Goal: Task Accomplishment & Management: Manage account settings

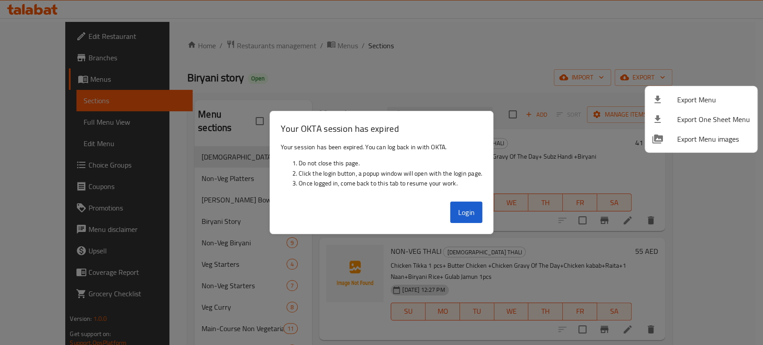
click at [482, 204] on div at bounding box center [381, 172] width 763 height 345
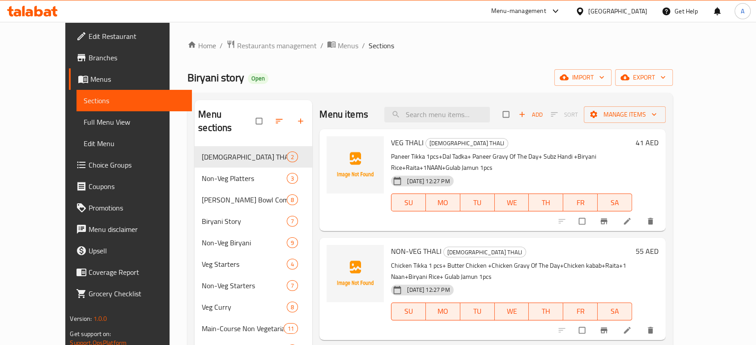
click at [630, 12] on div "United Arab Emirates" at bounding box center [617, 11] width 59 height 10
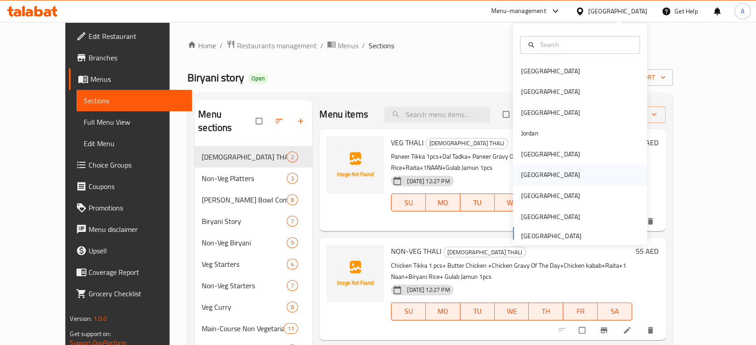
click at [539, 176] on div "[GEOGRAPHIC_DATA]" at bounding box center [580, 175] width 134 height 21
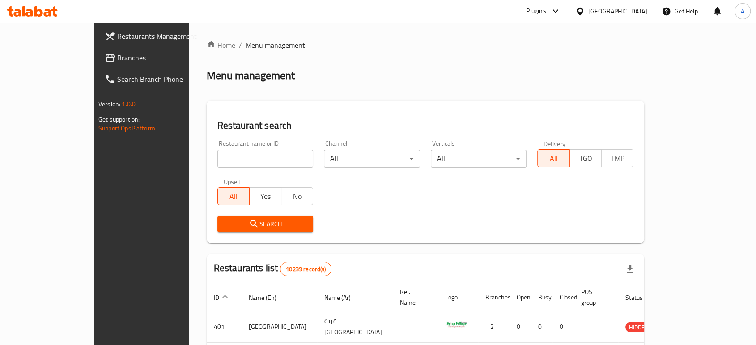
click at [117, 62] on span "Branches" at bounding box center [165, 57] width 96 height 11
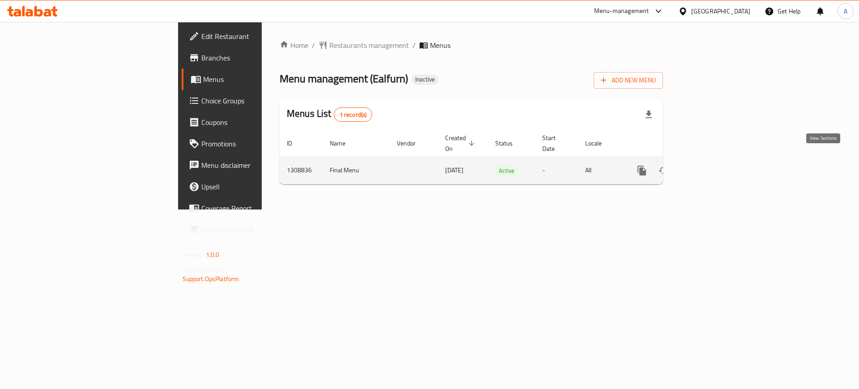
click at [717, 160] on link "enhanced table" at bounding box center [706, 170] width 21 height 21
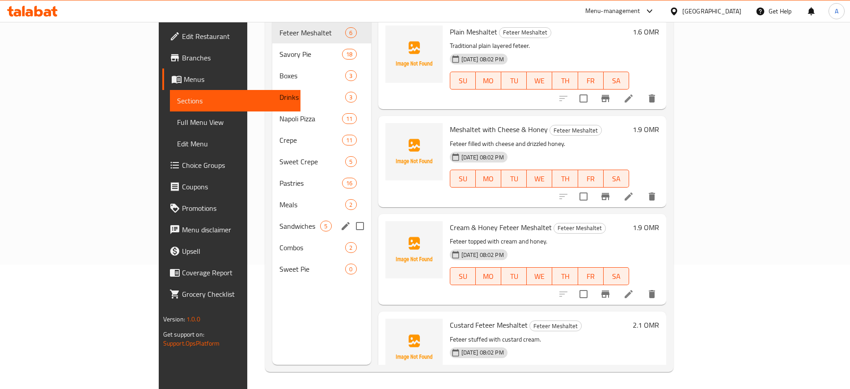
scroll to position [125, 0]
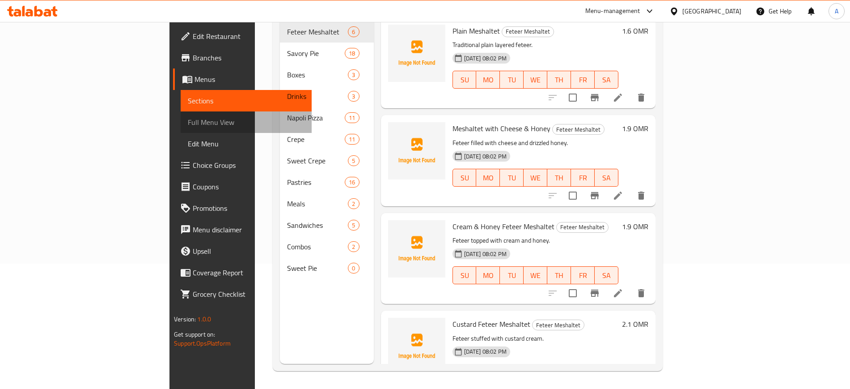
click at [188, 125] on span "Full Menu View" at bounding box center [246, 122] width 116 height 11
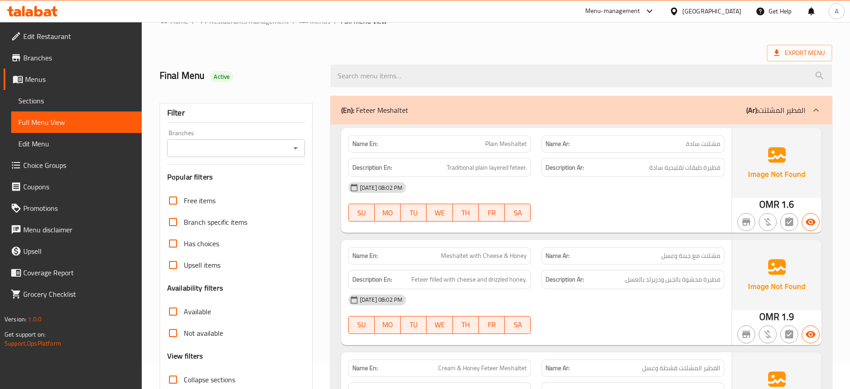
scroll to position [13, 0]
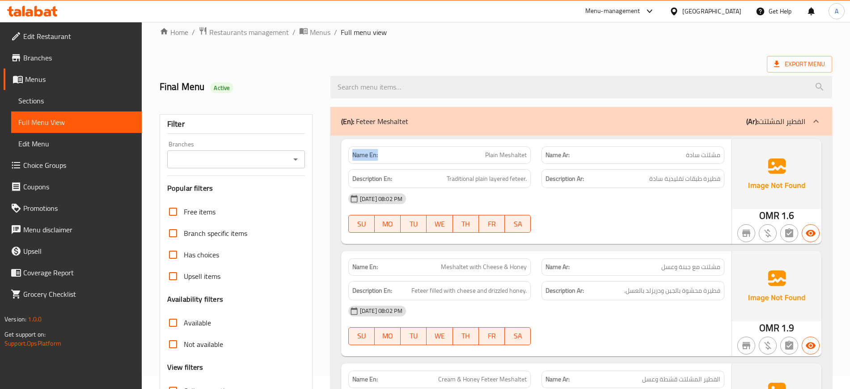
drag, startPoint x: 384, startPoint y: 149, endPoint x: 346, endPoint y: 151, distance: 38.1
click at [346, 151] on div "Name En: Plain Meshaltet" at bounding box center [440, 155] width 194 height 28
copy strong "Name En:"
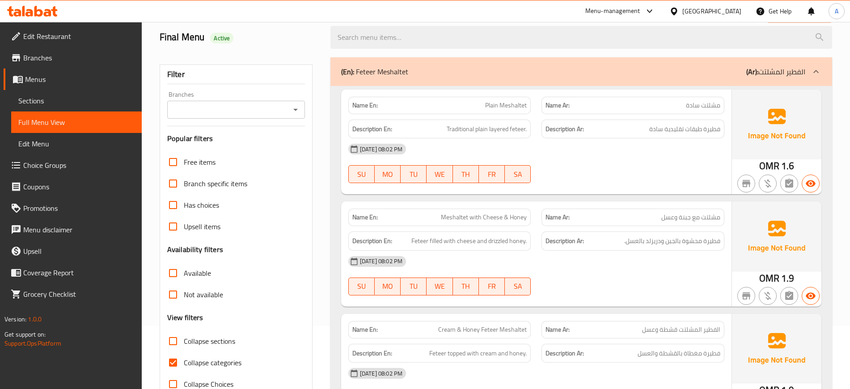
scroll to position [0, 0]
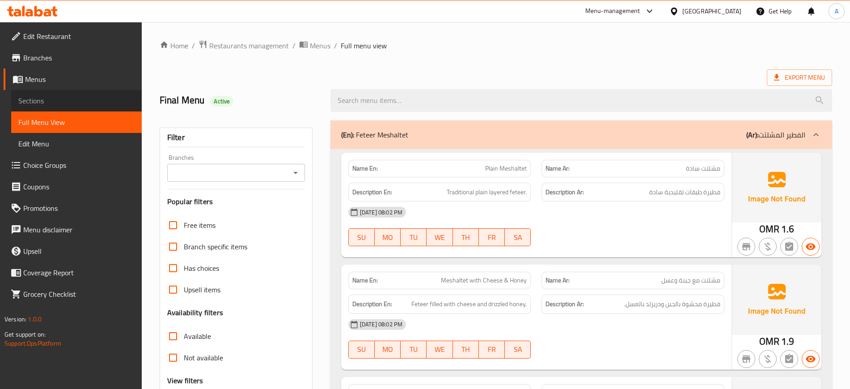
click at [36, 104] on span "Sections" at bounding box center [76, 100] width 116 height 11
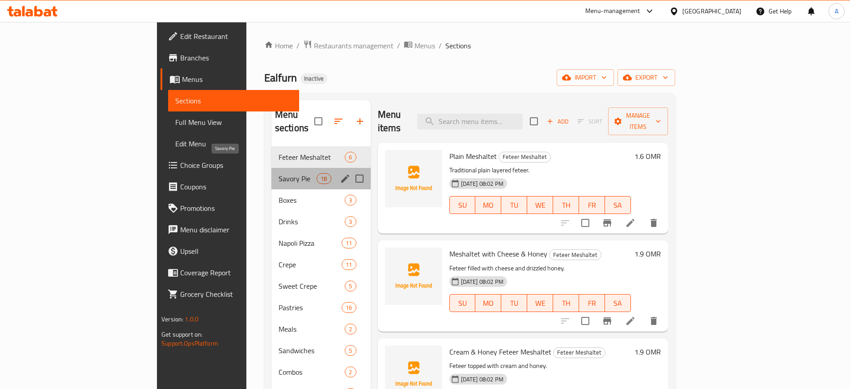
click at [279, 173] on span "Savory Pie" at bounding box center [298, 178] width 38 height 11
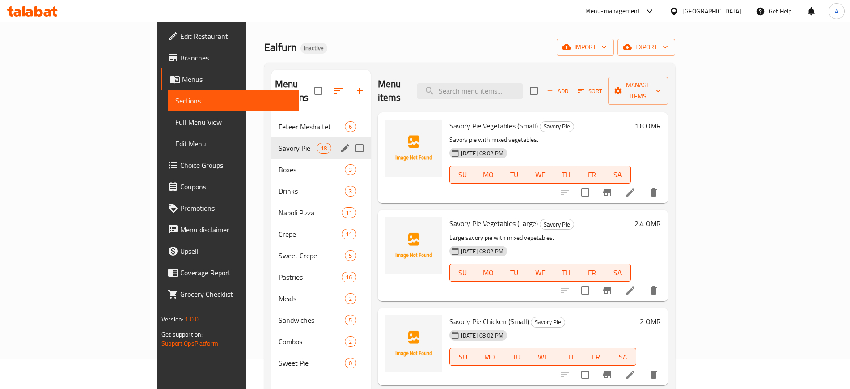
scroll to position [31, 0]
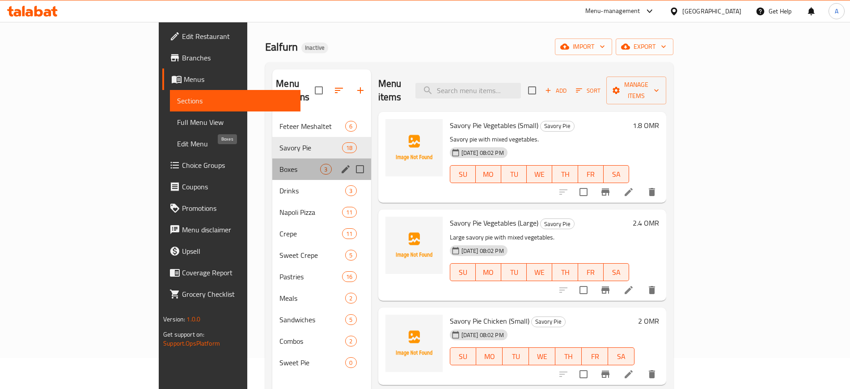
click at [280, 164] on span "Boxes" at bounding box center [300, 169] width 41 height 11
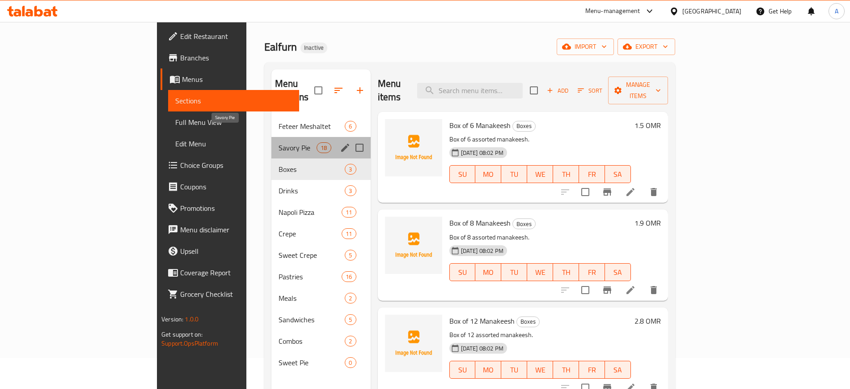
click at [279, 142] on span "Savory Pie" at bounding box center [298, 147] width 38 height 11
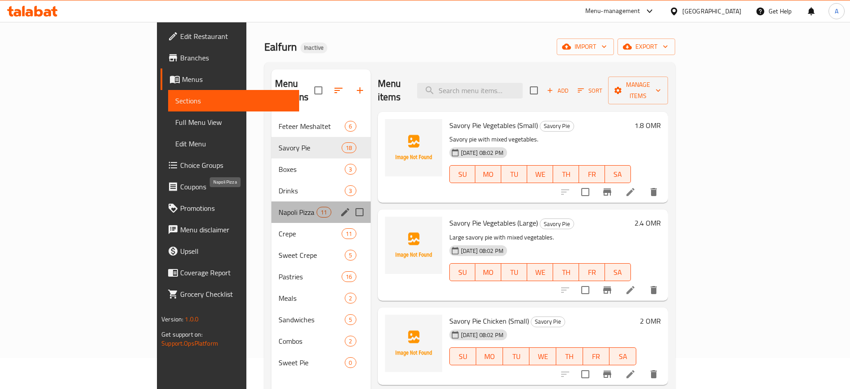
click at [279, 207] on span "Napoli Pizza" at bounding box center [298, 212] width 38 height 11
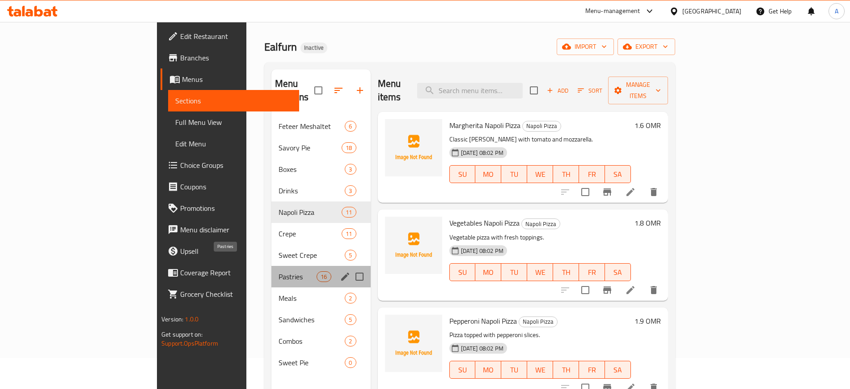
click at [279, 271] on span "Pastries" at bounding box center [298, 276] width 38 height 11
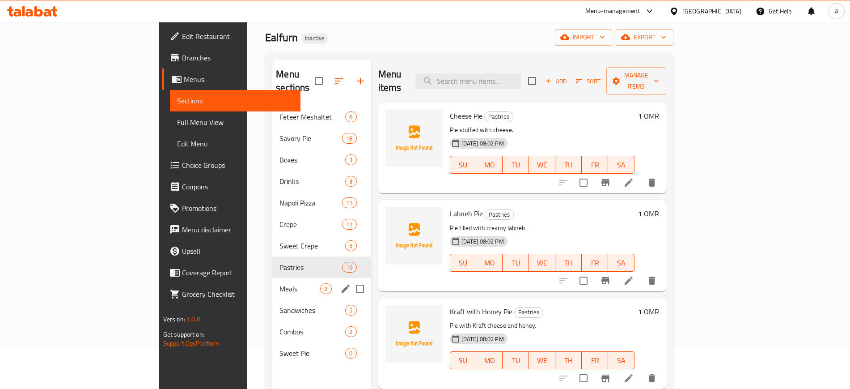
scroll to position [43, 0]
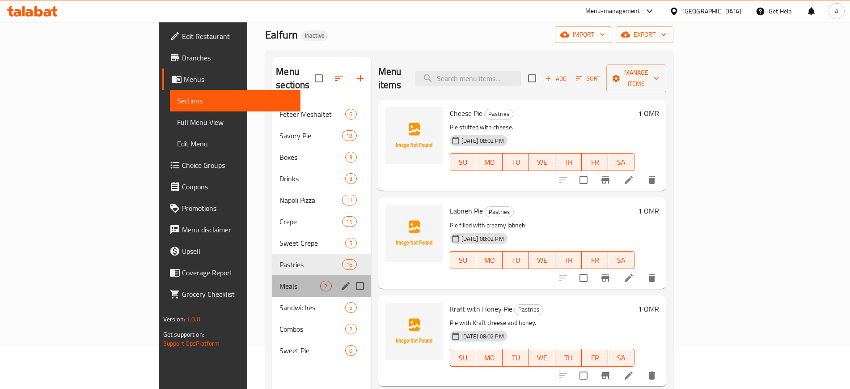
click at [272, 275] on div "Meals 2" at bounding box center [321, 285] width 98 height 21
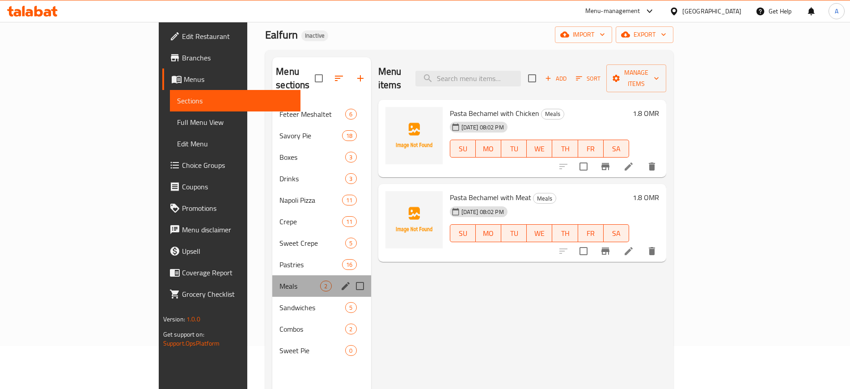
click at [272, 282] on div "Meals 2" at bounding box center [321, 285] width 98 height 21
click at [272, 297] on div "Sandwiches 5" at bounding box center [321, 307] width 98 height 21
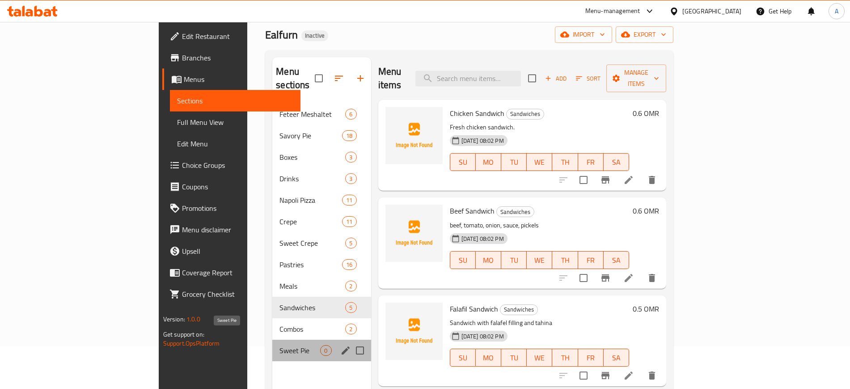
click at [280, 345] on span "Sweet Pie" at bounding box center [300, 350] width 41 height 11
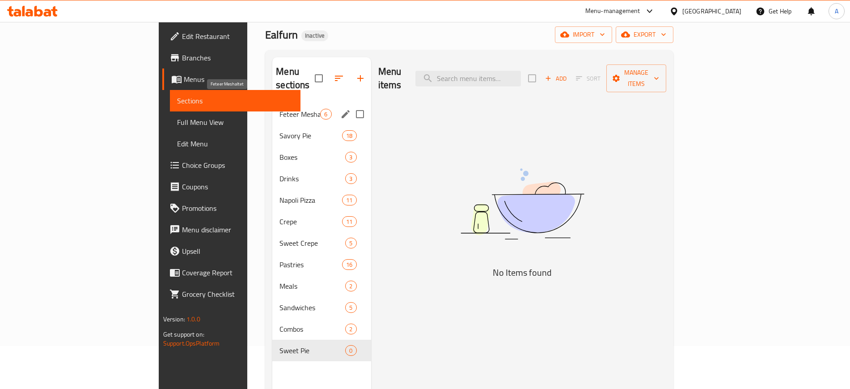
click at [280, 109] on span "Feteer Meshaltet" at bounding box center [300, 114] width 41 height 11
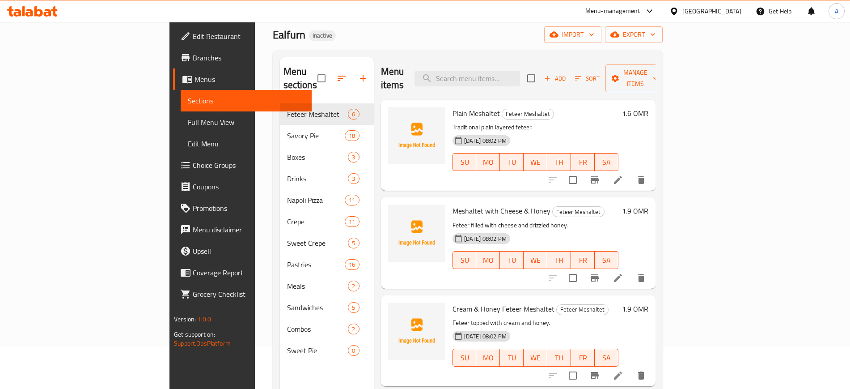
scroll to position [56, 0]
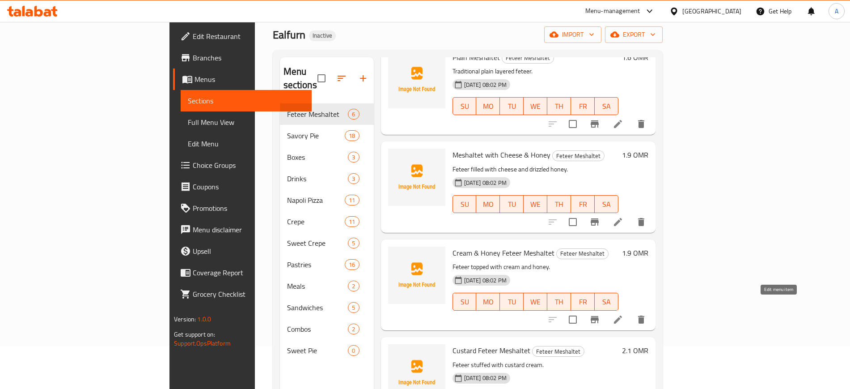
click at [624, 314] on icon at bounding box center [618, 319] width 11 height 11
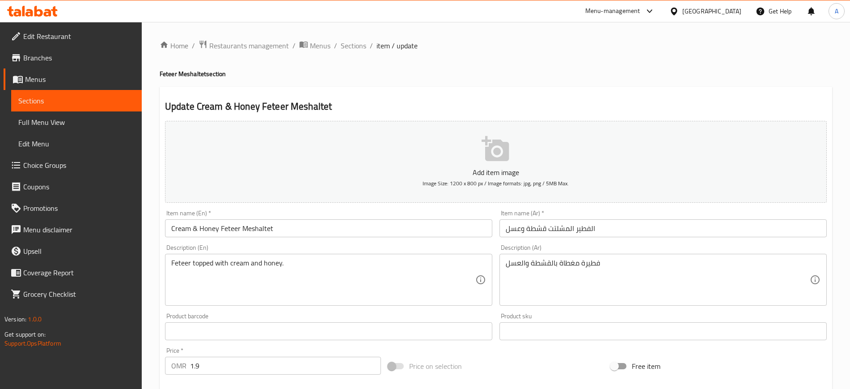
click at [310, 259] on textarea "Feteer topped with cream and honey." at bounding box center [323, 280] width 304 height 42
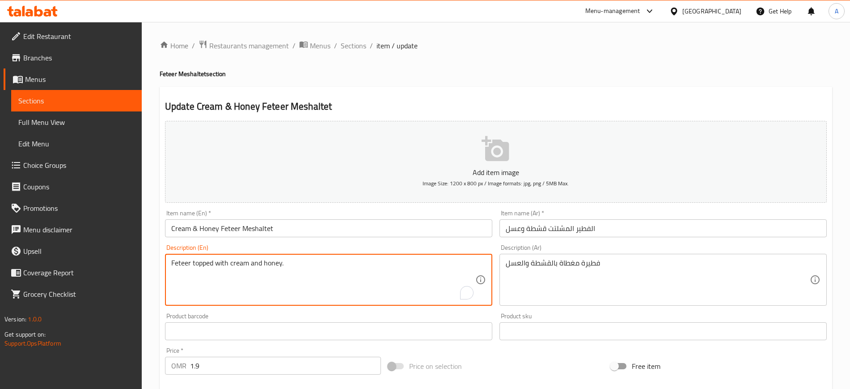
click at [310, 259] on textarea "Feteer topped with cream and honey." at bounding box center [323, 280] width 304 height 42
paste textarea "A flaky pastry filled with a mixture of cheese and honey, and baked until golde…"
type textarea "A flaky pastry filled with a mixture of cheese and honey, and baked until golde…"
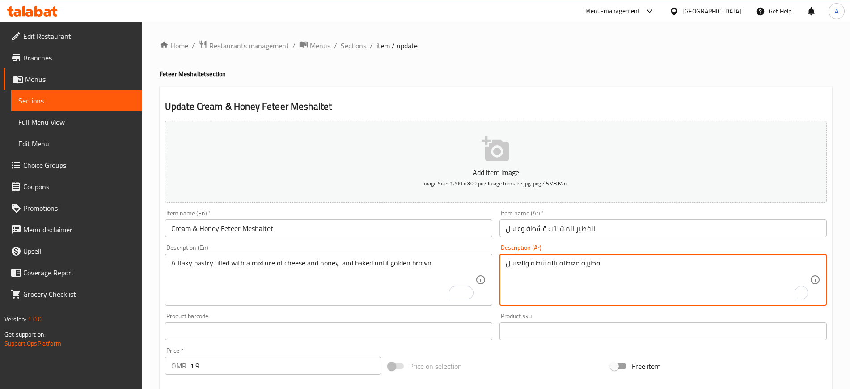
click at [571, 272] on textarea "فطيرة مغطاة بالقشطة والعسل" at bounding box center [658, 280] width 304 height 42
paste textarea "عجنات فليكي محشوة بمزيج من جبنة وعسل، وتُخبز حتى تصبح ذهبية اللون"
type textarea "معجنات فليكي محشوة بمزيج من جبنة وعسل، وتُخبز حتى تصبح ذهبية اللون"
click at [616, 221] on input "الفطير المشلتت قشطة وعسل" at bounding box center [663, 228] width 327 height 18
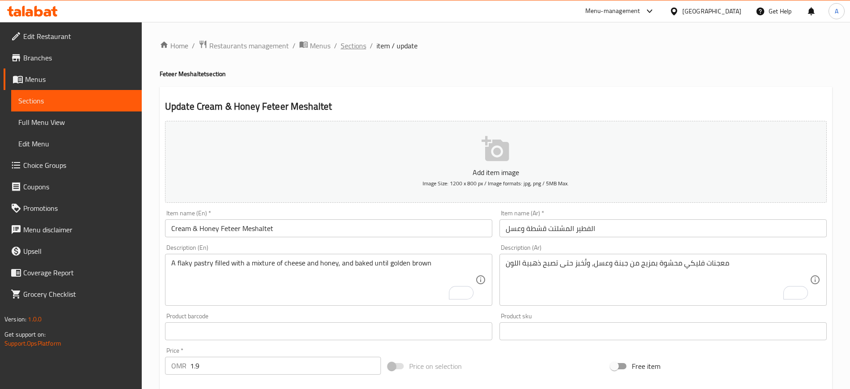
click at [344, 47] on span "Sections" at bounding box center [353, 45] width 25 height 11
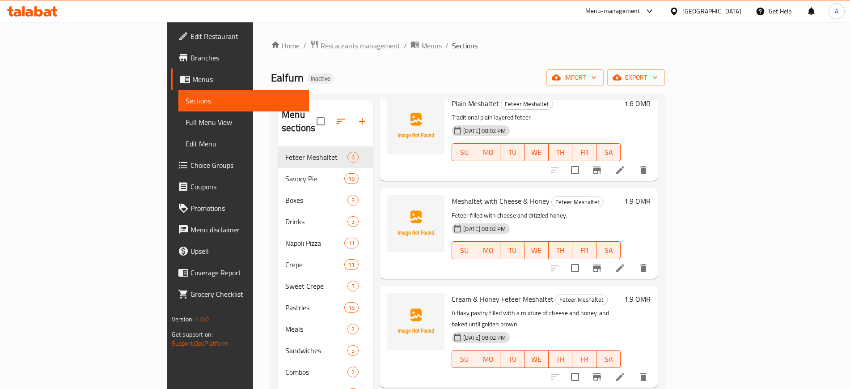
scroll to position [112, 0]
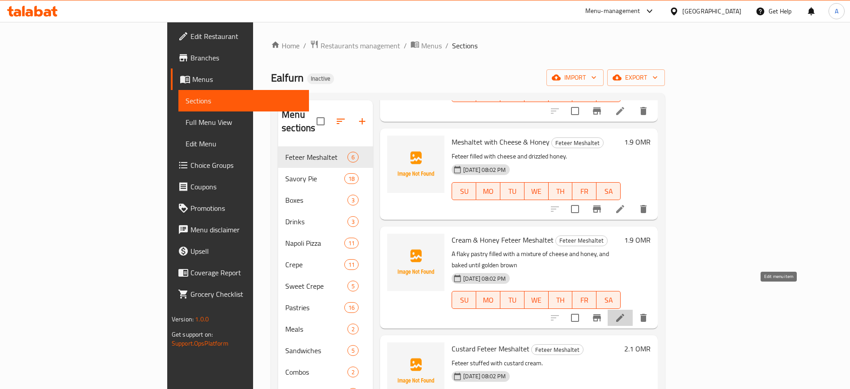
click at [626, 312] on icon at bounding box center [620, 317] width 11 height 11
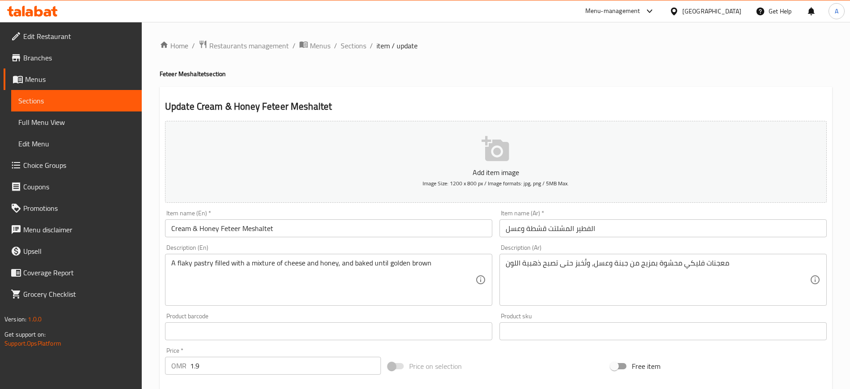
click at [206, 106] on h2 "Update Cream & Honey Feteer Meshaltet" at bounding box center [496, 106] width 662 height 13
copy h2 "Cream"
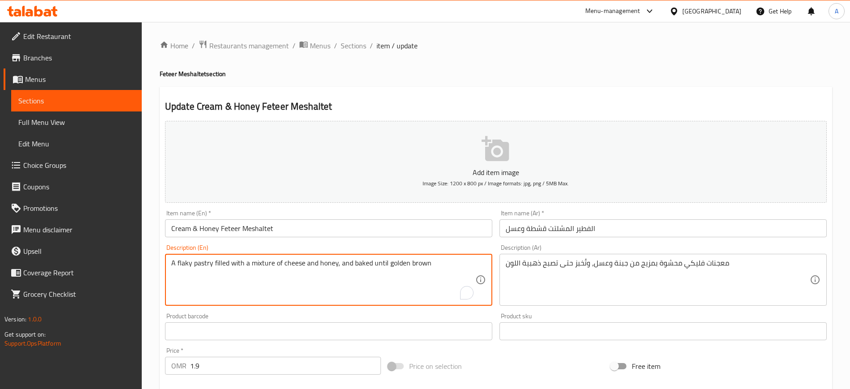
click at [293, 260] on textarea "A flaky pastry filled with a mixture of cheese and honey, and baked until golde…" at bounding box center [323, 280] width 304 height 42
paste textarea "Cream"
type textarea "A flaky pastry filled with a mixture of Cream and honey, and baked until golden…"
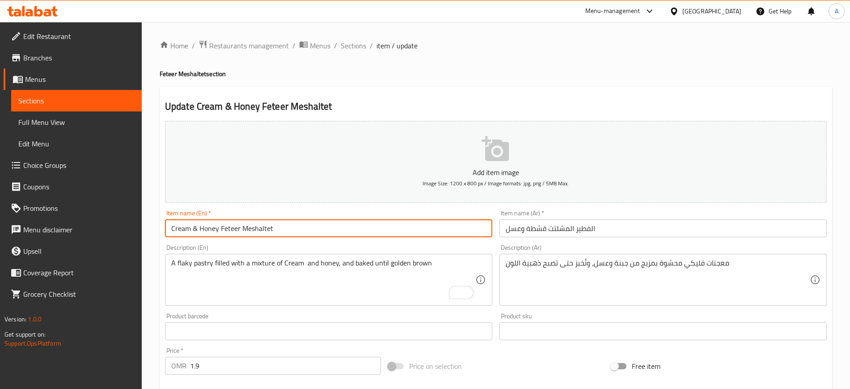
click at [321, 225] on input "Cream & Honey Feteer Meshaltet" at bounding box center [328, 228] width 327 height 18
click at [541, 229] on input "الفطير المشلتت قشطة وعسل" at bounding box center [663, 228] width 327 height 18
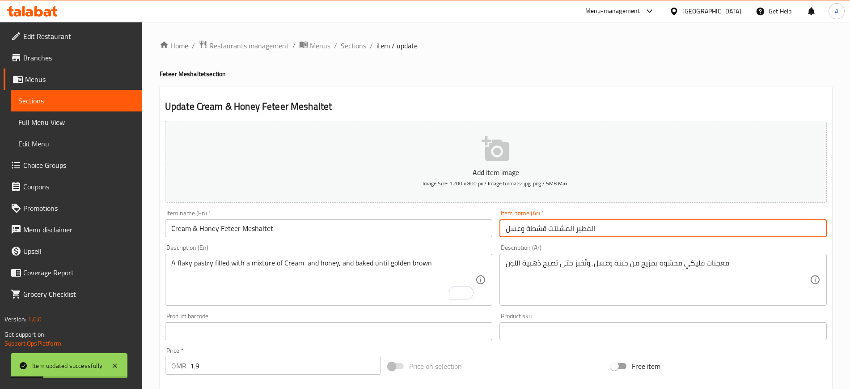
click at [541, 229] on input "الفطير المشلتت قشطة وعسل" at bounding box center [663, 228] width 327 height 18
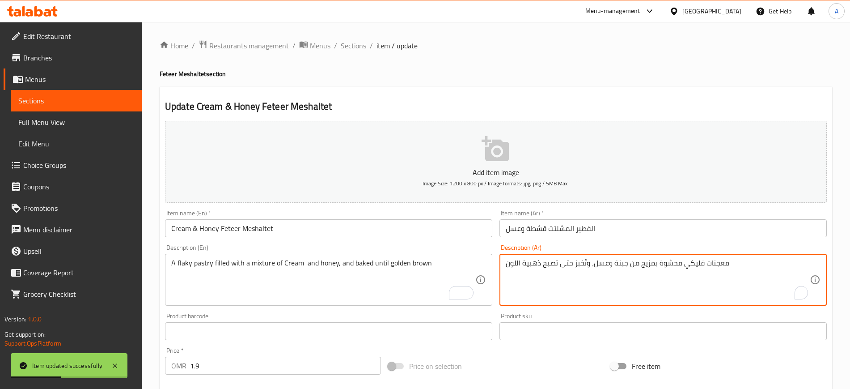
click at [627, 261] on textarea "معجنات فليكي محشوة بمزيج من جبنة وعسل، وتُخبز حتى تصبح ذهبية اللون" at bounding box center [658, 280] width 304 height 42
paste textarea "قشط"
type textarea "معجنات فليكي محشوة بمزيج من قشطة وعسل، وتُخبز حتى تصبح ذهبية اللون"
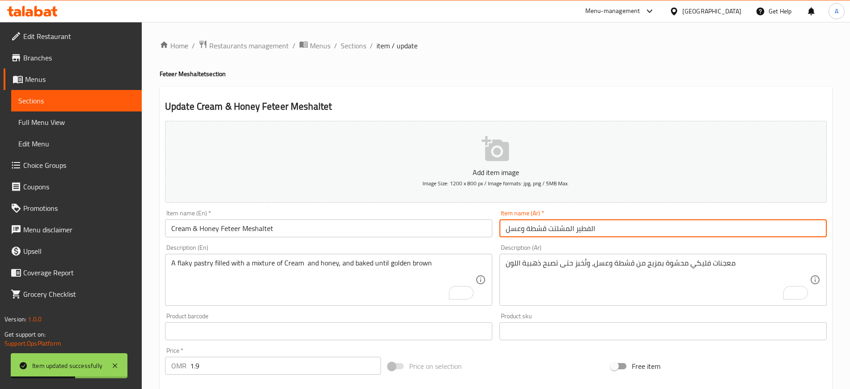
click at [620, 226] on input "الفطير المشلتت قشطة وعسل" at bounding box center [663, 228] width 327 height 18
click at [348, 42] on span "Sections" at bounding box center [353, 45] width 25 height 11
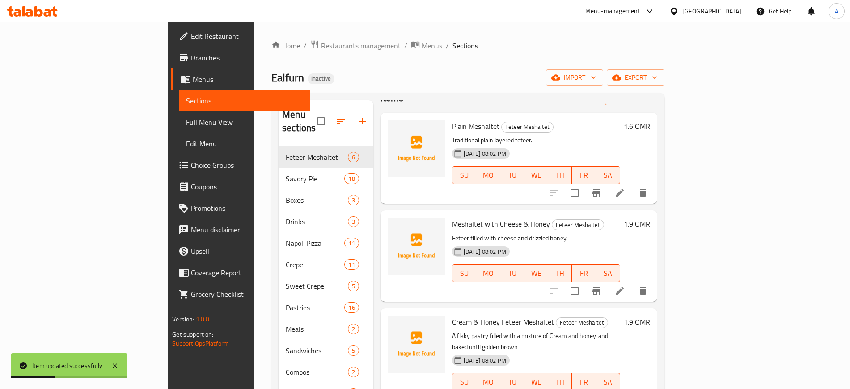
scroll to position [56, 0]
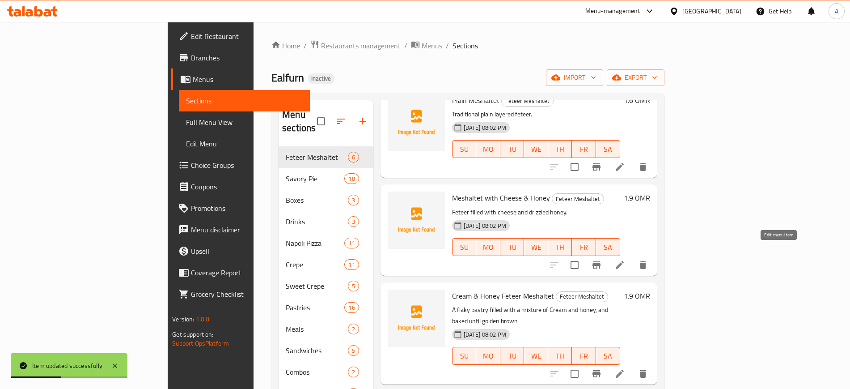
click at [625, 259] on icon at bounding box center [620, 264] width 11 height 11
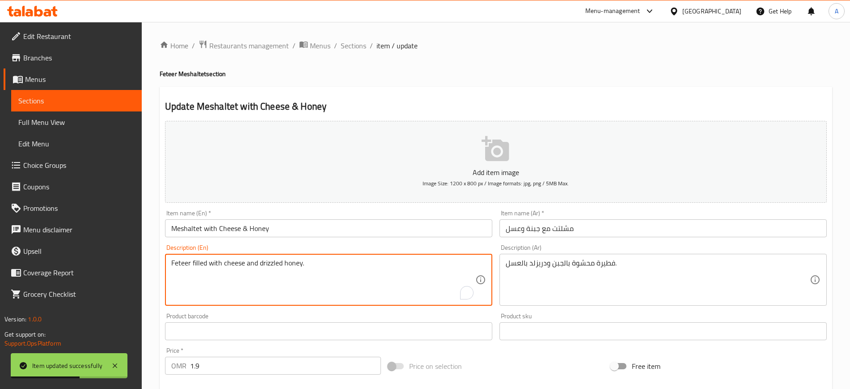
click at [309, 265] on textarea "Feteer filled with cheese and drizzled honey." at bounding box center [323, 280] width 304 height 42
paste textarea "A flaky pastry filled with a mixture of cheese and honey, and baked until golde…"
type textarea "A flaky pastry filled with a mixture of cheese and honey, and baked until golde…"
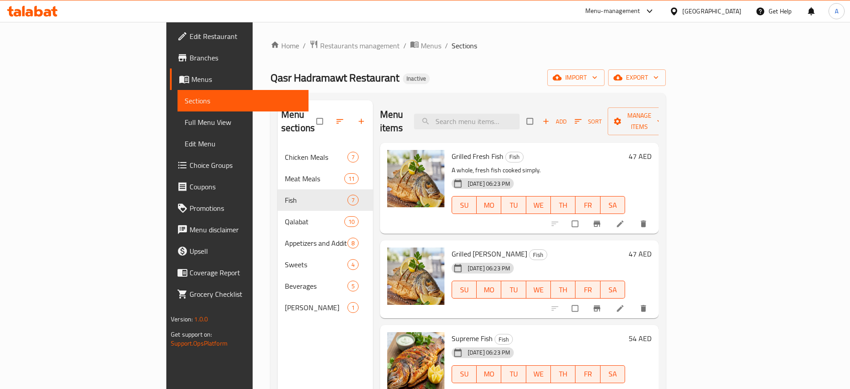
click at [617, 14] on div "Menu-management" at bounding box center [612, 11] width 55 height 11
click at [434, 56] on div "Home / Restaurants management / Menus / Sections Qasr Hadramawt Restaurant Inac…" at bounding box center [468, 268] width 395 height 456
click at [659, 77] on span "export" at bounding box center [636, 77] width 43 height 11
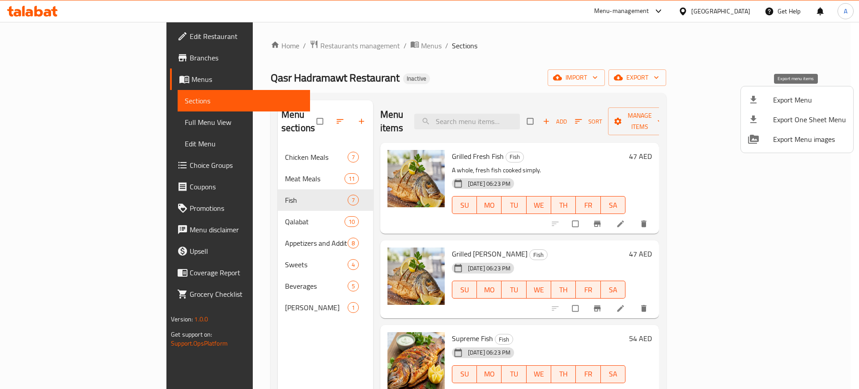
click at [777, 95] on span "Export Menu" at bounding box center [809, 99] width 73 height 11
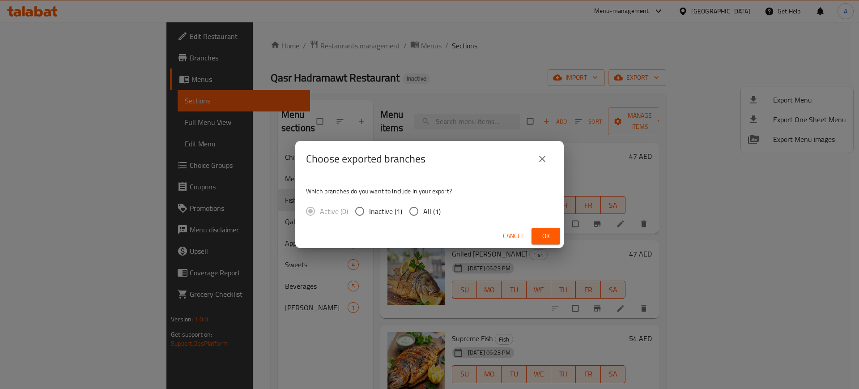
click at [423, 212] on span "All (1)" at bounding box center [431, 211] width 17 height 11
click at [423, 212] on input "All (1)" at bounding box center [413, 211] width 19 height 19
radio input "true"
click at [546, 233] on span "Ok" at bounding box center [546, 235] width 14 height 11
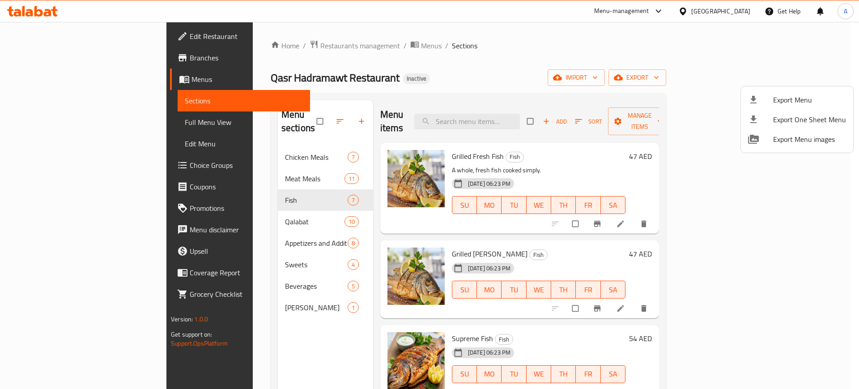
click at [514, 31] on div at bounding box center [429, 194] width 859 height 389
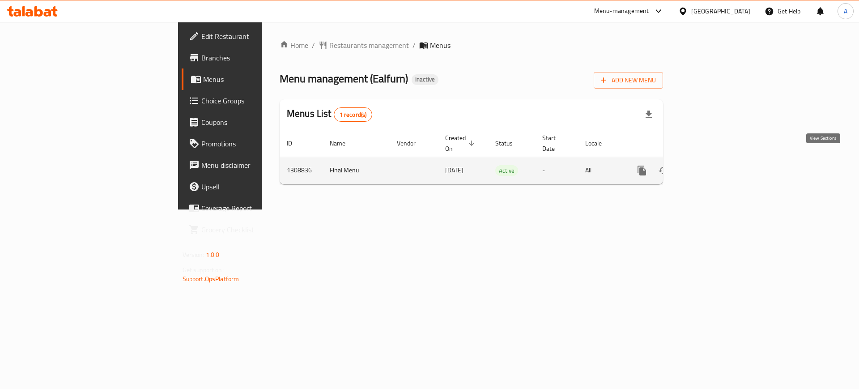
click at [712, 165] on icon "enhanced table" at bounding box center [706, 170] width 11 height 11
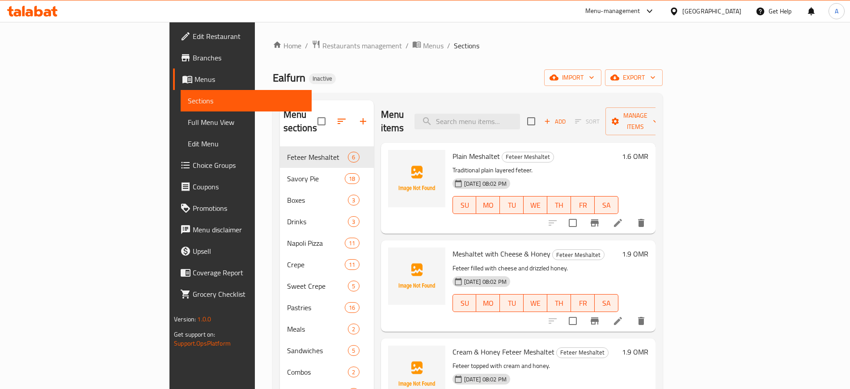
click at [188, 120] on span "Full Menu View" at bounding box center [246, 122] width 116 height 11
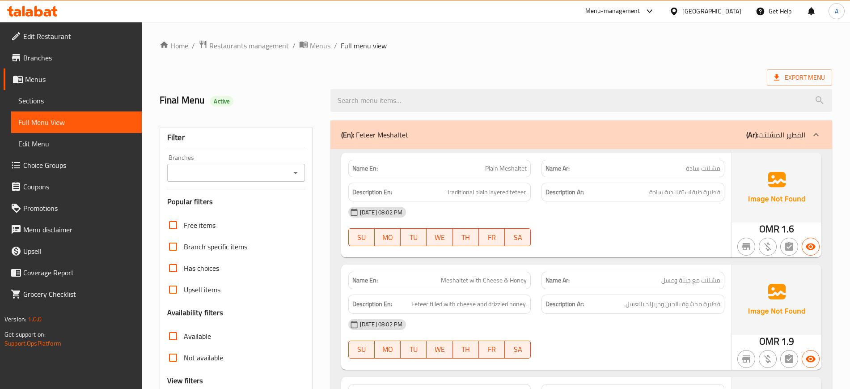
click at [455, 203] on div "[DATE] 08:02 PM" at bounding box center [536, 211] width 387 height 21
click at [623, 220] on div "[DATE] 08:02 PM" at bounding box center [536, 211] width 387 height 21
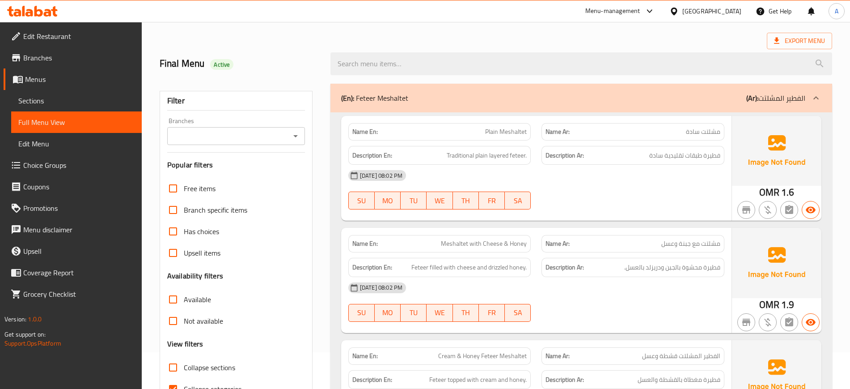
scroll to position [112, 0]
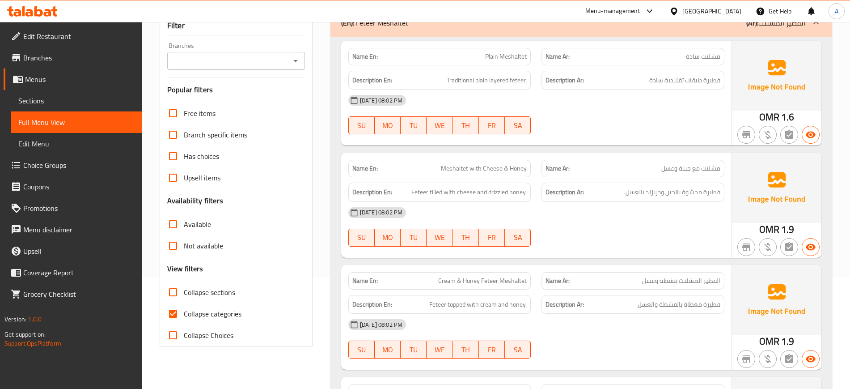
click at [584, 225] on div "29-08-2025 08:02 PM SU MO TU WE TH FR SA" at bounding box center [536, 227] width 387 height 50
click at [575, 218] on div "[DATE] 08:02 PM" at bounding box center [536, 212] width 387 height 21
drag, startPoint x: 530, startPoint y: 166, endPoint x: 484, endPoint y: 170, distance: 46.7
click at [484, 170] on div "Name En: Meshaltet with Cheese & Honey" at bounding box center [439, 168] width 183 height 17
copy span "Cheese & Honey"
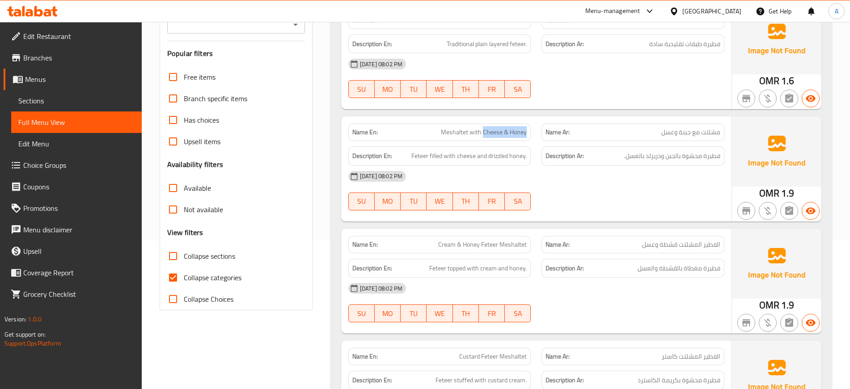
scroll to position [168, 0]
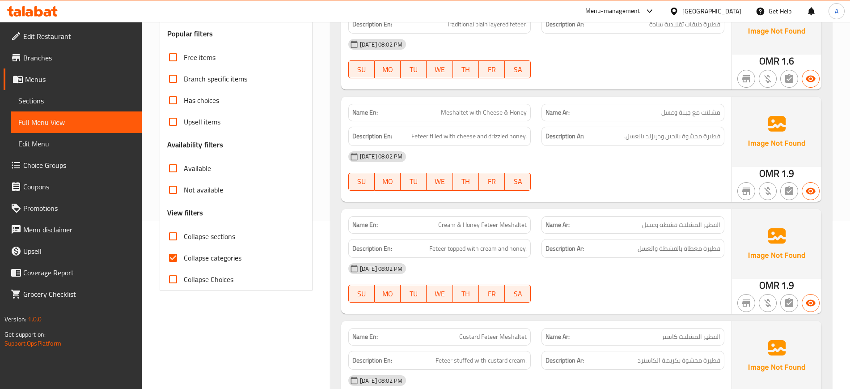
click at [450, 221] on span "Cream & Honey Feteer Meshaltet" at bounding box center [482, 224] width 89 height 9
copy span "Cream"
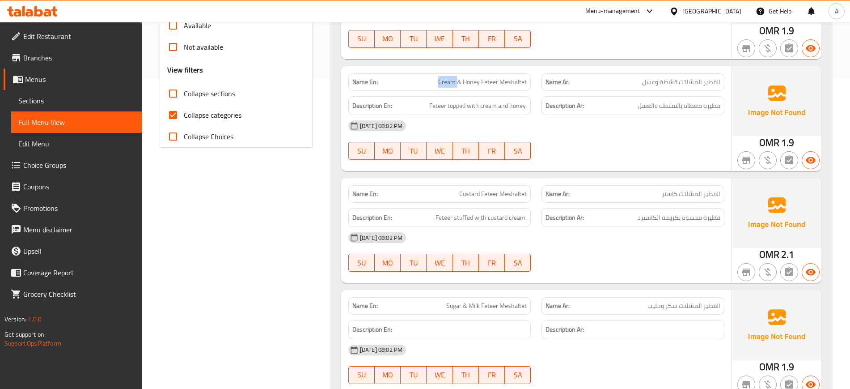
scroll to position [335, 0]
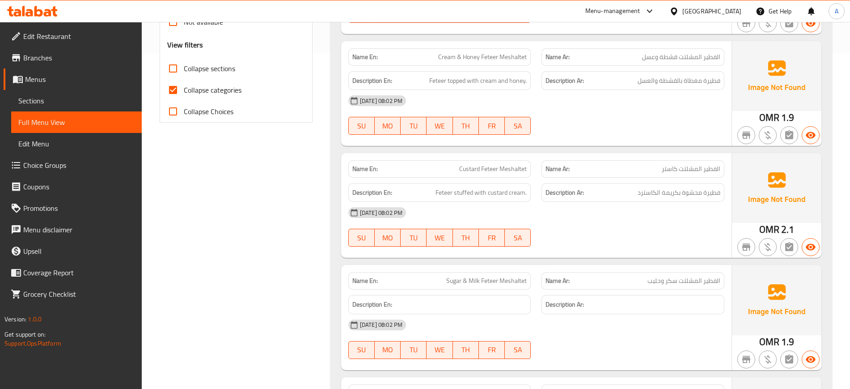
click at [560, 195] on strong "Description Ar:" at bounding box center [565, 192] width 38 height 11
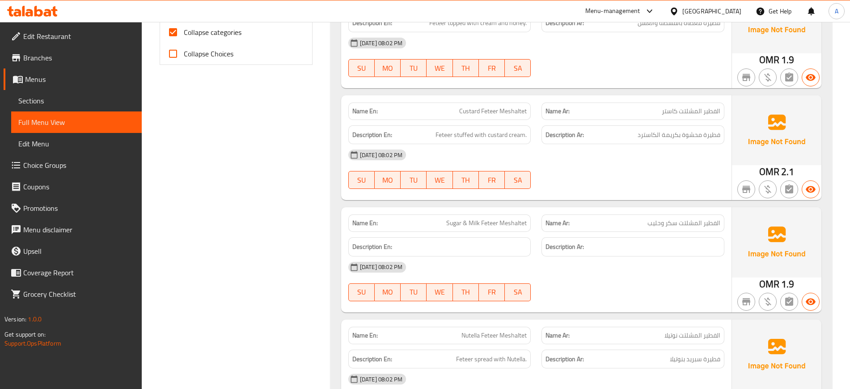
scroll to position [447, 0]
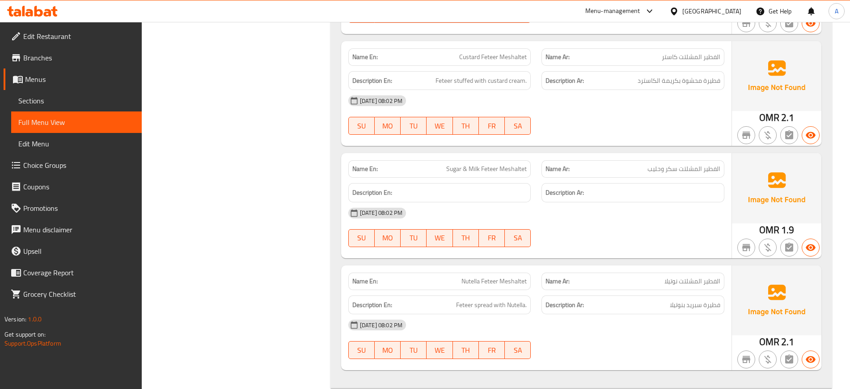
click at [586, 112] on div "29-08-2025 08:02 PM SU MO TU WE TH FR SA" at bounding box center [536, 115] width 387 height 50
drag, startPoint x: 500, startPoint y: 281, endPoint x: 467, endPoint y: 277, distance: 33.3
click at [457, 280] on p "Name En: Nutella Feteer Meshaltet" at bounding box center [439, 280] width 175 height 9
copy span "Nutella Feteer"
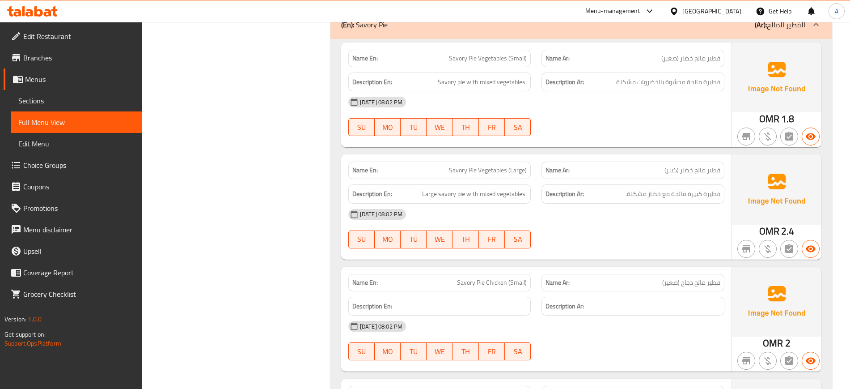
scroll to position [839, 0]
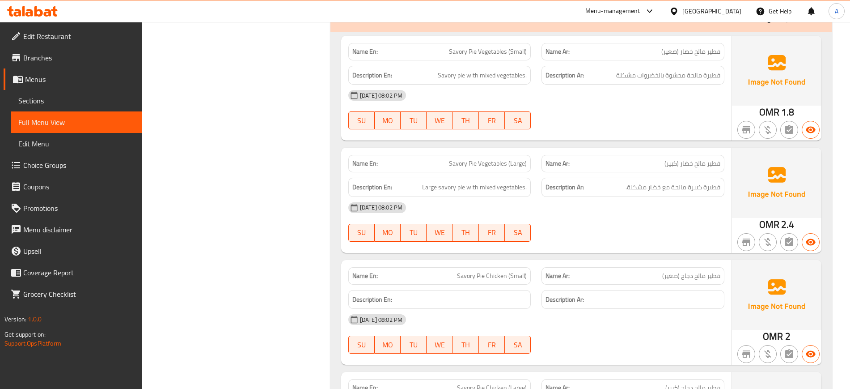
click at [579, 163] on p "Name Ar: فطير مالح خضار (كبير)" at bounding box center [633, 163] width 175 height 9
click at [511, 56] on span "Savory Pie Vegetables (Small)" at bounding box center [488, 51] width 78 height 9
click at [509, 53] on span "Savory Pie Vegetables (Small)" at bounding box center [488, 51] width 78 height 9
click at [507, 52] on span "Savory Pie Vegetables (Small)" at bounding box center [488, 51] width 78 height 9
click at [508, 45] on div "Name En: Savory Pie Vegetables (Small)" at bounding box center [439, 51] width 183 height 17
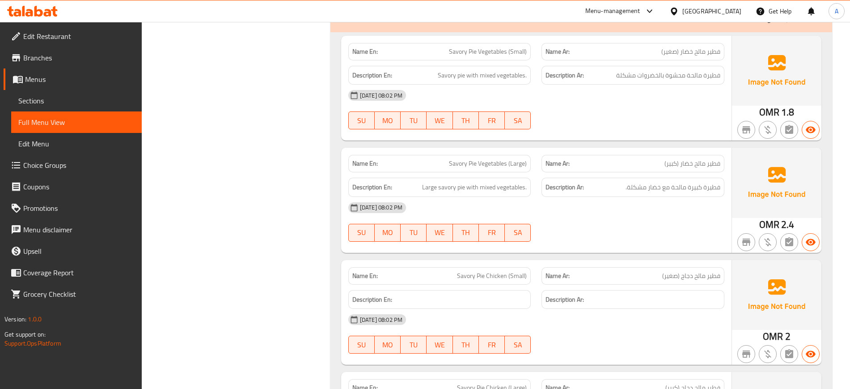
click at [499, 52] on span "Savory Pie Vegetables (Small)" at bounding box center [488, 51] width 78 height 9
copy span "Vegetables"
click at [489, 76] on span "Savory pie with mixed vegetables." at bounding box center [482, 75] width 89 height 11
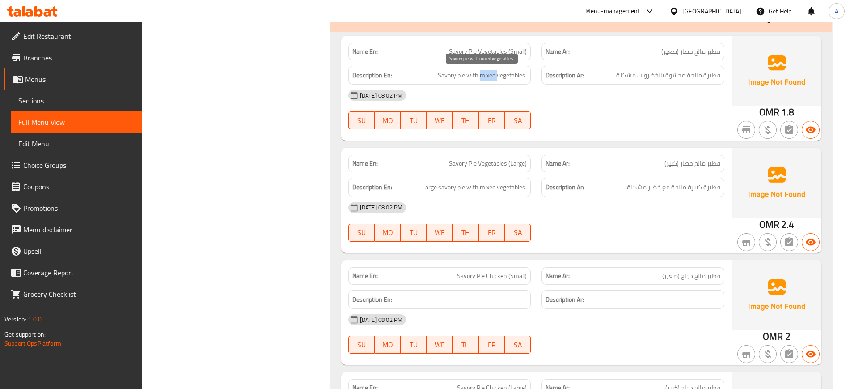
copy span "mixed"
click at [579, 227] on div "29-08-2025 08:02 PM SU MO TU WE TH FR SA" at bounding box center [536, 222] width 387 height 50
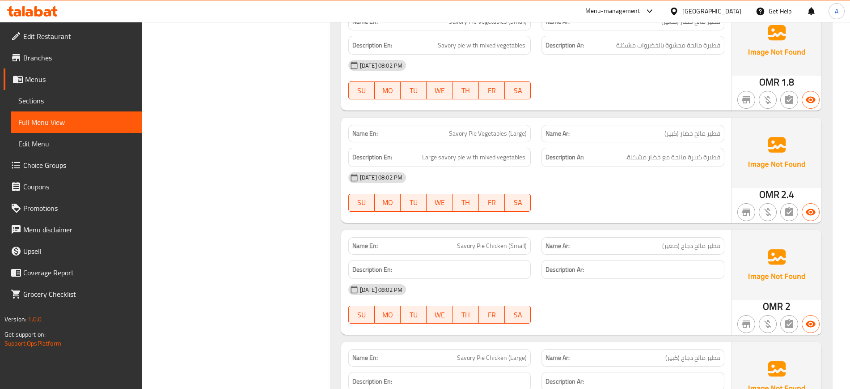
scroll to position [895, 0]
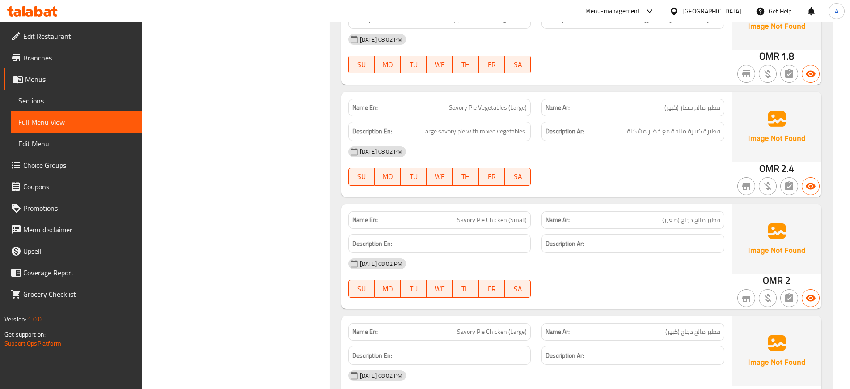
click at [504, 229] on div "Description En:" at bounding box center [440, 244] width 194 height 30
click at [501, 221] on span "Savory Pie Chicken (Small)" at bounding box center [492, 219] width 70 height 9
copy span "Chicken"
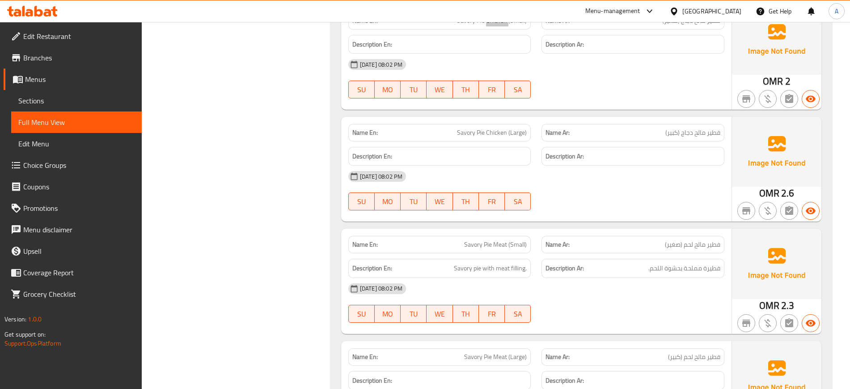
scroll to position [1118, 0]
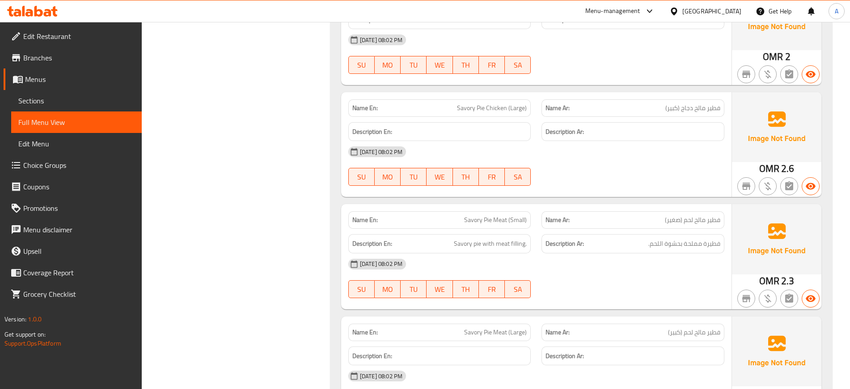
click at [502, 219] on span "Savory Pie Meat (Small)" at bounding box center [495, 219] width 63 height 9
copy span "Meat"
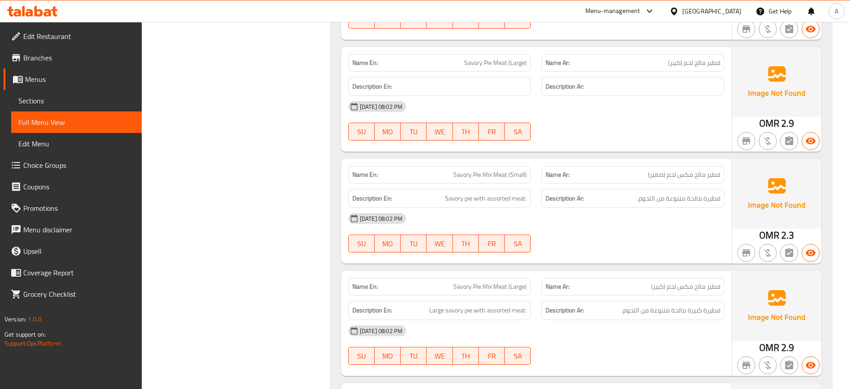
scroll to position [1398, 0]
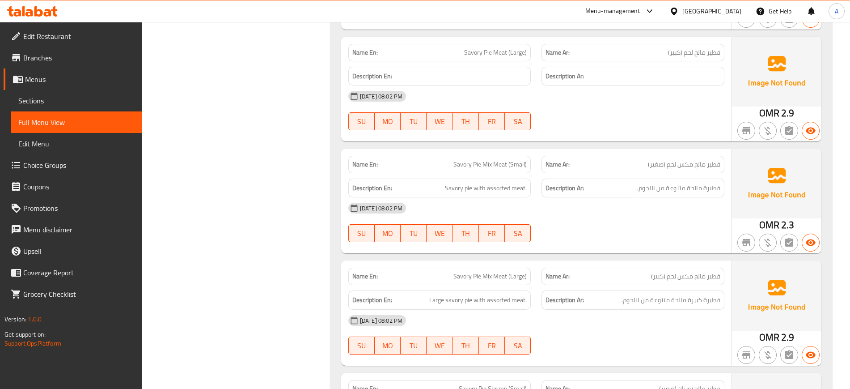
click at [594, 134] on div at bounding box center [633, 130] width 194 height 11
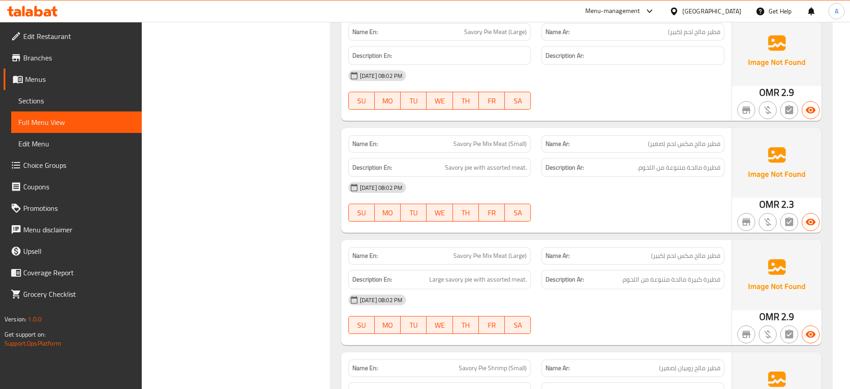
scroll to position [1454, 0]
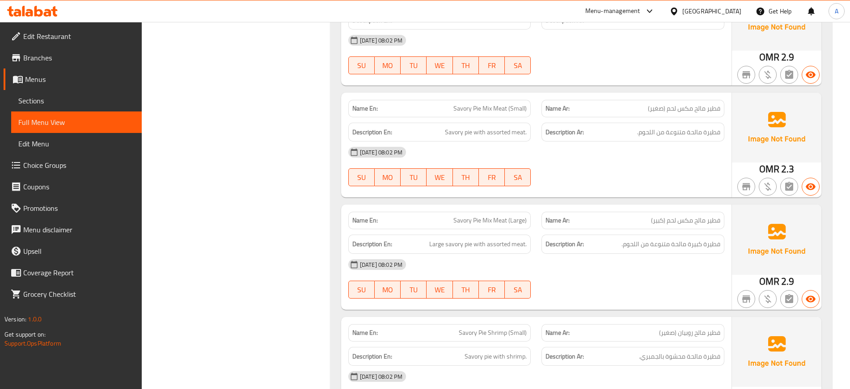
click at [506, 108] on span "Savory Pie Mix Meat (Small)" at bounding box center [490, 108] width 73 height 9
drag, startPoint x: 509, startPoint y: 109, endPoint x: 485, endPoint y: 109, distance: 23.7
click at [485, 109] on span "Savory Pie Mix Meat (Small)" at bounding box center [490, 108] width 73 height 9
copy span "Mix Meat"
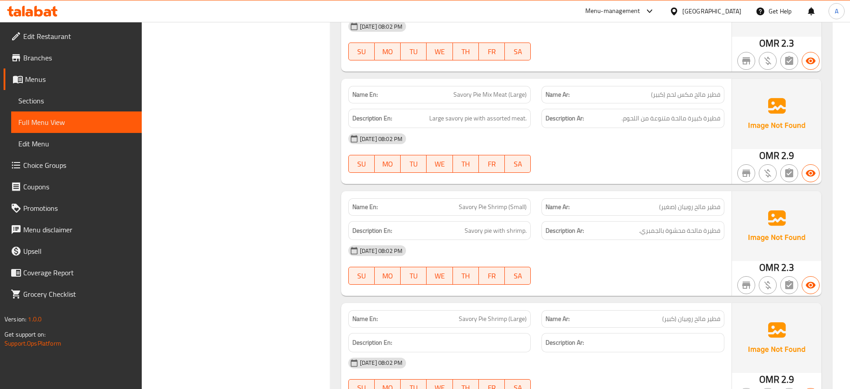
scroll to position [1580, 0]
click at [496, 203] on span "Savory Pie Shrimp (Small)" at bounding box center [493, 205] width 68 height 9
copy span "Shrimp"
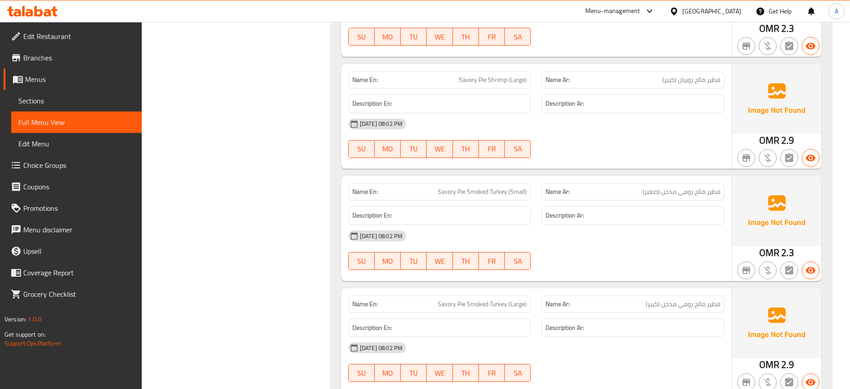
scroll to position [1820, 0]
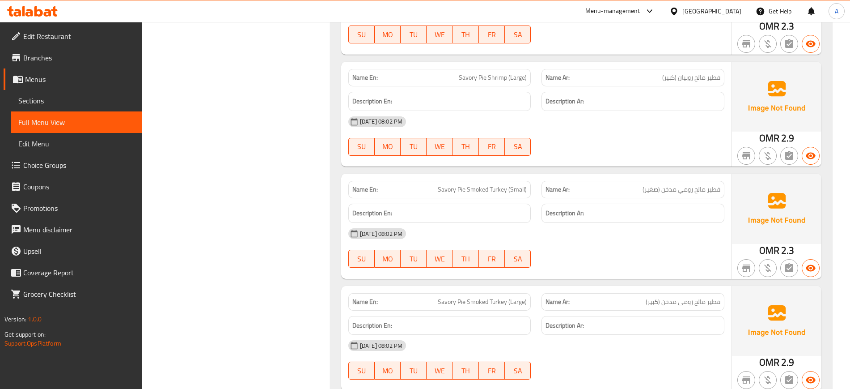
click at [502, 189] on span "Savory Pie Smoked Turkey (Small)" at bounding box center [482, 189] width 89 height 9
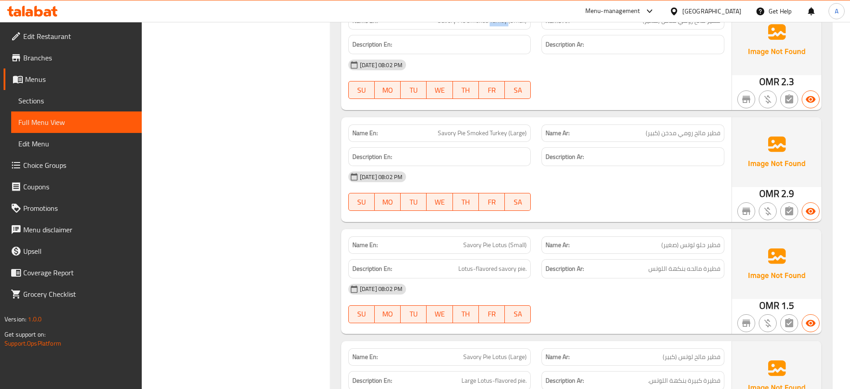
scroll to position [2044, 0]
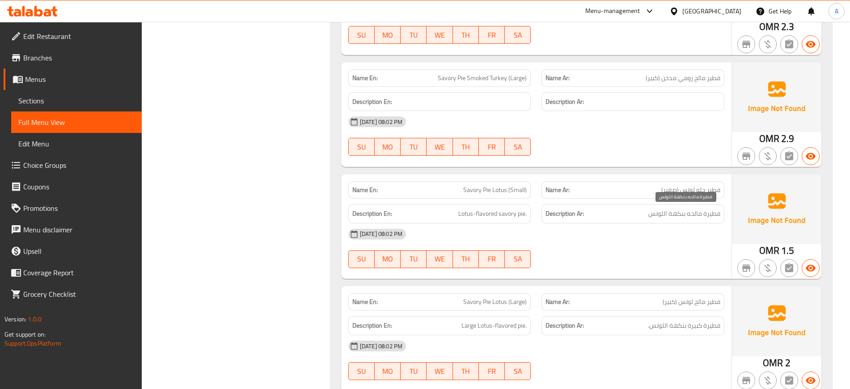
click at [688, 213] on span "فطيرة مالحه بنكهة اللوتس" at bounding box center [685, 213] width 72 height 11
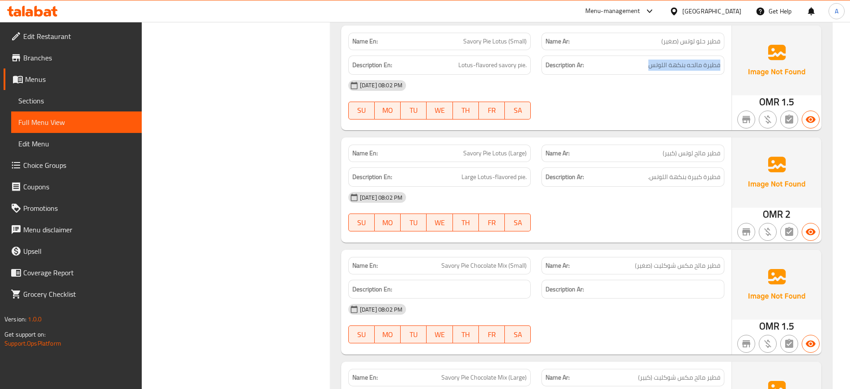
scroll to position [2212, 0]
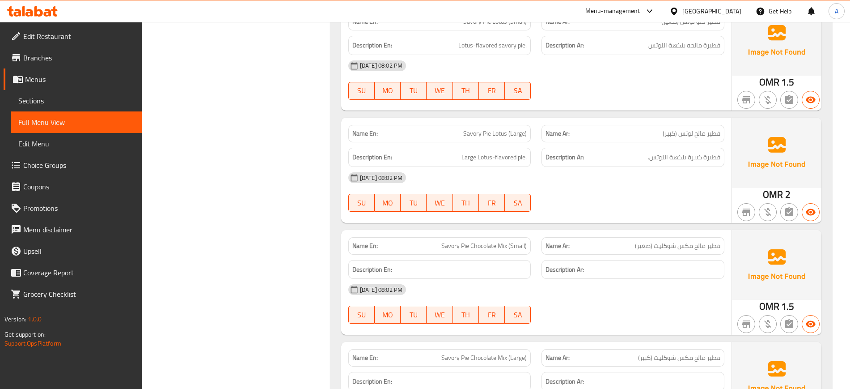
click at [509, 244] on span "Savory Pie Chocolate Mix (Small)" at bounding box center [483, 245] width 85 height 9
click at [568, 150] on div "Description Ar: فطيرة كبيرة بنكهة اللوتس." at bounding box center [633, 157] width 183 height 19
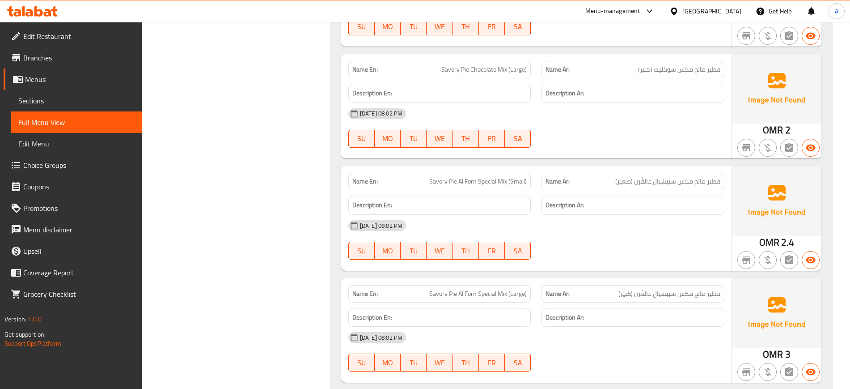
scroll to position [2500, 0]
click at [504, 186] on span "Savory Pie Al Forn Special Mix (Small)" at bounding box center [478, 181] width 98 height 9
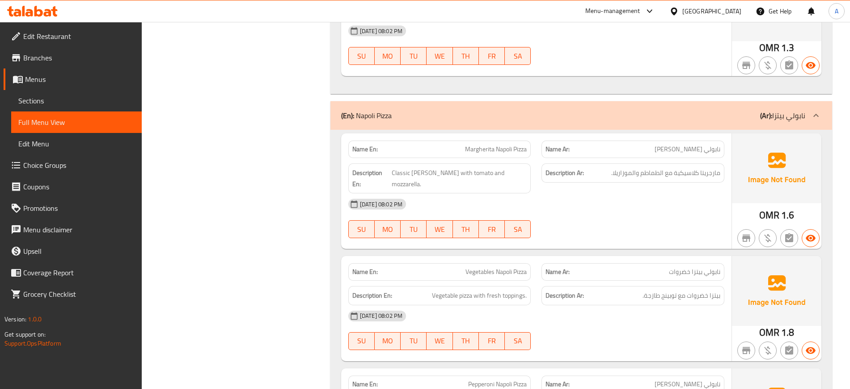
scroll to position [3580, 0]
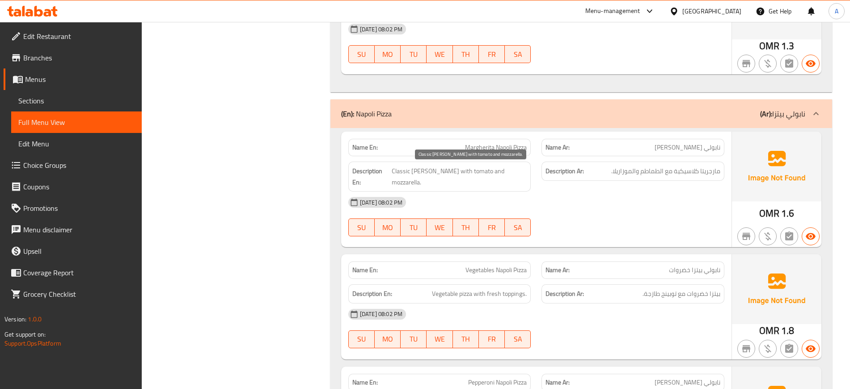
click at [462, 175] on span "Classic [PERSON_NAME] with tomato and mozzarella." at bounding box center [460, 176] width 136 height 22
click at [500, 308] on div "[DATE] 08:02 PM" at bounding box center [536, 313] width 387 height 21
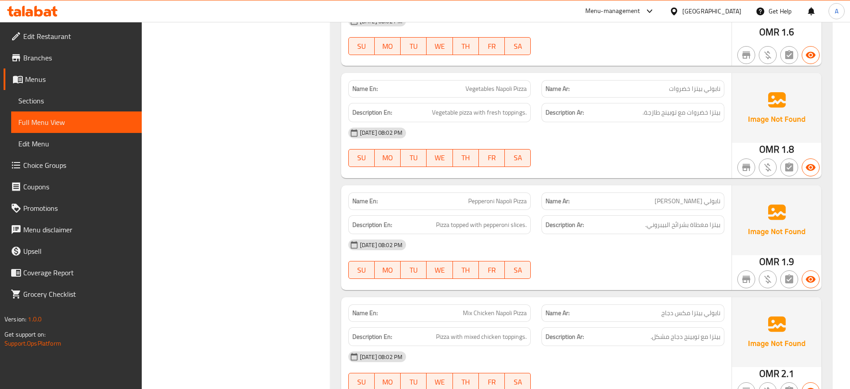
scroll to position [3763, 0]
click at [502, 233] on div "[DATE] 08:02 PM" at bounding box center [536, 243] width 387 height 21
click at [525, 307] on span "Mix Chicken Napoli Pizza" at bounding box center [495, 311] width 64 height 9
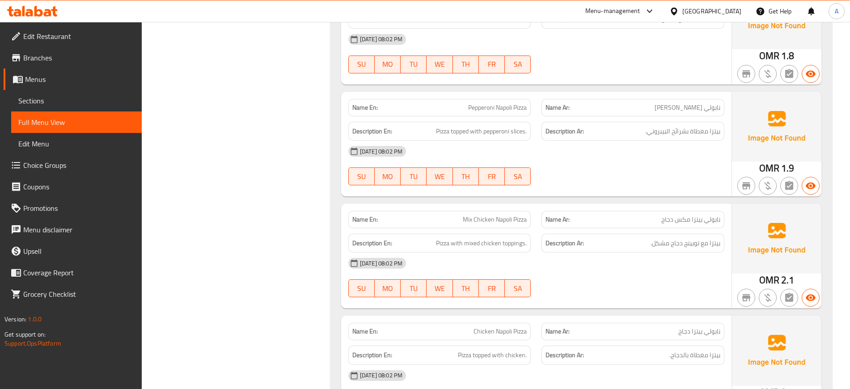
scroll to position [3856, 0]
drag, startPoint x: 494, startPoint y: 210, endPoint x: 453, endPoint y: 205, distance: 40.9
click at [453, 214] on p "Name En: Mix Chicken Napoli Pizza" at bounding box center [439, 218] width 175 height 9
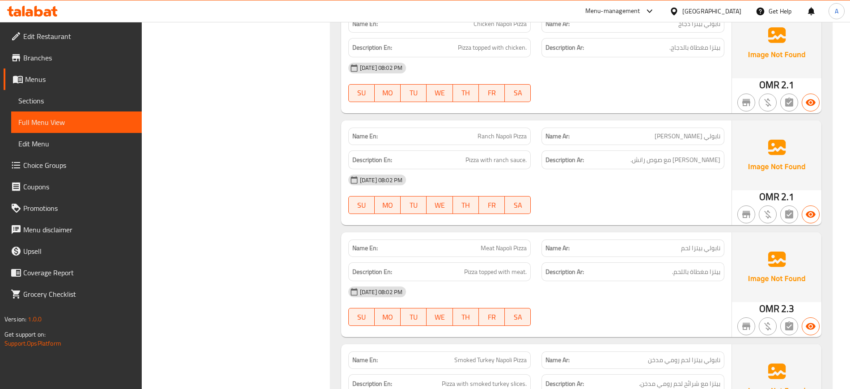
scroll to position [4164, 0]
click at [491, 242] on span "Meat Napoli Pizza" at bounding box center [504, 246] width 46 height 9
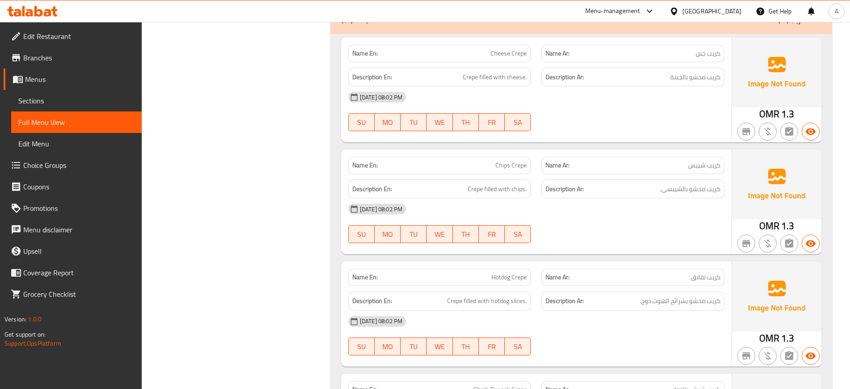
scroll to position [4968, 0]
click at [504, 160] on div "Name En: Chips Crepe" at bounding box center [439, 163] width 183 height 17
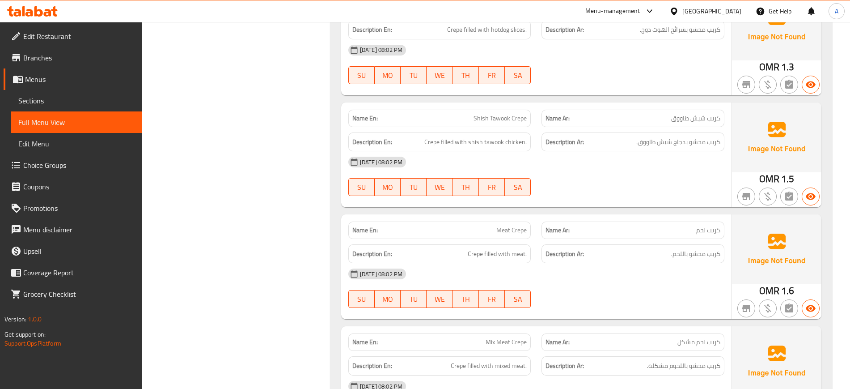
scroll to position [5251, 0]
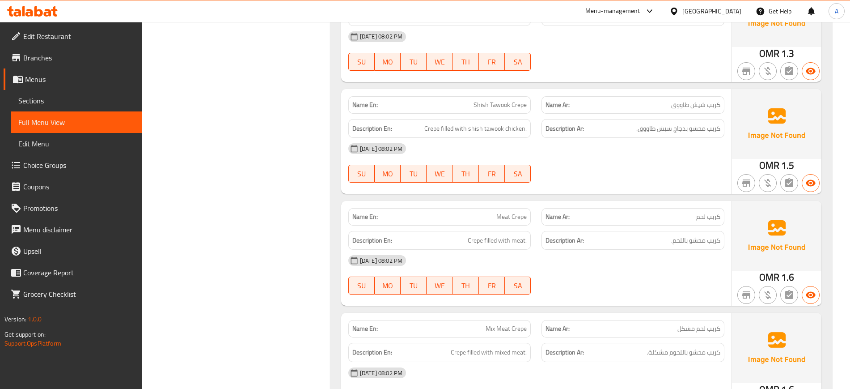
click at [506, 100] on span "Shish Tawook Crepe" at bounding box center [500, 104] width 53 height 9
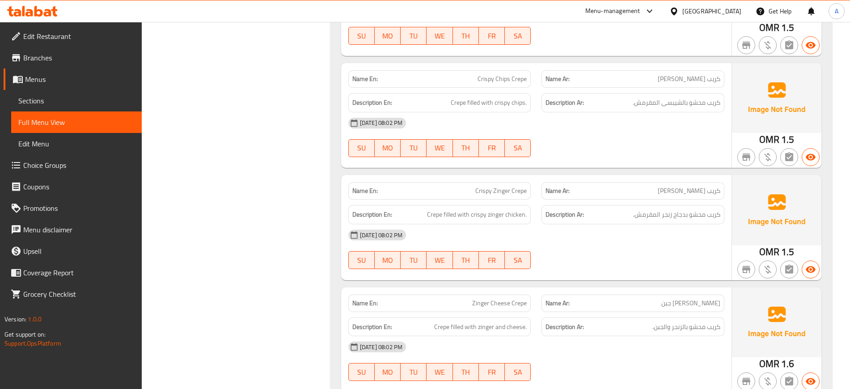
scroll to position [5726, 0]
click at [508, 208] on span "Crepe filled with crispy zinger chicken." at bounding box center [477, 213] width 100 height 11
click at [682, 208] on span "كريب محشو بدجاج زنجر المقرمش." at bounding box center [676, 213] width 87 height 11
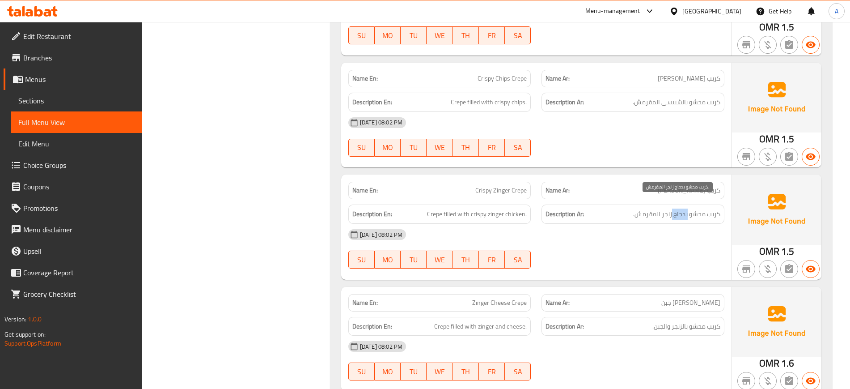
click at [682, 208] on span "كريب محشو بدجاج زنجر المقرمش." at bounding box center [676, 213] width 87 height 11
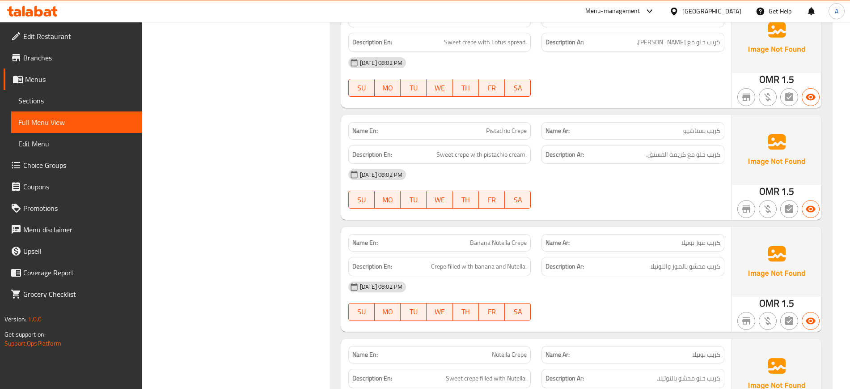
scroll to position [6284, 0]
click at [510, 238] on span "Banana Nutella Crepe" at bounding box center [498, 242] width 57 height 9
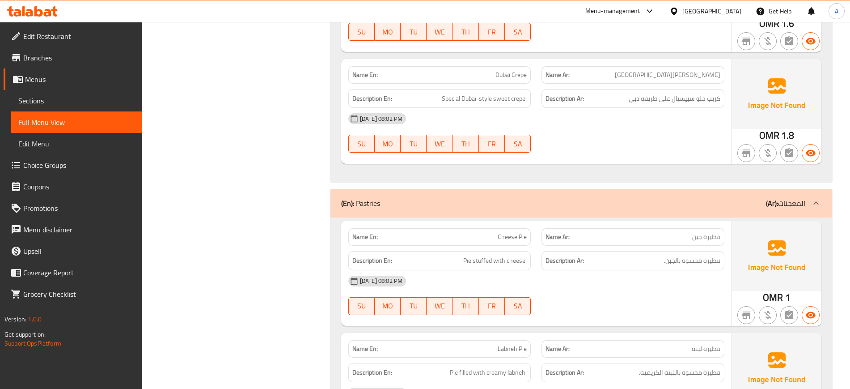
scroll to position [6731, 0]
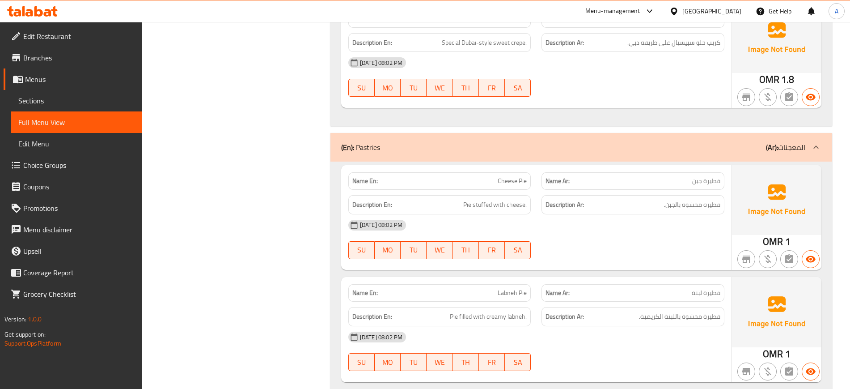
click at [517, 176] on span "Cheese Pie" at bounding box center [512, 180] width 29 height 9
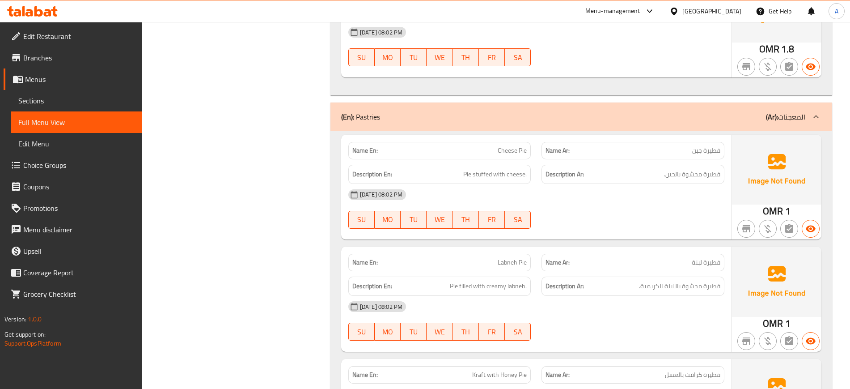
scroll to position [6843, 0]
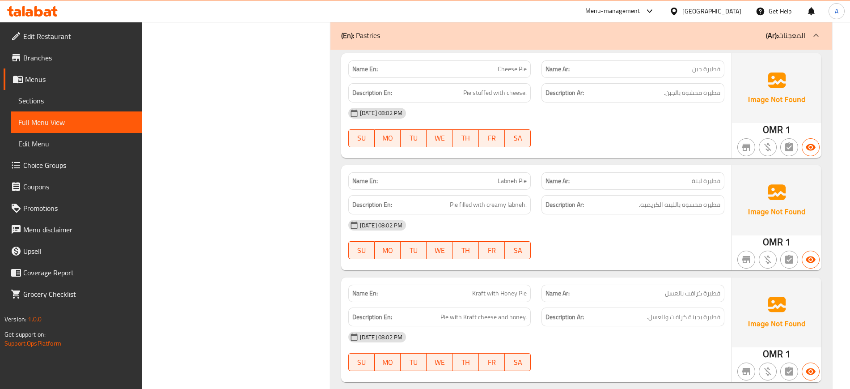
click at [609, 221] on div "[DATE] 08:02 PM" at bounding box center [536, 224] width 387 height 21
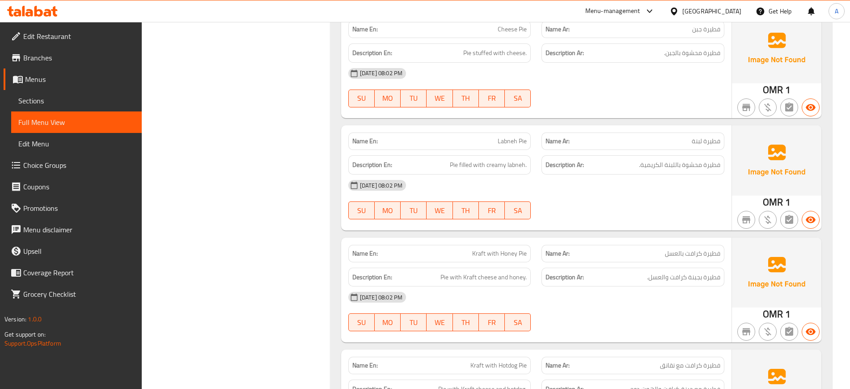
scroll to position [6955, 0]
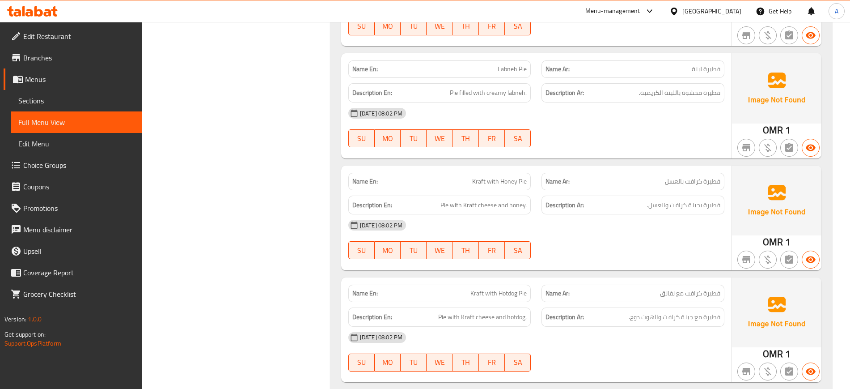
click at [509, 177] on span "Kraft with Honey Pie" at bounding box center [499, 181] width 55 height 9
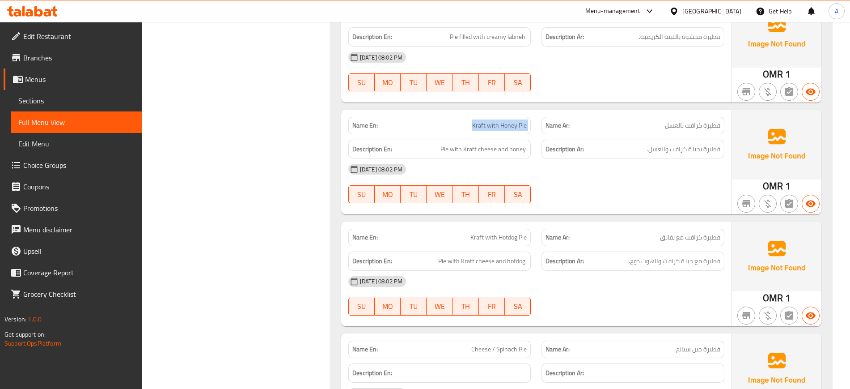
scroll to position [7122, 0]
click at [500, 121] on span "Kraft with Hotdog Pie" at bounding box center [499, 125] width 56 height 9
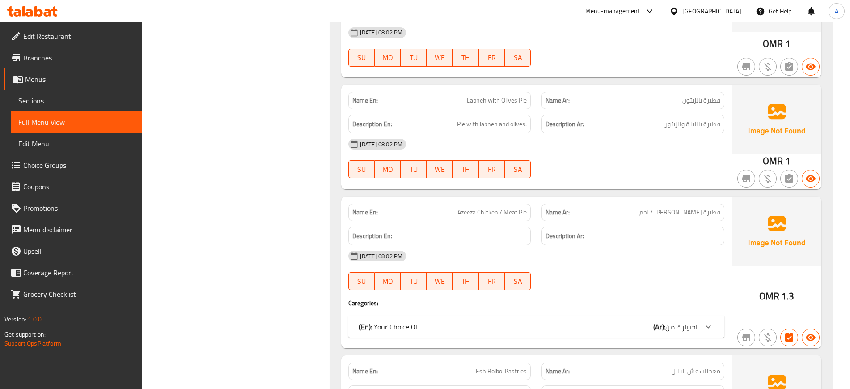
scroll to position [8129, 0]
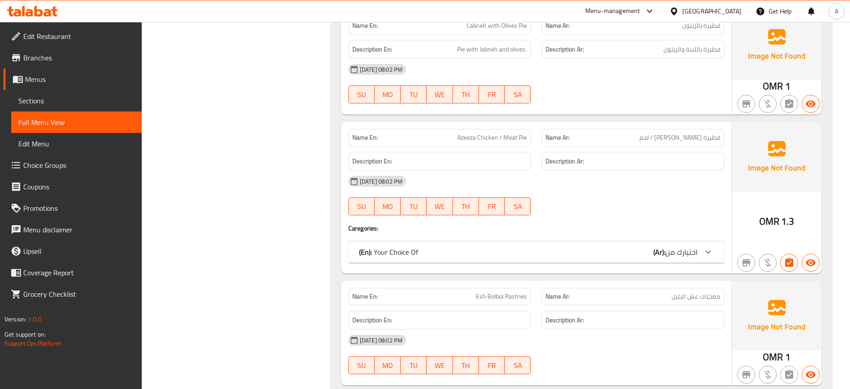
click at [469, 133] on span "Azeeza Chicken / Meat Pie" at bounding box center [492, 137] width 69 height 9
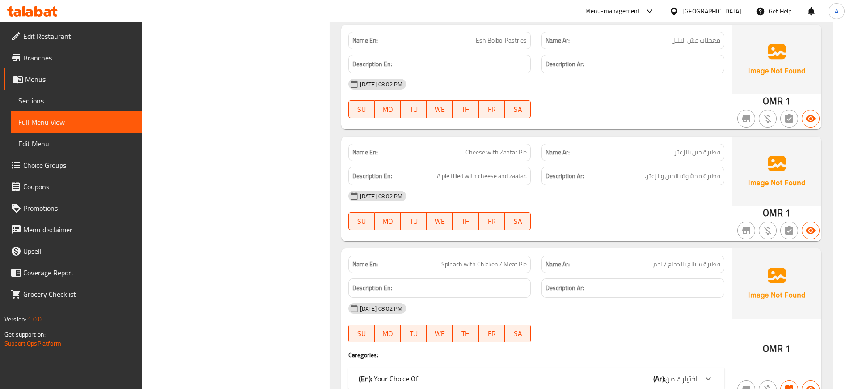
scroll to position [8464, 0]
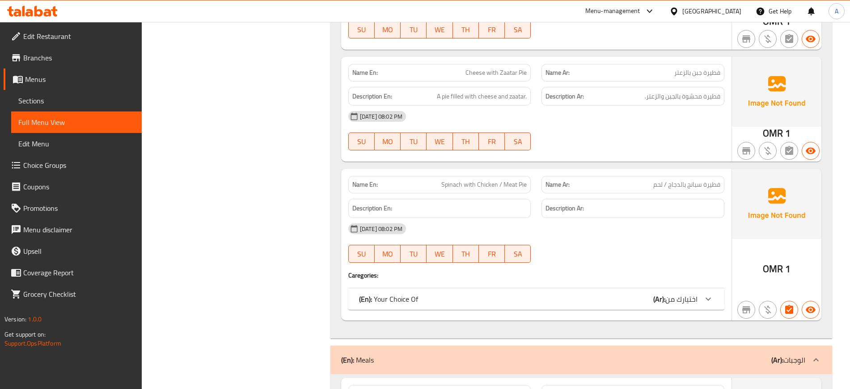
click at [463, 288] on div "(En): Your Choice Of (Ar): اختيارك من" at bounding box center [536, 298] width 376 height 21
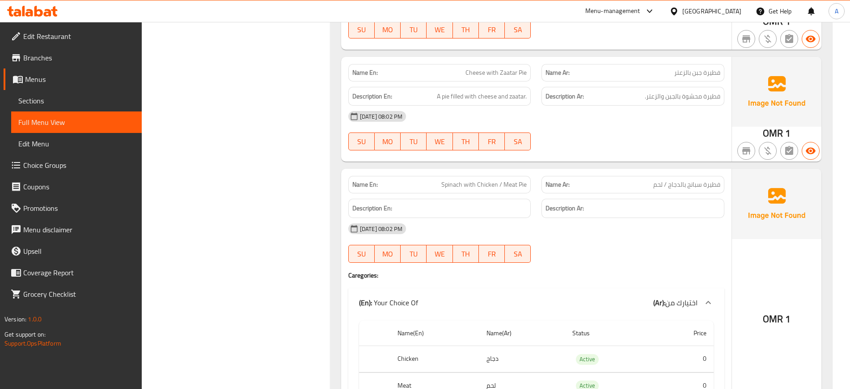
click at [523, 180] on span "Spinach with Chicken / Meat Pie" at bounding box center [483, 184] width 85 height 9
click at [460, 180] on span "Spinach with Chicken / Meat Pie" at bounding box center [483, 184] width 85 height 9
click at [521, 180] on span "Spinach with Chicken / Meat Pie" at bounding box center [483, 184] width 85 height 9
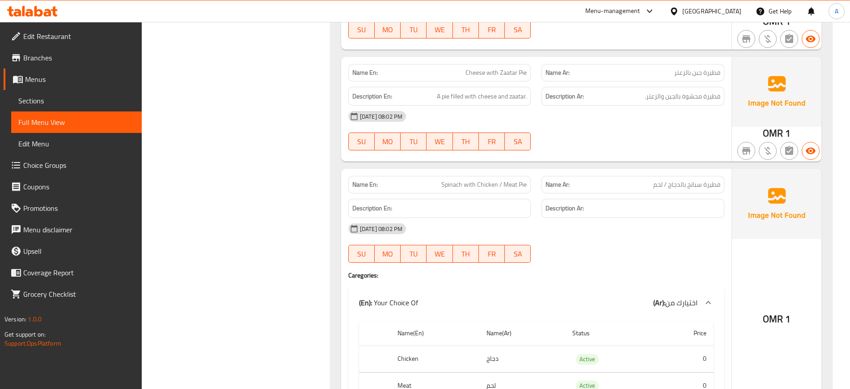
click at [521, 180] on span "Spinach with Chicken / Meat Pie" at bounding box center [483, 184] width 85 height 9
click at [520, 180] on span "Spinach with Chicken / Meat Pie" at bounding box center [483, 184] width 85 height 9
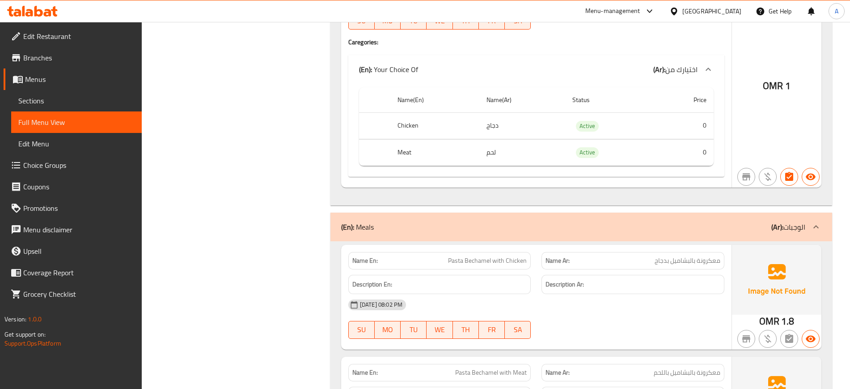
scroll to position [8800, 0]
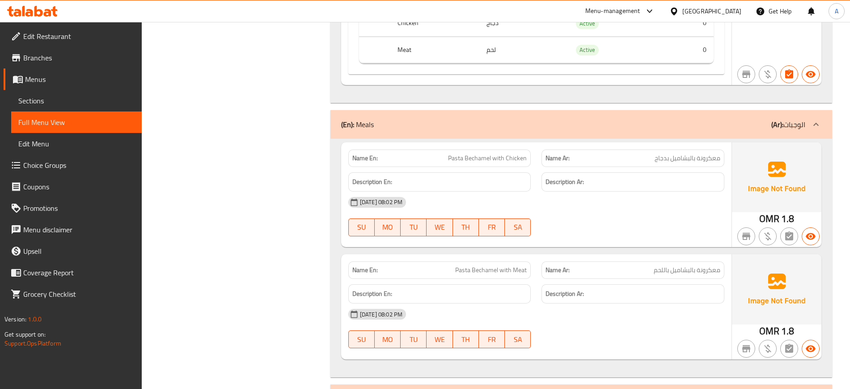
click at [487, 153] on span "Pasta Bechamel with Chicken" at bounding box center [487, 157] width 79 height 9
click at [523, 191] on div "[DATE] 08:02 PM" at bounding box center [536, 201] width 387 height 21
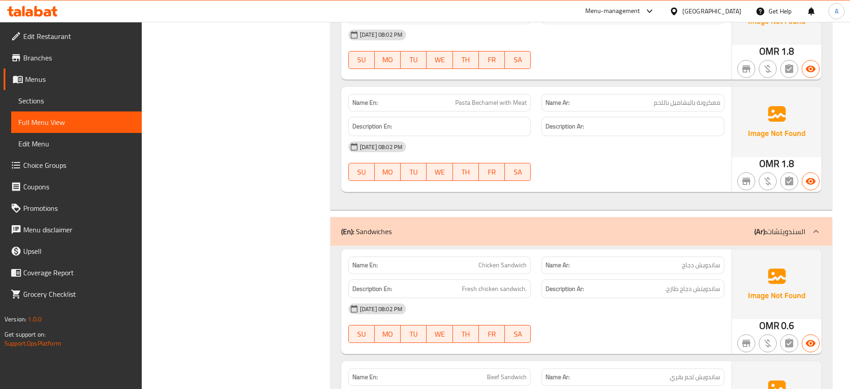
scroll to position [9023, 0]
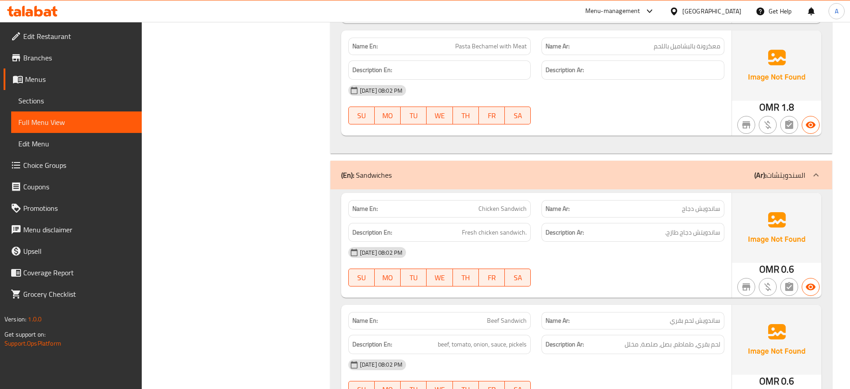
click at [547, 242] on div "[DATE] 08:02 PM" at bounding box center [536, 252] width 387 height 21
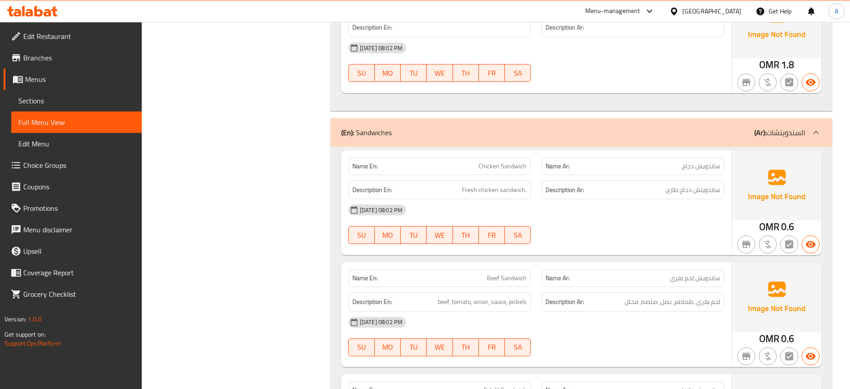
scroll to position [9135, 0]
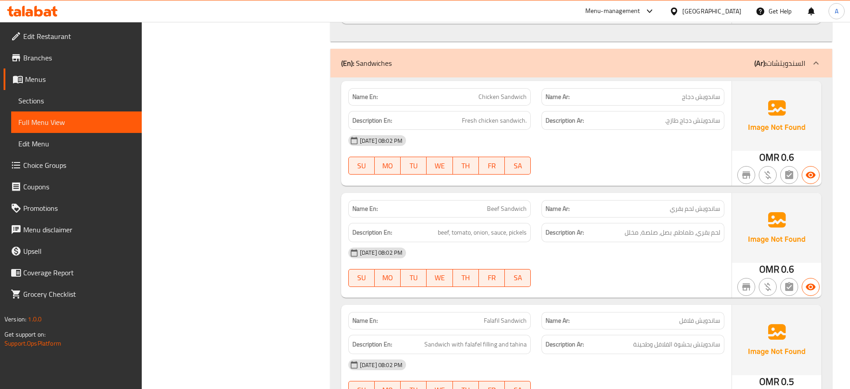
click at [546, 252] on div "29-08-2025 08:02 PM SU MO TU WE TH FR SA" at bounding box center [536, 267] width 387 height 50
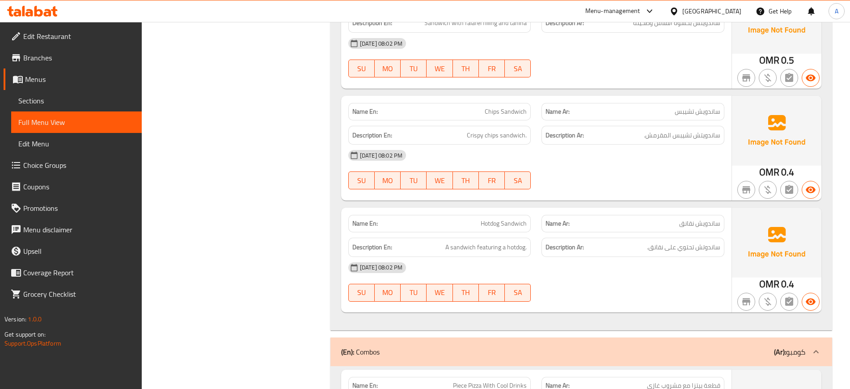
scroll to position [9471, 0]
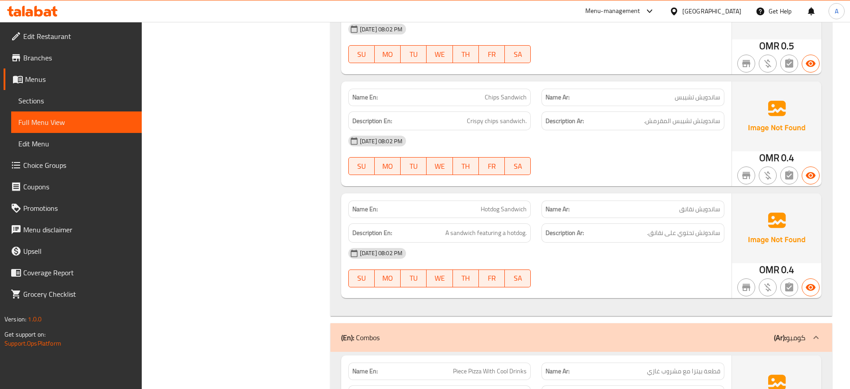
click at [517, 200] on div "Name En: Hotdog Sandwich" at bounding box center [439, 208] width 183 height 17
click at [515, 204] on span "Hotdog Sandwich" at bounding box center [504, 208] width 46 height 9
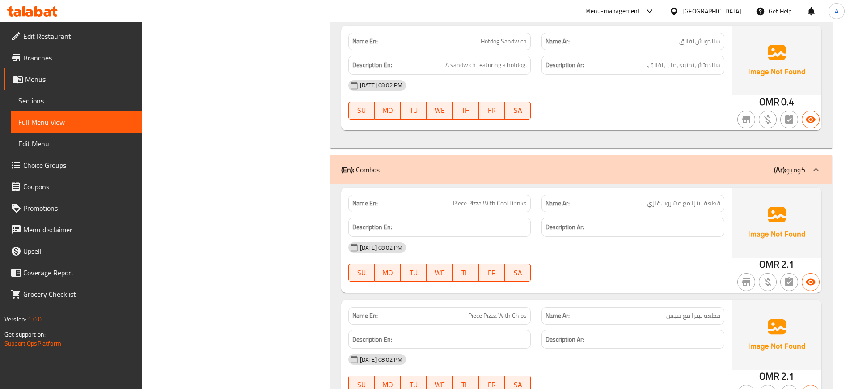
click at [648, 221] on h6 "Description Ar:" at bounding box center [633, 226] width 175 height 11
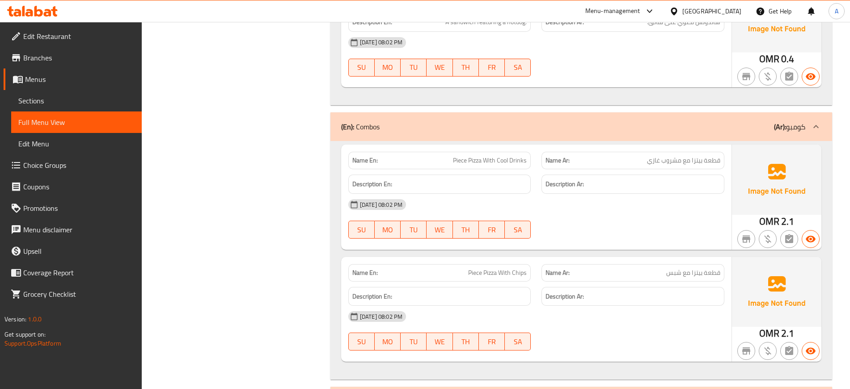
scroll to position [9682, 0]
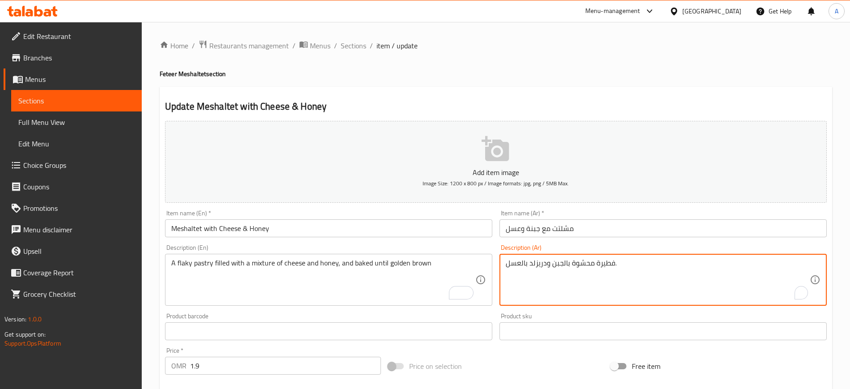
click at [569, 263] on textarea "فطيرة محشوة بالجبن ودريزلد بالعسل." at bounding box center [658, 280] width 304 height 42
paste textarea "عجنات فليكي محشوة بمزيج من جبنة وعسل، وتُخبز حتى تصبح ذهبية اللون"
type textarea "معجنات فليكي محشوة بمزيج من جبنة وعسل، وتُخبز حتى تصبح ذهبية اللون"
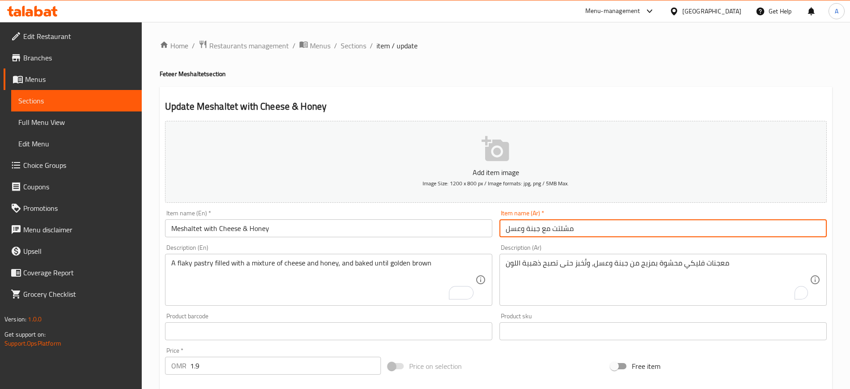
click at [580, 226] on input "مشلتت مع جبنة وعسل" at bounding box center [663, 228] width 327 height 18
click at [348, 42] on span "Sections" at bounding box center [353, 45] width 25 height 11
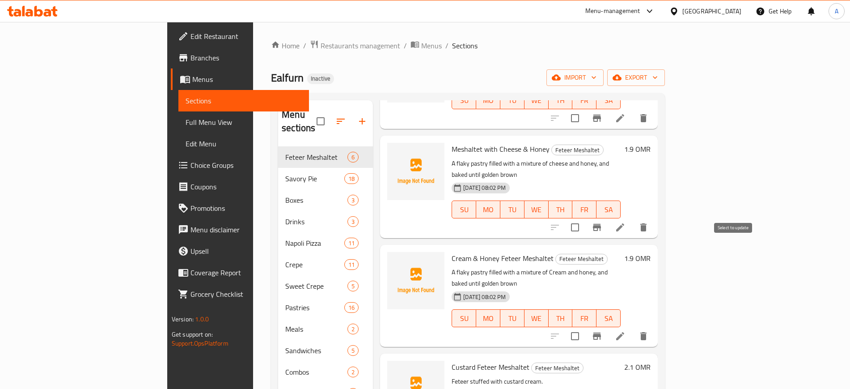
scroll to position [168, 0]
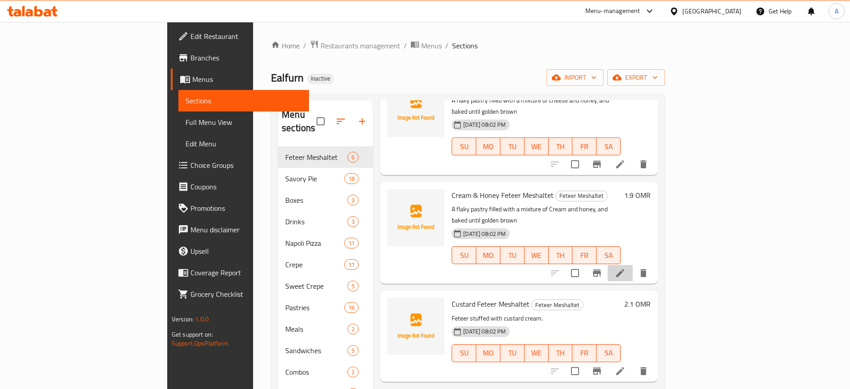
click at [633, 265] on li at bounding box center [620, 273] width 25 height 16
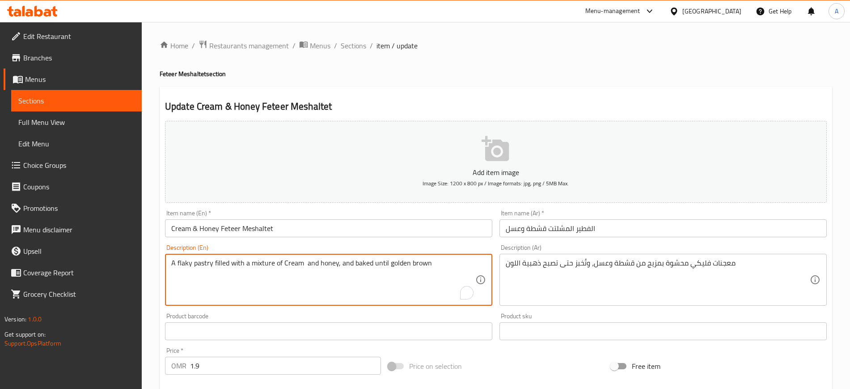
click at [259, 259] on textarea "A flaky pastry filled with a mixture of Cream and honey, and baked until golden…" at bounding box center [323, 280] width 304 height 42
paste textarea "Pie dough, cream and white honey."
type textarea "Pie dough, cream and white honey."
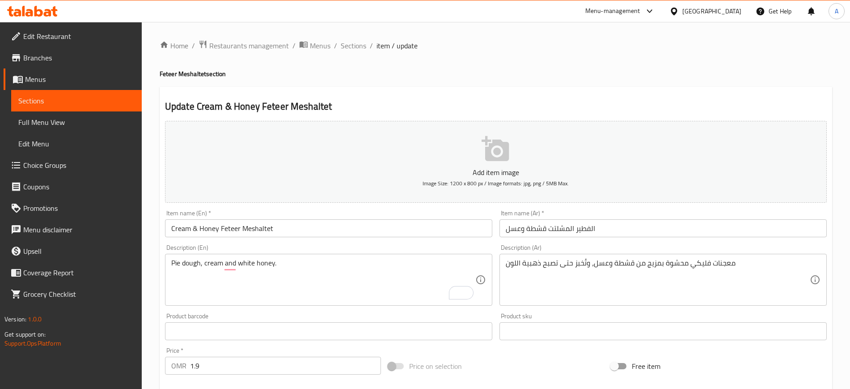
click at [527, 255] on div "معجنات فليكي محشوة بمزيج من قشطة وعسل، وتُخبز حتى تصبح ذهبية اللون Description …" at bounding box center [663, 280] width 327 height 52
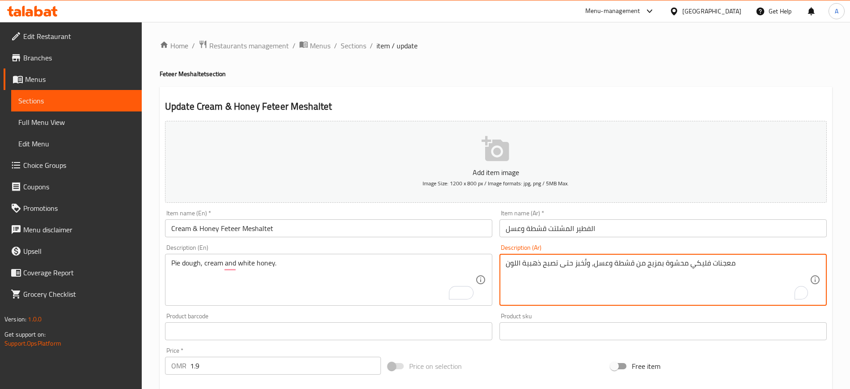
click at [527, 255] on div "معجنات فليكي محشوة بمزيج من قشطة وعسل، وتُخبز حتى تصبح ذهبية اللون Description …" at bounding box center [663, 280] width 327 height 52
click at [527, 256] on div "معجنات فليكي محشوة بمزيج من قشطة وعسل، وتُخبز حتى تصبح ذهبية اللون Description …" at bounding box center [663, 280] width 327 height 52
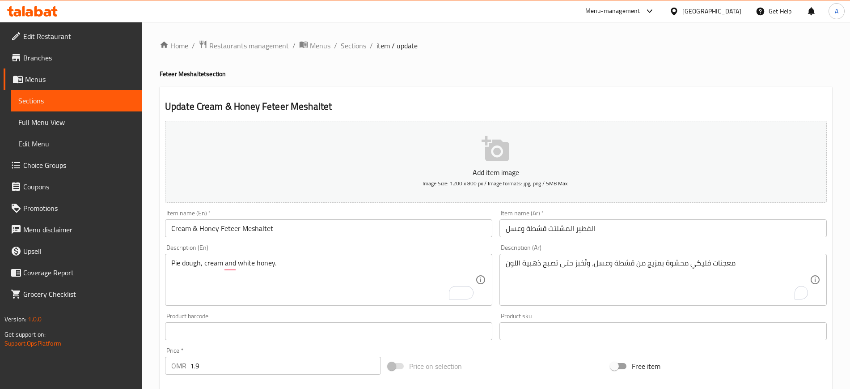
click at [527, 256] on div "معجنات فليكي محشوة بمزيج من قشطة وعسل، وتُخبز حتى تصبح ذهبية اللون Description …" at bounding box center [663, 280] width 327 height 52
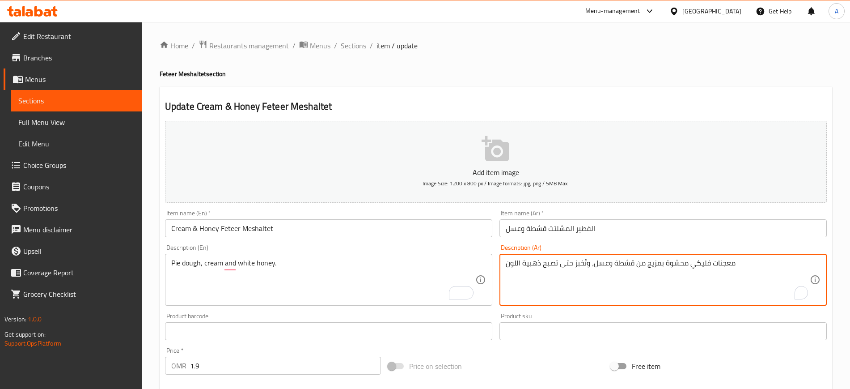
click at [527, 263] on textarea "معجنات فليكي محشوة بمزيج من قشطة وعسل، وتُخبز حتى تصبح ذهبية اللون" at bounding box center [658, 280] width 304 height 42
paste textarea "عجينة فطيرة، كريمة وعسل أبيض"
type textarea "عجينة فطيرة، كريمة وعسل أبيض"
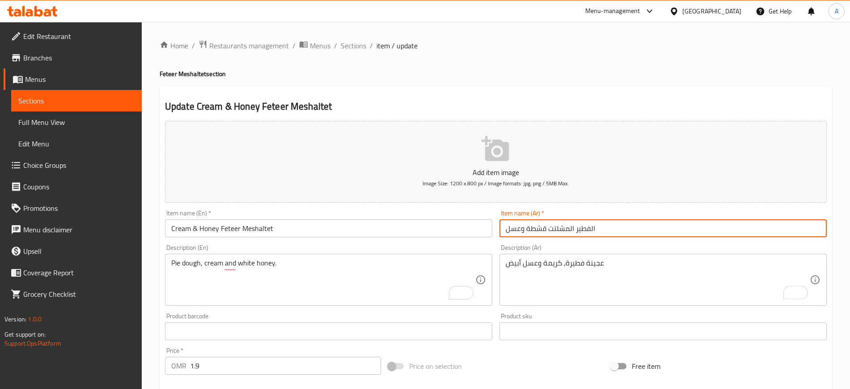
click at [621, 223] on input "الفطير المشلتت قشطة وعسل" at bounding box center [663, 228] width 327 height 18
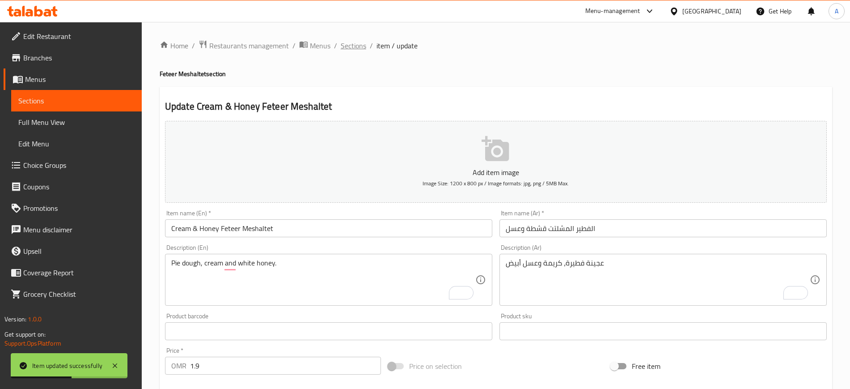
click at [350, 47] on span "Sections" at bounding box center [353, 45] width 25 height 11
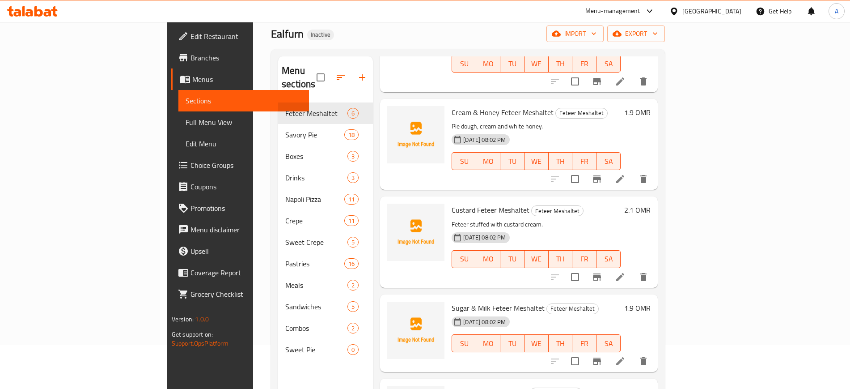
scroll to position [112, 0]
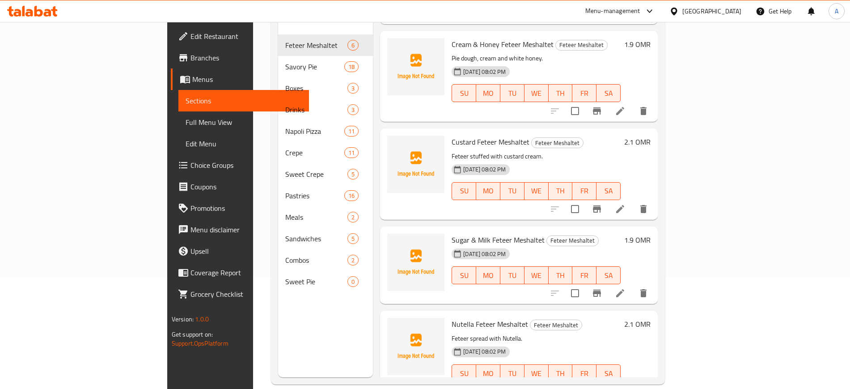
click at [624, 289] on icon at bounding box center [620, 293] width 8 height 8
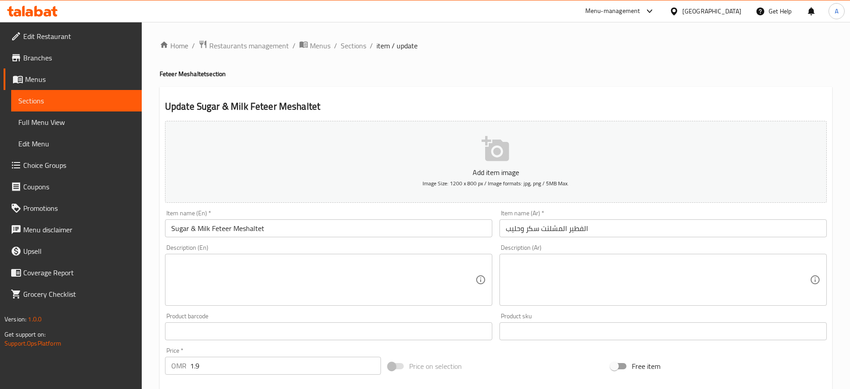
click at [356, 248] on div "Description (En) Description (En)" at bounding box center [328, 274] width 327 height 61
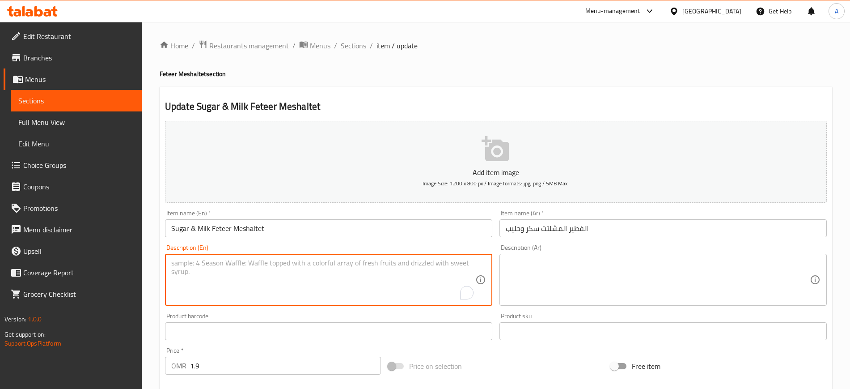
click at [407, 286] on textarea "To enrich screen reader interactions, please activate Accessibility in Grammarl…" at bounding box center [323, 280] width 304 height 42
paste textarea "flaky pie filled with creamy filling made with sugar and milk"
type textarea "flaky pie filled with creamy filling made with sugar and milk"
click at [537, 280] on textarea at bounding box center [658, 280] width 304 height 42
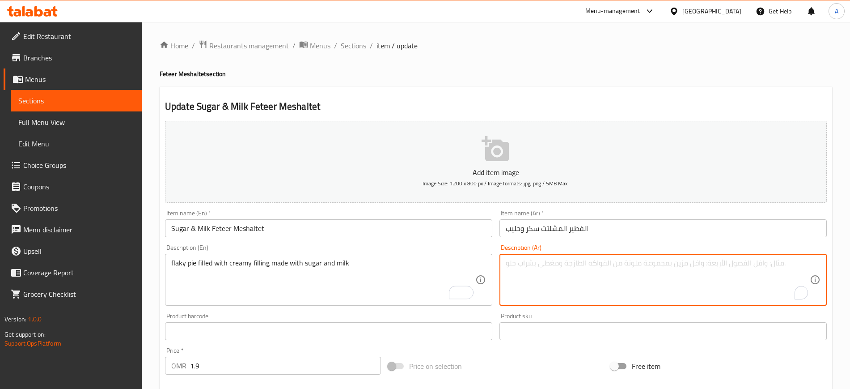
paste textarea "فطيرة فليكي محشوة بحشوة كريمية مصنوعة من سكر وحليب."
type textarea "فطيرة فليكي محشوة بحشوة كريمية مصنوعة من سكر وحليب."
click at [630, 212] on div "Item name (Ar)   * الفطير المشلتت سكر وحليب Item name (Ar) *" at bounding box center [663, 223] width 327 height 27
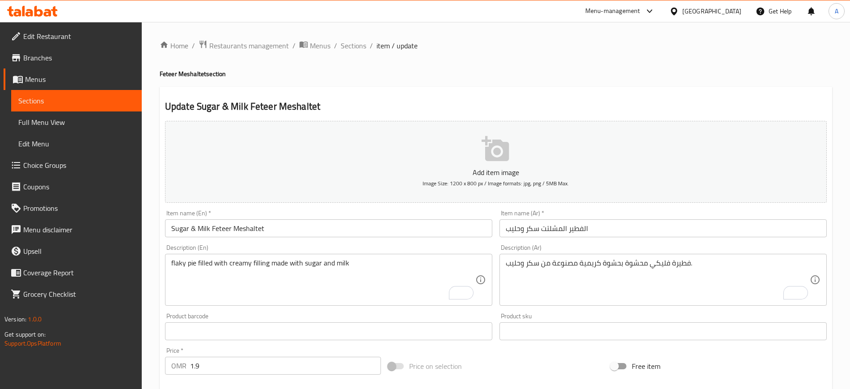
click at [630, 217] on div "Item name (Ar)   * الفطير المشلتت سكر وحليب Item name (Ar) *" at bounding box center [663, 223] width 327 height 27
click at [628, 226] on input "الفطير المشلتت سكر وحليب" at bounding box center [663, 228] width 327 height 18
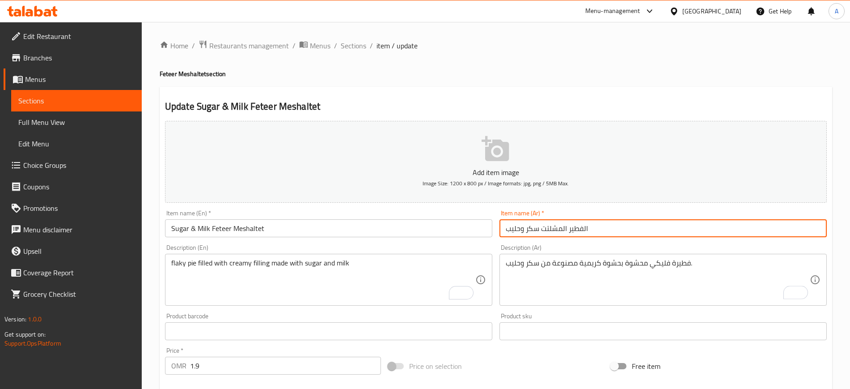
click at [348, 44] on span "Sections" at bounding box center [353, 45] width 25 height 11
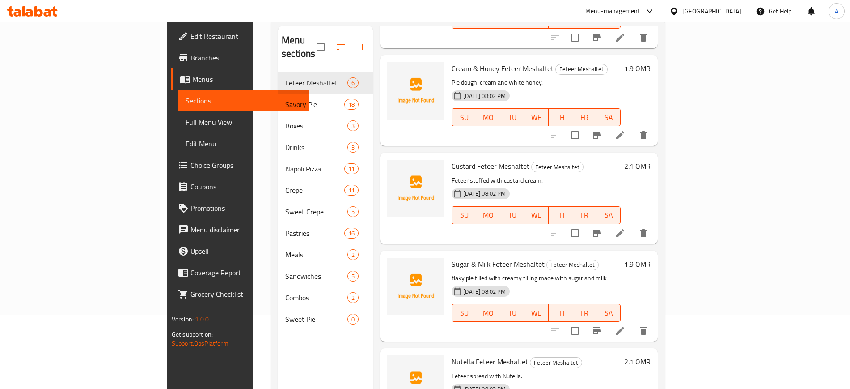
scroll to position [125, 0]
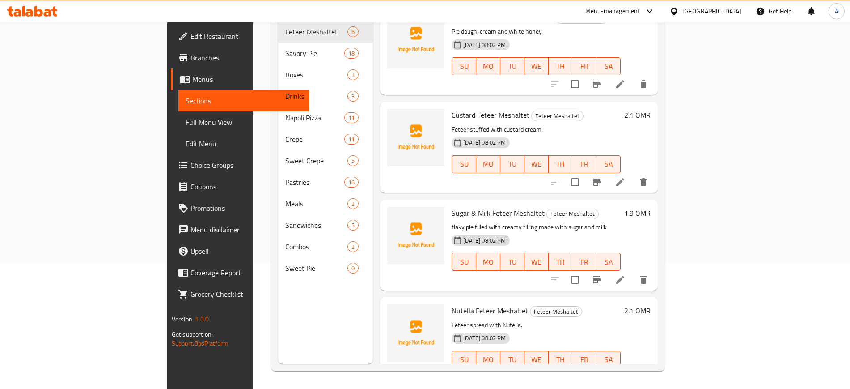
click at [452, 319] on p "Feteer spread with Nutella." at bounding box center [536, 324] width 169 height 11
copy p "spread"
click at [626, 372] on icon at bounding box center [620, 377] width 11 height 11
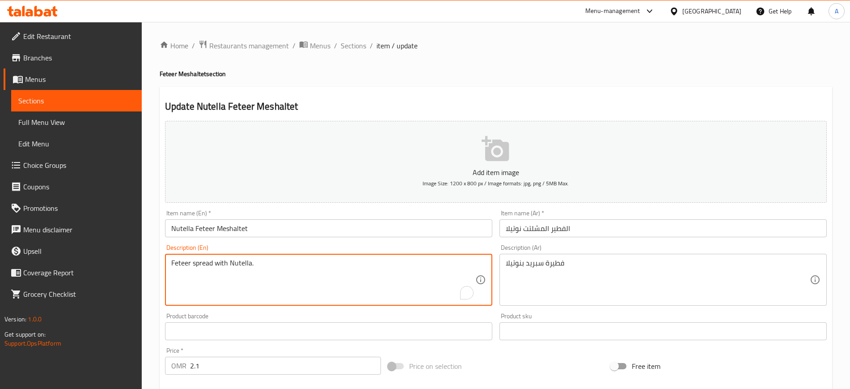
click at [276, 270] on textarea "Feteer spread with Nutella." at bounding box center [323, 280] width 304 height 42
paste textarea "pie filled with nutella, hazelnut"
type textarea "pie filled with nutella, hazelnut"
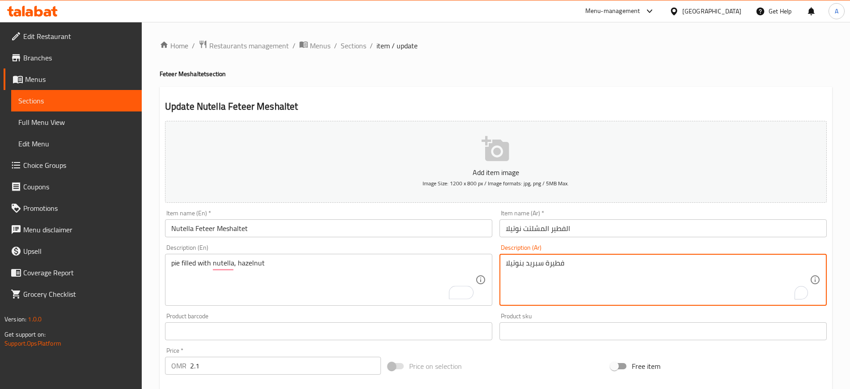
click at [581, 260] on textarea "فطيرة سبريد بنوتيلا" at bounding box center [658, 280] width 304 height 42
paste textarea "مليئة بنوتيلا، بندق"
type textarea "فطيرة مليئة بنوتيلا، بندق"
click at [594, 237] on input "الفطير المشلتت نوتيلا" at bounding box center [663, 228] width 327 height 18
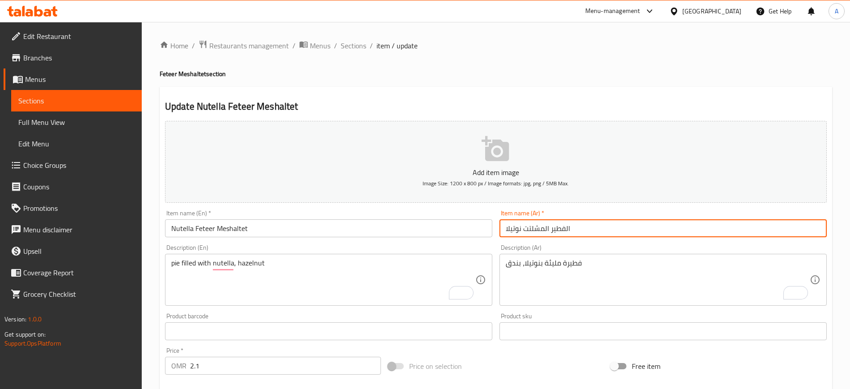
click at [590, 232] on input "الفطير المشلتت نوتيلا" at bounding box center [663, 228] width 327 height 18
click at [357, 49] on span "Sections" at bounding box center [353, 45] width 25 height 11
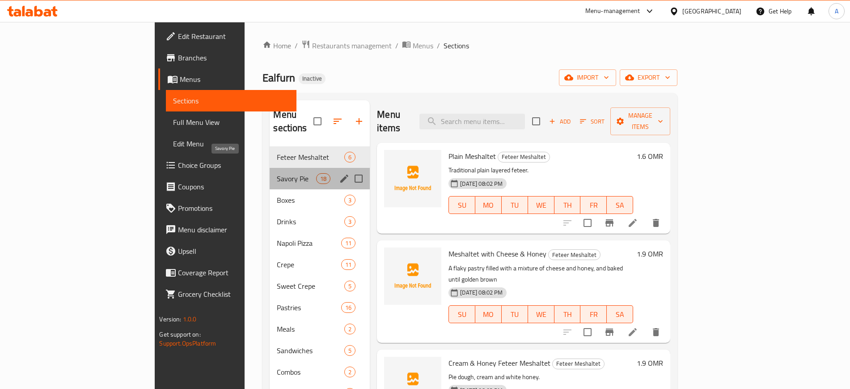
click at [277, 173] on span "Savory Pie" at bounding box center [296, 178] width 39 height 11
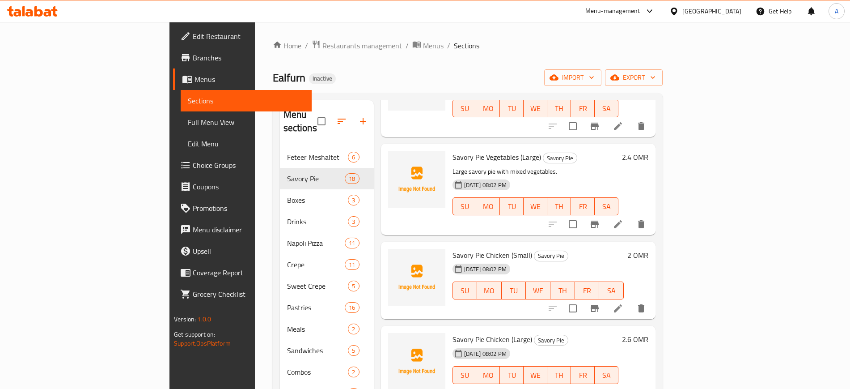
scroll to position [112, 0]
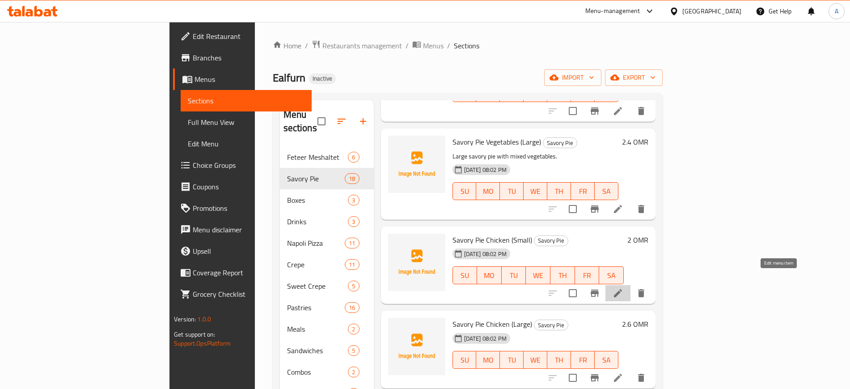
click at [624, 288] on icon at bounding box center [618, 293] width 11 height 11
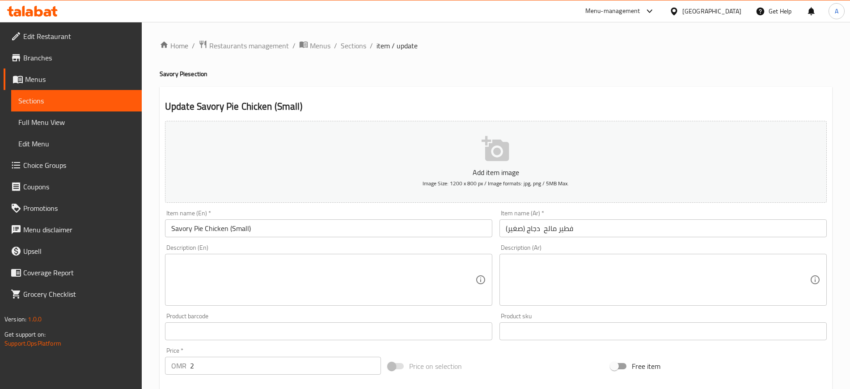
click at [329, 273] on textarea at bounding box center [323, 280] width 304 height 42
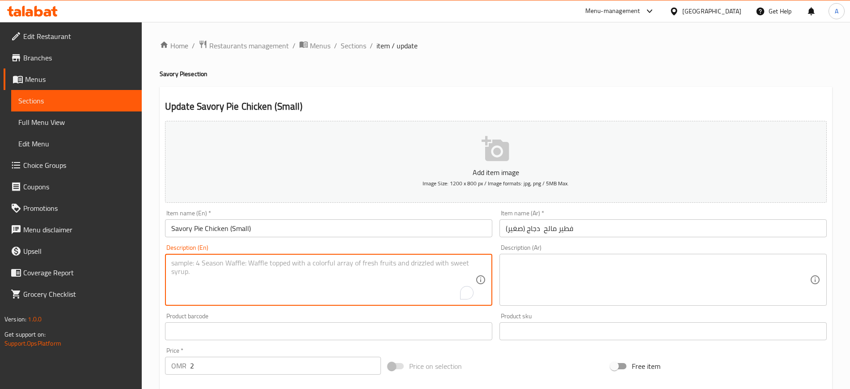
paste textarea "Dough, Chicken, tomato, sauce and spices"
type textarea "Dough, Chicken, tomato, sauce and spices"
click at [559, 266] on textarea at bounding box center [658, 280] width 304 height 42
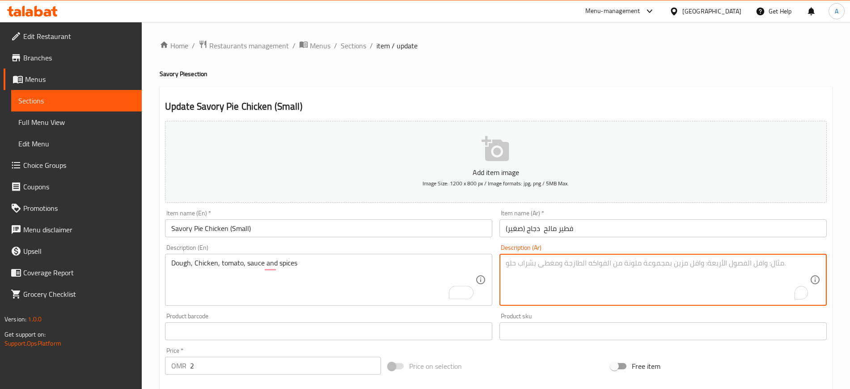
paste textarea "عجين، دجاج، طماطم، صوص وتوابل"
type textarea "عجين، دجاج، طماطم، صوص وتوابل"
click at [578, 227] on input "فطير مالح دجاج (صغير)" at bounding box center [663, 228] width 327 height 18
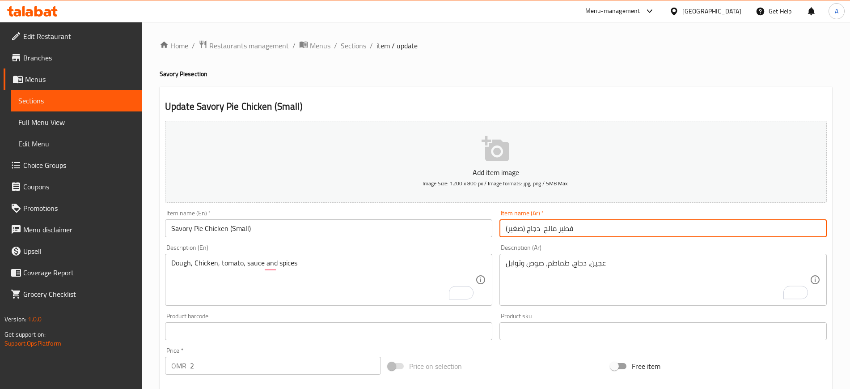
click at [356, 42] on span "Sections" at bounding box center [353, 45] width 25 height 11
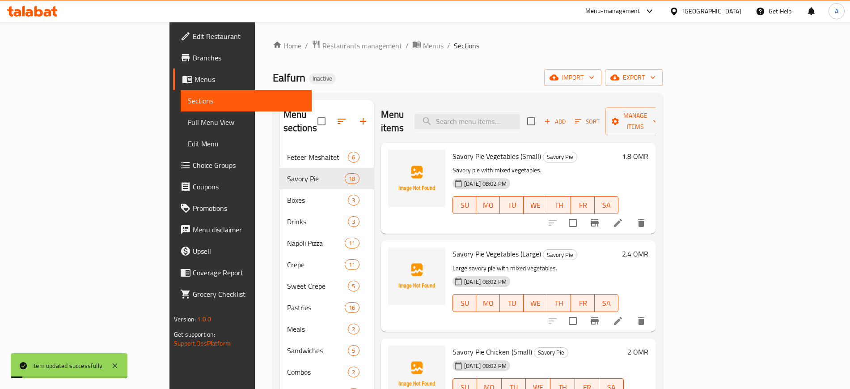
scroll to position [168, 0]
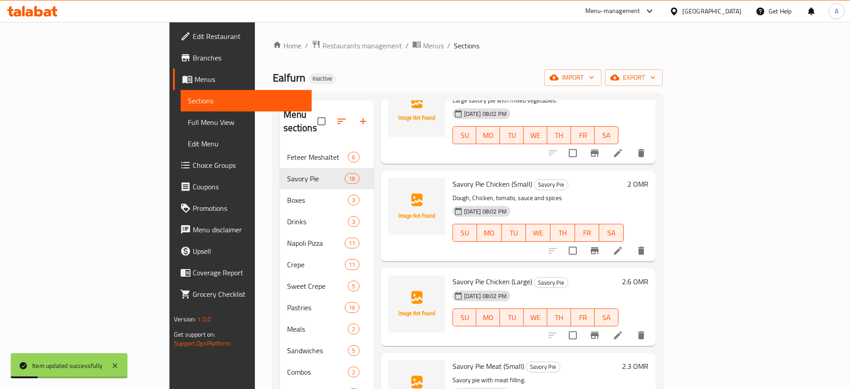
click at [631, 242] on li at bounding box center [618, 250] width 25 height 16
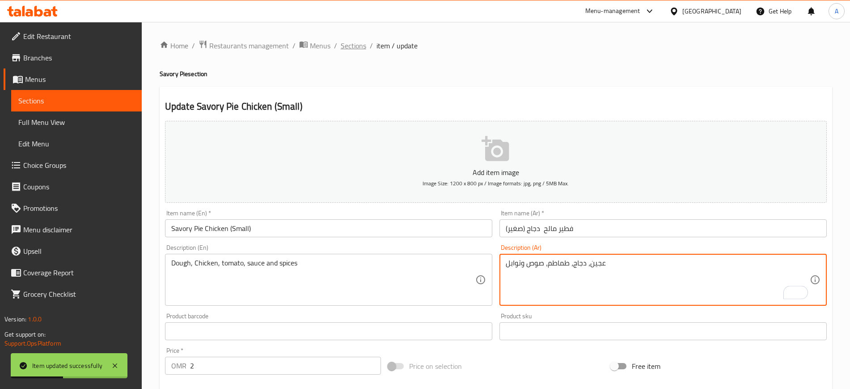
click at [361, 43] on span "Sections" at bounding box center [353, 45] width 25 height 11
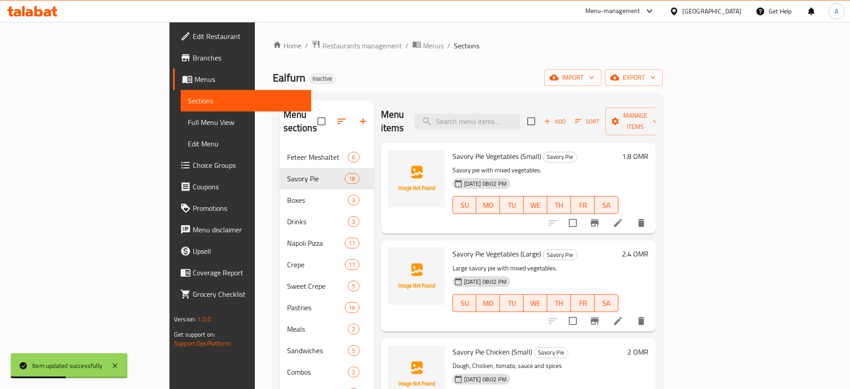
scroll to position [125, 0]
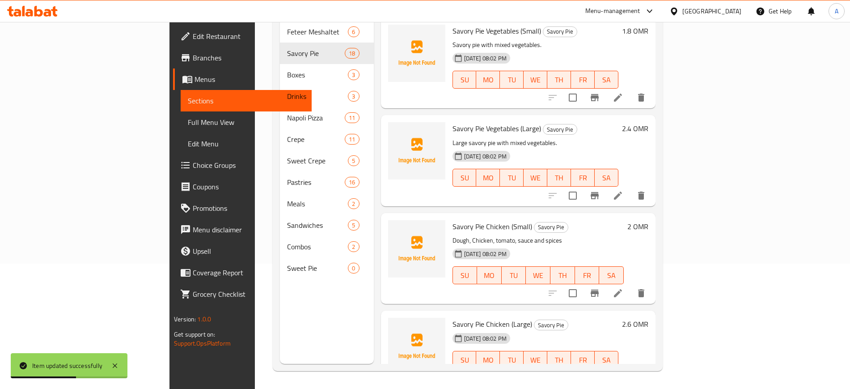
click at [624, 288] on icon at bounding box center [618, 293] width 11 height 11
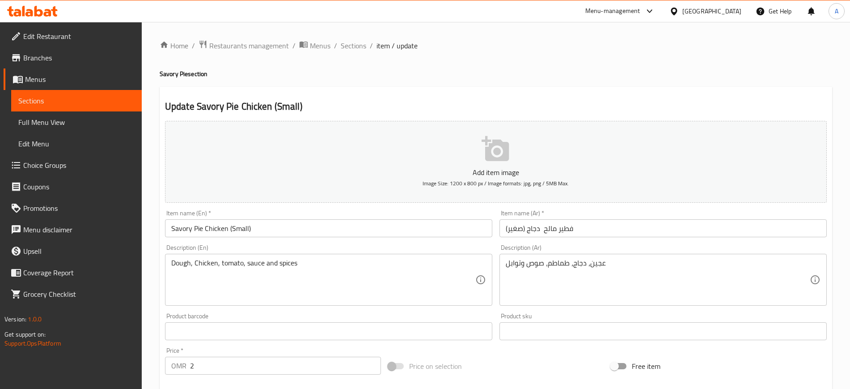
click at [368, 44] on ol "Home / Restaurants management / Menus / Sections / item / update" at bounding box center [496, 46] width 673 height 12
click at [347, 44] on span "Sections" at bounding box center [353, 45] width 25 height 11
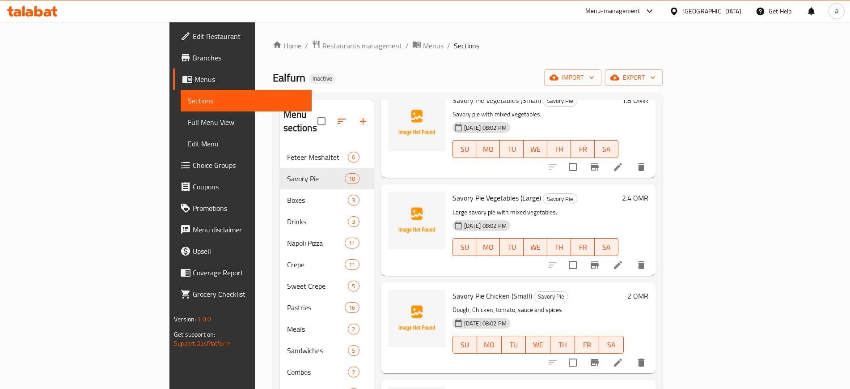
scroll to position [168, 0]
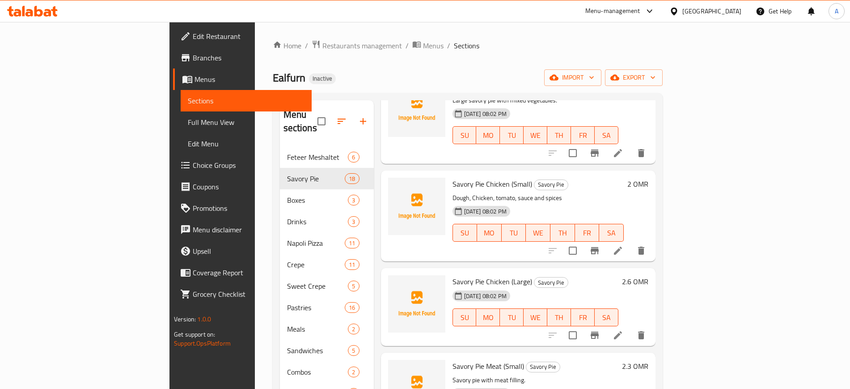
click at [631, 327] on li at bounding box center [618, 335] width 25 height 16
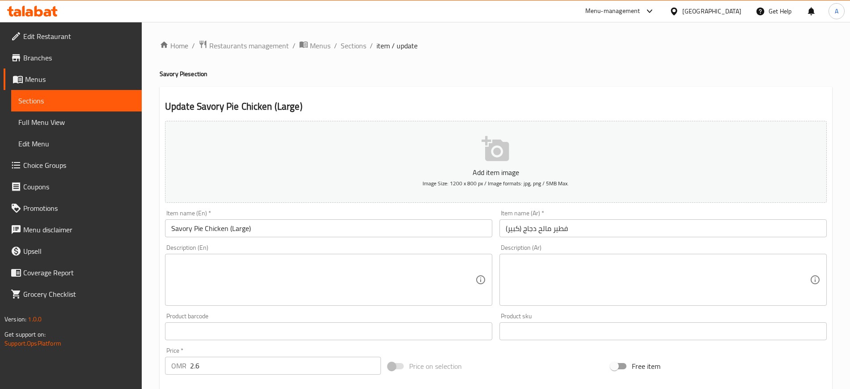
click at [534, 290] on textarea at bounding box center [658, 280] width 304 height 42
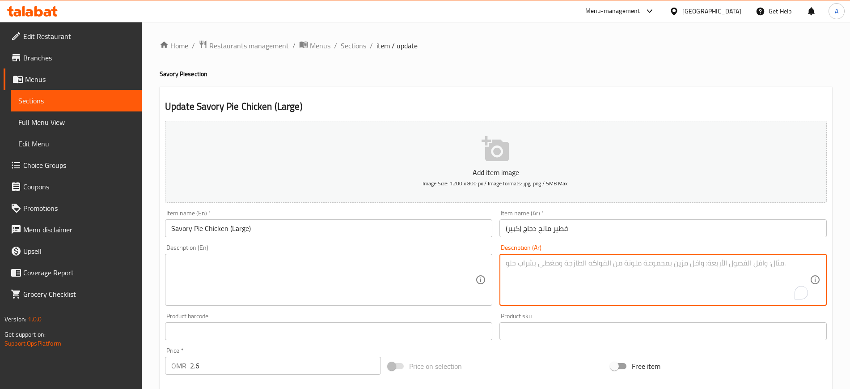
paste textarea "عجين، دجاج، طماطم، صوص وتوابل"
type textarea "عجين، دجاج، طماطم، صوص وتوابل"
click at [456, 293] on textarea at bounding box center [323, 280] width 304 height 42
paste textarea "Dough, Chicken, tomato, sauce and spices"
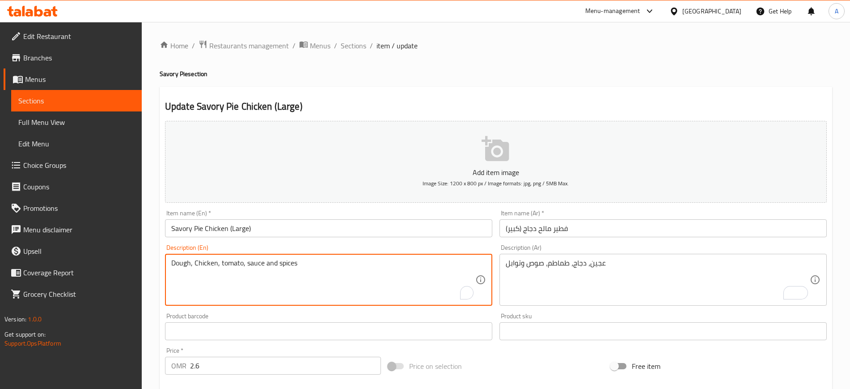
type textarea "Dough, Chicken, tomato, sauce and spices"
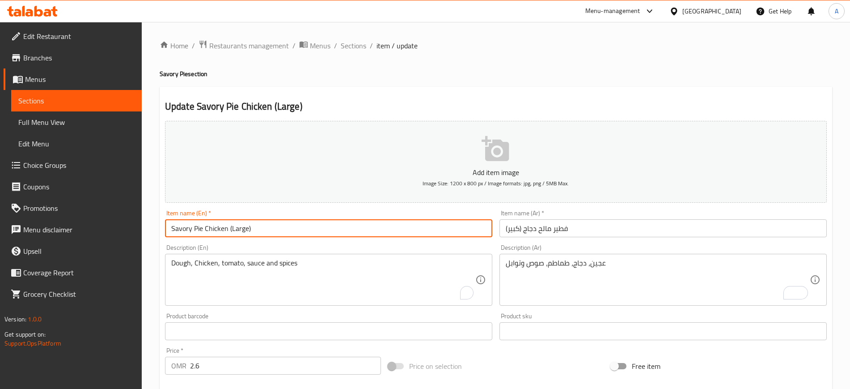
click at [332, 230] on input "Savory Pie Chicken (Large)" at bounding box center [328, 228] width 327 height 18
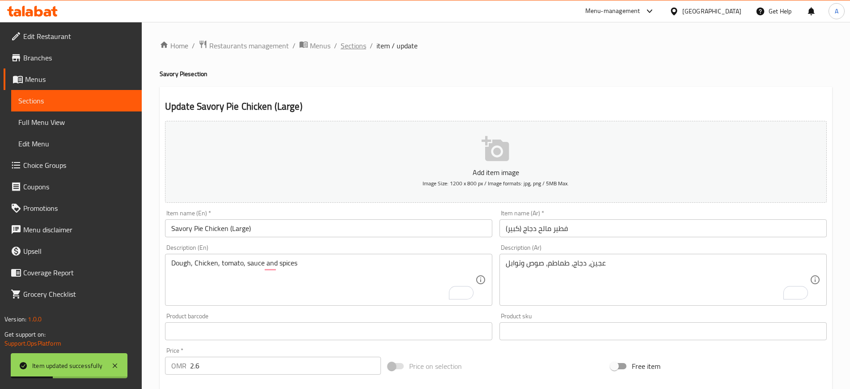
click at [355, 42] on span "Sections" at bounding box center [353, 45] width 25 height 11
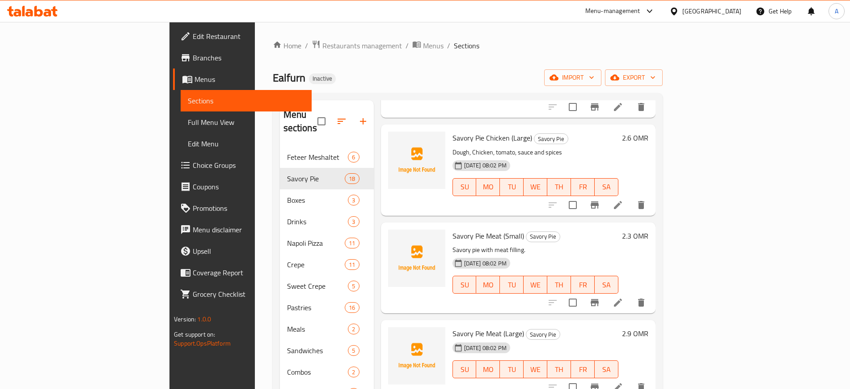
scroll to position [335, 0]
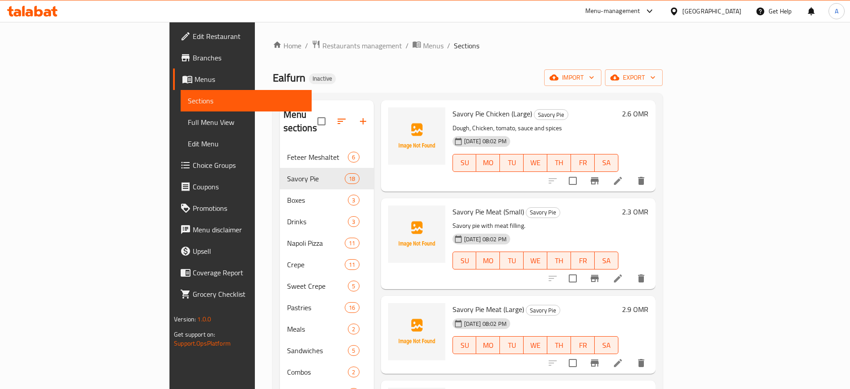
click at [624, 273] on icon at bounding box center [618, 278] width 11 height 11
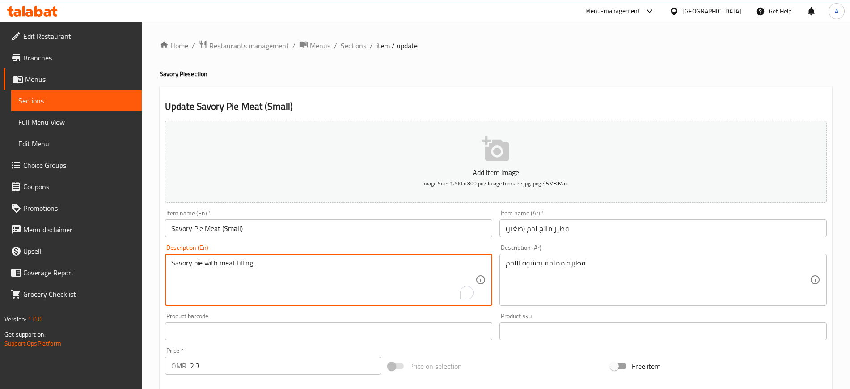
click at [360, 259] on textarea "Savory pie with meat filling." at bounding box center [323, 280] width 304 height 42
click at [360, 264] on textarea "Savory pie with meat filling." at bounding box center [323, 280] width 304 height 42
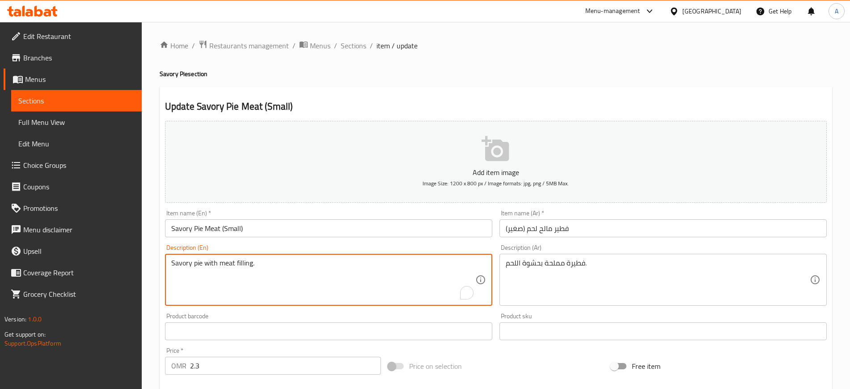
paste textarea "Dough, Meat, Onion, Parsley and Spices"
type textarea "Dough, Meat, Onion, Parsley and Spices"
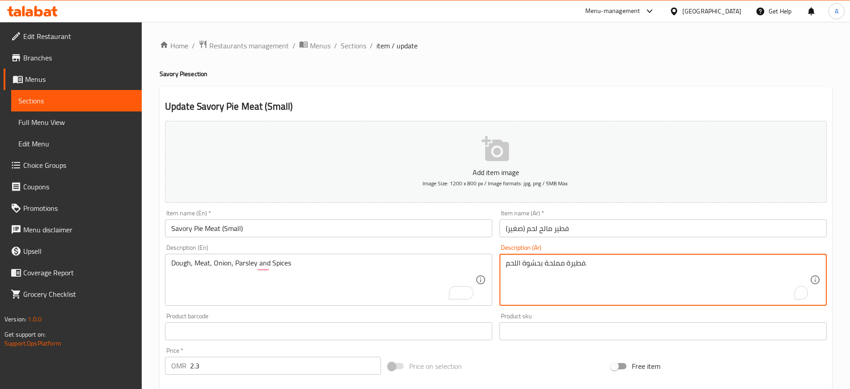
click at [546, 261] on textarea "فطيرة مملحة بحشوة اللحم." at bounding box center [658, 280] width 304 height 42
paste textarea "عجين، لحم، بصل، بقدونس وتوابل"
type textarea "عجين، لحم، بصل، بقدونس وتوابل"
click at [592, 222] on input "فطير مالح لحم (صغير)" at bounding box center [663, 228] width 327 height 18
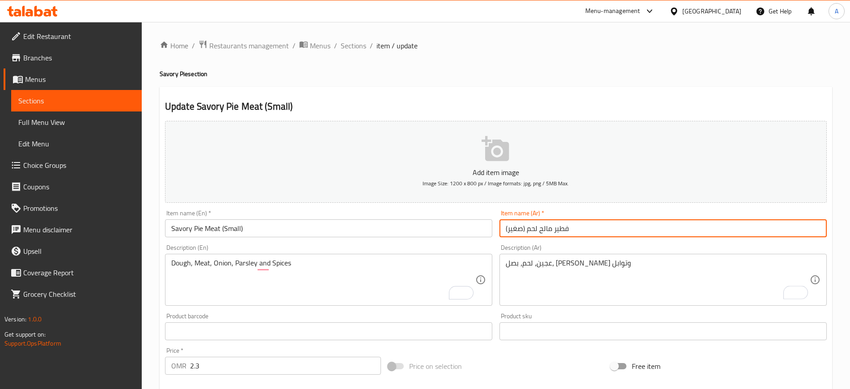
click at [361, 47] on span "Sections" at bounding box center [353, 45] width 25 height 11
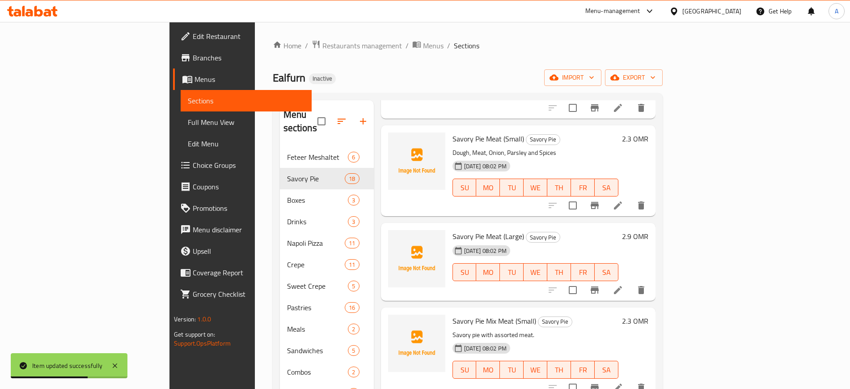
scroll to position [447, 0]
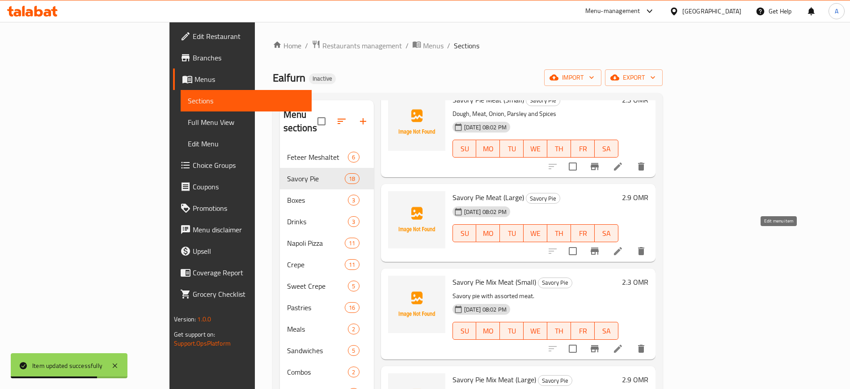
click at [624, 246] on icon at bounding box center [618, 251] width 11 height 11
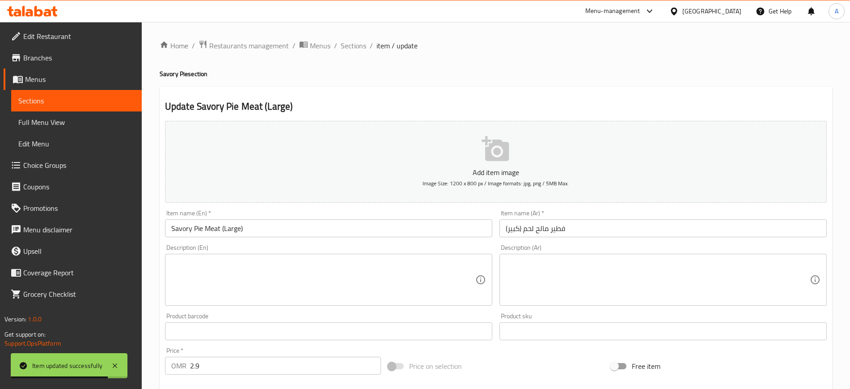
click at [293, 272] on textarea at bounding box center [323, 280] width 304 height 42
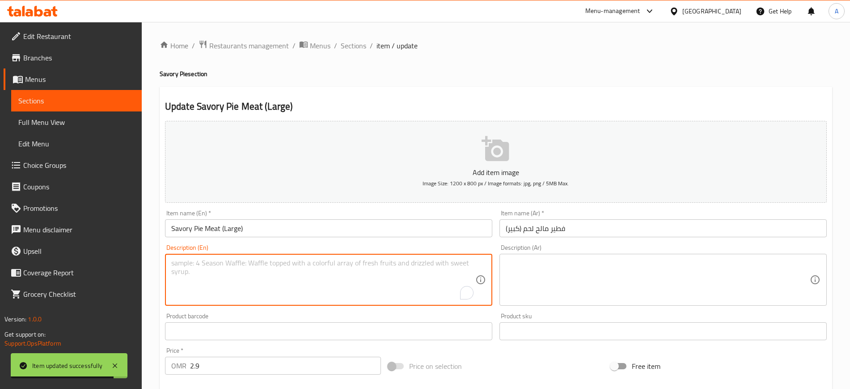
paste textarea "عجين، لحم، بصل، بقدونس وتوابل"
type textarea "عجين، لحم، بصل، بقدونس وتوابل"
click at [555, 272] on textarea at bounding box center [658, 280] width 304 height 42
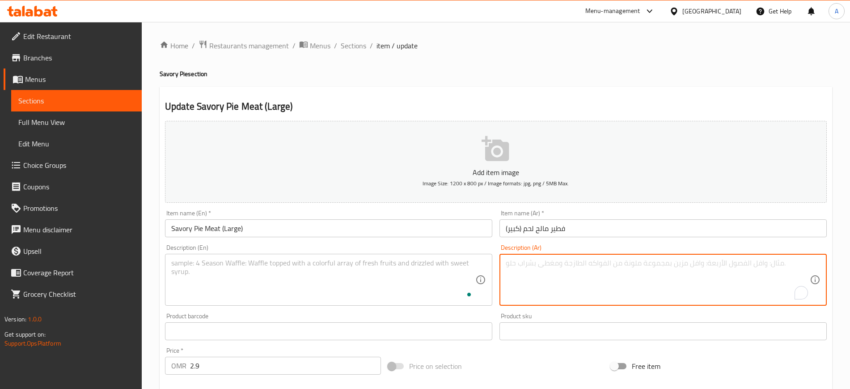
paste textarea "عجين، لحم، بصل، بقدونس وتوابل"
type textarea "عجين، لحم، بصل، بقدونس وتوابل"
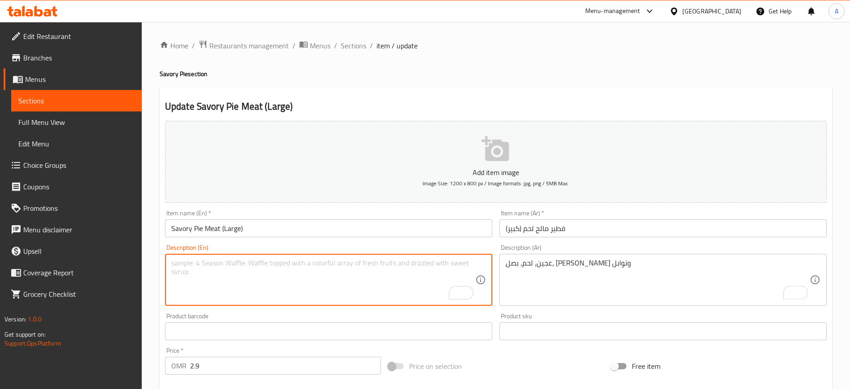
click at [348, 270] on textarea "To enrich screen reader interactions, please activate Accessibility in Grammarl…" at bounding box center [323, 280] width 304 height 42
paste textarea "Dough, Meat, Onion, Parsley and Spices"
type textarea "Dough, Meat, Onion, Parsley and Spices"
click at [351, 222] on input "Savory Pie Meat (Large)" at bounding box center [328, 228] width 327 height 18
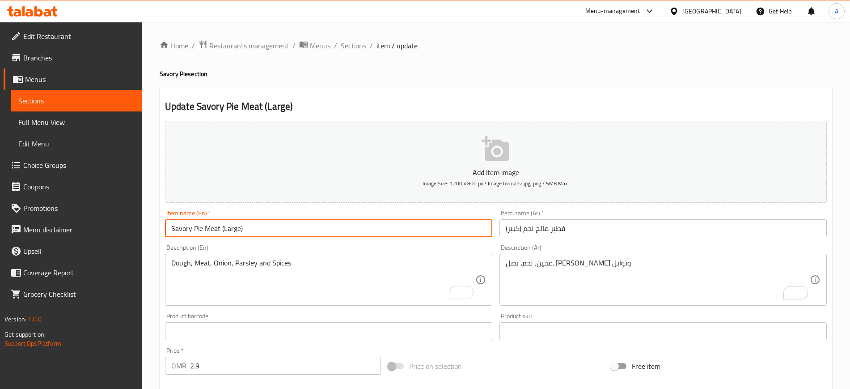
click at [361, 41] on span "Sections" at bounding box center [353, 45] width 25 height 11
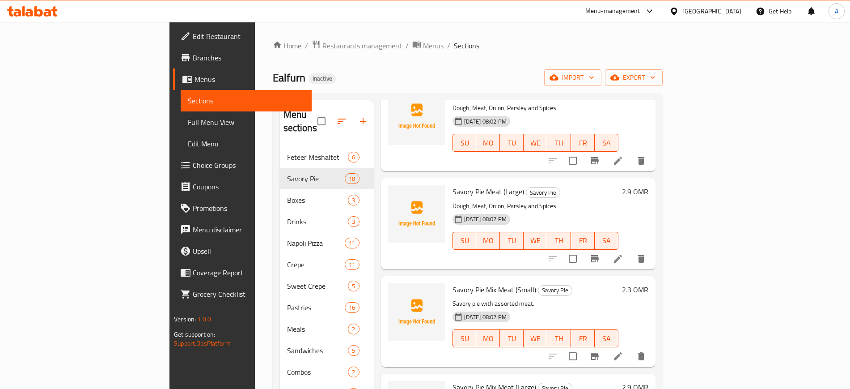
scroll to position [521, 0]
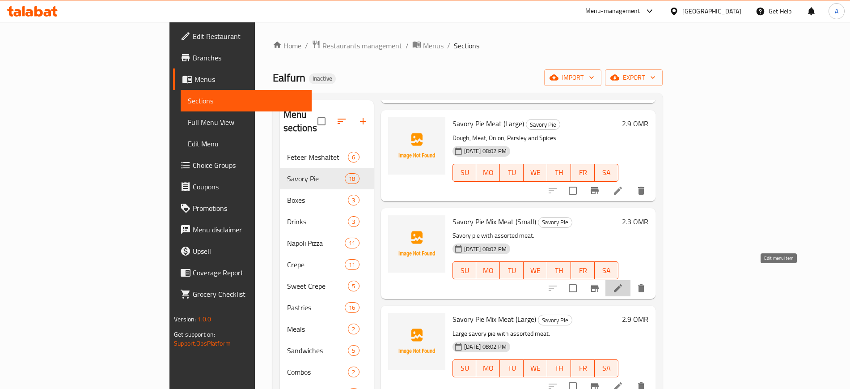
click at [624, 283] on icon at bounding box center [618, 288] width 11 height 11
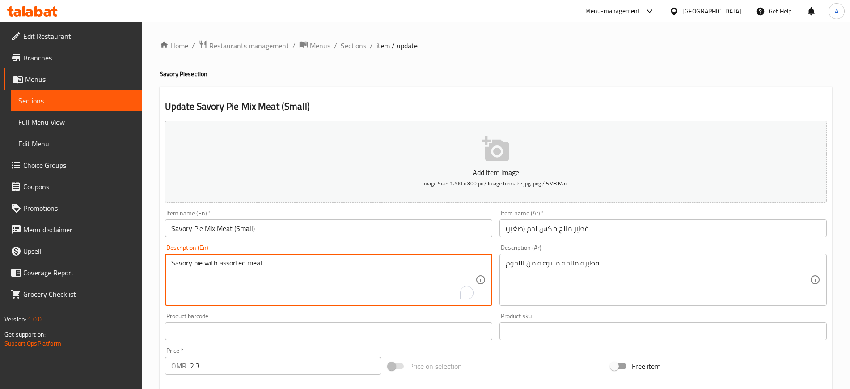
click at [329, 265] on textarea "Savory pie with assorted meat." at bounding box center [323, 280] width 304 height 42
paste textarea "Pizza topped with a mixture of different types of meat and Oriental spices"
type textarea "Pizza topped with a mixture of different types of meat and Oriental spices."
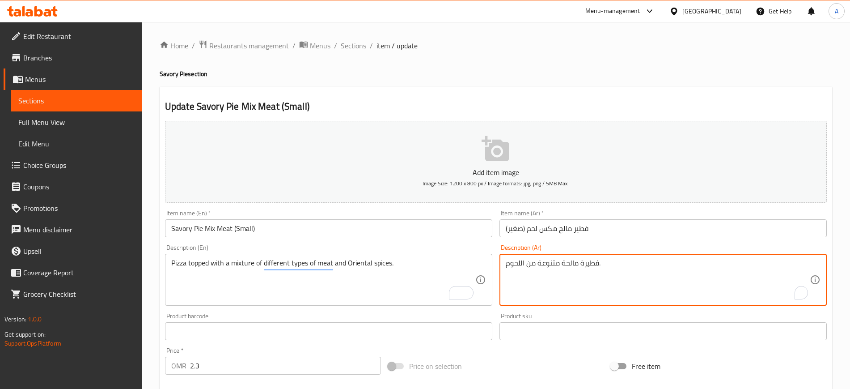
click at [582, 260] on textarea "فطيرة مالحة متنوعة من اللحوم." at bounding box center [658, 280] width 304 height 42
paste textarea "بيتزا مغطاة بمزيج من أنواع مختلفة من اللحوم والتوابل الشرقية"
drag, startPoint x: 657, startPoint y: 263, endPoint x: 687, endPoint y: 263, distance: 29.5
click at [687, 263] on textarea "بيتزا مغطاة بمزيج من أنواع مختلفة من اللحوم والتوابل الشرقية." at bounding box center [658, 280] width 304 height 42
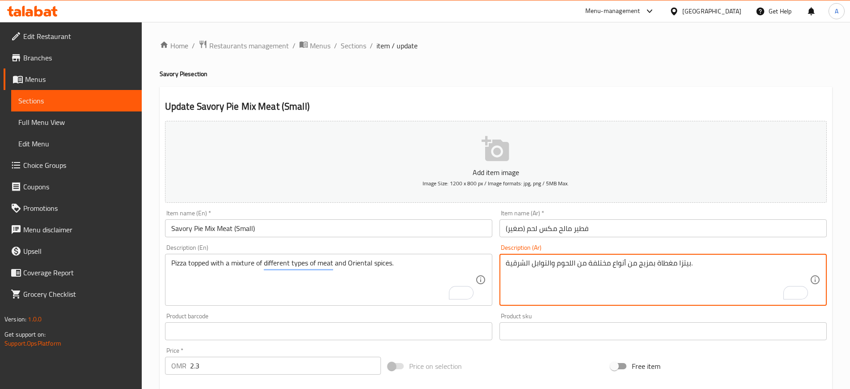
click at [653, 265] on textarea "بيتزا مغطاة بمزيج من أنواع مختلفة من اللحوم والتوابل الشرقية." at bounding box center [658, 280] width 304 height 42
drag, startPoint x: 652, startPoint y: 264, endPoint x: 690, endPoint y: 264, distance: 38.5
click at [690, 264] on textarea "بيتزا مغطاة بمزيج من أنواع مختلفة من اللحوم والتوابل الشرقية." at bounding box center [658, 280] width 304 height 42
type textarea "مزيج من أنواع مختلفة من اللحوم والتوابل الشرقية."
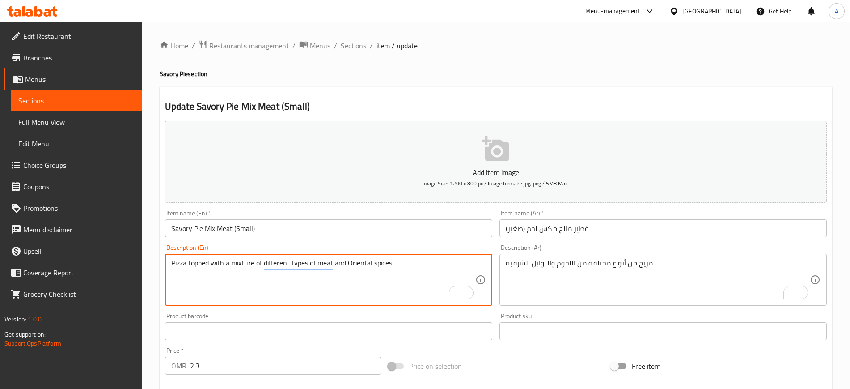
drag, startPoint x: 229, startPoint y: 263, endPoint x: 148, endPoint y: 259, distance: 80.6
type textarea "a mixture of different types of meat and Oriental spices."
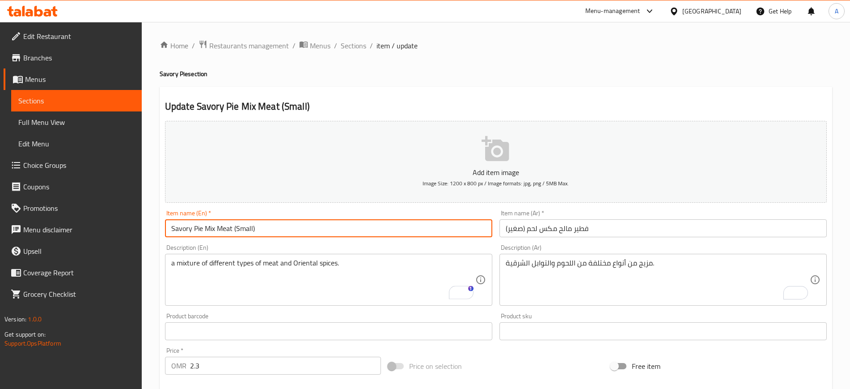
click at [302, 226] on input "Savory Pie Mix Meat (Small)" at bounding box center [328, 228] width 327 height 18
click at [356, 48] on span "Sections" at bounding box center [353, 45] width 25 height 11
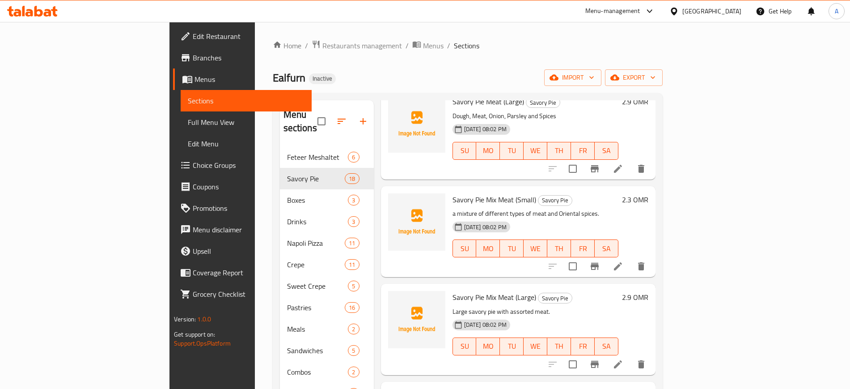
scroll to position [543, 0]
click at [514, 208] on p "a mixture of different types of meat and Oriental spices." at bounding box center [536, 213] width 166 height 11
copy div "a mixture of different types of meat and Oriental spices."
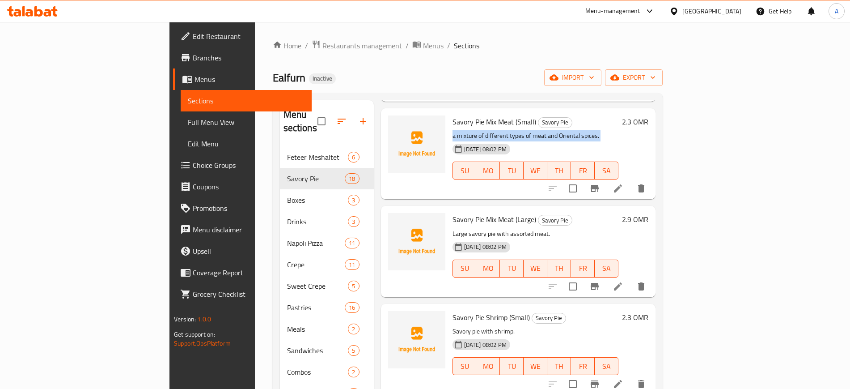
scroll to position [630, 0]
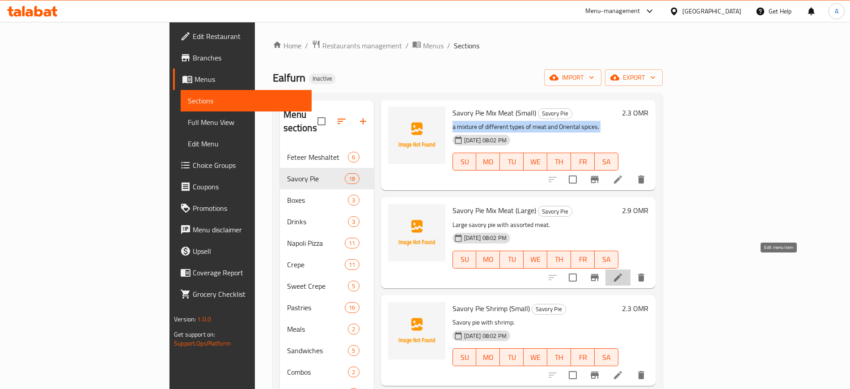
click at [622, 273] on icon at bounding box center [618, 277] width 8 height 8
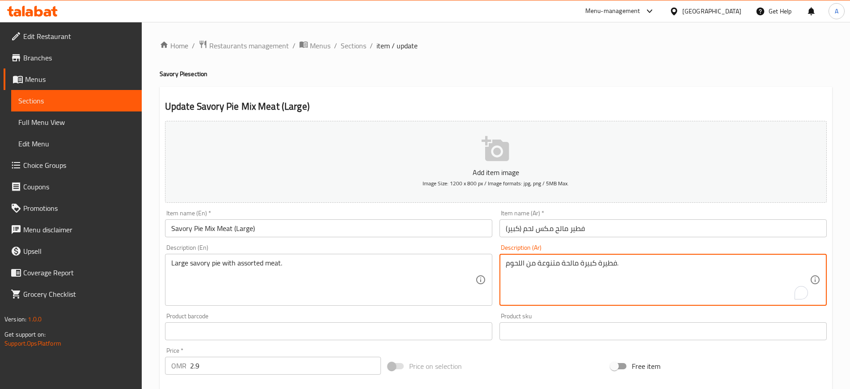
click at [543, 264] on textarea "فطيرة كبيرة مالحة متنوعة من اللحوم." at bounding box center [658, 280] width 304 height 42
paste textarea "a mixture of different types of meat and Oriental spices."
type textarea "فطيرة كبيرة مالحة متنوعة من اللحوم."
click at [331, 257] on div "Large savory pie with assorted meat. Description (En)" at bounding box center [328, 280] width 327 height 52
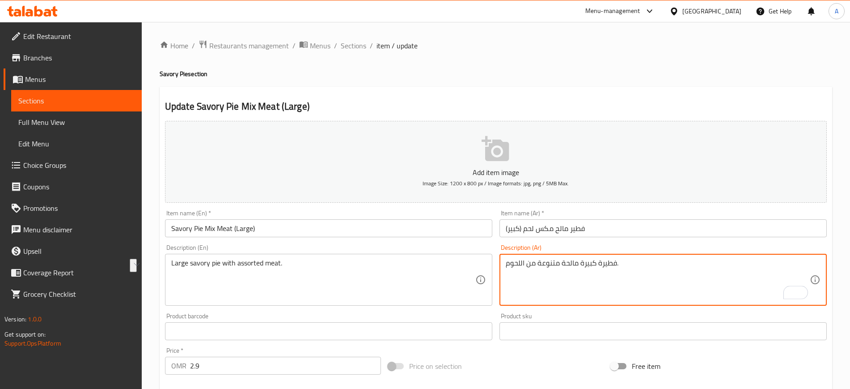
click at [331, 257] on div "Large savory pie with assorted meat. Description (En)" at bounding box center [328, 280] width 327 height 52
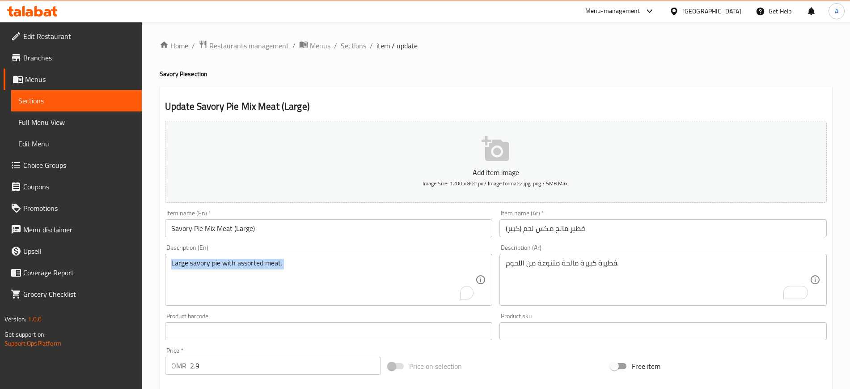
click at [331, 257] on div "Large savory pie with assorted meat. Description (En)" at bounding box center [328, 280] width 327 height 52
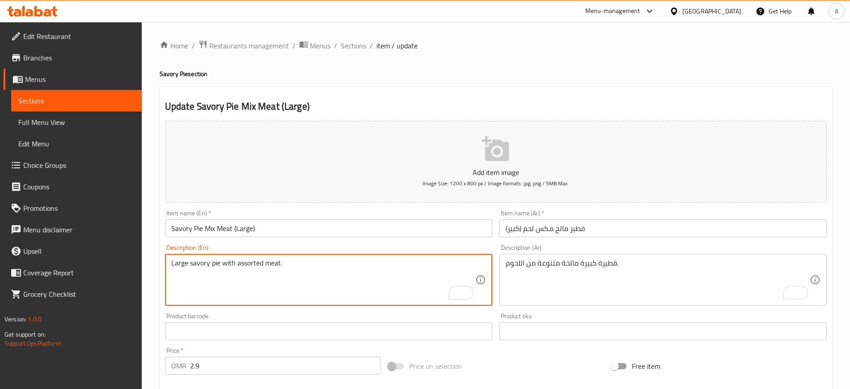
click at [331, 257] on div "Large savory pie with assorted meat. Description (En)" at bounding box center [328, 280] width 327 height 52
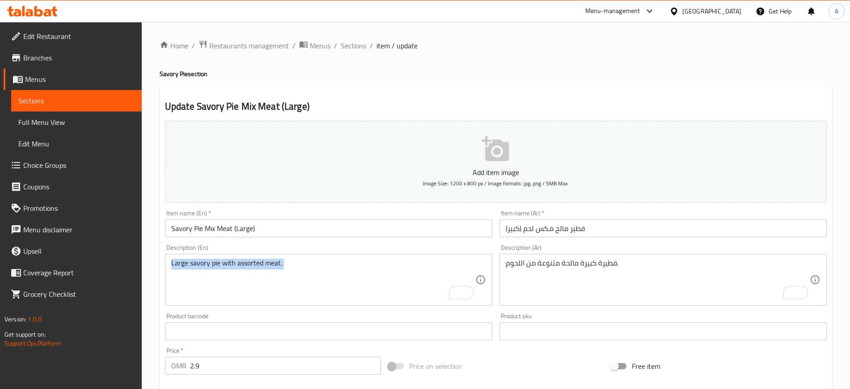
click at [331, 257] on div "Large savory pie with assorted meat. Description (En)" at bounding box center [328, 280] width 327 height 52
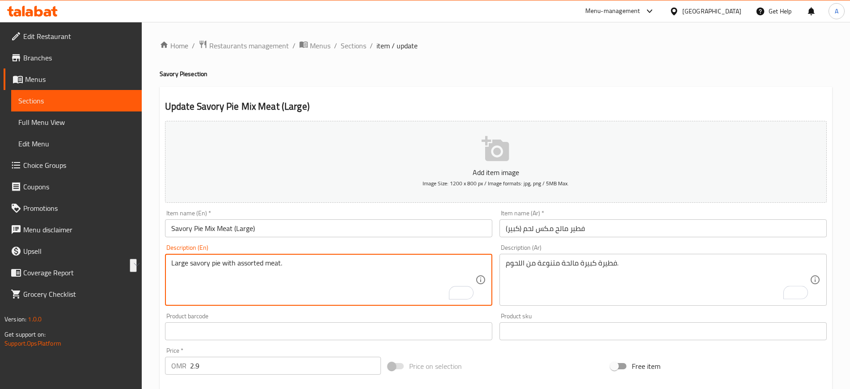
paste textarea "a mixture of different types of meat and Oriental spices."
type textarea "a mixture of different types of meat and Oriental spices."
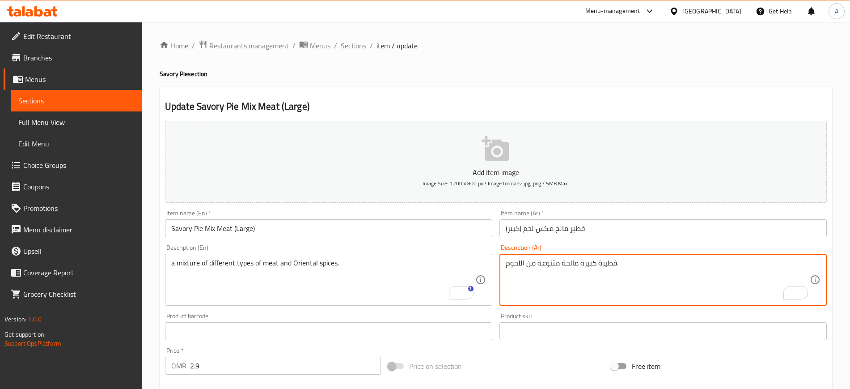
click at [542, 264] on textarea "فطيرة كبيرة مالحة متنوعة من اللحوم." at bounding box center [658, 280] width 304 height 42
paste textarea "بيتزا مغطاة بمزيج من أنواع مختلفة من اللحوم والتوابل الشرقية"
drag, startPoint x: 651, startPoint y: 264, endPoint x: 690, endPoint y: 264, distance: 38.9
click at [690, 264] on textarea "بيتزا مغطاة بمزيج من أنواع مختلفة من اللحوم والتوابل الشرقية." at bounding box center [658, 280] width 304 height 42
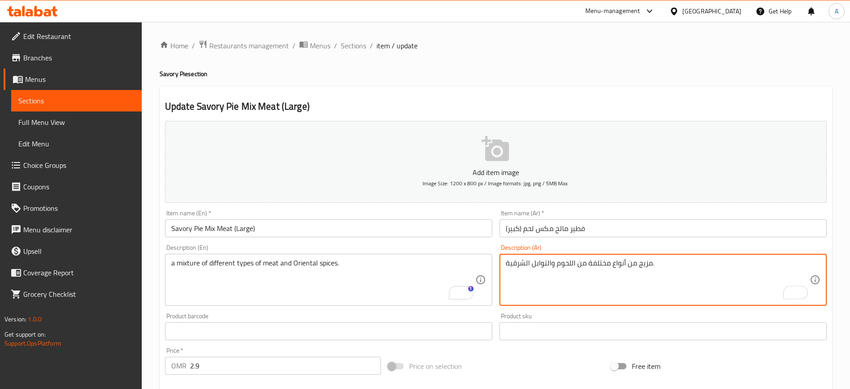
type textarea "مزيج من أنواع مختلفة من اللحوم والتوابل الشرقية."
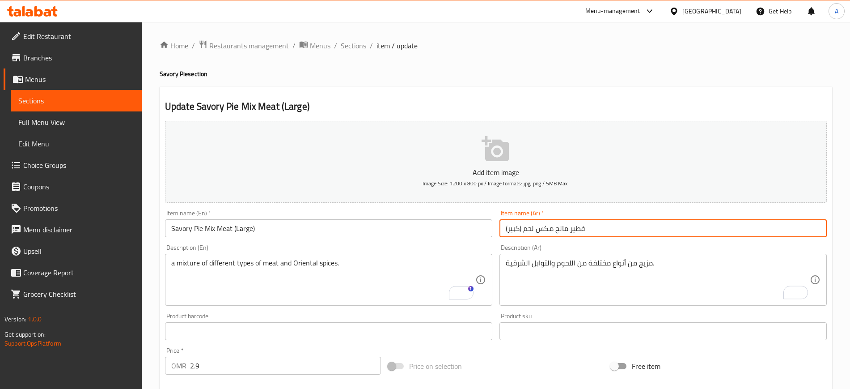
click at [628, 226] on input "فطير مالح مكس لحم (كبير)" at bounding box center [663, 228] width 327 height 18
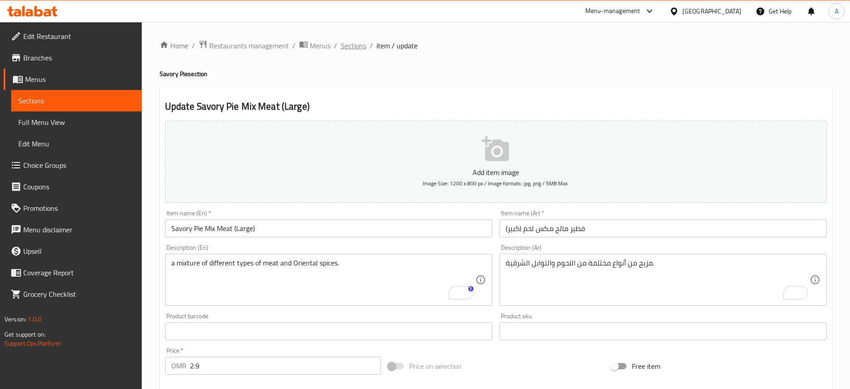
click at [352, 51] on span "Sections" at bounding box center [353, 45] width 25 height 11
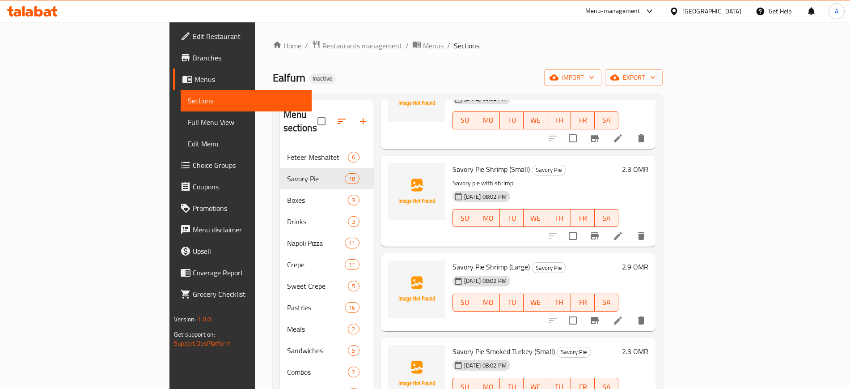
scroll to position [769, 0]
click at [624, 230] on icon at bounding box center [618, 235] width 11 height 11
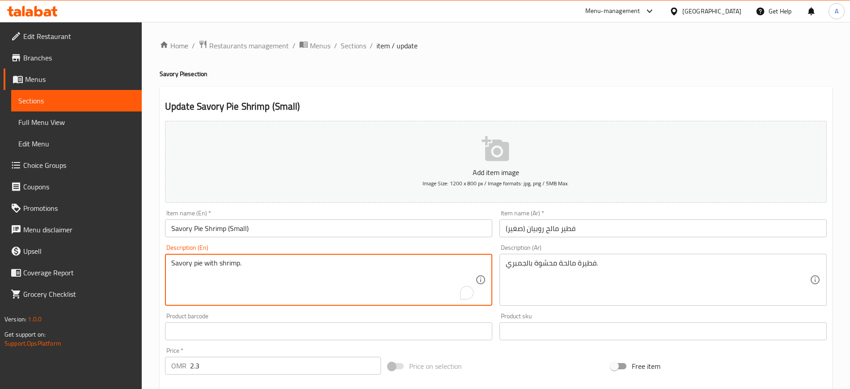
click at [319, 270] on textarea "Savory pie with shrimp." at bounding box center [323, 280] width 304 height 42
paste textarea "Made with succulent shrimp, perfectly seasoned and baked in a golden, flaky cru…"
type textarea "Made with succulent shrimp, perfectly seasoned and baked in a golden, flaky cru…"
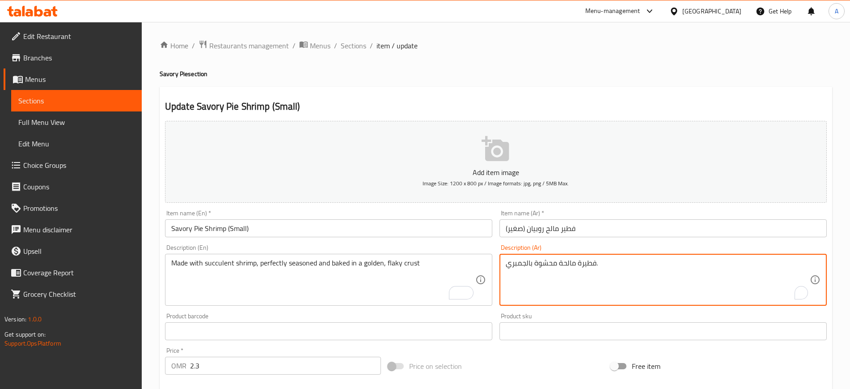
click at [574, 264] on textarea "فطيرة مالحة محشوة بالجمبري." at bounding box center [658, 280] width 304 height 42
paste textarea "صنوع من الجمبري النضج ، متبّل تمامًا ومخبوز في قشرة ذهبية قشرية"
type textarea "مصنوع من الجمبري النضج ، متبّل تمامًا ومخبوز في قشرة ذهبية قشرية"
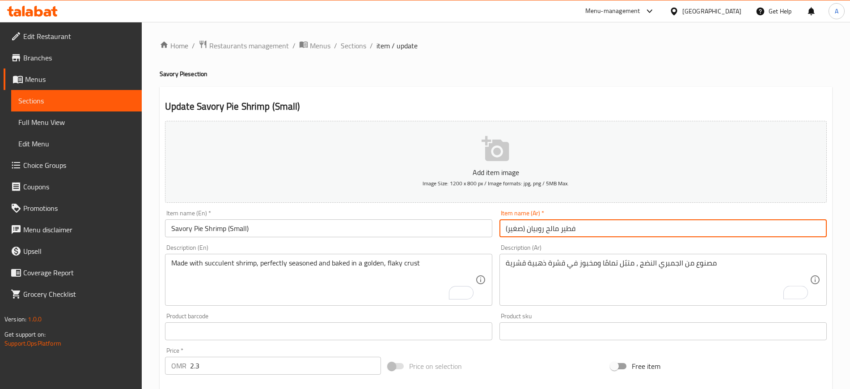
click at [589, 228] on input "فطير مالح روبيان (صغير)" at bounding box center [663, 228] width 327 height 18
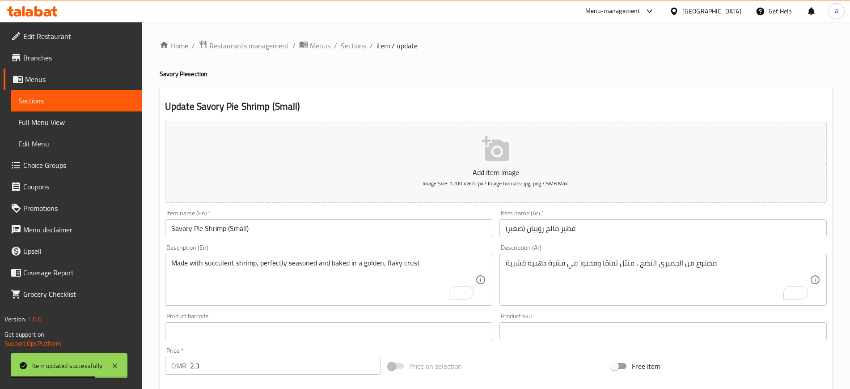
click at [348, 48] on span "Sections" at bounding box center [353, 45] width 25 height 11
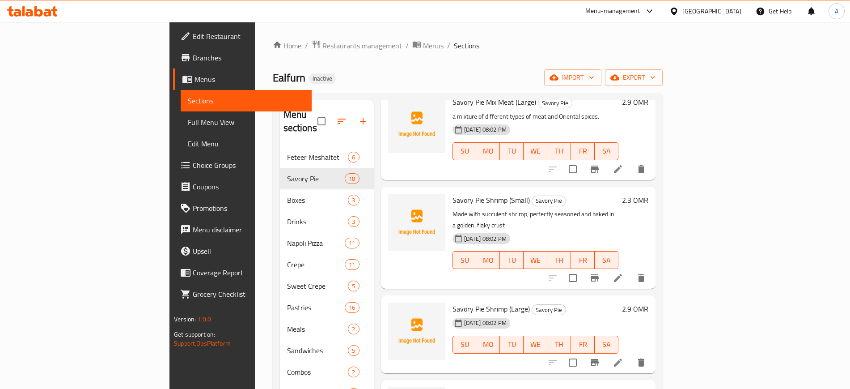
scroll to position [798, 0]
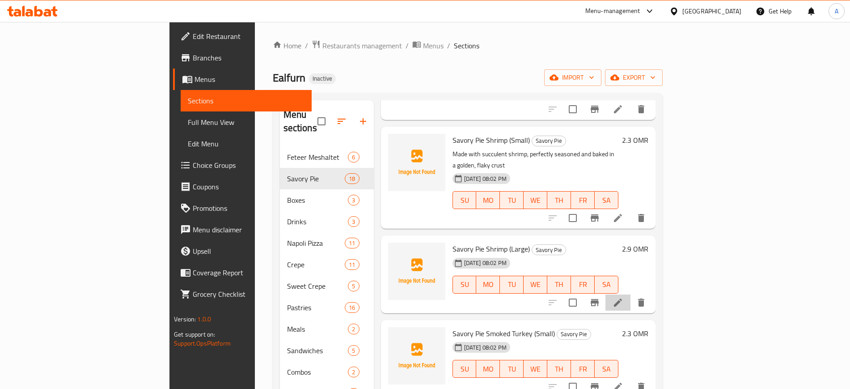
click at [631, 294] on li at bounding box center [618, 302] width 25 height 16
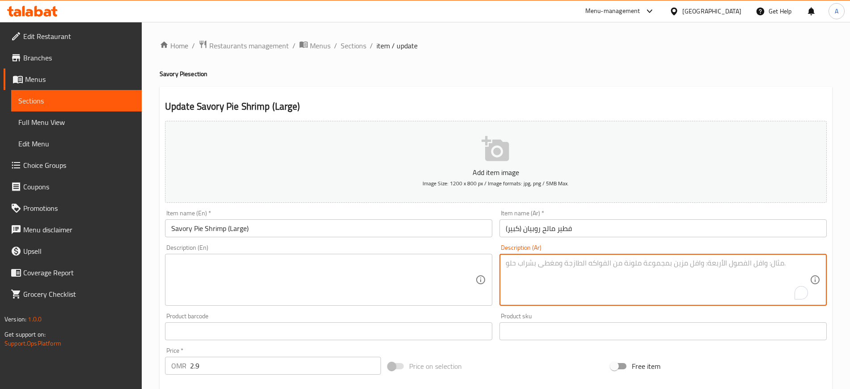
click at [562, 289] on textarea "To enrich screen reader interactions, please activate Accessibility in Grammarl…" at bounding box center [658, 280] width 304 height 42
paste textarea "مصنوع من الجمبري النضج ، متبّل تمامًا ومخبوز في قشرة ذهبية قشرية"
type textarea "مصنوع من الجمبري النضج ، متبّل تمامًا ومخبوز في قشرة ذهبية قشرية"
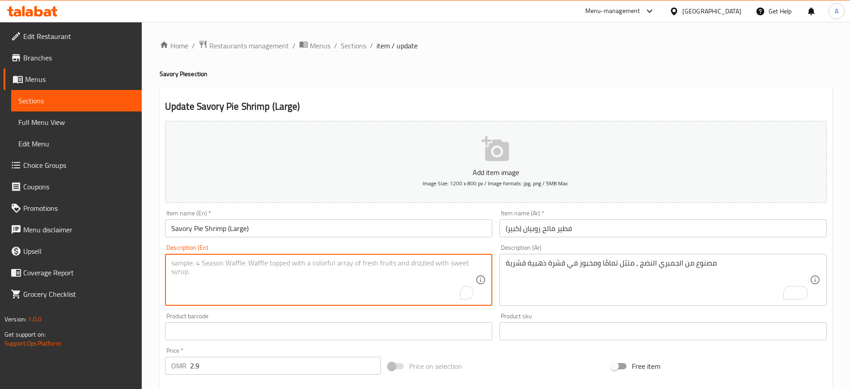
click at [303, 274] on textarea "To enrich screen reader interactions, please activate Accessibility in Grammarl…" at bounding box center [323, 280] width 304 height 42
paste textarea "Made with succulent shrimp, perfectly seasoned and baked in a golden, flaky cru…"
type textarea "Made with succulent shrimp, perfectly seasoned and baked in a golden, flaky cru…"
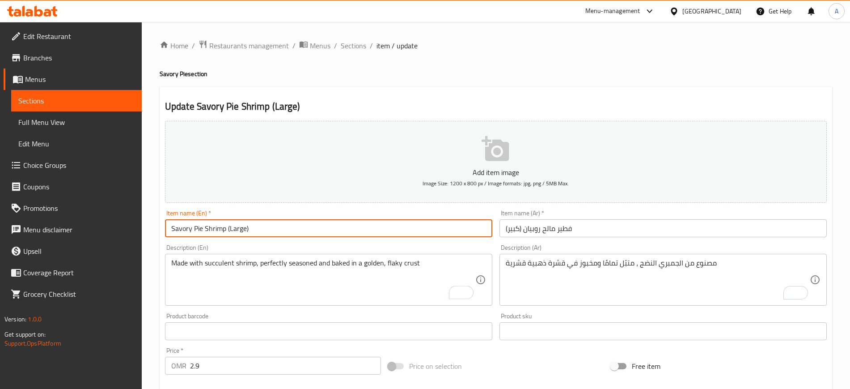
click at [289, 226] on input "Savory Pie Shrimp (Large)" at bounding box center [328, 228] width 327 height 18
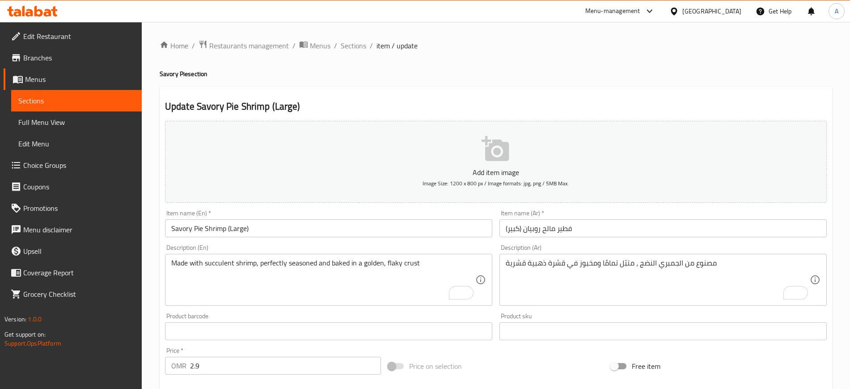
click at [448, 80] on div "Home / Restaurants management / Menus / Sections / item / update Savory Pie sec…" at bounding box center [496, 327] width 673 height 574
click at [350, 44] on span "Sections" at bounding box center [353, 45] width 25 height 11
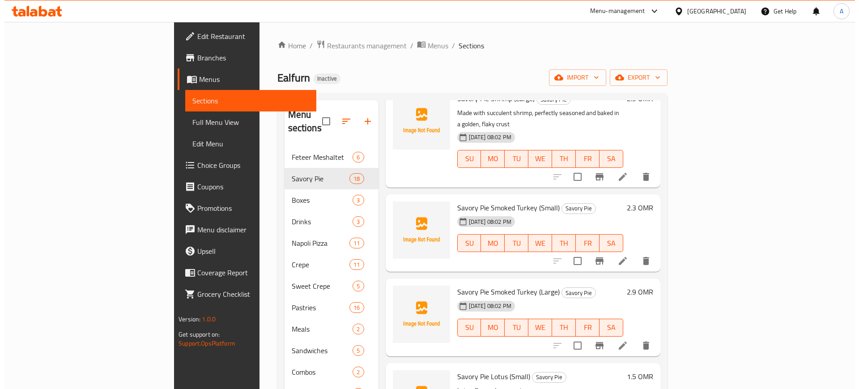
scroll to position [966, 0]
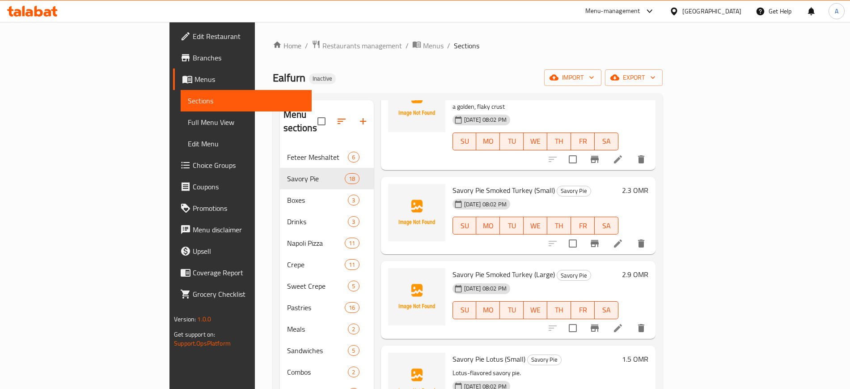
click at [624, 238] on icon at bounding box center [618, 243] width 11 height 11
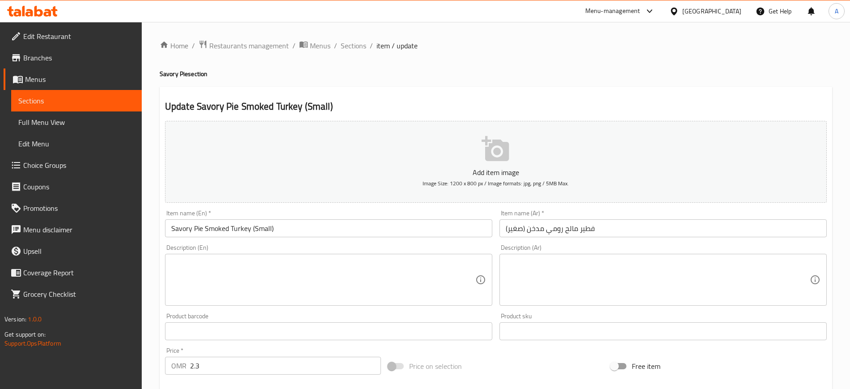
click at [364, 274] on textarea at bounding box center [323, 280] width 304 height 42
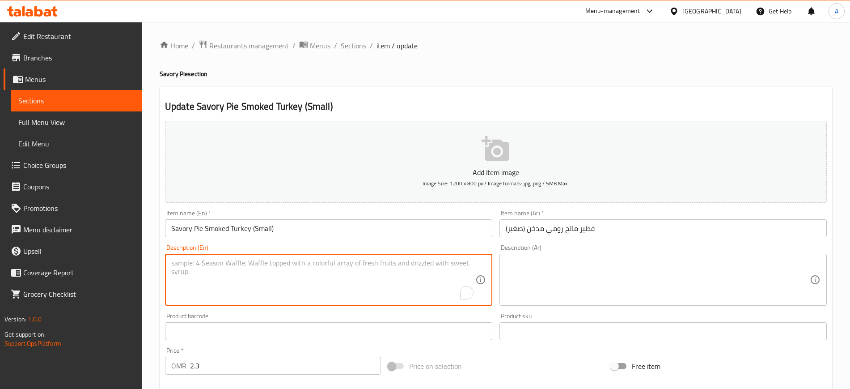
paste textarea "Succulent turkey breast with melted mozzarella, sun-dried tomatoes, caramelized…"
type textarea "Succulent turkey breast with melted mozzarella, sun-dried tomatoes, caramelized…"
click at [628, 270] on textarea at bounding box center [658, 280] width 304 height 42
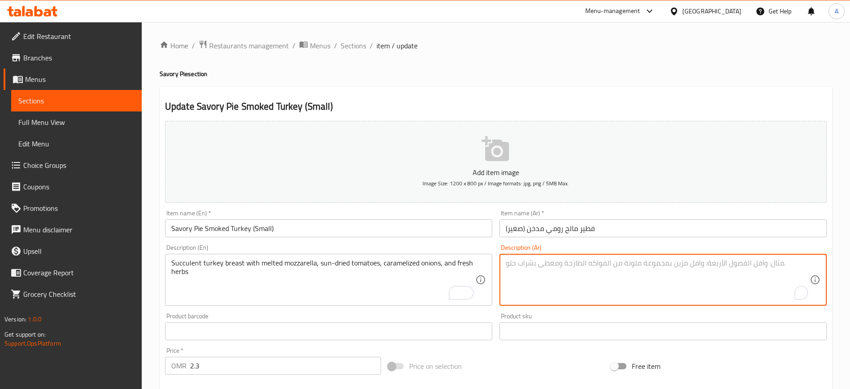
paste textarea "صدر ديك رومي مع جبنة موتزاريلا ذائبة ، طماطم مجففة ، بصل مكرمل وأعشاب طازجة"
type textarea "صدر ديك رومي مع جبنة موتزاريلا ذائبة ، طماطم مجففة ، بصل مكرمل وأعشاب طازجة"
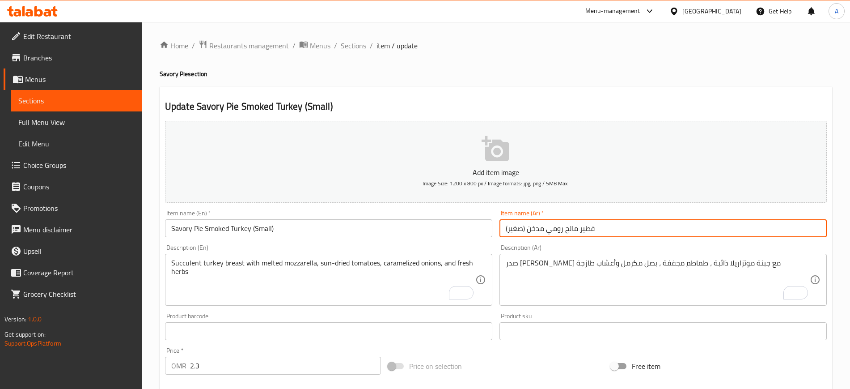
click at [638, 221] on input "فطير مالح رومي مدخن (صغير)" at bounding box center [663, 228] width 327 height 18
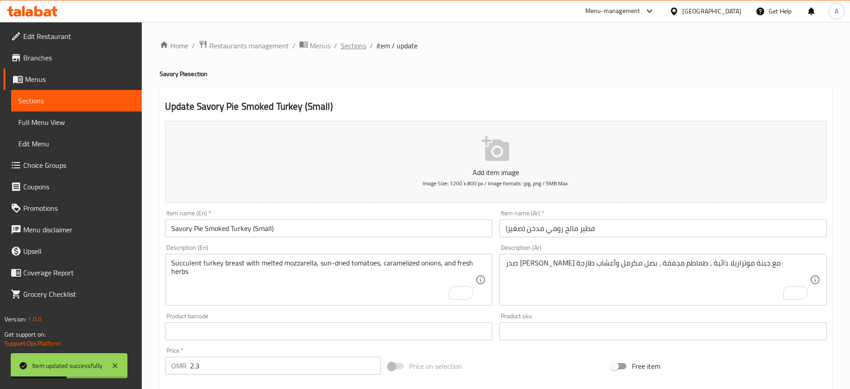
click at [352, 48] on span "Sections" at bounding box center [353, 45] width 25 height 11
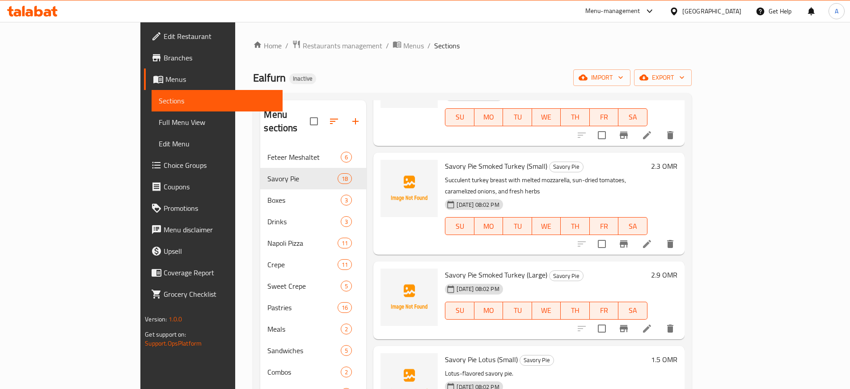
scroll to position [1006, 0]
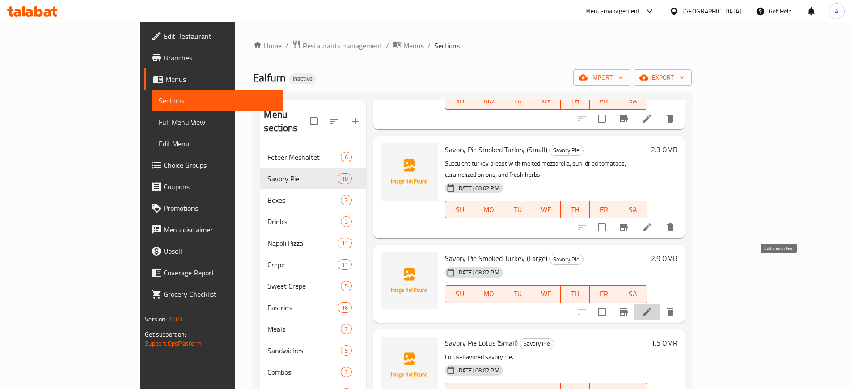
click at [653, 306] on icon at bounding box center [647, 311] width 11 height 11
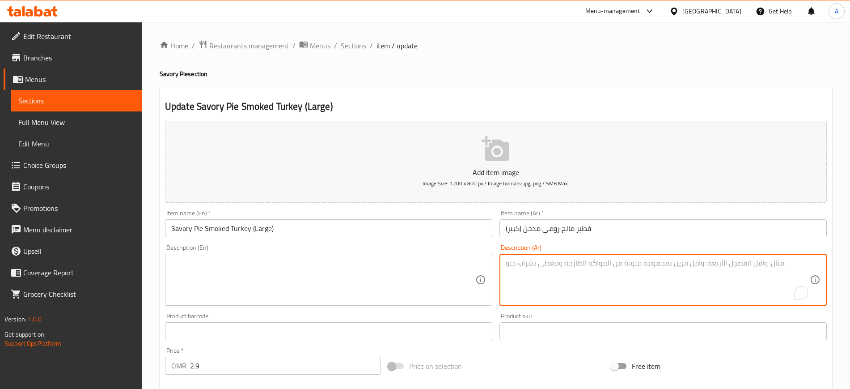
click at [535, 275] on textarea "To enrich screen reader interactions, please activate Accessibility in Grammarl…" at bounding box center [658, 280] width 304 height 42
paste textarea "صدر ديك رومي مع جبنة موتزاريلا ذائبة ، طماطم مجففة ، بصل مكرمل وأعشاب طازجة"
type textarea "صدر ديك رومي مع جبنة موتزاريلا ذائبة ، طماطم مجففة ، بصل مكرمل وأعشاب طازجة"
click at [371, 300] on textarea at bounding box center [323, 280] width 304 height 42
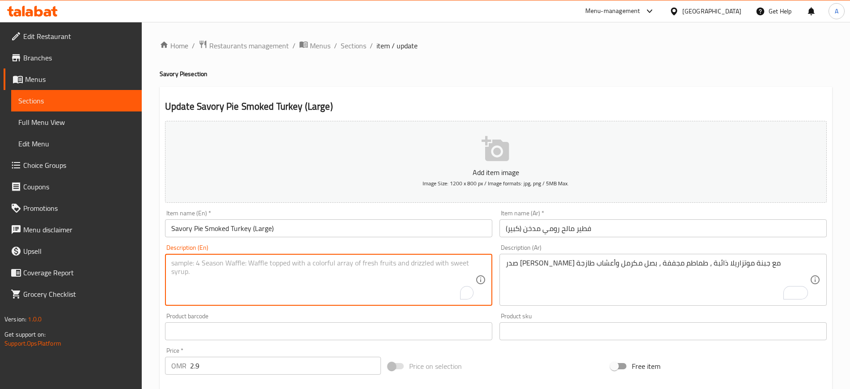
paste textarea "Succulent turkey breast with melted mozzarella, sun-dried tomatoes, caramelized…"
type textarea "Succulent turkey breast with melted mozzarella, sun-dried tomatoes, caramelized…"
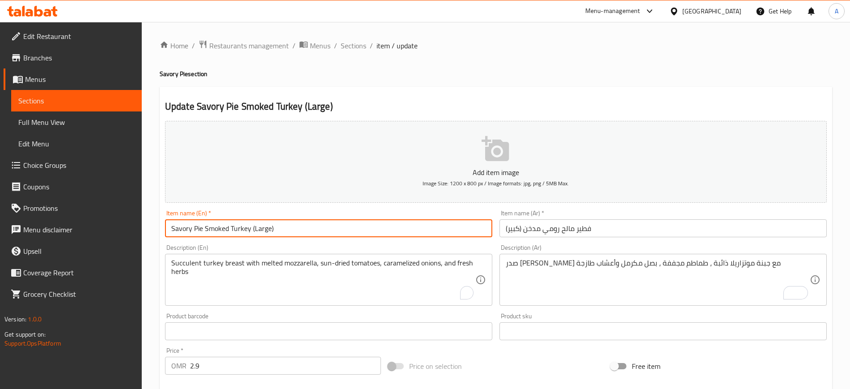
click at [370, 228] on input "Savory Pie Smoked Turkey (Large)" at bounding box center [328, 228] width 327 height 18
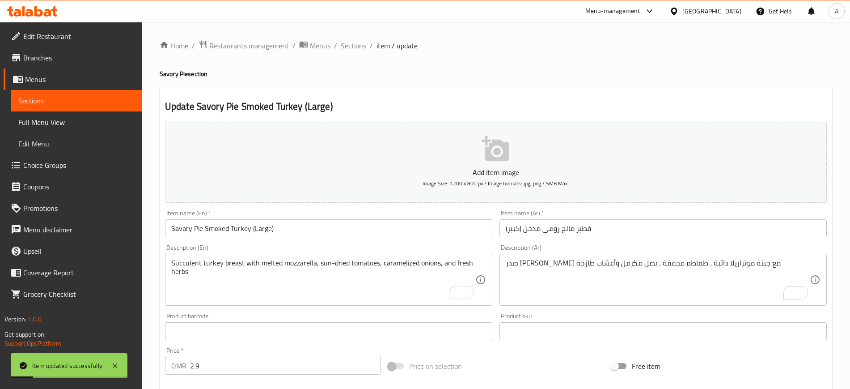
click at [348, 41] on span "Sections" at bounding box center [353, 45] width 25 height 11
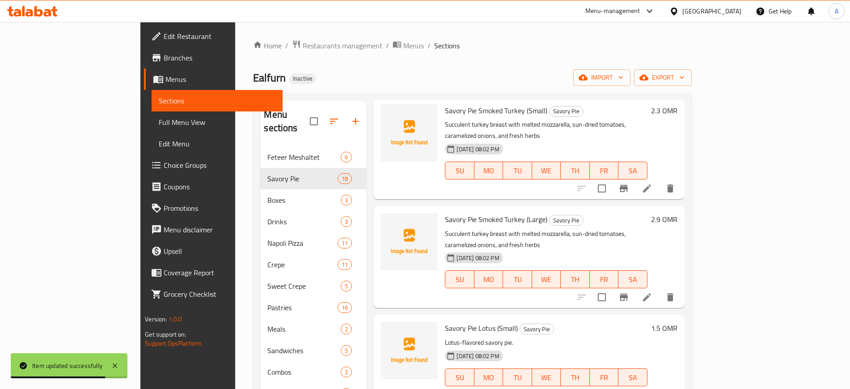
scroll to position [1062, 0]
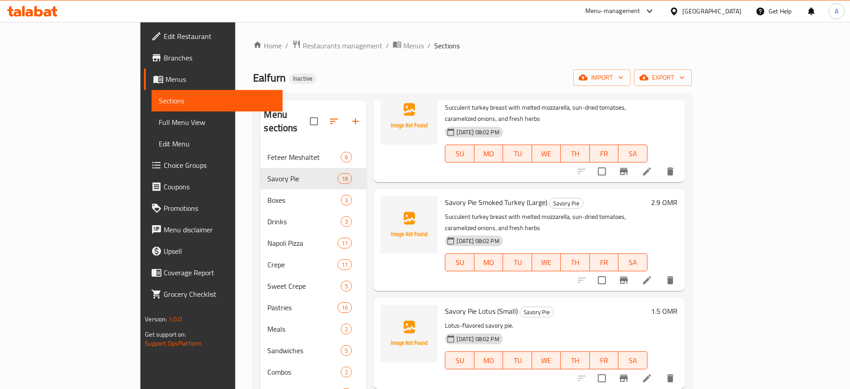
click at [450, 304] on span "Savory Pie Lotus (Small)" at bounding box center [481, 310] width 73 height 13
copy span "Lotus"
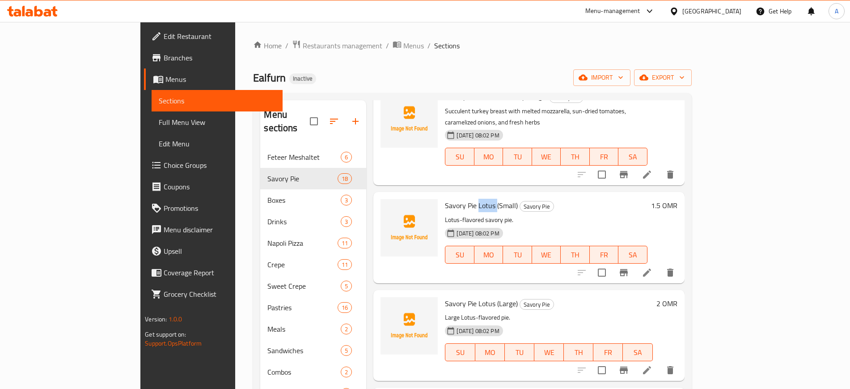
scroll to position [1174, 0]
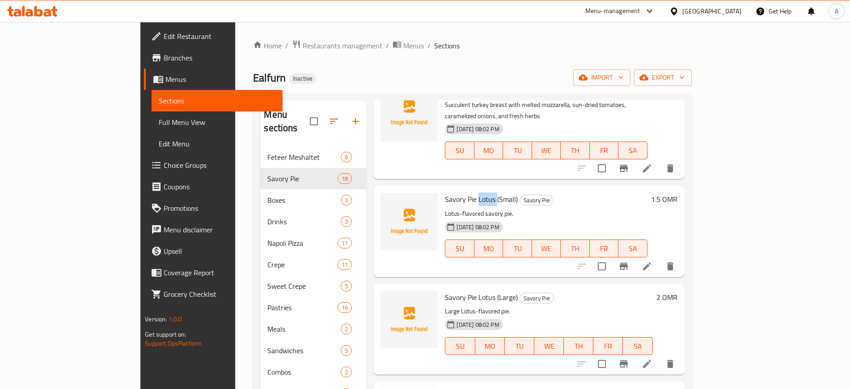
click at [660, 258] on li at bounding box center [647, 266] width 25 height 16
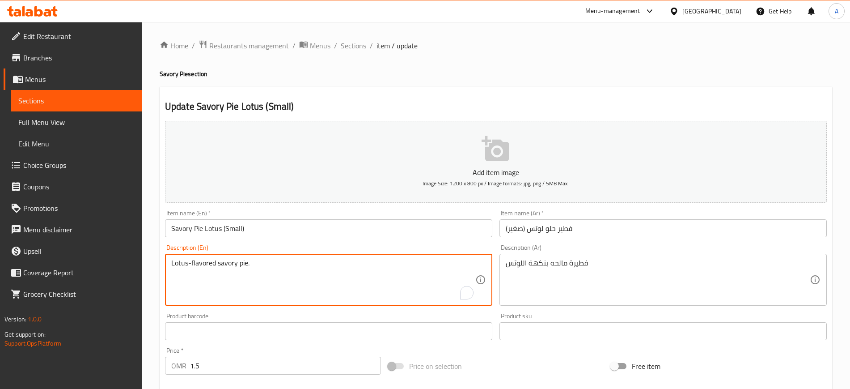
click at [256, 258] on div "Lotus-flavored savory pie. Description (En)" at bounding box center [328, 280] width 327 height 52
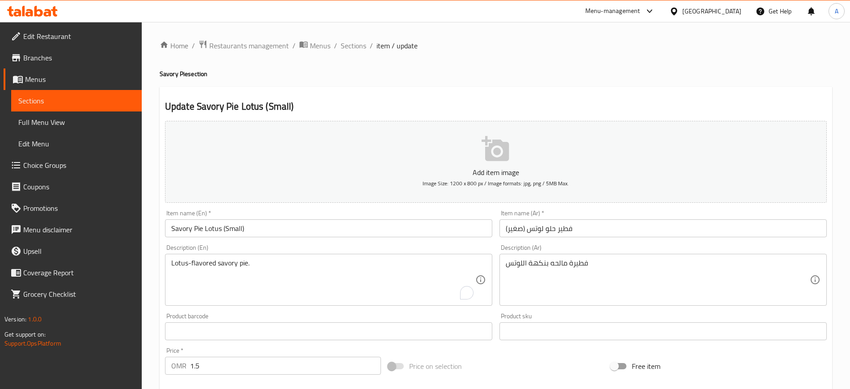
click at [256, 258] on div "Lotus-flavored savory pie. Description (En)" at bounding box center [328, 280] width 327 height 52
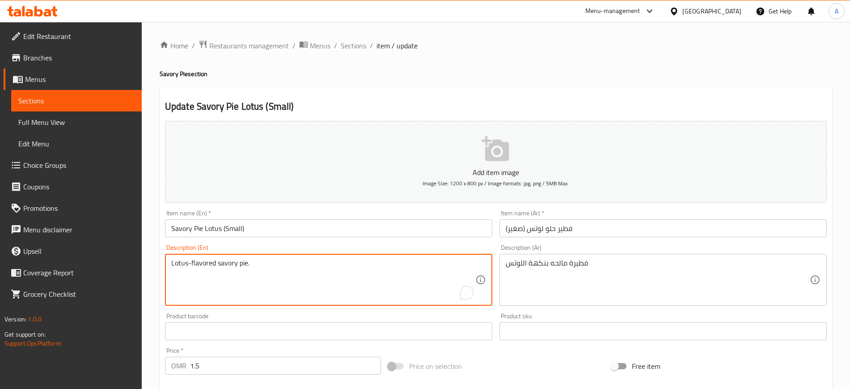
click at [253, 264] on textarea "Lotus-flavored savory pie." at bounding box center [323, 280] width 304 height 42
paste textarea "Pie made with Lotus biscuits filling"
type textarea "Pie made with Lotus biscuits filling."
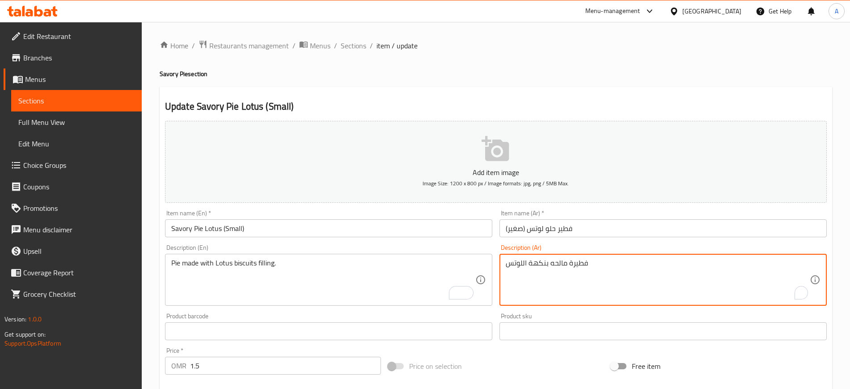
click at [550, 263] on textarea "فطيرة مالحه بنكهة اللوتس" at bounding box center [658, 280] width 304 height 42
paste textarea "نوعة من بسكويت اللوتس كحشوة."
type textarea "فطيرة مصنوعة من بسكويت اللوتس كحشوة."
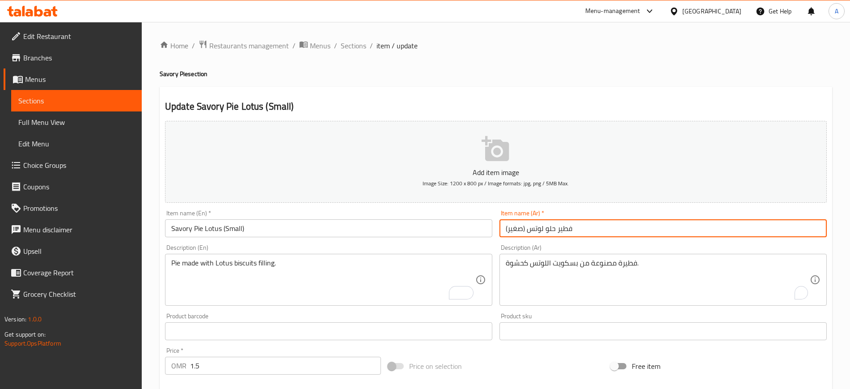
click at [602, 225] on input "فطير حلو لوتس (صغير)" at bounding box center [663, 228] width 327 height 18
click at [362, 48] on span "Sections" at bounding box center [353, 45] width 25 height 11
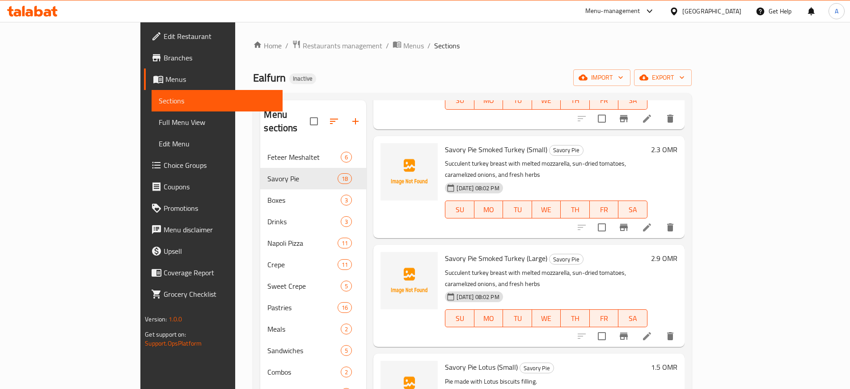
scroll to position [1118, 0]
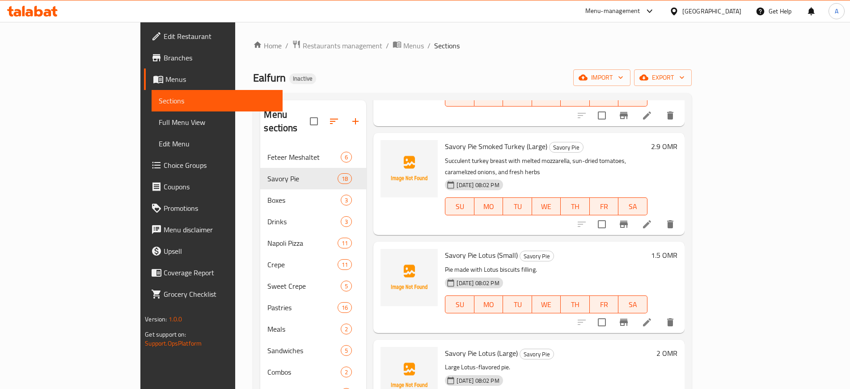
click at [531, 292] on div "SU MO TU WE TH FR SA" at bounding box center [545, 304] width 209 height 25
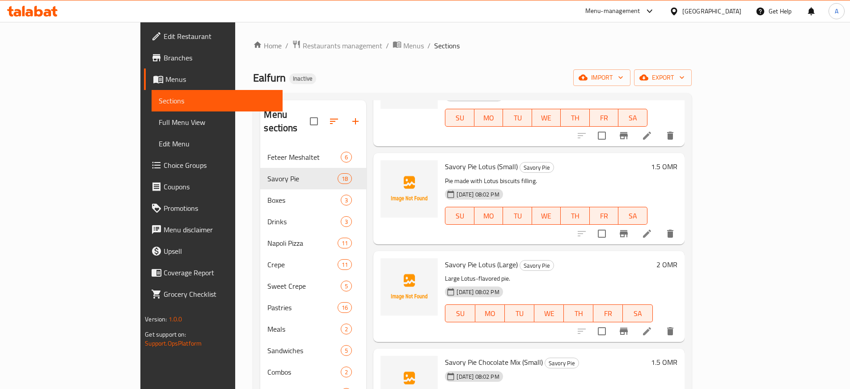
scroll to position [1174, 0]
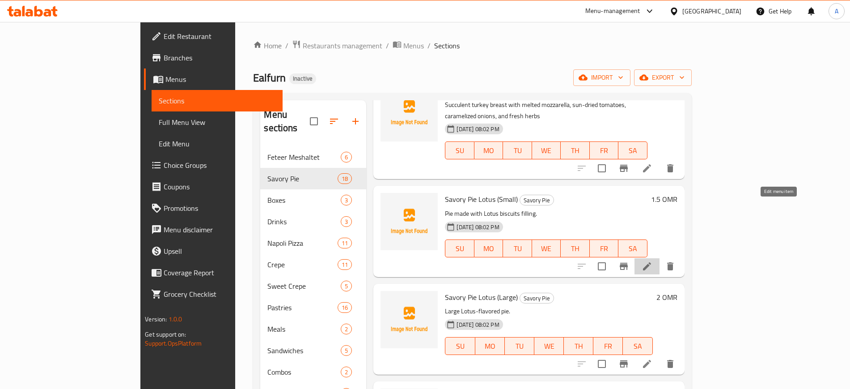
click at [653, 261] on icon at bounding box center [647, 266] width 11 height 11
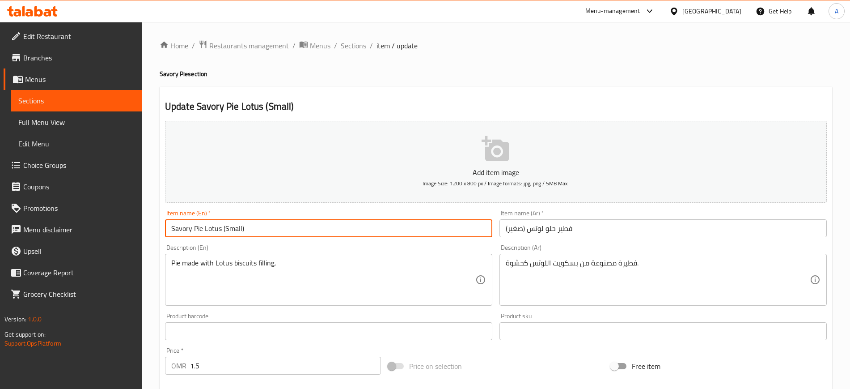
drag, startPoint x: 193, startPoint y: 228, endPoint x: 166, endPoint y: 232, distance: 27.6
click at [166, 232] on input "Savory Pie Lotus (Small)" at bounding box center [328, 228] width 327 height 18
type input "Pie Lotus (Small)"
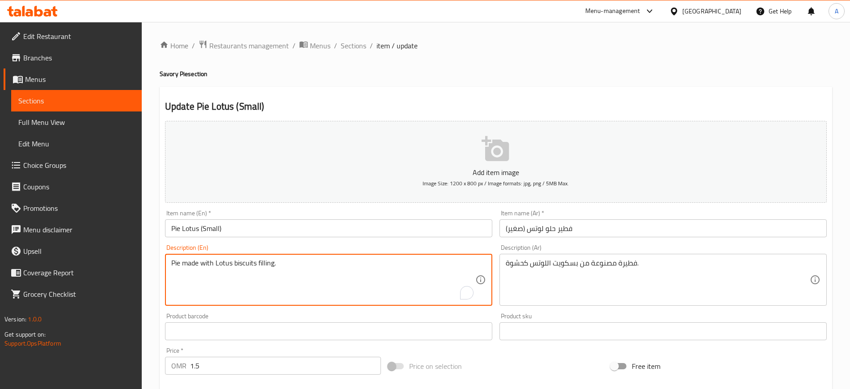
click at [403, 270] on textarea "Pie made with Lotus biscuits filling." at bounding box center [323, 280] width 304 height 42
paste textarea "Lotus-flavored savory pie"
type textarea "Lotus-flavored savory pie."
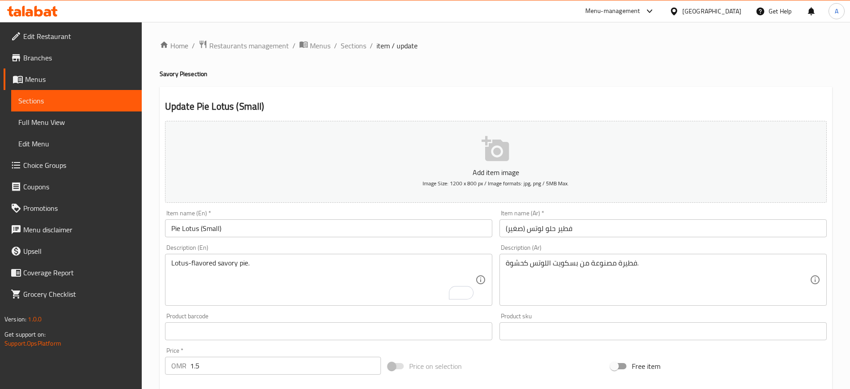
click at [578, 314] on div "Product sku Product sku" at bounding box center [663, 326] width 327 height 27
click at [366, 258] on div "Lotus-flavored savory pie. Description (En)" at bounding box center [328, 280] width 327 height 52
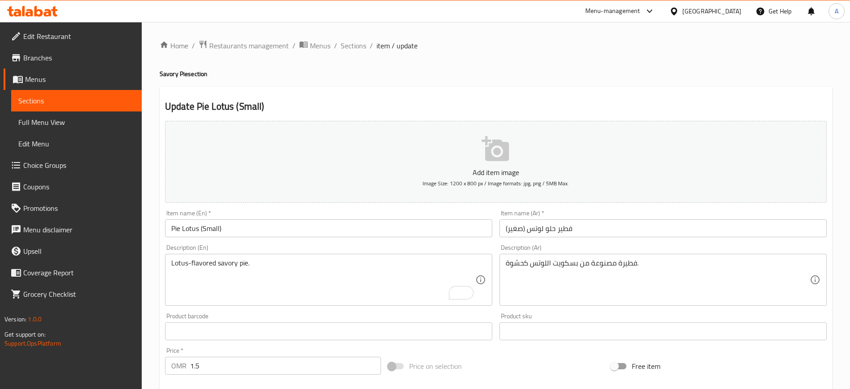
click at [366, 258] on div "Lotus-flavored savory pie. Description (En)" at bounding box center [328, 280] width 327 height 52
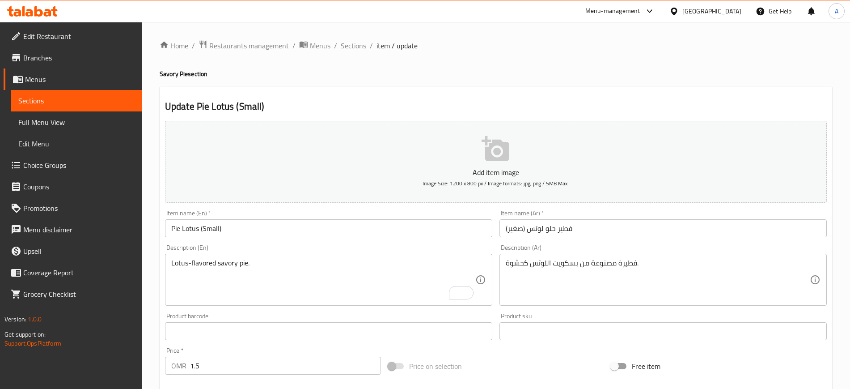
click at [366, 258] on div "Lotus-flavored savory pie. Description (En)" at bounding box center [328, 280] width 327 height 52
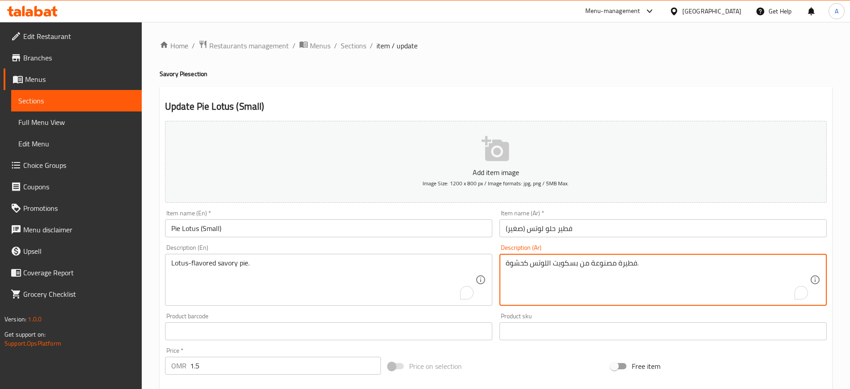
click at [618, 262] on textarea "فطيرة مصنوعة من بسكويت اللوتس كحشوة." at bounding box center [658, 280] width 304 height 42
paste textarea "لحه بنكهة اللوتس"
click at [555, 263] on textarea "فطيرة مالحه بنكهة اللوتس" at bounding box center [658, 280] width 304 height 42
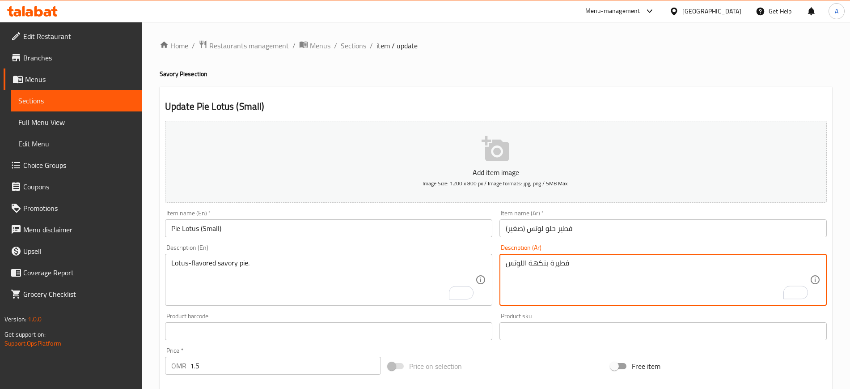
type textarea "فطيرة بنكهة اللوتس"
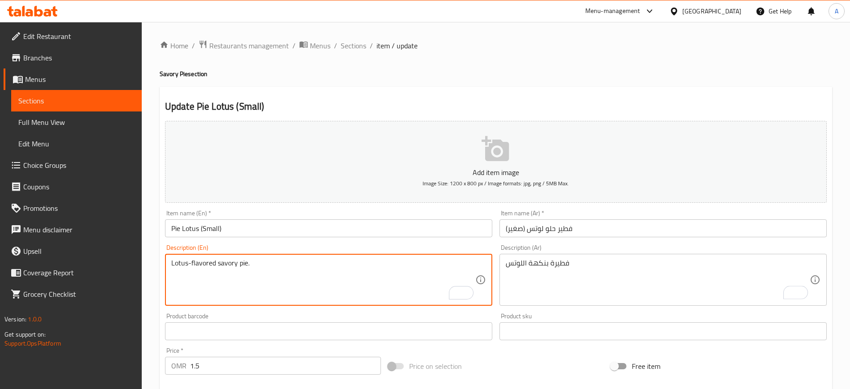
click at [221, 263] on textarea "Lotus-flavored savory pie." at bounding box center [323, 280] width 304 height 42
type textarea "Lotus-flavored pie."
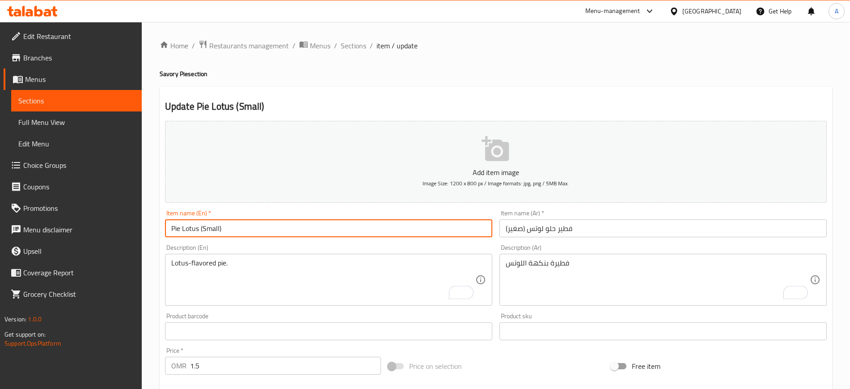
click at [254, 233] on input "Pie Lotus (Small)" at bounding box center [328, 228] width 327 height 18
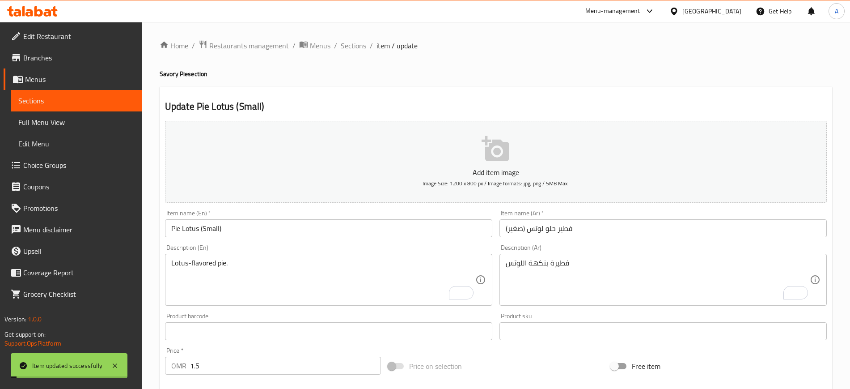
click at [354, 50] on span "Sections" at bounding box center [353, 45] width 25 height 11
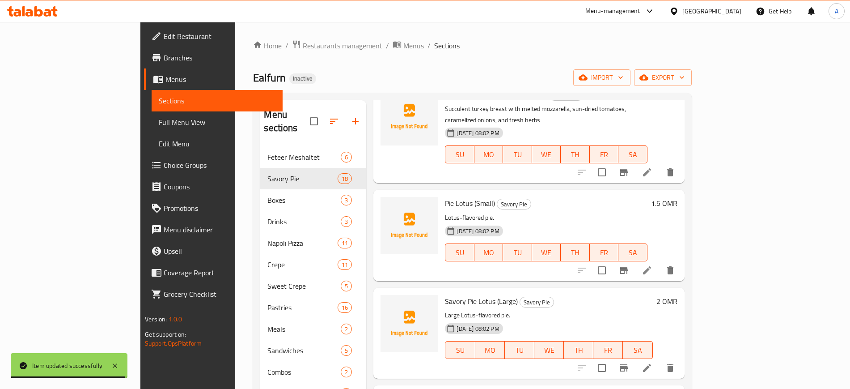
scroll to position [1175, 0]
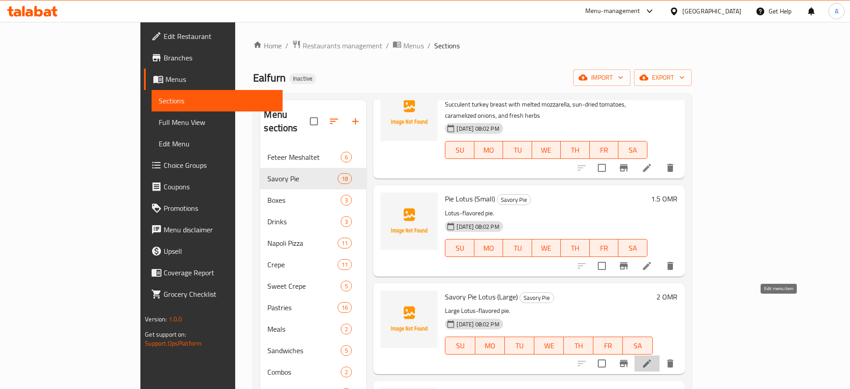
click at [653, 358] on icon at bounding box center [647, 363] width 11 height 11
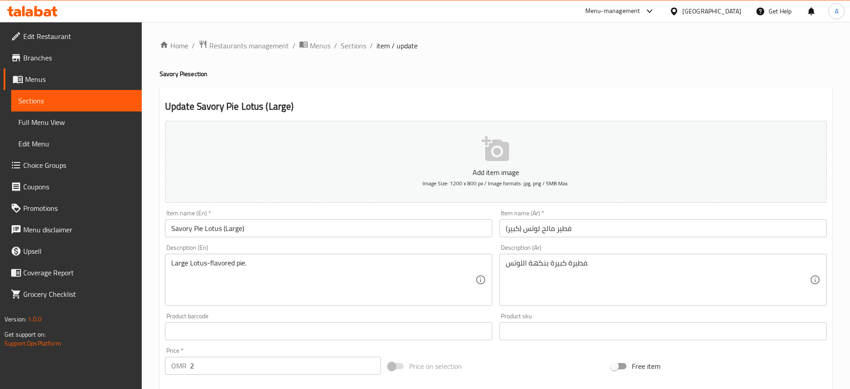
click at [578, 206] on div "Item name (Ar)   * [PERSON_NAME] (كبير) Item name (Ar) *" at bounding box center [663, 223] width 335 height 34
click at [547, 229] on input "فطير مالح لوتس (كبير)" at bounding box center [663, 228] width 327 height 18
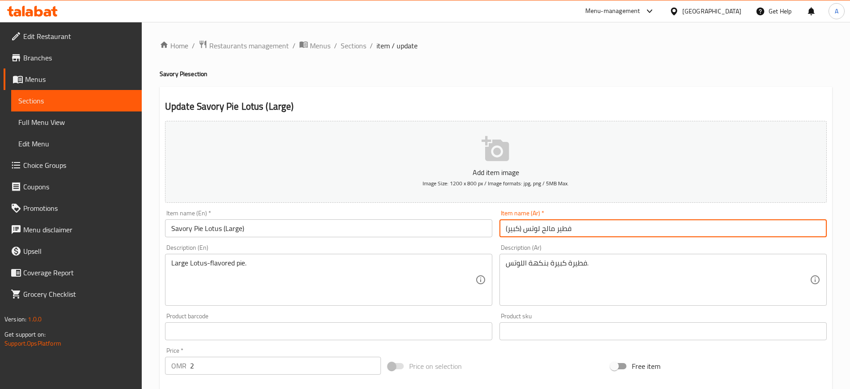
click at [547, 229] on input "فطير مالح لوتس (كبير)" at bounding box center [663, 228] width 327 height 18
type input "فطير لوتس (كبير)"
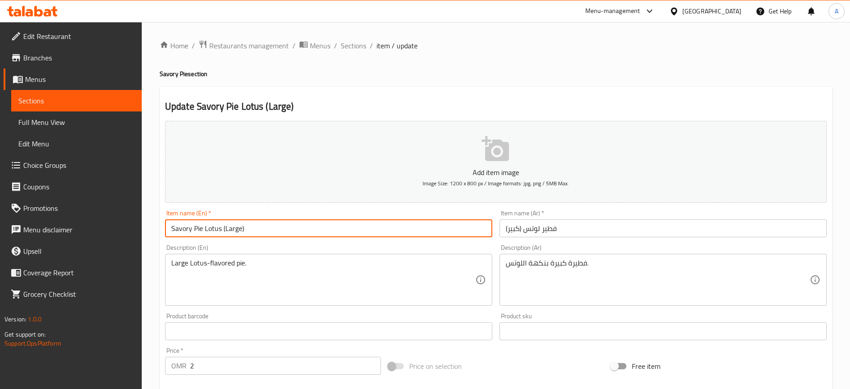
click at [183, 228] on input "Savory Pie Lotus (Large)" at bounding box center [328, 228] width 327 height 18
type input "Pie Lotus (Large)"
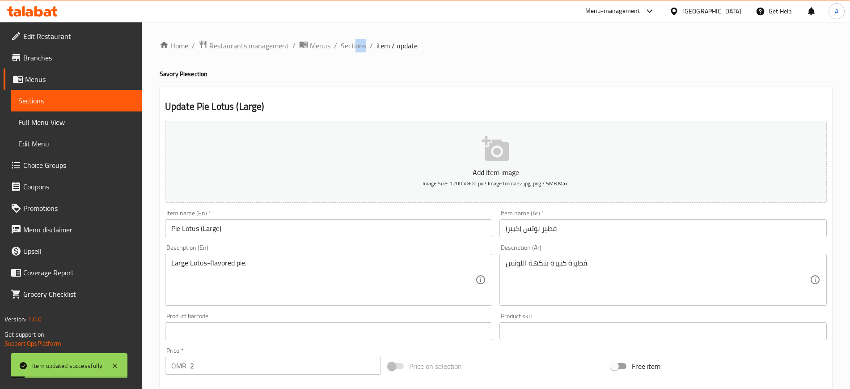
drag, startPoint x: 366, startPoint y: 46, endPoint x: 356, endPoint y: 42, distance: 11.2
click at [356, 42] on ol "Home / Restaurants management / Menus / Sections / item / update" at bounding box center [496, 46] width 673 height 12
click at [356, 42] on span "Sections" at bounding box center [353, 45] width 25 height 11
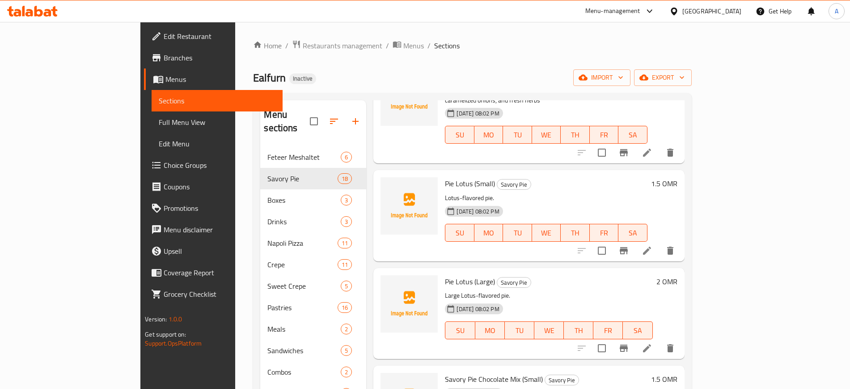
scroll to position [1233, 0]
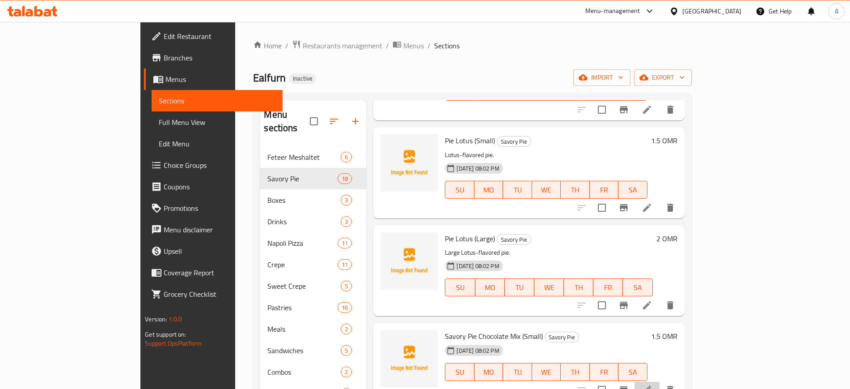
click at [660, 382] on li at bounding box center [647, 390] width 25 height 16
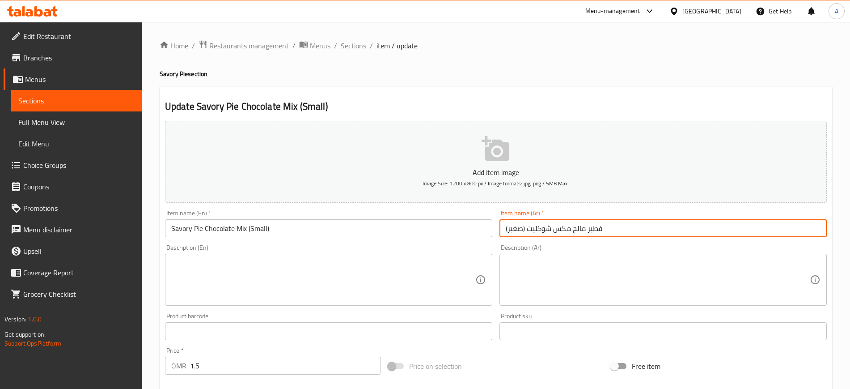
click at [583, 231] on input "فطير مالح مكس شوكليت (صغير)" at bounding box center [663, 228] width 327 height 18
type input "فطير مكس شوكليت (صغير)"
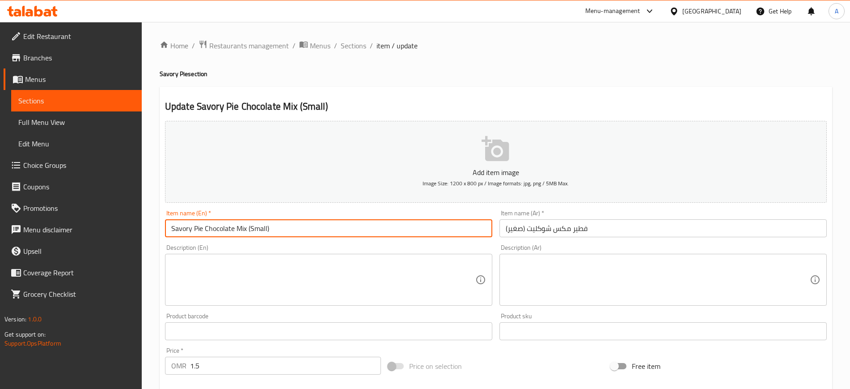
click at [183, 228] on input "Savory Pie Chocolate Mix (Small)" at bounding box center [328, 228] width 327 height 18
click at [275, 224] on input "Pie Chocolate Mix (Small)" at bounding box center [328, 228] width 327 height 18
type input "Pie Chocolate Mix (Small)"
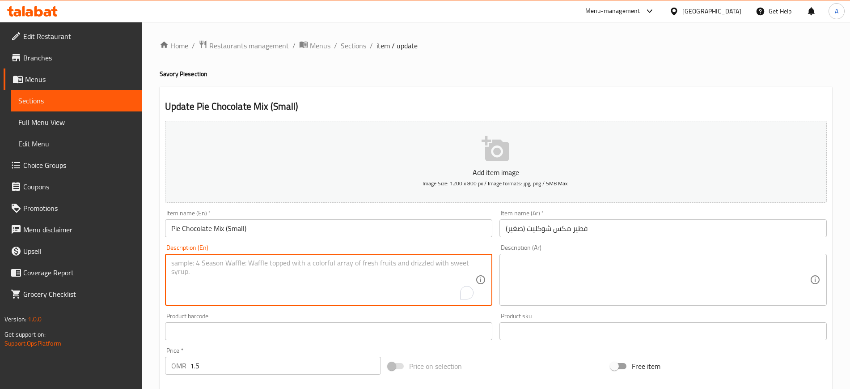
click at [419, 279] on textarea "To enrich screen reader interactions, please activate Accessibility in Grammarl…" at bounding box center [323, 280] width 304 height 42
paste textarea "cocoa powder, sugar, powdered milk, salt"
type textarea "cocoa powder, sugar, powdered milk, salt"
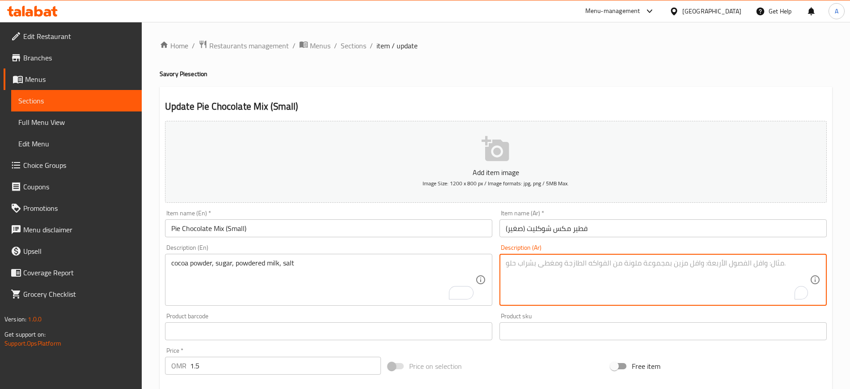
click at [563, 266] on textarea "To enrich screen reader interactions, please activate Accessibility in Grammarl…" at bounding box center [658, 280] width 304 height 42
paste textarea "مسحوق الكاكاو، سكر، حليب بودرة، ملح"
type textarea "مسحوق الكاكاو، سكر، حليب بودرة، ملح"
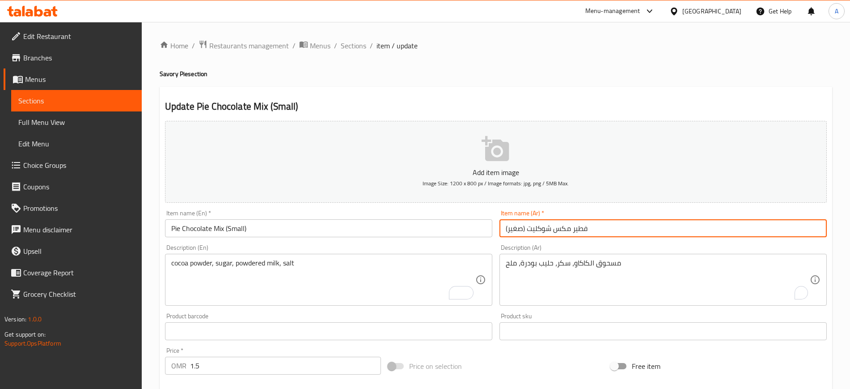
click at [614, 231] on input "فطير مكس شوكليت (صغير)" at bounding box center [663, 228] width 327 height 18
click at [356, 45] on span "Sections" at bounding box center [353, 45] width 25 height 11
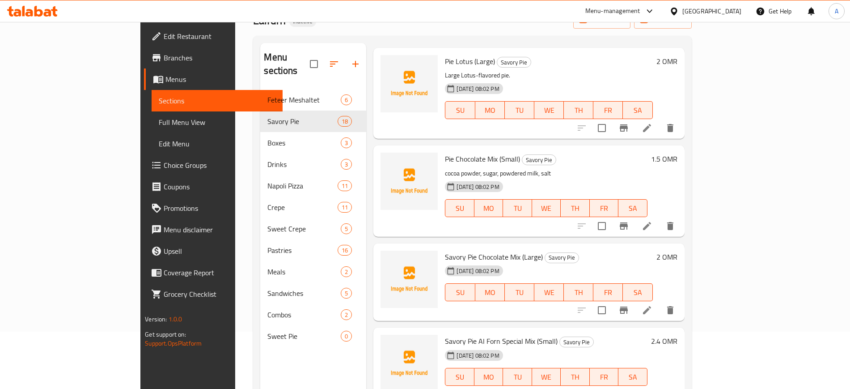
scroll to position [58, 0]
click at [651, 221] on icon at bounding box center [647, 225] width 8 height 8
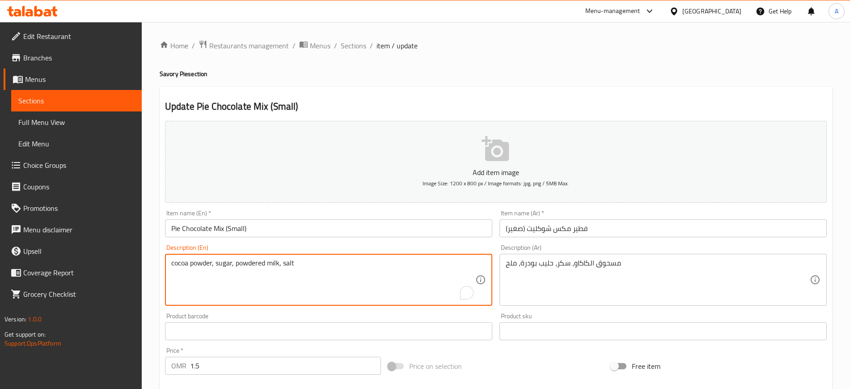
paste textarea "Pie made with a mix of Dark chocolate and white chocolate."
type textarea "Pie made with a mix of Dark chocolate and white chocolate."
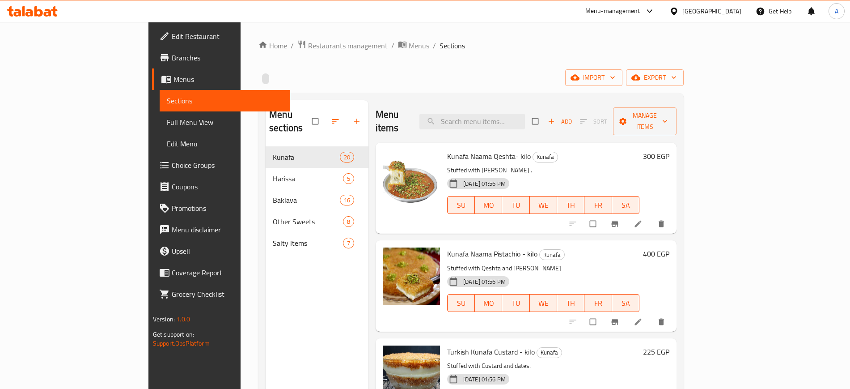
click at [643, 192] on div "SU MO TU WE TH FR SA" at bounding box center [543, 204] width 199 height 25
click at [684, 71] on button "export" at bounding box center [655, 77] width 58 height 17
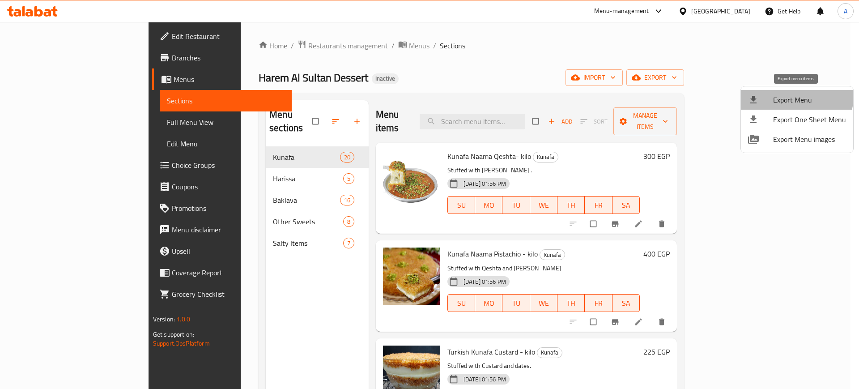
click at [782, 92] on li "Export Menu" at bounding box center [797, 100] width 112 height 20
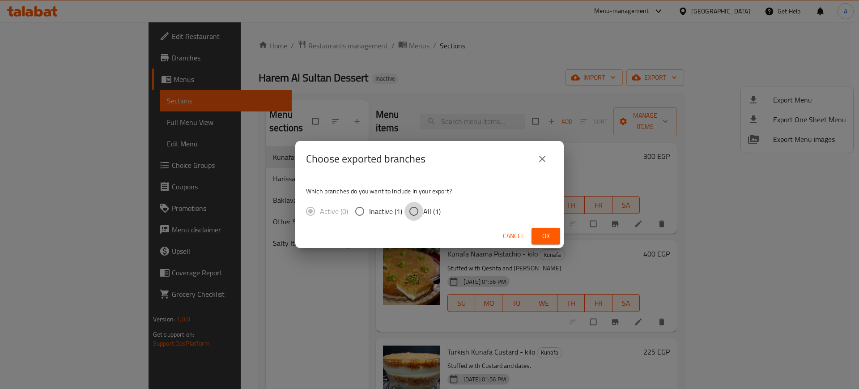
click at [421, 209] on input "All (1)" at bounding box center [413, 211] width 19 height 19
radio input "true"
click at [559, 234] on button "Ok" at bounding box center [545, 236] width 29 height 17
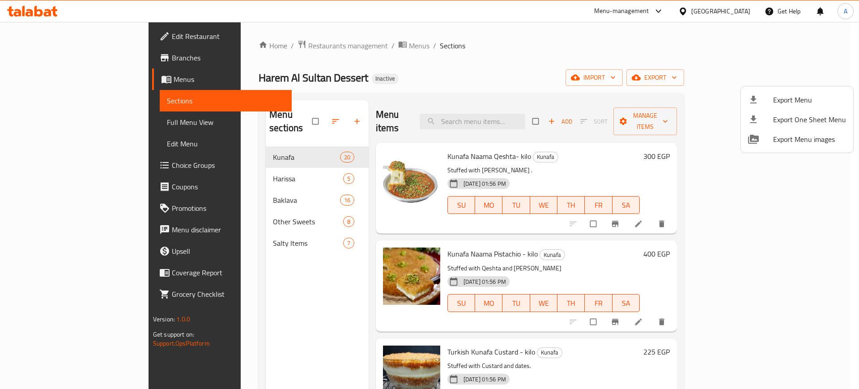
click at [209, 197] on div at bounding box center [429, 194] width 859 height 389
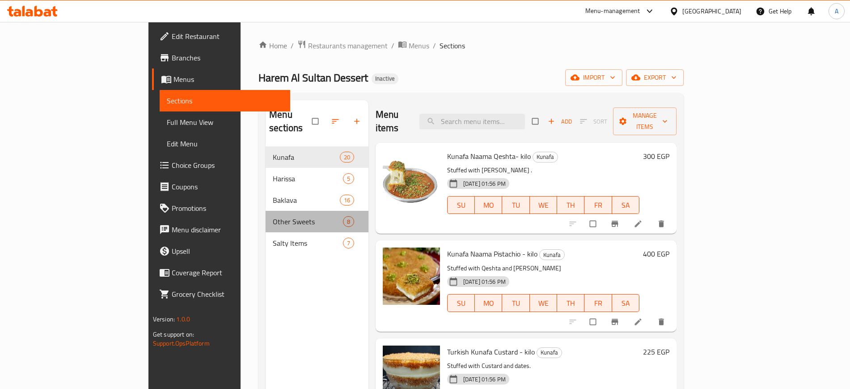
click at [266, 211] on div "Other Sweets 8" at bounding box center [317, 221] width 103 height 21
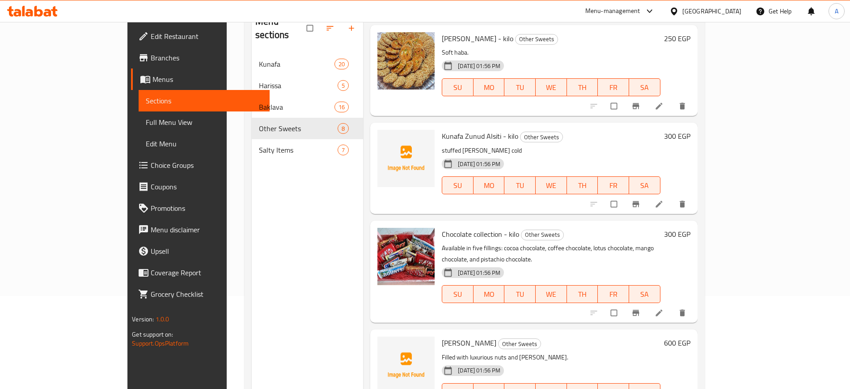
scroll to position [125, 0]
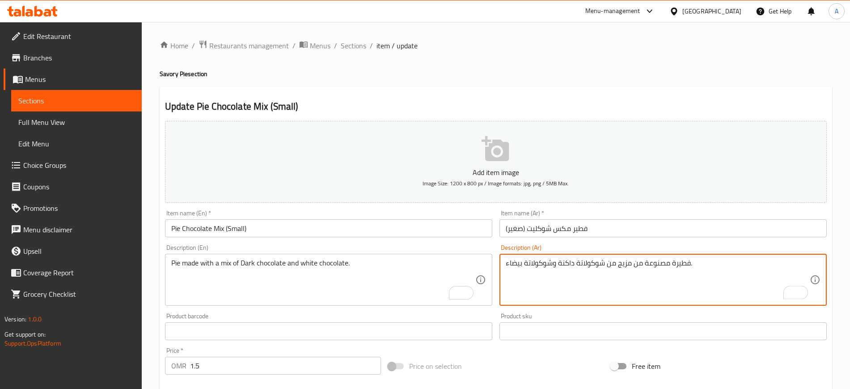
type textarea "فطيرة مصنوعة من مزيج من شوكولاتة داكنة وشوكولاتة بيضاء."
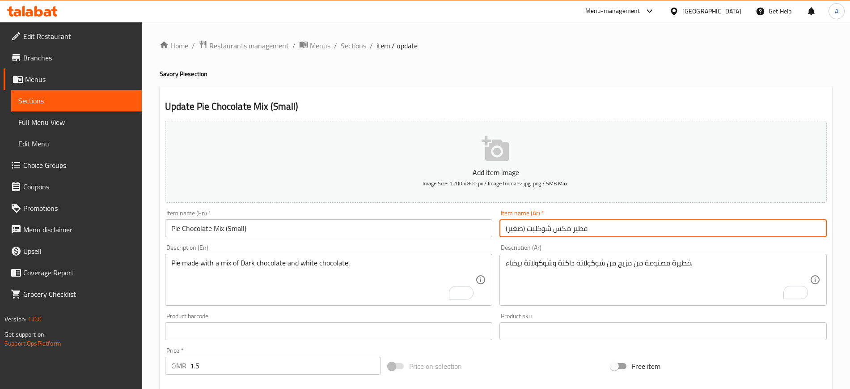
click at [624, 230] on input "فطير مكس شوكليت (صغير)" at bounding box center [663, 228] width 327 height 18
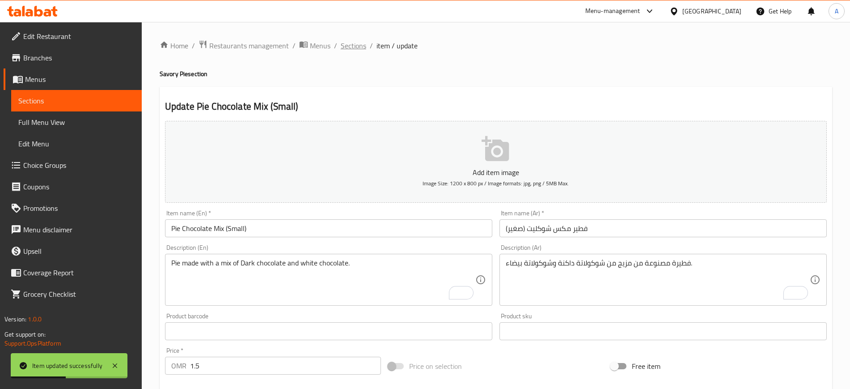
click at [348, 50] on span "Sections" at bounding box center [353, 45] width 25 height 11
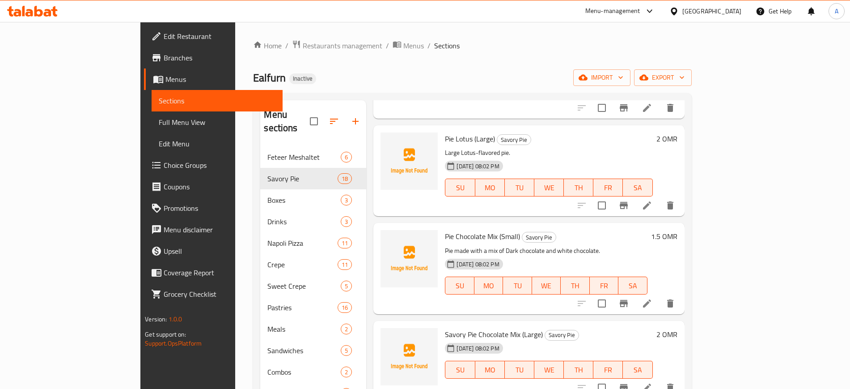
scroll to position [1353, 0]
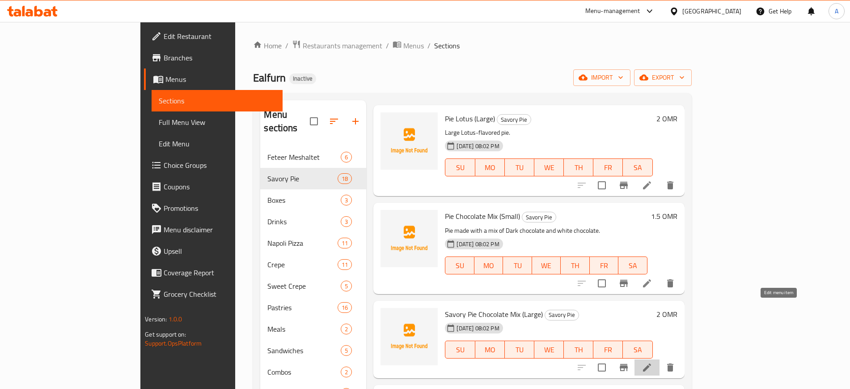
click at [653, 362] on icon at bounding box center [647, 367] width 11 height 11
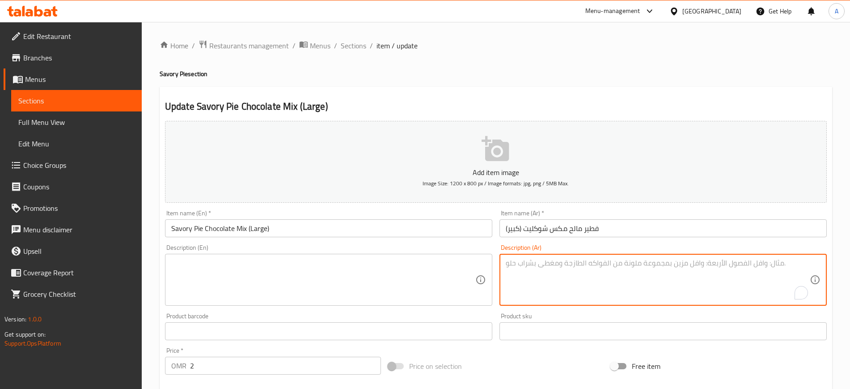
click at [548, 267] on textarea "To enrich screen reader interactions, please activate Accessibility in Grammarl…" at bounding box center [658, 280] width 304 height 42
paste textarea "فطيرة مصنوعة من مزيج من شوكولاتة داكنة وشوكولاتة بيضاء."
type textarea "فطيرة مصنوعة من مزيج من شوكولاتة داكنة وشوكولاتة بيضاء."
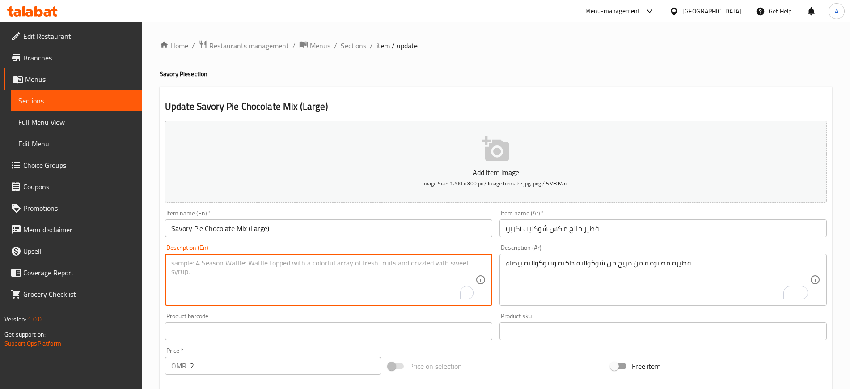
click at [421, 261] on textarea "To enrich screen reader interactions, please activate Accessibility in Grammarl…" at bounding box center [323, 280] width 304 height 42
paste textarea "Pie made with a mix of Dark chocolate and white chocolate."
type textarea "Pie made with a mix of Dark chocolate and white chocolate."
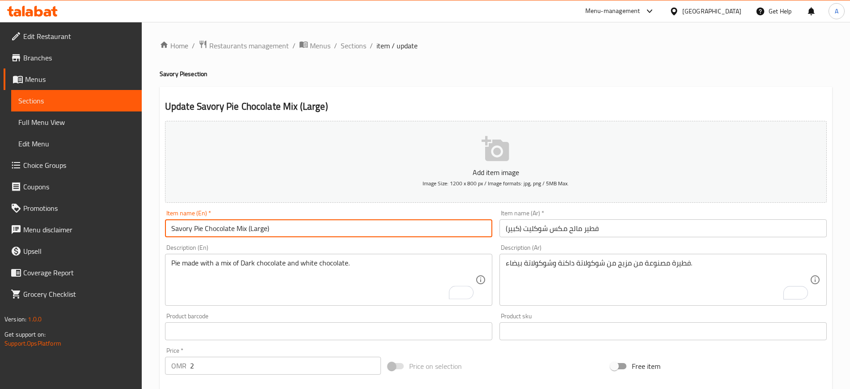
click at [371, 226] on input "Savory Pie Chocolate Mix (Large)" at bounding box center [328, 228] width 327 height 18
click at [175, 226] on input "Savory Pie Chocolate Mix (Large)" at bounding box center [328, 228] width 327 height 18
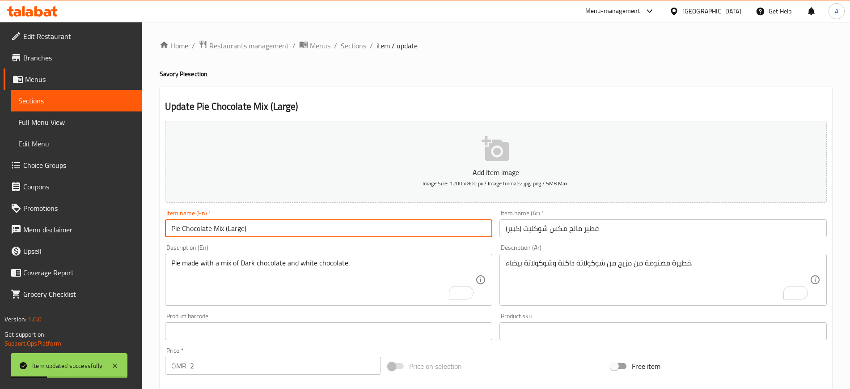
type input "Pie Chocolate Mix (Large)"
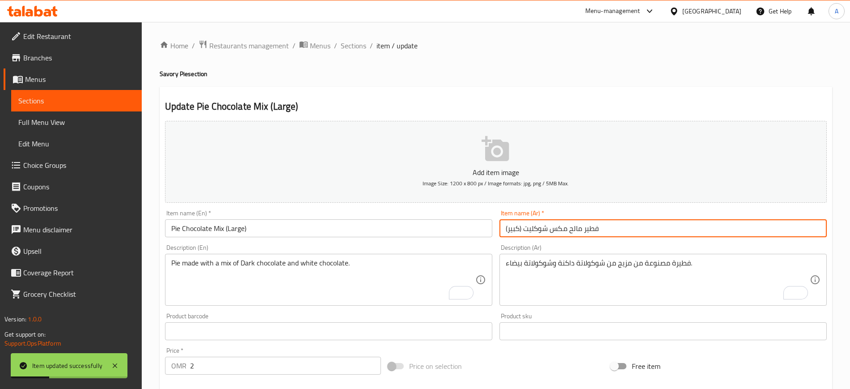
click at [580, 228] on input "فطير مالح مكس شوكليت (كبير)" at bounding box center [663, 228] width 327 height 18
type input "فطير مكس شوكليت (كبير)"
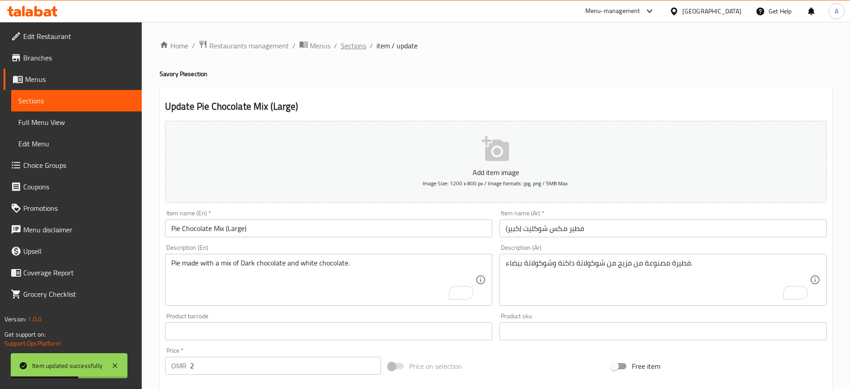
click at [353, 47] on span "Sections" at bounding box center [353, 45] width 25 height 11
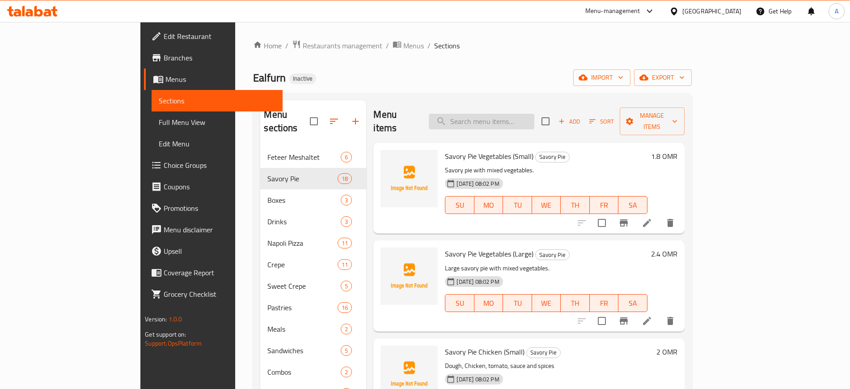
click at [534, 114] on input "search" at bounding box center [482, 122] width 106 height 16
paste input "Savory Pie Al Forn Special Mix (Small)"
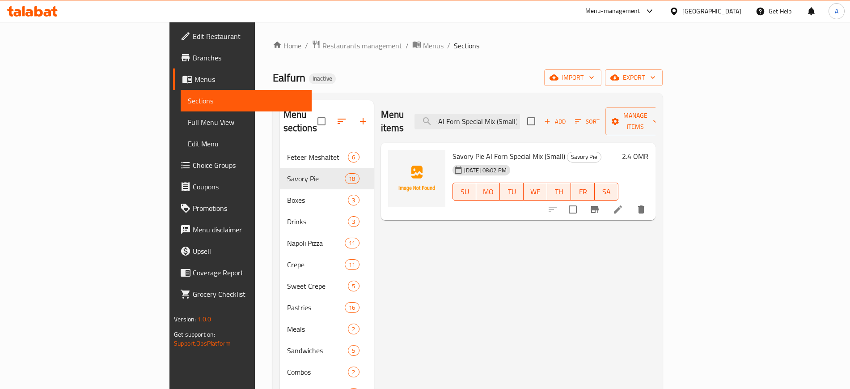
type input "Savory Pie Al Forn Special Mix (Small)"
click at [624, 204] on icon at bounding box center [618, 209] width 11 height 11
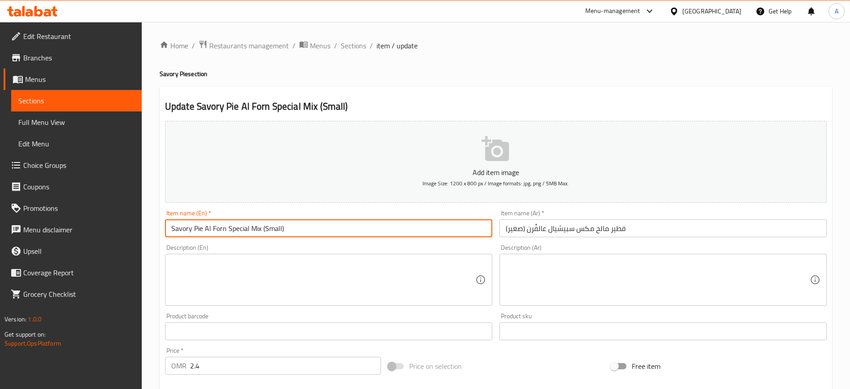
click at [345, 231] on input "Savory Pie Al Forn Special Mix (Small)" at bounding box center [328, 228] width 327 height 18
paste input "Al Forn Special"
type input "Al Forn Special (Small)"
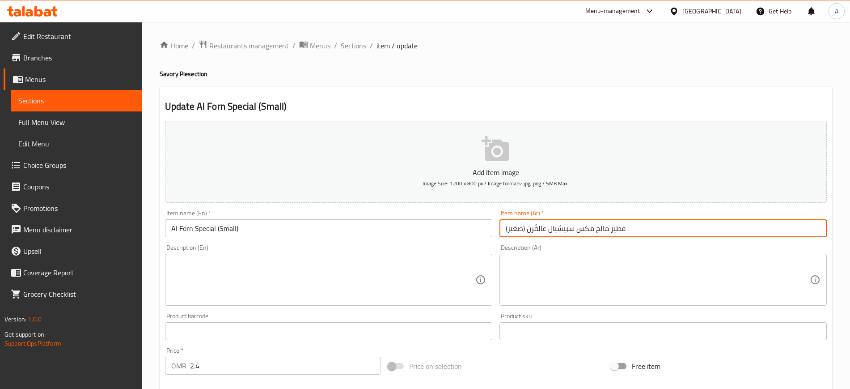
drag, startPoint x: 576, startPoint y: 230, endPoint x: 634, endPoint y: 224, distance: 58.5
click at [634, 224] on input "فطير مالح مكس سبيشيال عالفُرن (صغير)" at bounding box center [663, 228] width 327 height 18
type input "سبيشيال عالفُرن (صغير)"
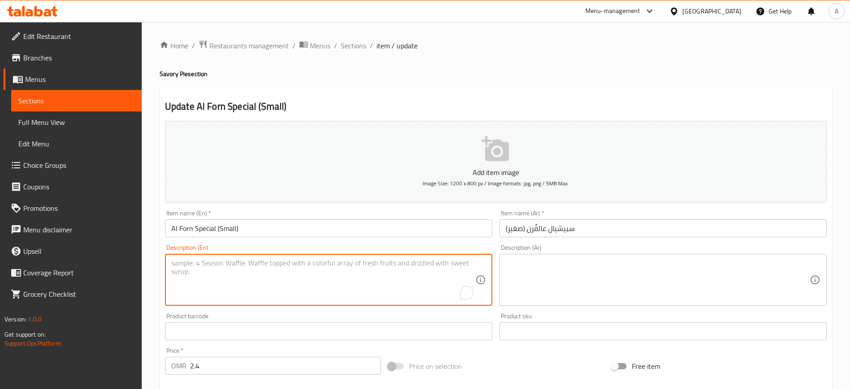
click at [366, 268] on textarea "To enrich screen reader interactions, please activate Accessibility in Grammarl…" at bounding box center [323, 280] width 304 height 42
paste textarea "Special mix savory pie by [PERSON_NAME]."
type textarea "Special mix savory pie by [PERSON_NAME]."
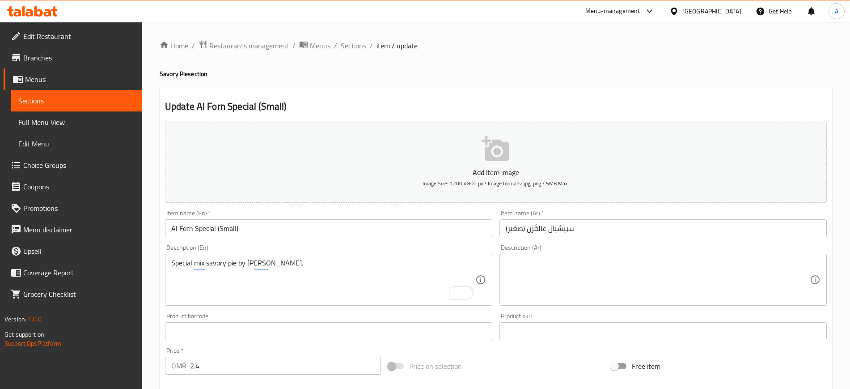
click at [576, 257] on div "Description (Ar)" at bounding box center [663, 280] width 327 height 52
paste textarea "فطيرة لذيذة بمزيج خاص من أل فورن."
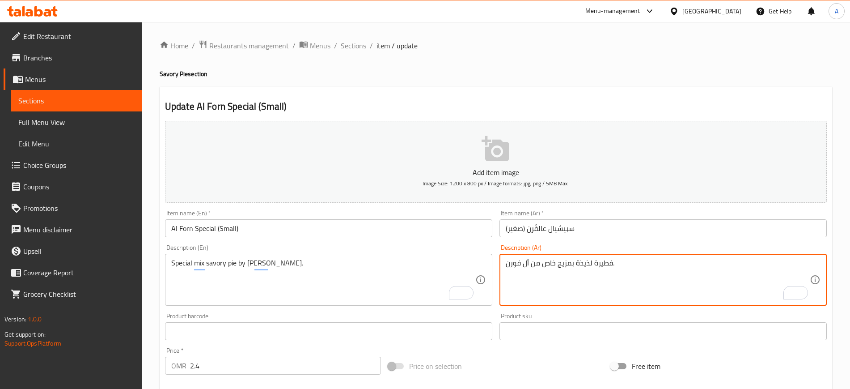
click at [587, 263] on textarea "فطيرة لذيذة بمزيج خاص من أل فورن." at bounding box center [658, 280] width 304 height 42
click at [535, 227] on input "سبيشيال عالفُرن (صغير)" at bounding box center [663, 228] width 327 height 18
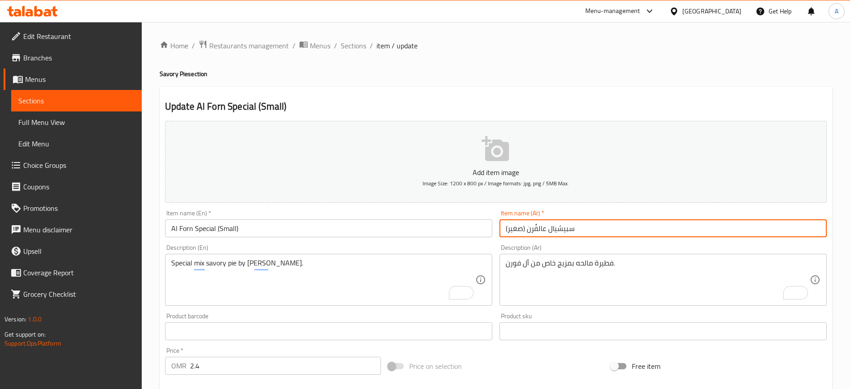
click at [535, 227] on input "سبيشيال عالفُرن (صغير)" at bounding box center [663, 228] width 327 height 18
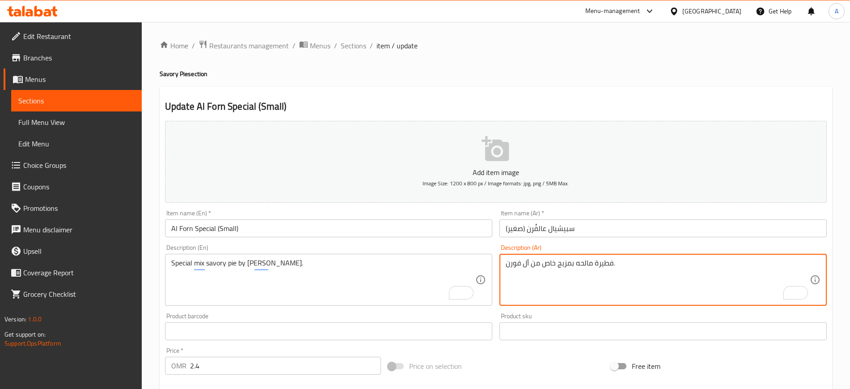
drag, startPoint x: 530, startPoint y: 263, endPoint x: 467, endPoint y: 267, distance: 62.7
paste textarea "عالفُرن"
click at [524, 264] on textarea "فطيرة مالحه بمزيج خاص منعالفُرن ." at bounding box center [658, 280] width 304 height 42
click at [522, 263] on textarea "فطيرة مالحه بمزيج خاص منعالفُرن ." at bounding box center [658, 280] width 304 height 42
click at [528, 265] on textarea "فطيرة مالحه بمزيج خاص منعالفُرن ." at bounding box center [658, 280] width 304 height 42
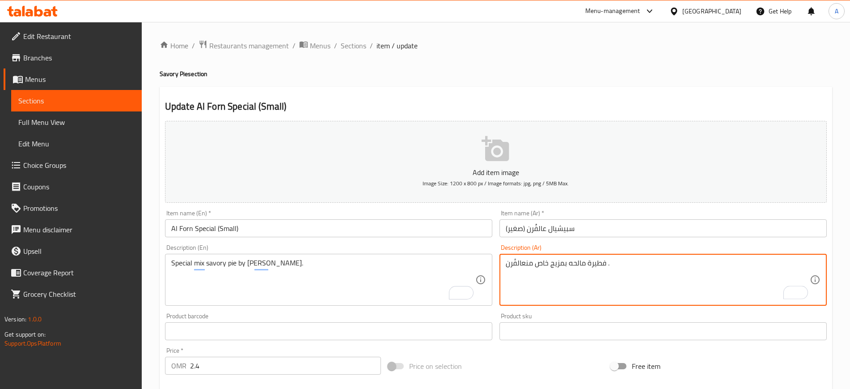
click at [526, 265] on textarea "فطيرة مالحه بمزيج خاص منعالفُرن ." at bounding box center [658, 280] width 304 height 42
type textarea "فطيرة مالحه بمزيج خاص من عالفُرن ."
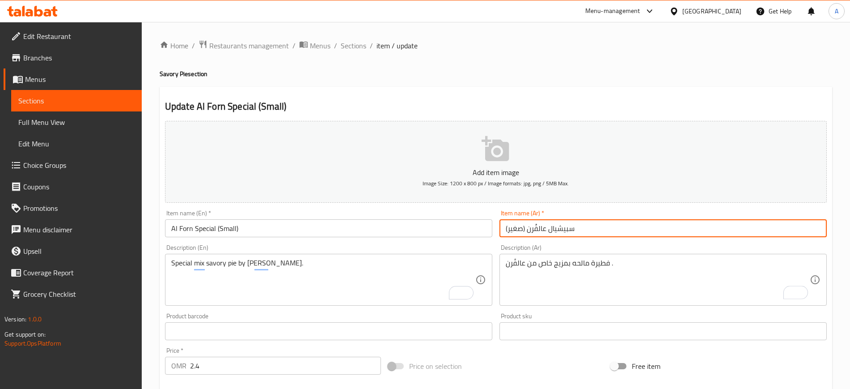
click at [597, 225] on input "سبيشيال عالفُرن (صغير)" at bounding box center [663, 228] width 327 height 18
click at [366, 44] on ol "Home / Restaurants management / Menus / Sections / item / update" at bounding box center [496, 46] width 673 height 12
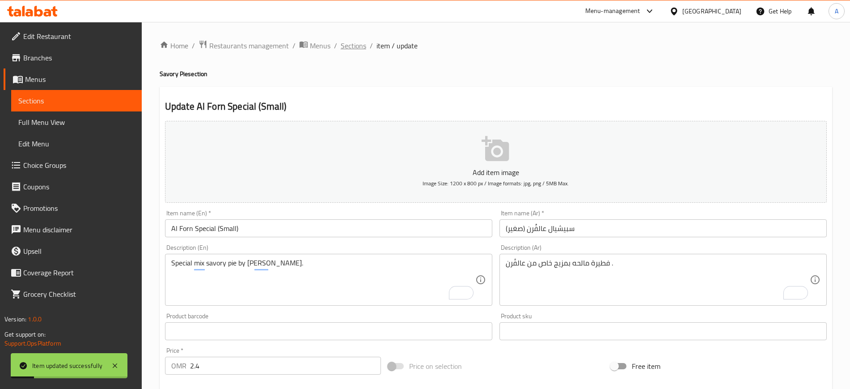
click at [355, 46] on span "Sections" at bounding box center [353, 45] width 25 height 11
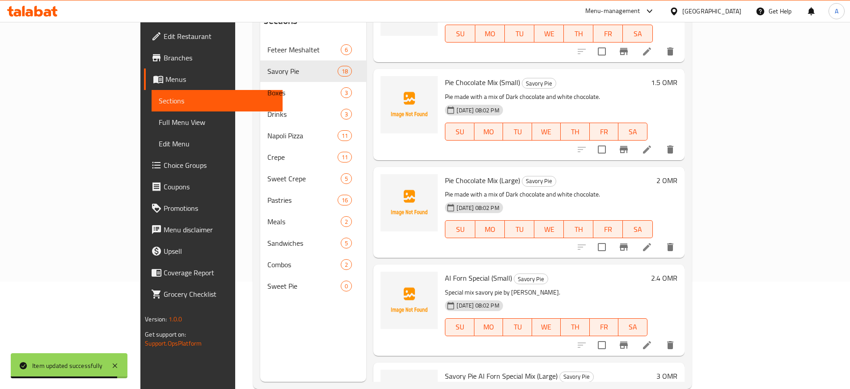
scroll to position [125, 0]
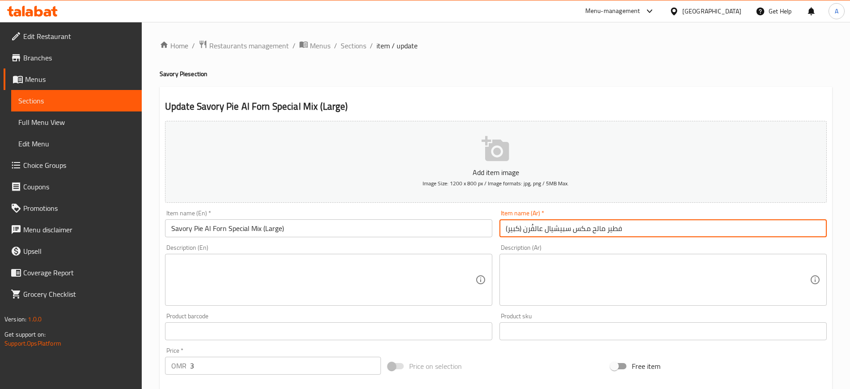
click at [599, 229] on input "فطير مالح مكس سبيشيال عالفُرن (كبير)" at bounding box center [663, 228] width 327 height 18
click at [603, 230] on input "فطير مكس سبيشيال عالفُرن (كبير)" at bounding box center [663, 228] width 327 height 18
type input "مكس سبيشيال عالفُرن (كبير)"
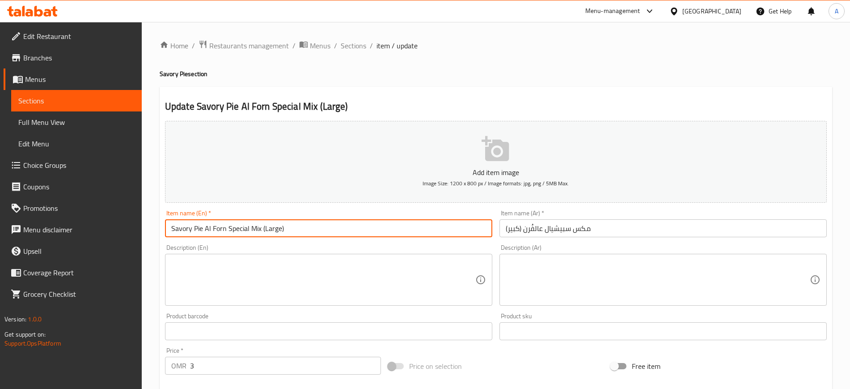
drag, startPoint x: 203, startPoint y: 229, endPoint x: 126, endPoint y: 221, distance: 77.0
click at [126, 221] on div "Edit Restaurant Branches Menus Sections Full Menu View Edit Menu Choice Groups …" at bounding box center [425, 327] width 850 height 610
type input "Al Forn Special Mix (Large)"
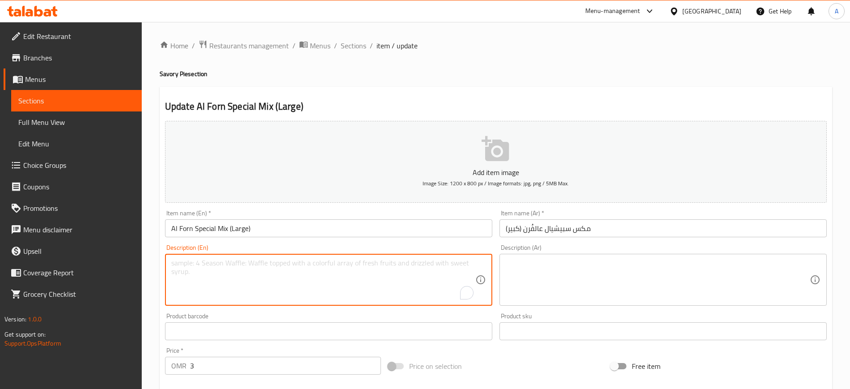
click at [374, 274] on textarea "To enrich screen reader interactions, please activate Accessibility in Grammarl…" at bounding box center [323, 280] width 304 height 42
paste textarea "Large special mix savory pie."
type textarea "Large special mix savory pie."
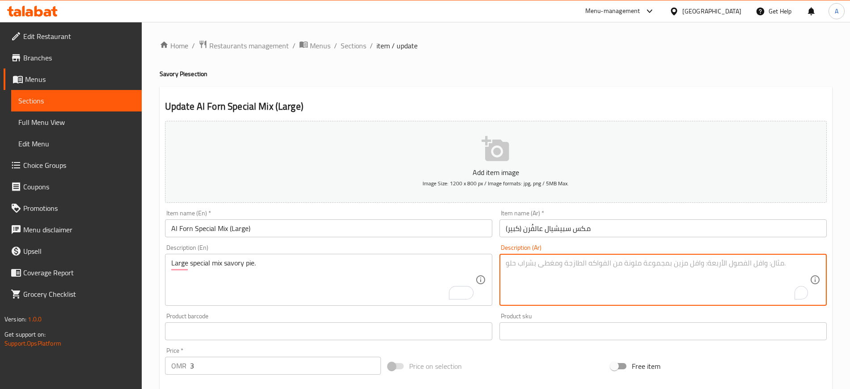
click at [558, 285] on textarea "To enrich screen reader interactions, please activate Accessibility in Grammarl…" at bounding box center [658, 280] width 304 height 42
paste textarea "فطيرة لذيذة كبيرة الحجم بمزيج خاص."
type textarea "فطيرة لذيذة كبيرة الحجم بمزيج خاص."
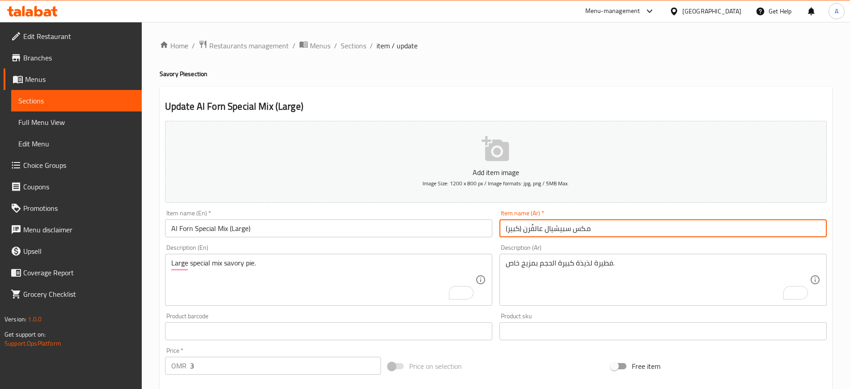
click at [610, 233] on input "مكس سبيشيال عالفُرن (كبير)" at bounding box center [663, 228] width 327 height 18
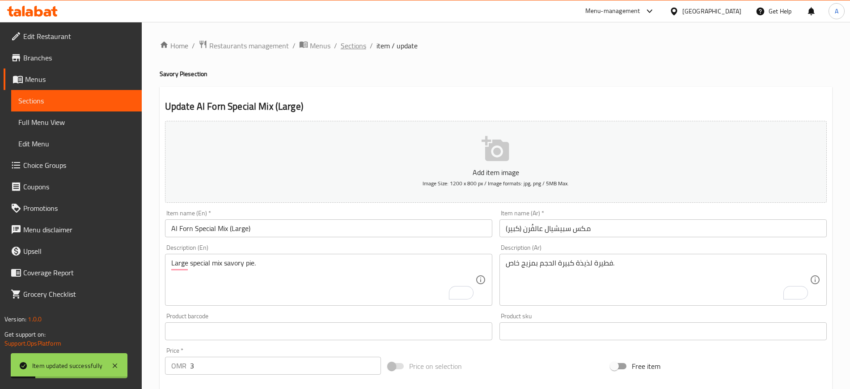
click at [359, 47] on span "Sections" at bounding box center [353, 45] width 25 height 11
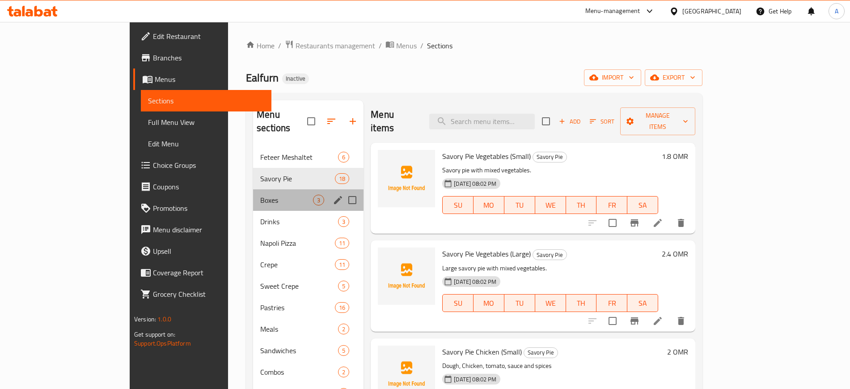
click at [253, 189] on div "Boxes 3" at bounding box center [308, 199] width 110 height 21
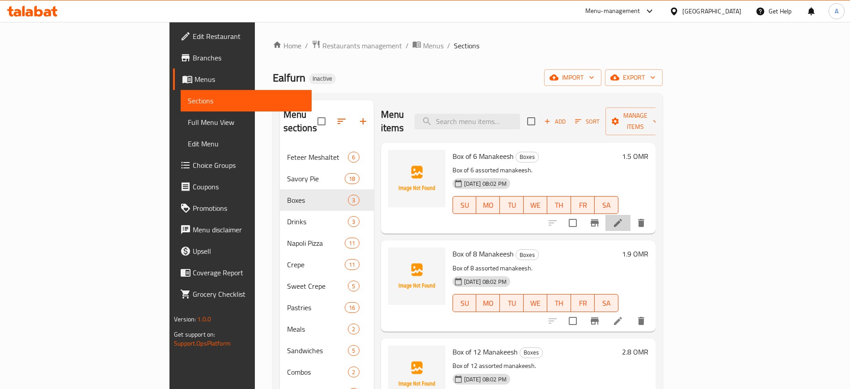
click at [631, 215] on li at bounding box center [618, 223] width 25 height 16
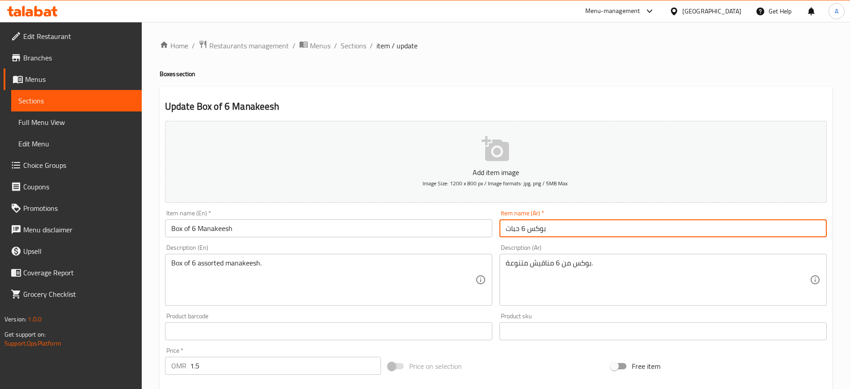
click at [513, 229] on input "بوكس 6 حبات" at bounding box center [663, 228] width 327 height 18
type input "بوكس 6 مناقيش"
click at [521, 231] on input "بوكس 6 مناقيش" at bounding box center [663, 228] width 327 height 18
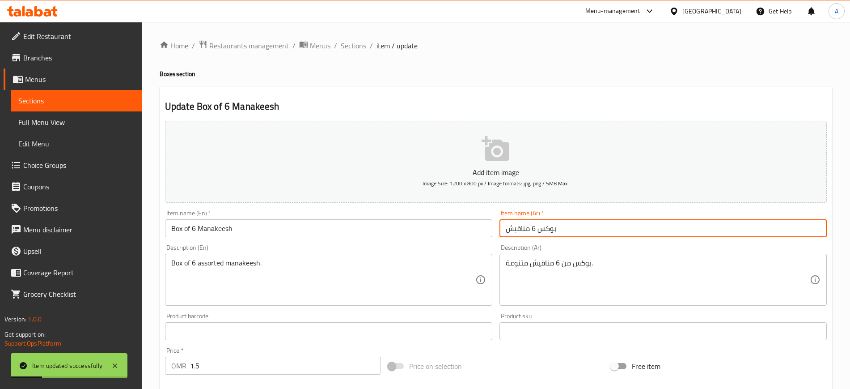
click at [521, 231] on input "بوكس 6 مناقيش" at bounding box center [663, 228] width 327 height 18
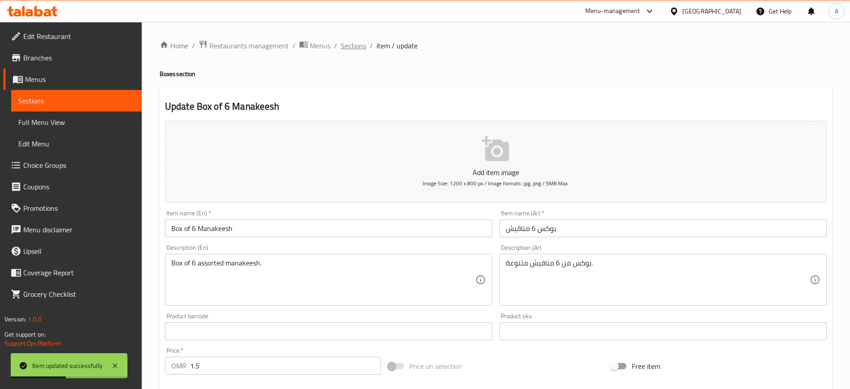
click at [344, 47] on span "Sections" at bounding box center [353, 45] width 25 height 11
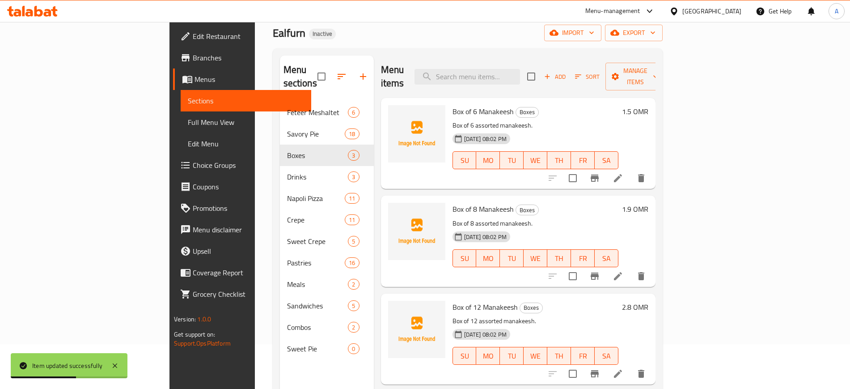
scroll to position [47, 0]
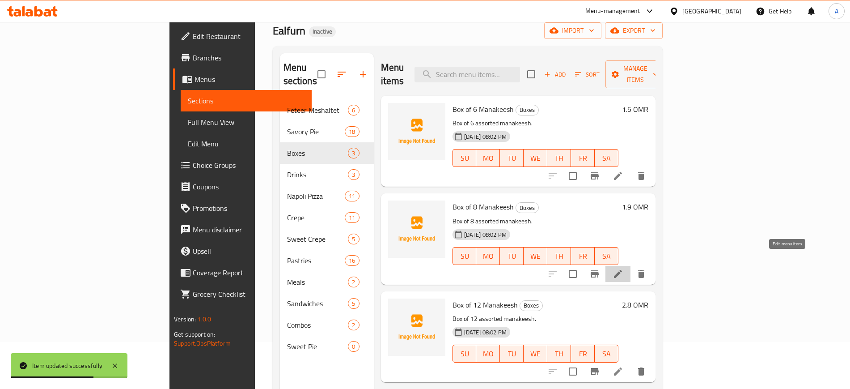
click at [624, 268] on icon at bounding box center [618, 273] width 11 height 11
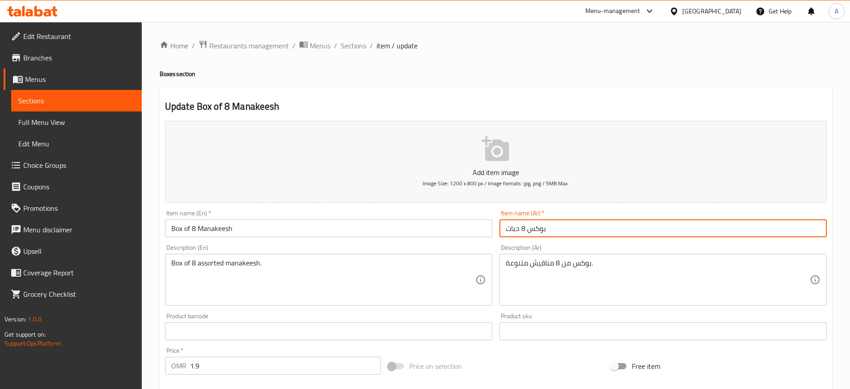
click at [509, 232] on input "بوكس 8 حبات" at bounding box center [663, 228] width 327 height 18
paste input "مناقيش"
click at [513, 226] on input "بوكس 8 حبات" at bounding box center [663, 228] width 327 height 18
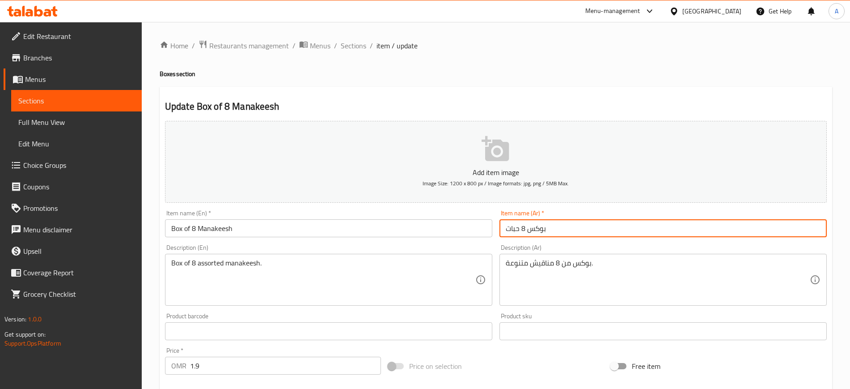
paste input "مناقيش"
type input "بوكس 8 مناقيش"
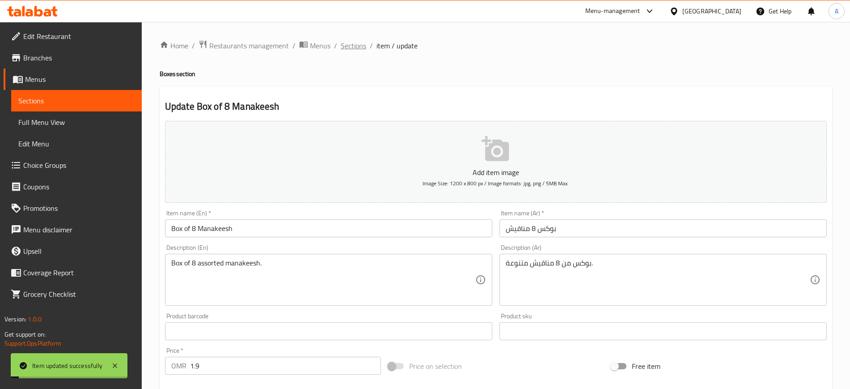
click at [345, 50] on span "Sections" at bounding box center [353, 45] width 25 height 11
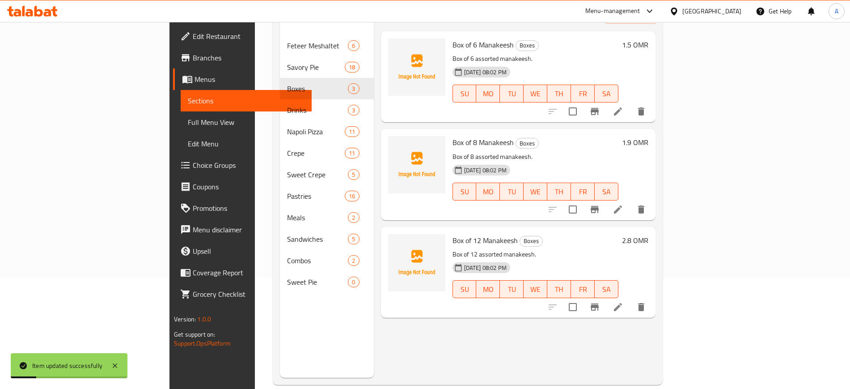
scroll to position [112, 0]
click at [624, 301] on icon at bounding box center [618, 306] width 11 height 11
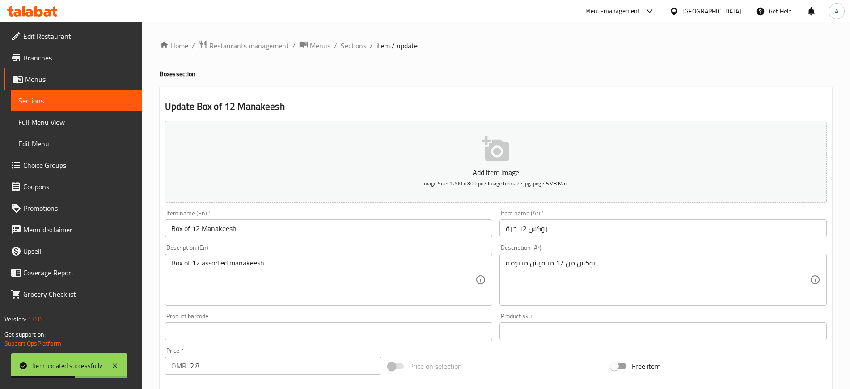
click at [511, 233] on input "بوكس 12 حبة" at bounding box center [663, 228] width 327 height 18
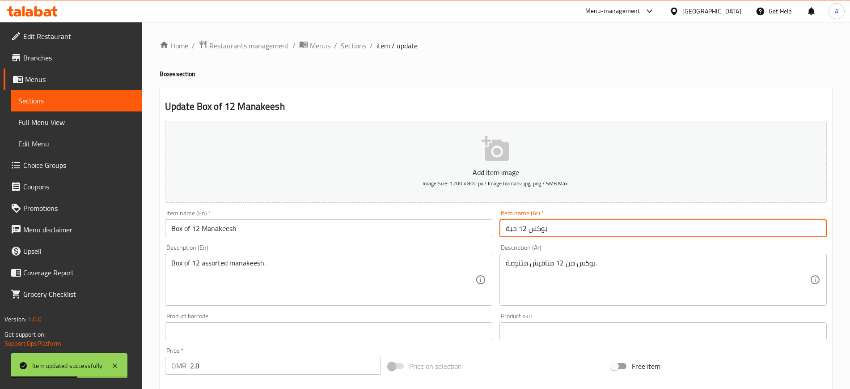
click at [511, 233] on input "بوكس 12 حبة" at bounding box center [663, 228] width 327 height 18
paste input "مناقيش"
type input "بوكس 12 مناقيش"
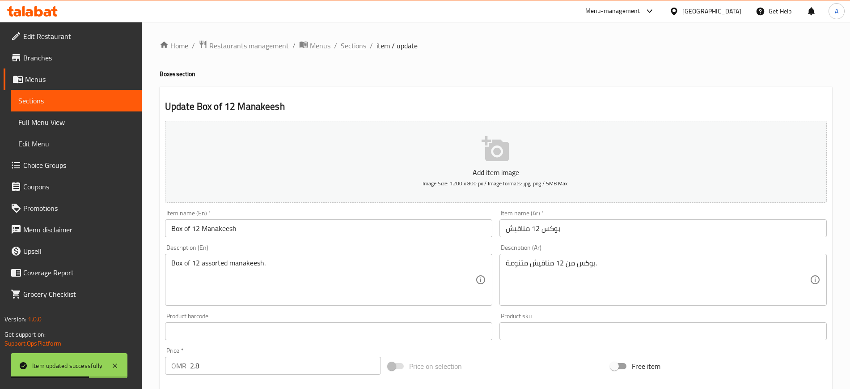
click at [348, 47] on span "Sections" at bounding box center [353, 45] width 25 height 11
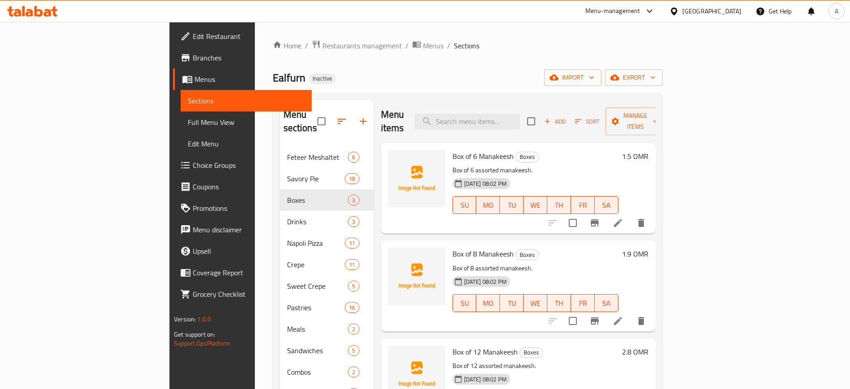
scroll to position [4, 0]
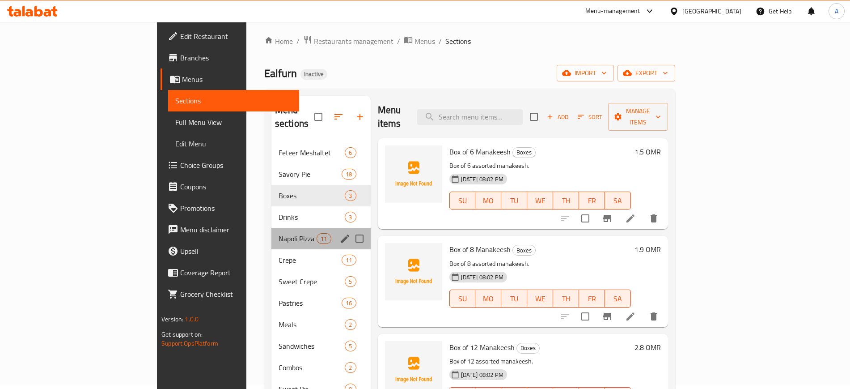
click at [271, 231] on div "Napoli Pizza 11" at bounding box center [320, 238] width 99 height 21
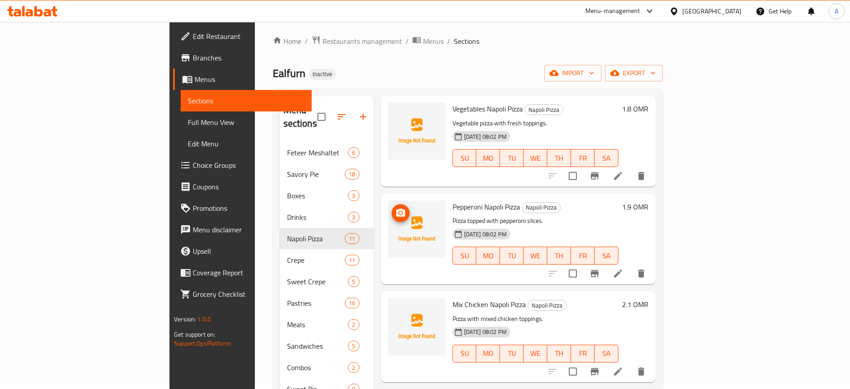
scroll to position [200, 0]
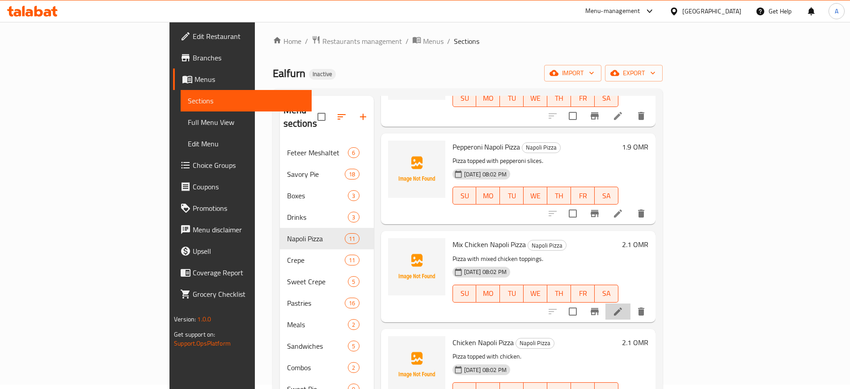
click at [631, 303] on li at bounding box center [618, 311] width 25 height 16
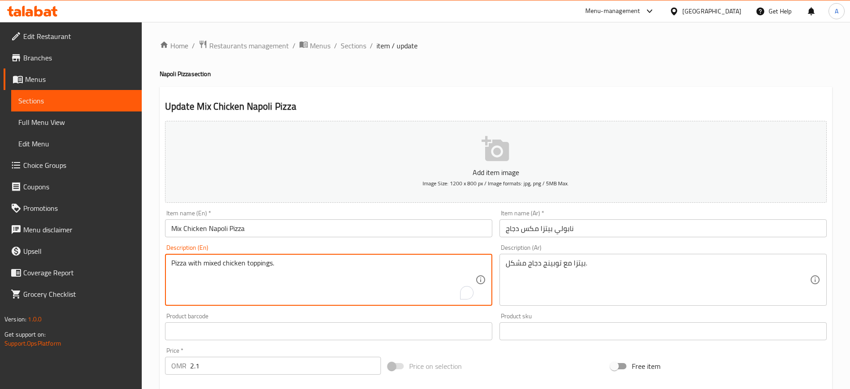
click at [330, 265] on textarea "Pizza with mixed chicken toppings." at bounding box center [323, 280] width 304 height 42
paste textarea "a mix of chicken toppings, crispy chicken, chicken nuggets, Chicken Katyoucha"
type textarea "Pizza with a mix of chicken toppings, crispy chicken, chicken nuggets, Chicken …"
click at [571, 257] on div "بيتزا مع توبينج دجاج مشكل. Description (Ar)" at bounding box center [663, 280] width 327 height 52
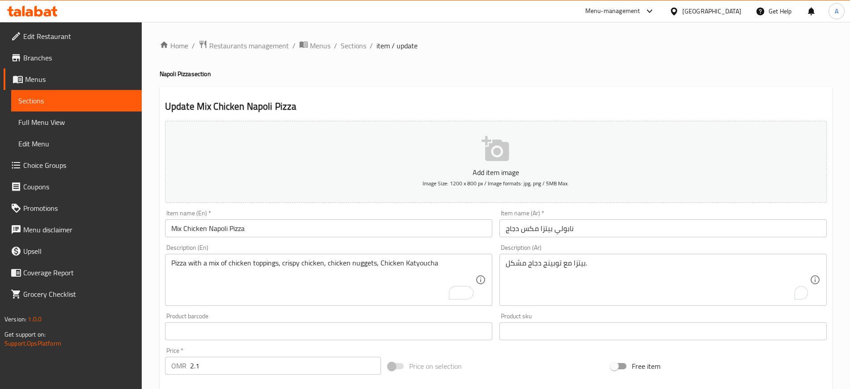
click at [571, 257] on div "بيتزا مع توبينج دجاج مشكل. Description (Ar)" at bounding box center [663, 280] width 327 height 52
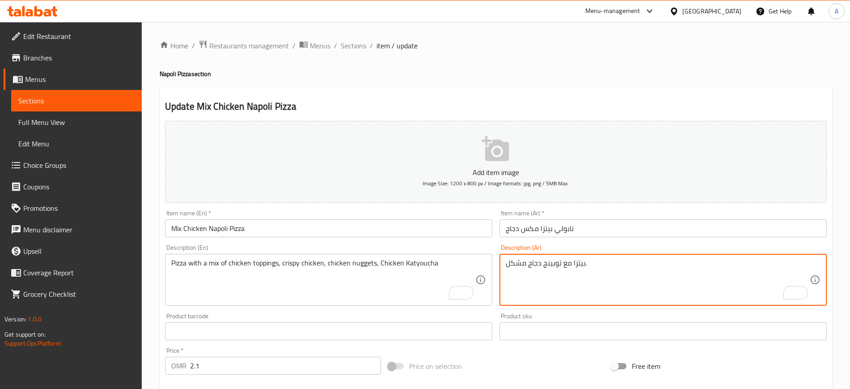
click at [568, 264] on textarea "بيتزا مع توبينج دجاج مشكل." at bounding box center [658, 280] width 304 height 42
paste textarea "مزيج من إضافات الدجاج، الدجاج الكرسبي، ناجتس الدجاج، دجاج كاتيوشا"
type textarea "بيتزا مع مزيج من إضافات الدجاج، الدجاج الكرسبي، ناجتس الدجاج، دجاج كاتيوشا"
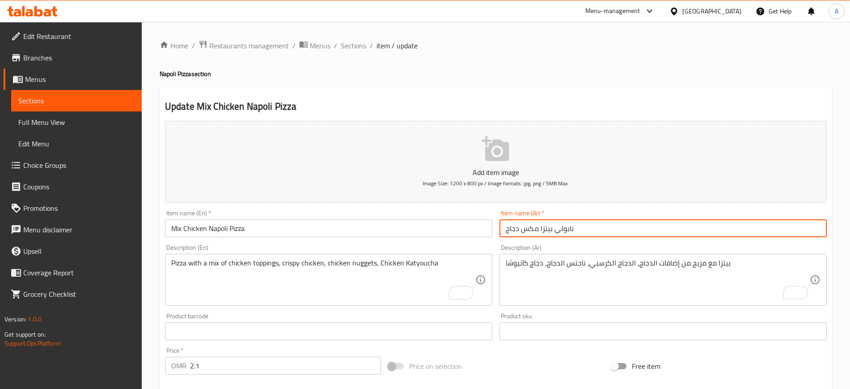
click at [600, 225] on input "نابولي بيتزا مكس دجاج" at bounding box center [663, 228] width 327 height 18
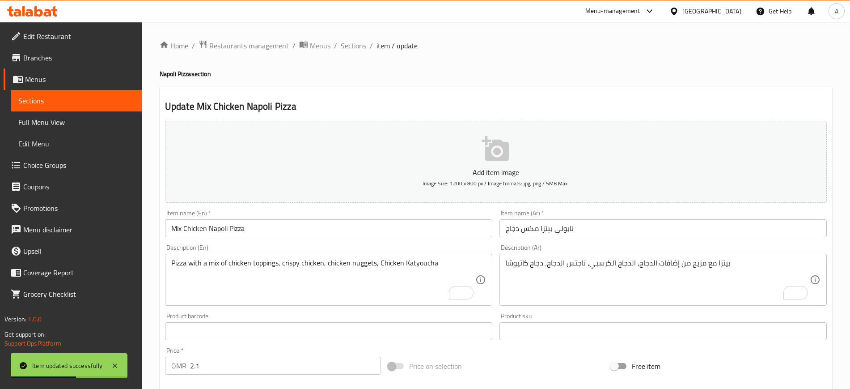
click at [353, 47] on span "Sections" at bounding box center [353, 45] width 25 height 11
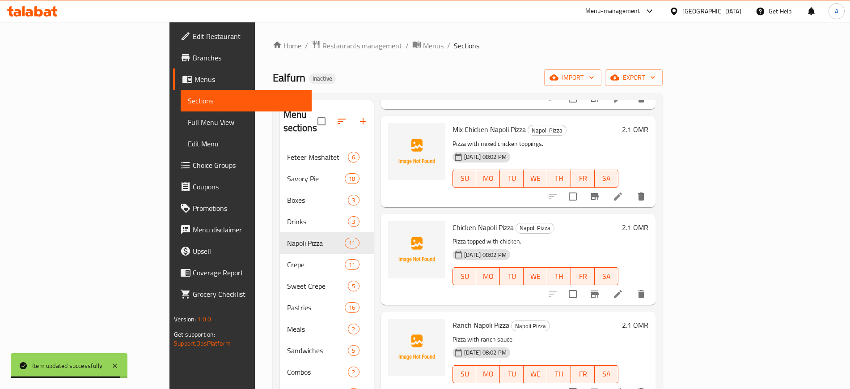
scroll to position [317, 0]
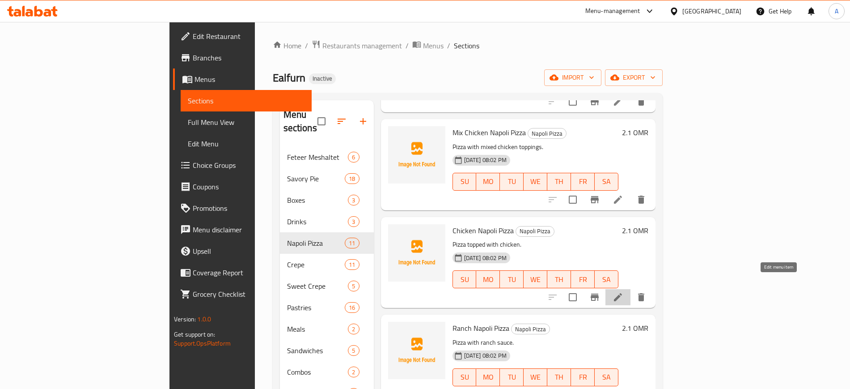
click at [622, 293] on icon at bounding box center [618, 297] width 8 height 8
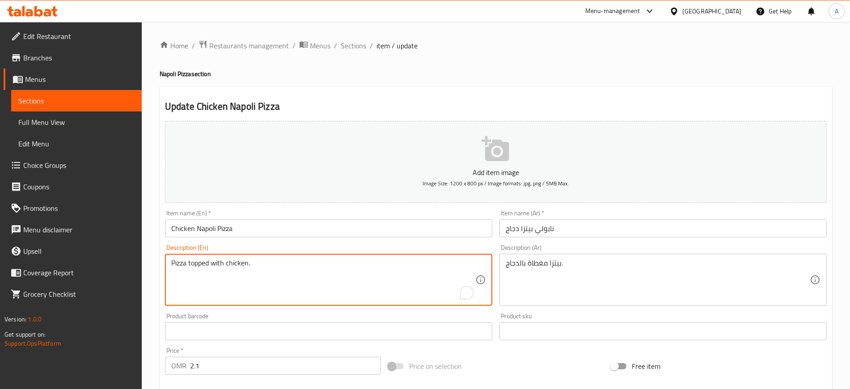
click at [351, 268] on textarea "Pizza topped with chicken." at bounding box center [323, 280] width 304 height 42
click at [348, 265] on textarea "Pizza topped with chicken." at bounding box center [323, 280] width 304 height 42
paste textarea "Sliced crunchy chicken, mozzarella cheese, vegetables, and sauce."
click at [348, 265] on textarea "Pizza topped with chicken.Sliced crunchy chicken, mozzarella cheese, vegetables…" at bounding box center [323, 280] width 304 height 42
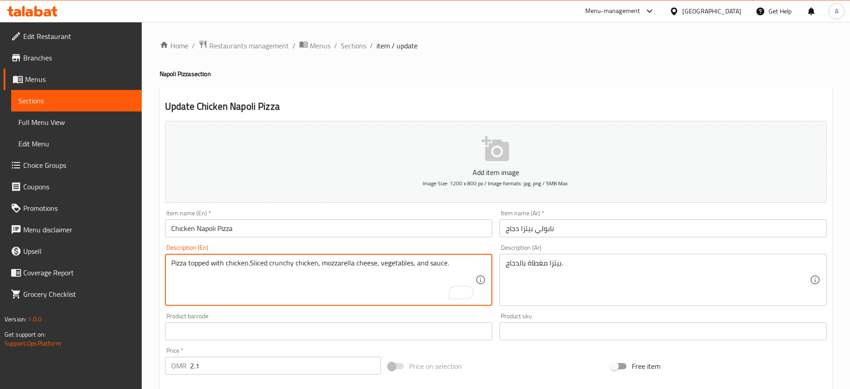
paste textarea "To enrich screen reader interactions, please activate Accessibility in Grammarl…"
type textarea "Sliced crunchy chicken, mozzarella cheese, vegetables, and sauce."
drag, startPoint x: 534, startPoint y: 267, endPoint x: 514, endPoint y: 222, distance: 49.2
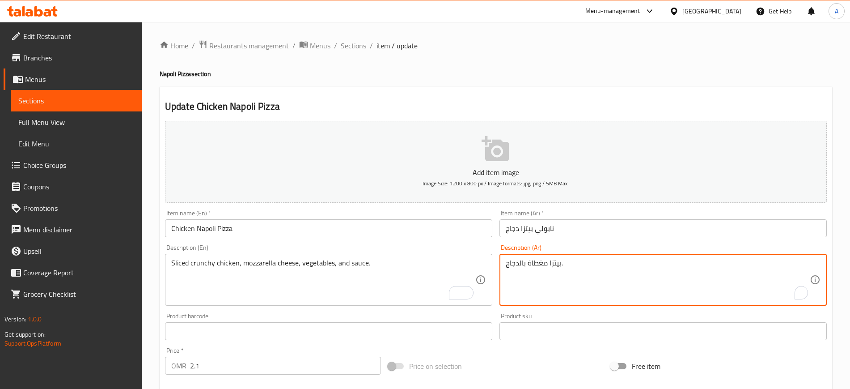
click at [475, 184] on button "Add item image Image Size: 1200 x 800 px / Image formats: jpg, png / 5MB Max." at bounding box center [496, 162] width 662 height 82
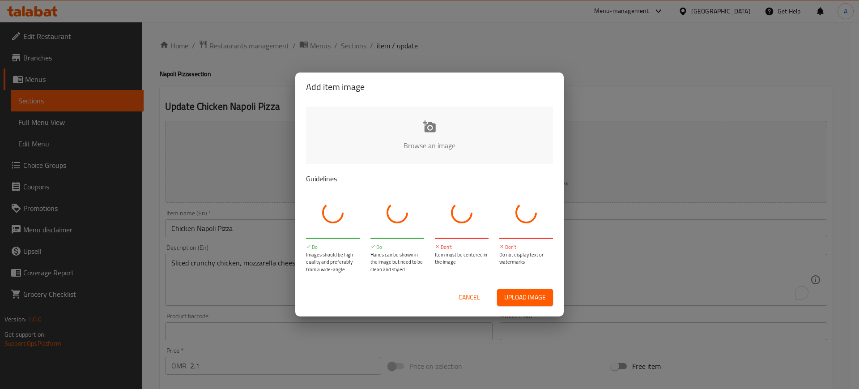
click at [471, 179] on p "Guidelines" at bounding box center [429, 178] width 247 height 11
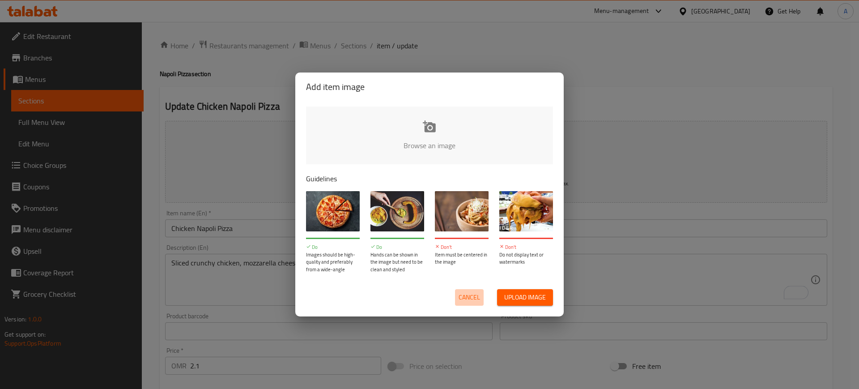
click at [473, 289] on button "Cancel" at bounding box center [469, 297] width 29 height 17
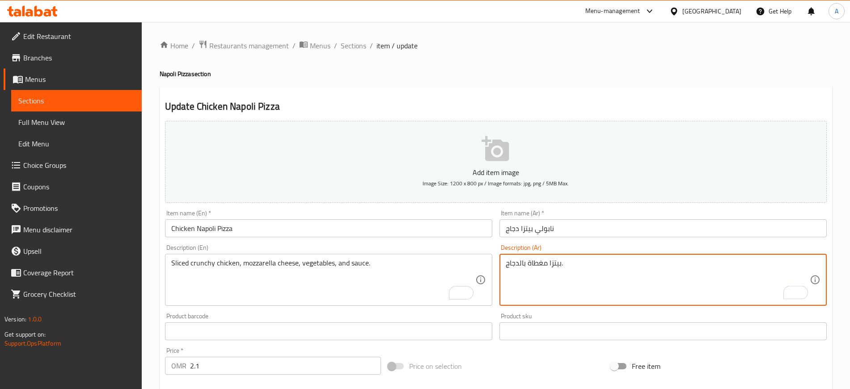
click at [567, 271] on textarea "بيتزا مغطاة بالدجاج." at bounding box center [658, 280] width 304 height 42
paste textarea "جاج مقرمش مقطع، جبنة موزاريلا، خضروات و صوص"
type textarea "دجاج مقرمش مقطع، جبنة موزاريلا، خضروات و صوص"
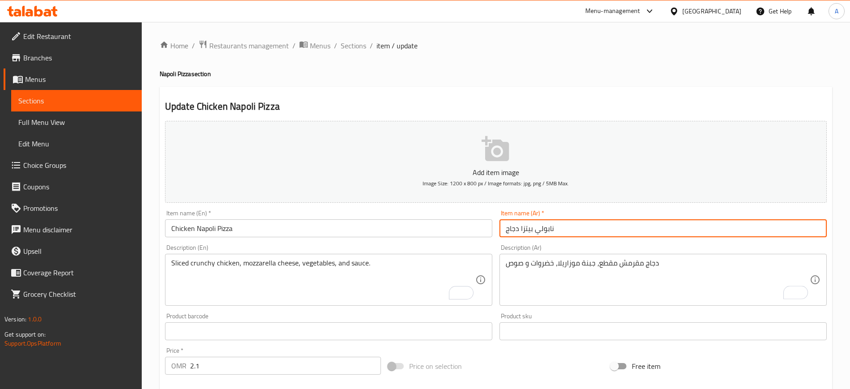
click at [585, 218] on div "Item name (Ar)   * نابولي بيتزا دجاج Item name (Ar) *" at bounding box center [663, 223] width 327 height 27
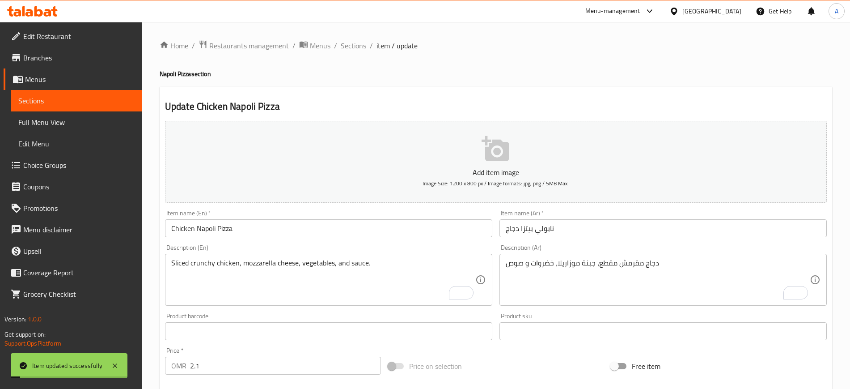
click at [357, 44] on span "Sections" at bounding box center [353, 45] width 25 height 11
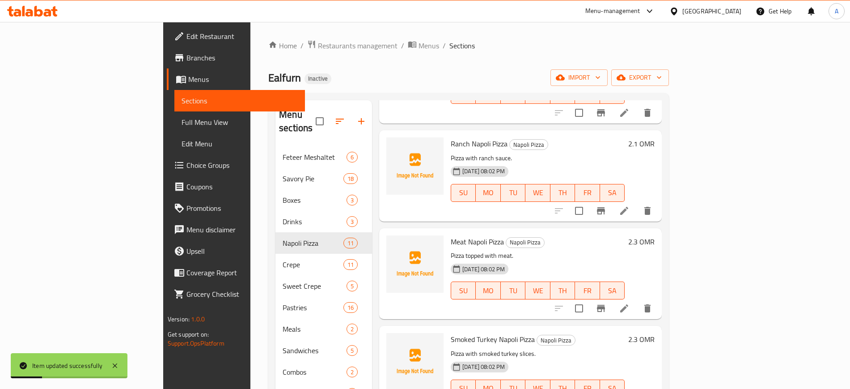
scroll to position [560, 0]
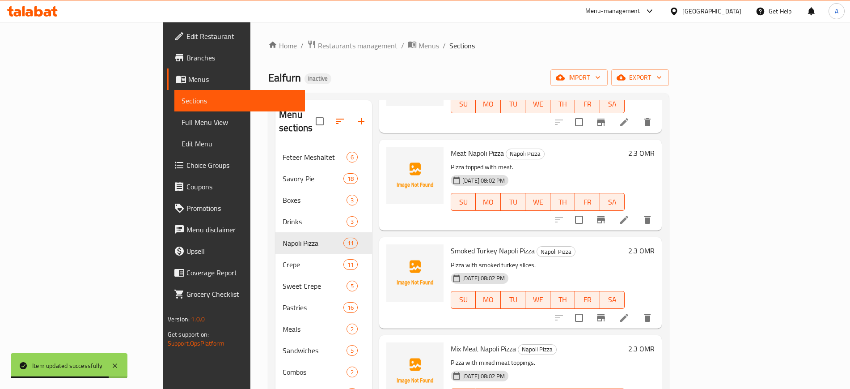
scroll to position [601, 0]
click at [628, 215] on icon at bounding box center [624, 219] width 8 height 8
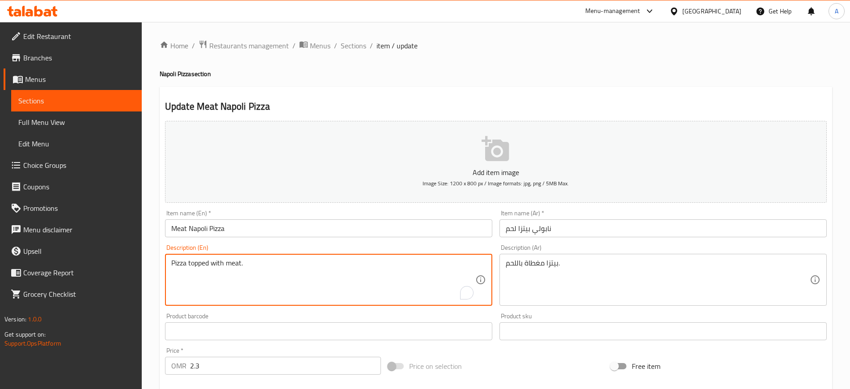
click at [315, 266] on textarea "Pizza topped with meat." at bounding box center [323, 280] width 304 height 42
paste textarea "Combination of juicy meats, melted cheese, tangy tomato sauce, and crispy crust"
type textarea "Combination of juicy meats, melted cheese, tangy tomato sauce, and crispy crust"
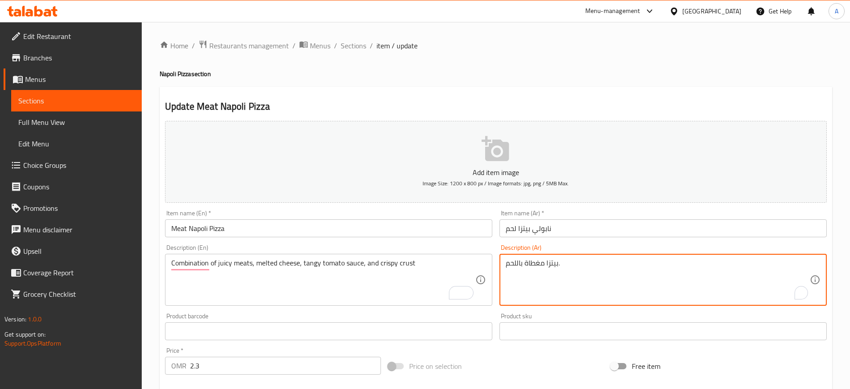
click at [529, 269] on textarea "بيتزا مغطاة باللحم." at bounding box center [658, 280] width 304 height 42
paste textarea "بيتزا اللحم اللذيذة والمقرمشة تحتوي على اللحم , الجبن ، و صلصة الطماطم الحامضة"
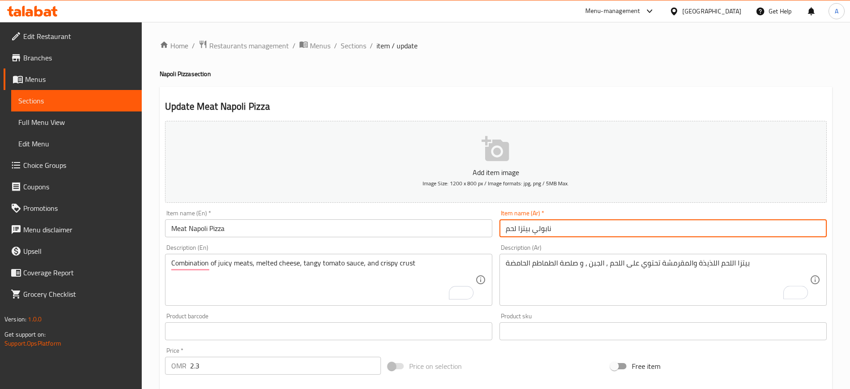
click at [577, 227] on input "نابولي بيتزا لحم" at bounding box center [663, 228] width 327 height 18
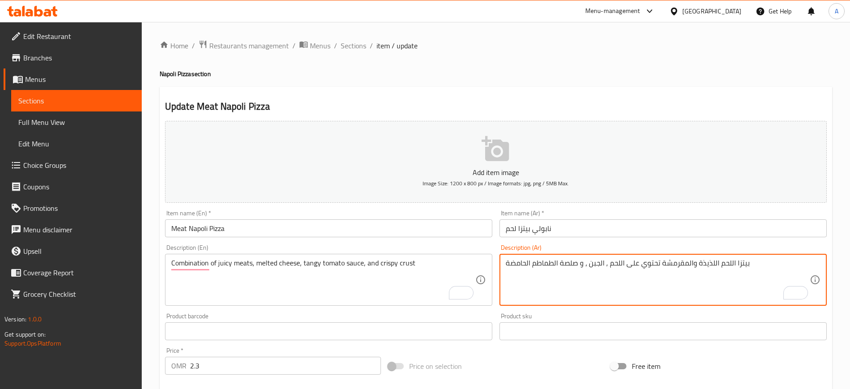
click at [712, 263] on textarea "بيتزا اللحم اللذيذة والمقرمشة تحتوي على اللحم , الجبن ، و صلصة الطماطم الحامضة" at bounding box center [658, 280] width 304 height 42
drag, startPoint x: 695, startPoint y: 263, endPoint x: 609, endPoint y: 261, distance: 85.5
click at [609, 261] on textarea "بيتزا اللحم جوسي والمقرمشة تحتوي على اللحم , الجبن ، و صلصة الطماطم الحامضة" at bounding box center [658, 280] width 304 height 42
click at [593, 260] on textarea "بيتزا اللحم جوسي , الجبن ، و صلصة الطماطم الحامضة" at bounding box center [658, 280] width 304 height 42
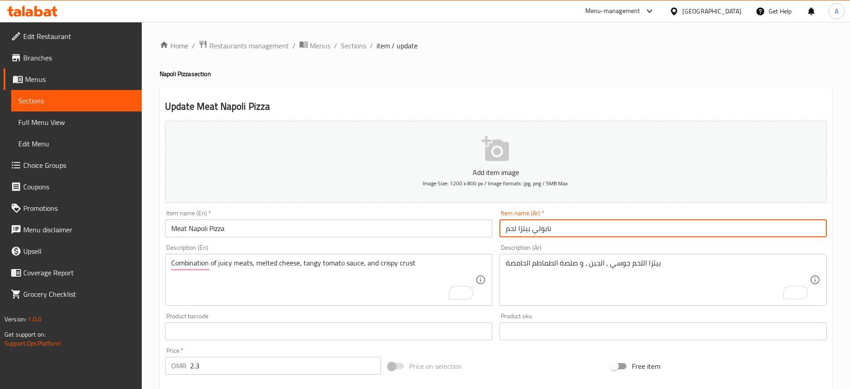
click at [562, 225] on input "نابولي بيتزا لحم" at bounding box center [663, 228] width 327 height 18
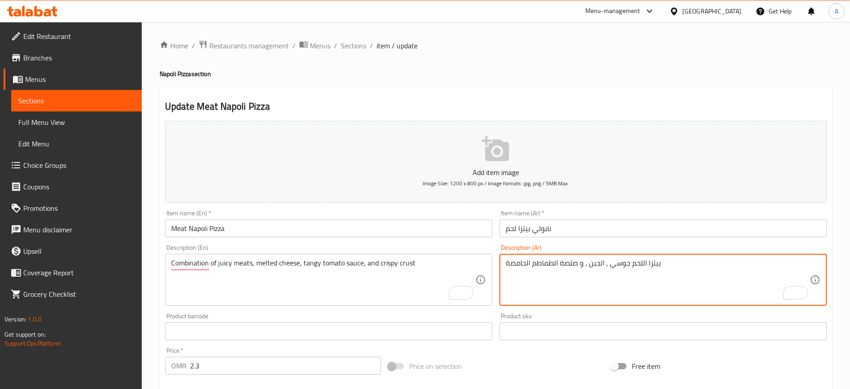
click at [592, 266] on textarea "بيتزا اللحم جوسي , الجبن ، و صلصة الطماطم الحامضة" at bounding box center [658, 280] width 304 height 42
click at [524, 256] on div "بيتزا اللحم جوسي , الجبن ذائبه ، و صلصة الطماطم الحامضة Description (Ar)" at bounding box center [663, 280] width 327 height 52
click at [524, 259] on textarea "بيتزا اللحم جوسي , الجبن ذائبه ، و صلصة الطماطم الحامضة" at bounding box center [658, 280] width 304 height 42
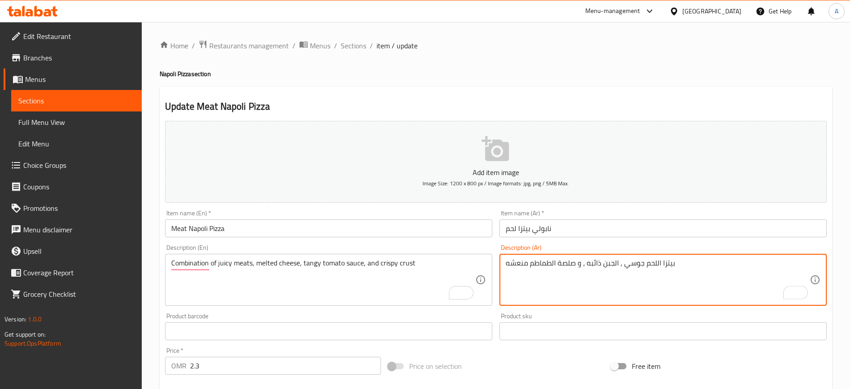
click at [691, 259] on textarea "بيتزا اللحم جوسي , الجبن ذائبه ، و صلصة الطماطم منعشه" at bounding box center [658, 280] width 304 height 42
type textarea "بيتزا اللحم جوسي , الجبن ذائبه ، و صلصة الطماطم منعشه وكرست كريسبي"
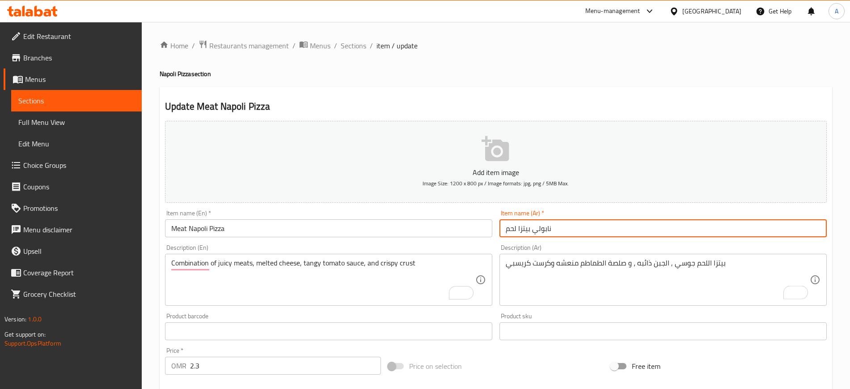
click at [594, 232] on input "نابولي بيتزا لحم" at bounding box center [663, 228] width 327 height 18
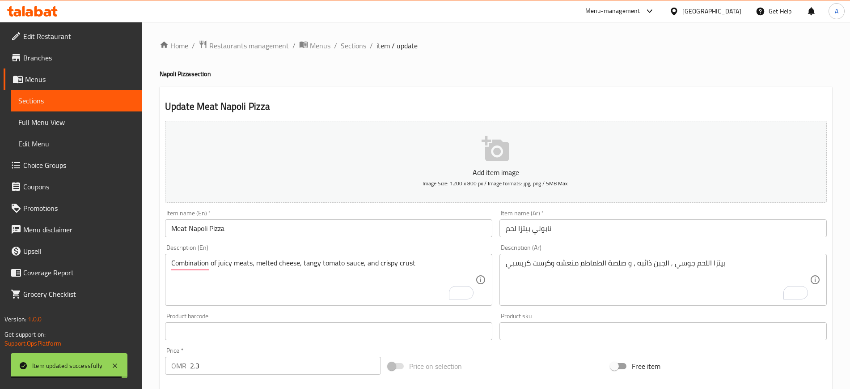
click at [358, 51] on span "Sections" at bounding box center [353, 45] width 25 height 11
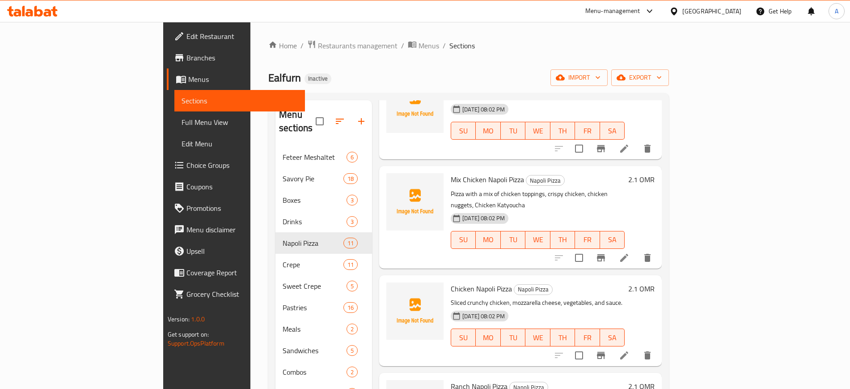
scroll to position [277, 0]
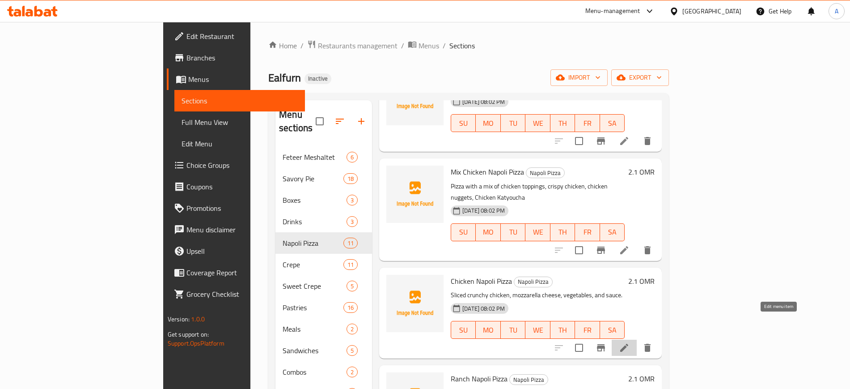
click at [630, 342] on icon at bounding box center [624, 347] width 11 height 11
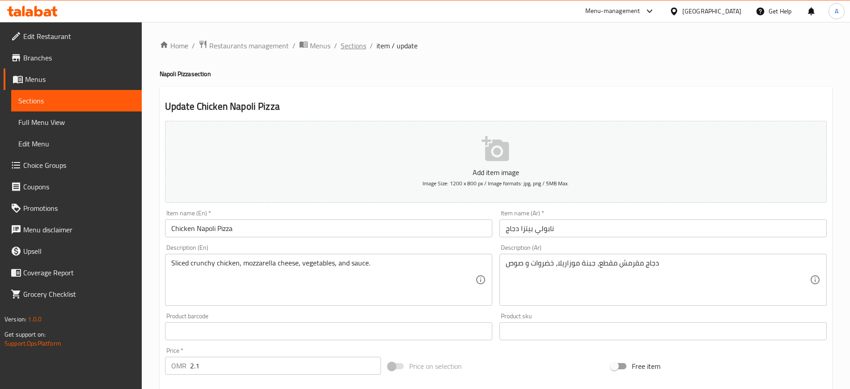
click at [356, 47] on span "Sections" at bounding box center [353, 45] width 25 height 11
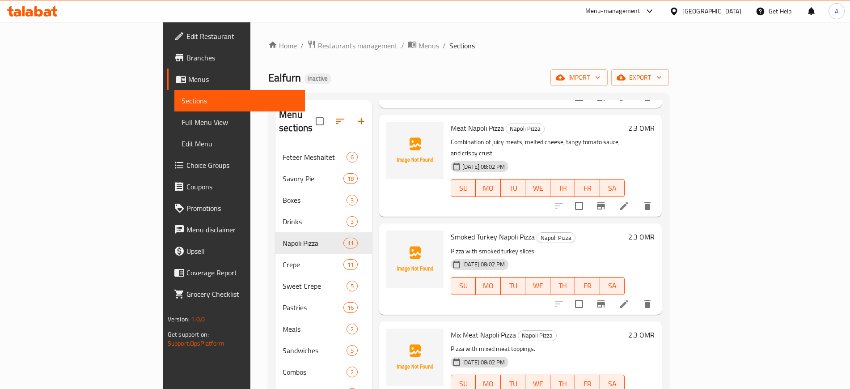
scroll to position [630, 0]
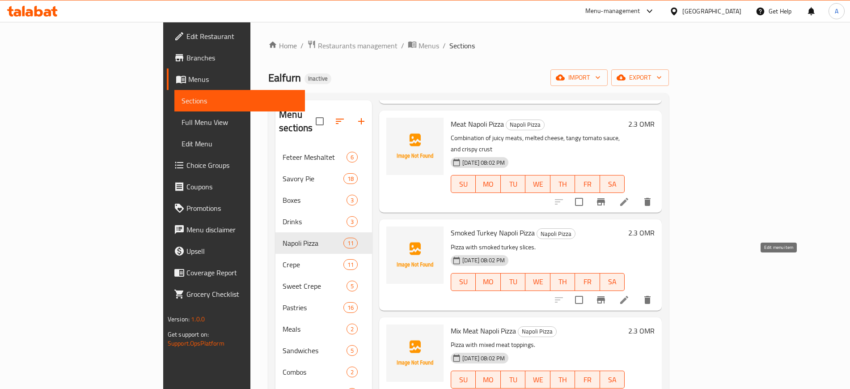
click at [630, 294] on icon at bounding box center [624, 299] width 11 height 11
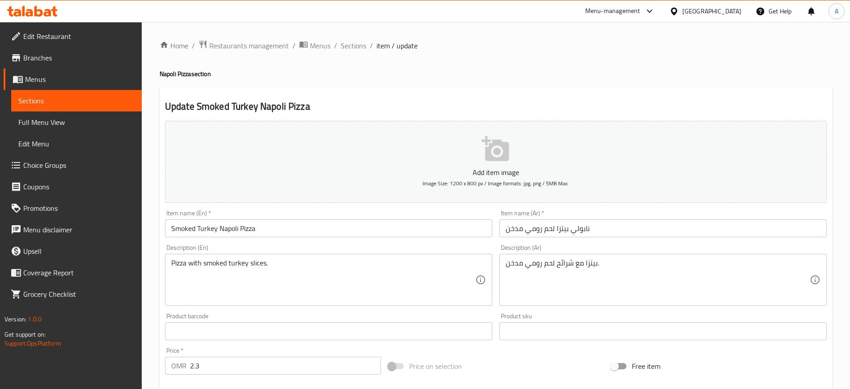
click at [358, 54] on div "Home / Restaurants management / Menus / Sections / item / update Napoli Pizza s…" at bounding box center [496, 327] width 673 height 574
click at [357, 50] on span "Sections" at bounding box center [353, 45] width 25 height 11
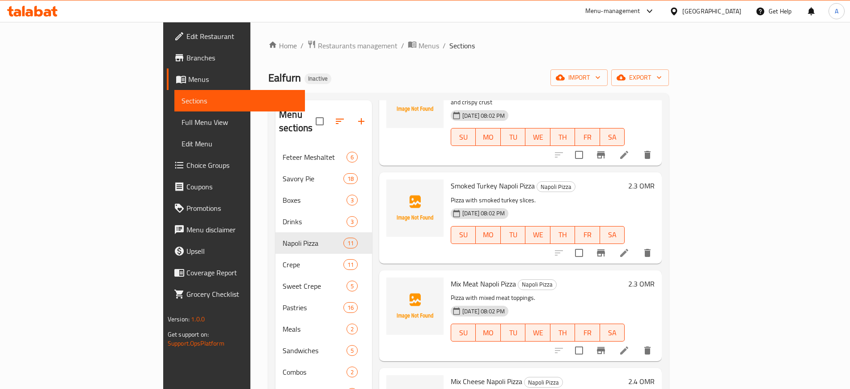
scroll to position [677, 0]
click at [451, 276] on span "Mix Meat Napoli Pizza" at bounding box center [483, 282] width 65 height 13
click at [451, 292] on p "Pizza with mixed meat toppings." at bounding box center [538, 297] width 174 height 11
copy p "mixed"
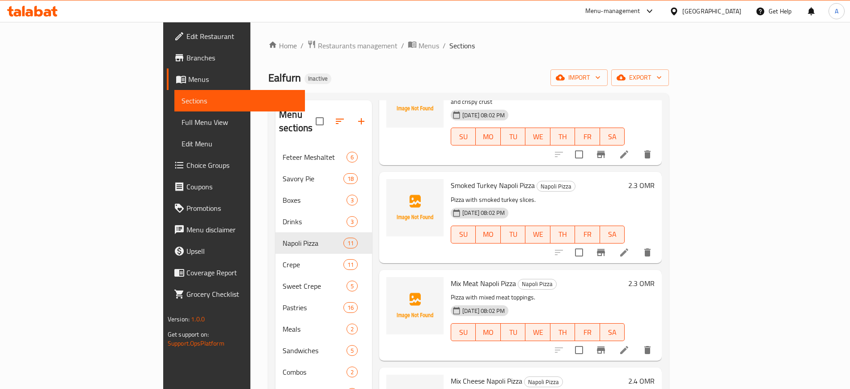
click at [462, 292] on p "Pizza with mixed meat toppings." at bounding box center [538, 297] width 174 height 11
copy p "meat"
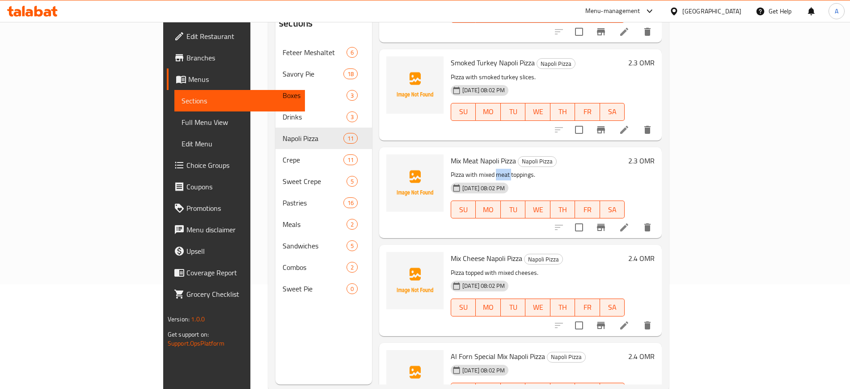
scroll to position [105, 0]
click at [628, 223] on icon at bounding box center [624, 227] width 8 height 8
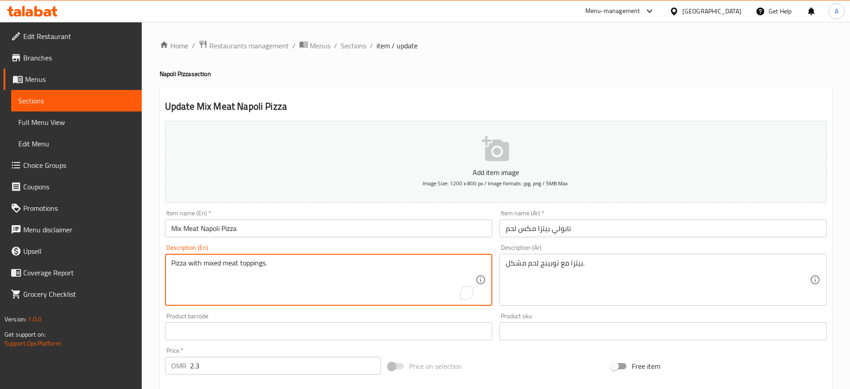
click at [305, 267] on textarea "Pizza with mixed meat toppings." at bounding box center [323, 280] width 304 height 42
paste textarea "epperoni, sausage, cheese, and tomato sauce"
type textarea "Pepperoni, sausage, cheese, and tomato sauce"
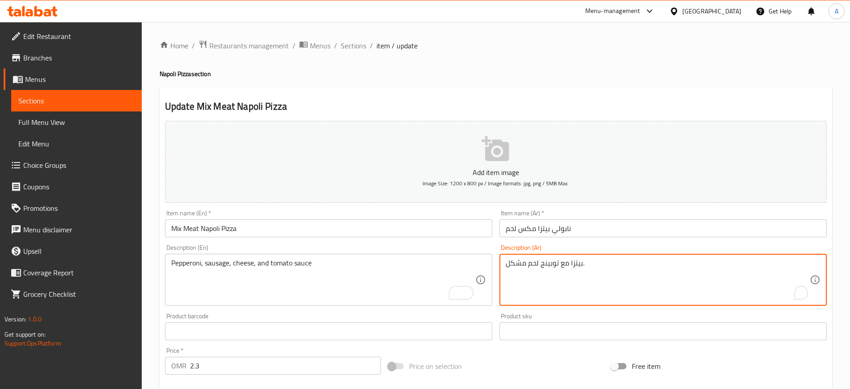
click at [549, 266] on textarea "بيتزا مع توبينج لحم مشكل." at bounding box center [658, 280] width 304 height 42
paste textarea "روني وسجق وجبنة وصلصة الطماطم"
type textarea "بيبروني وسجق وجبنة وصلصة الطماطم"
click at [584, 221] on input "نابولي بيتزا مكس لحم" at bounding box center [663, 228] width 327 height 18
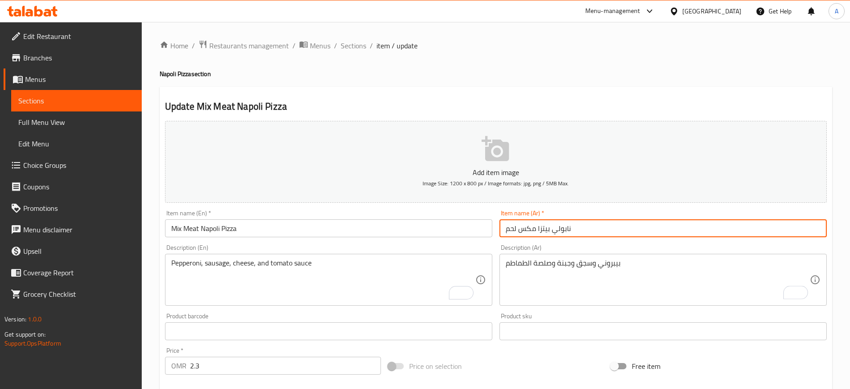
click at [343, 43] on span "Sections" at bounding box center [353, 45] width 25 height 11
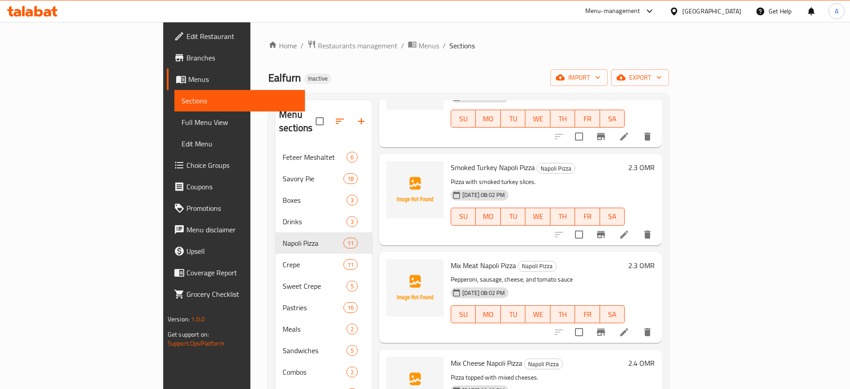
scroll to position [125, 0]
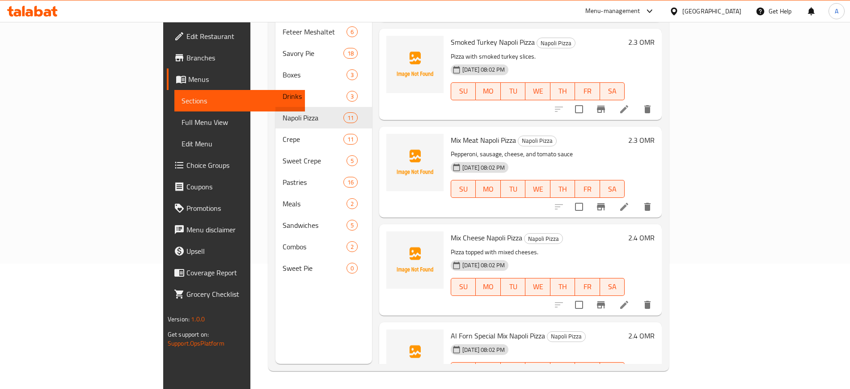
click at [451, 231] on span "Mix Cheese Napoli Pizza" at bounding box center [487, 237] width 72 height 13
drag, startPoint x: 444, startPoint y: 203, endPoint x: 393, endPoint y: 204, distance: 51.0
click at [393, 228] on div "Mix Cheese Napoli Pizza Napoli Pizza Pizza topped with mixed cheeses. [DATE] 08…" at bounding box center [521, 270] width 276 height 84
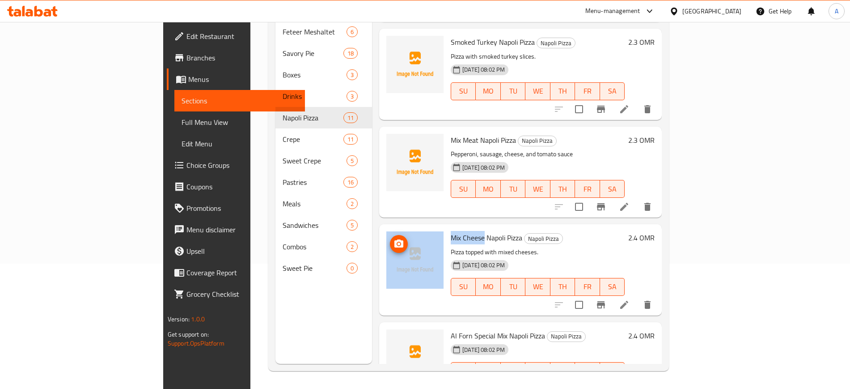
copy div "Mix Cheese"
click at [637, 297] on li at bounding box center [624, 305] width 25 height 16
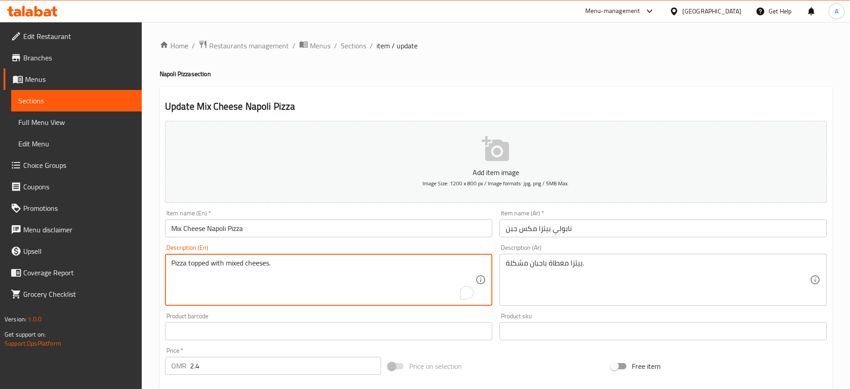
click at [288, 268] on textarea "Pizza topped with mixed cheeses." at bounding box center [323, 280] width 304 height 42
paste textarea "Made with blend of mozzarella, cheddar and other cheeses"
type textarea "Made with blend of mozzarella, cheddar and other cheeses"
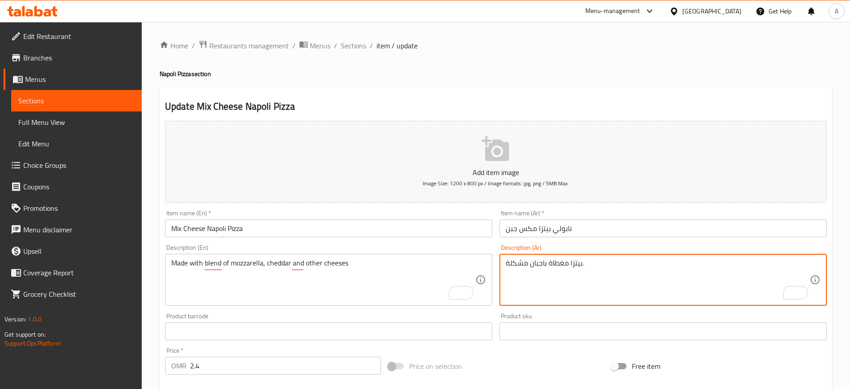
click at [567, 264] on textarea "بيتزا مغطاة باجبان مشكلة." at bounding box center [658, 280] width 304 height 42
paste textarea "مصنوع من مزيج من جبن الموزاريلا والشيدر وأنواع أخرى من الجبن"
click at [626, 263] on textarea "مصنوع من مزيج من جبن الموزاريلا والشيدر وأنواع أخرى من الجبن" at bounding box center [658, 280] width 304 height 42
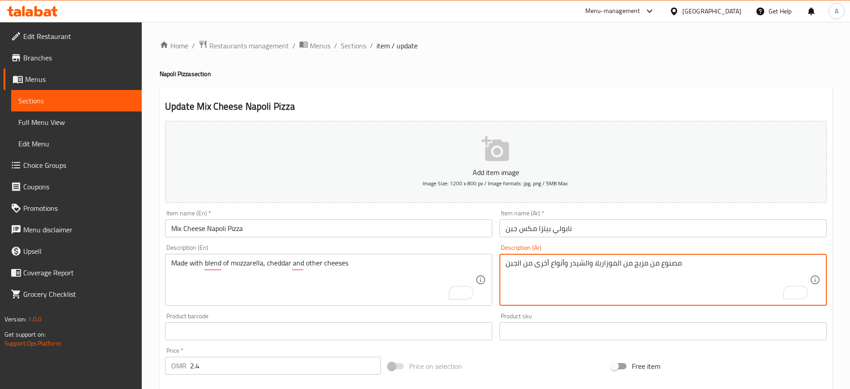
type textarea "مصنوع من مزيج من الموزاريلا والشيدر وأنواع أخرى من الجبن"
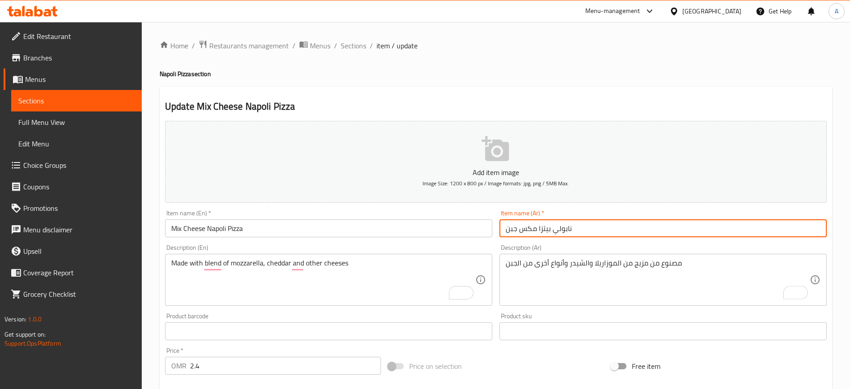
click at [605, 223] on input "نابولي بيتزا مكس جبن" at bounding box center [663, 228] width 327 height 18
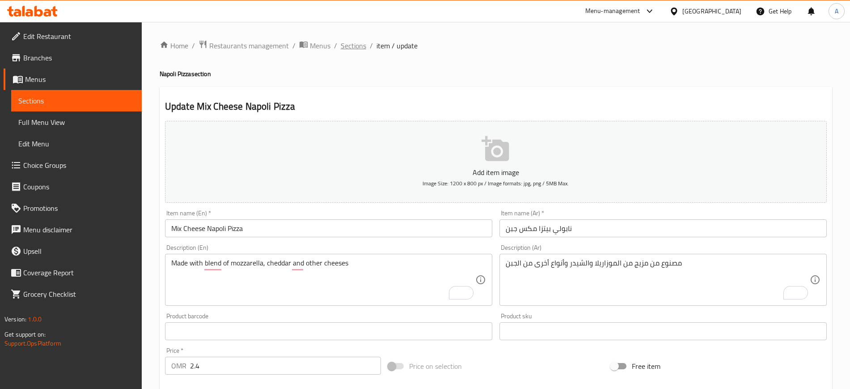
click at [354, 41] on span "Sections" at bounding box center [353, 45] width 25 height 11
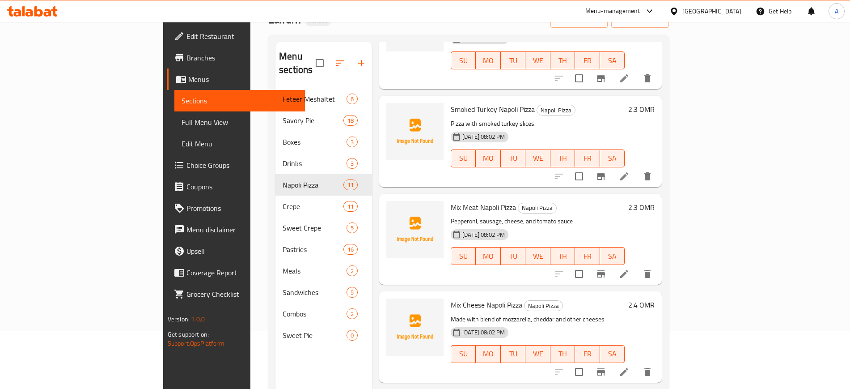
scroll to position [125, 0]
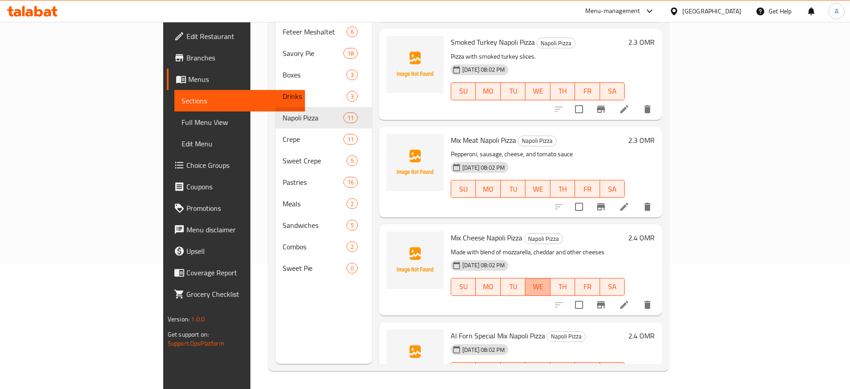
click at [550, 278] on button "WE" at bounding box center [538, 287] width 25 height 18
type button "3"
click at [558, 340] on div "[DATE] 08:02 PM SU MO TU WE TH FR SA" at bounding box center [537, 364] width 181 height 48
click at [630, 383] on icon at bounding box center [624, 388] width 11 height 11
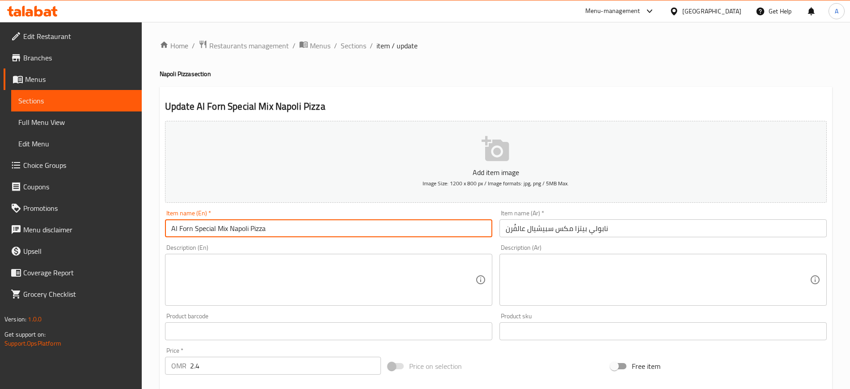
drag, startPoint x: 252, startPoint y: 230, endPoint x: 218, endPoint y: 228, distance: 33.7
click at [218, 228] on input "Al Forn Special Mix Napoli Pizza" at bounding box center [328, 228] width 327 height 18
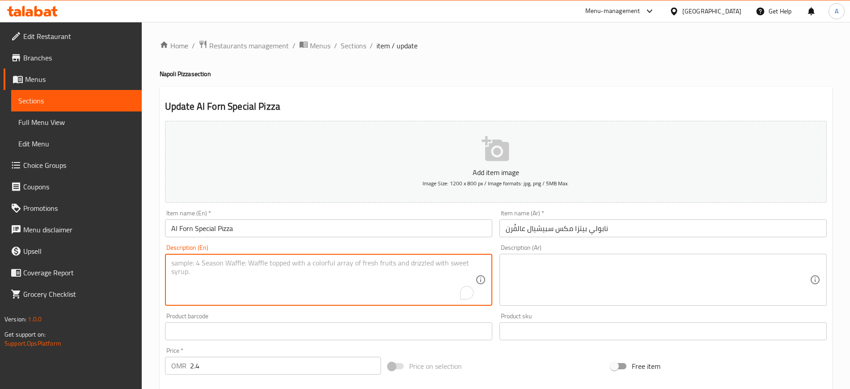
click at [359, 269] on textarea "To enrich screen reader interactions, please activate Accessibility in Grammarl…" at bounding box center [323, 280] width 304 height 42
click at [373, 275] on textarea "To enrich screen reader interactions, please activate Accessibility in Grammarl…" at bounding box center [323, 280] width 304 height 42
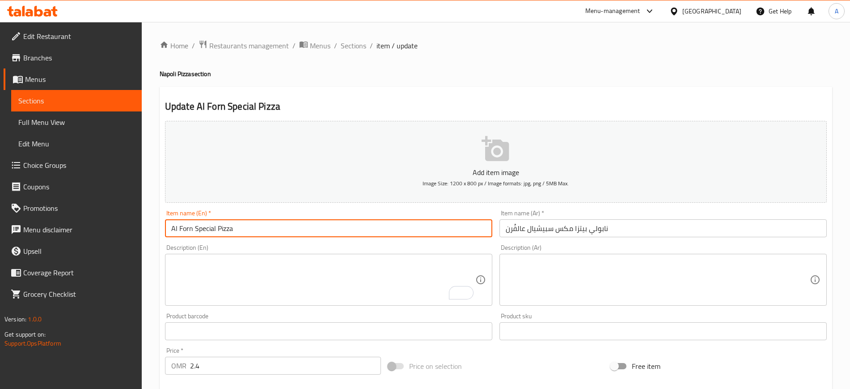
click at [290, 225] on input "Al Forn Special Pizza" at bounding box center [328, 228] width 327 height 18
click at [241, 227] on input "Al Forn Special Mix Napoli Pizza" at bounding box center [328, 228] width 327 height 18
type input "Al Forn Special Mix Pizza"
click at [596, 232] on input "نابولي بيتزا مكس سبيشيال عالفُرن" at bounding box center [663, 228] width 327 height 18
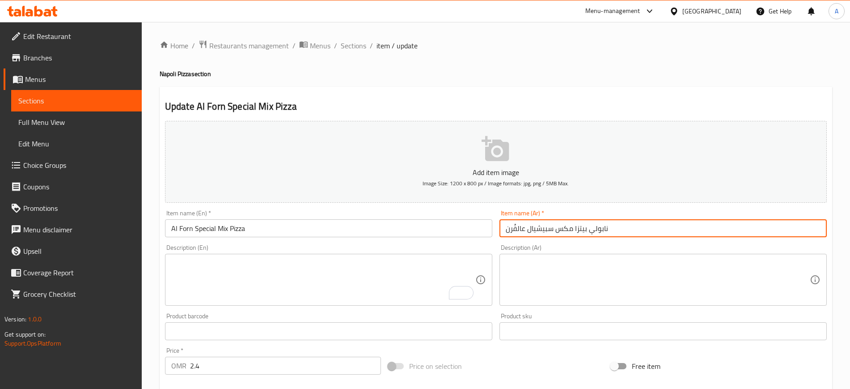
click at [596, 232] on input "نابولي بيتزا مكس سبيشيال عالفُرن" at bounding box center [663, 228] width 327 height 18
click at [600, 232] on input "بيتزا مكس سبيشيال عالفُرن" at bounding box center [663, 228] width 327 height 18
type input "بيتزا مكس سبيشيال عالفُرن"
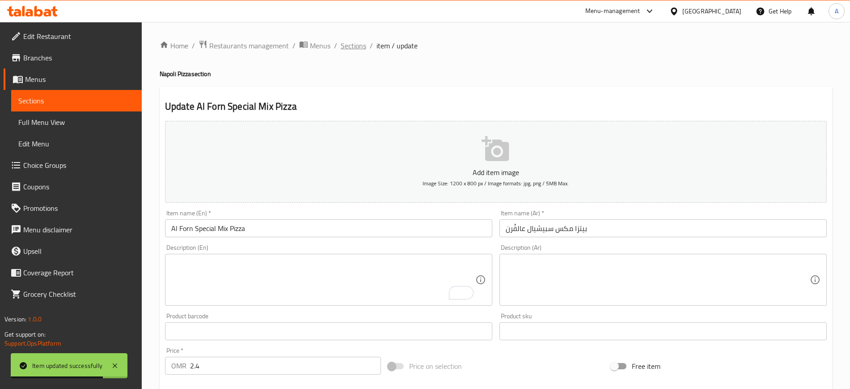
click at [362, 44] on span "Sections" at bounding box center [353, 45] width 25 height 11
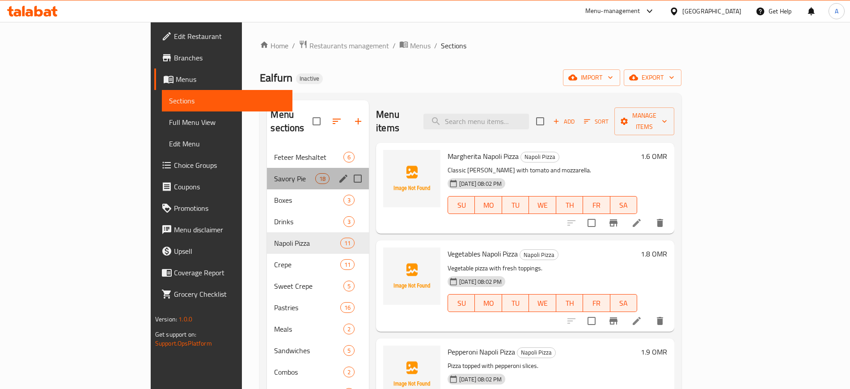
click at [267, 174] on div "Savory Pie 18" at bounding box center [318, 178] width 102 height 21
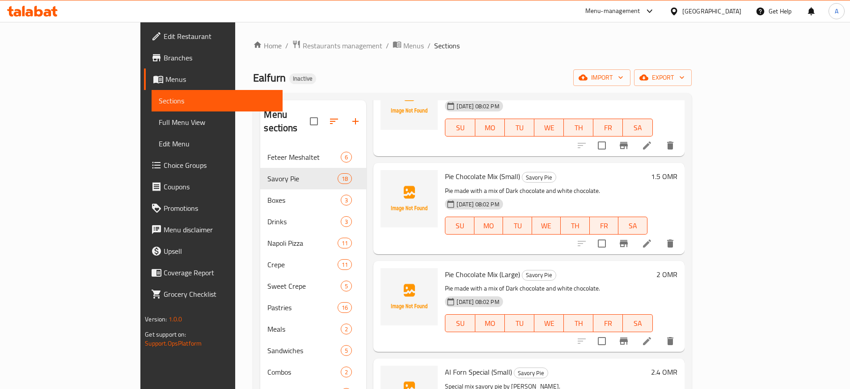
scroll to position [125, 0]
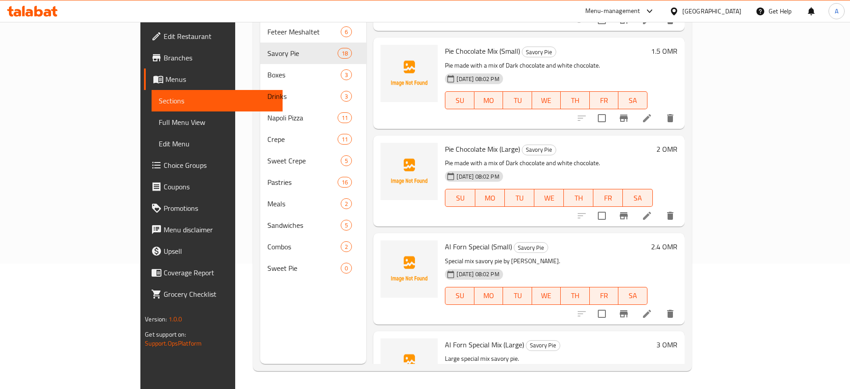
click at [584, 233] on div "Al Forn Special (Small) Savory Pie Special mix savory pie by [PERSON_NAME]. [DA…" at bounding box center [528, 278] width 311 height 91
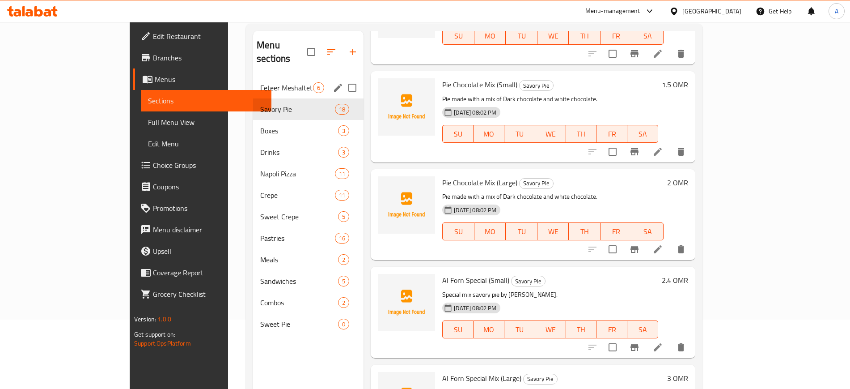
scroll to position [67, 0]
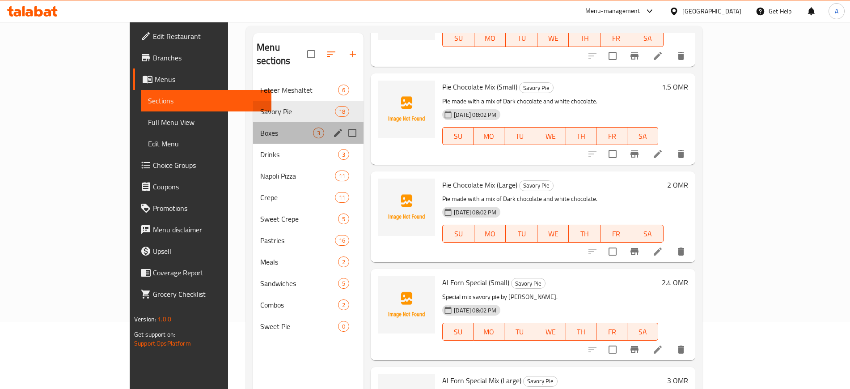
click at [253, 129] on div "Boxes 3" at bounding box center [308, 132] width 110 height 21
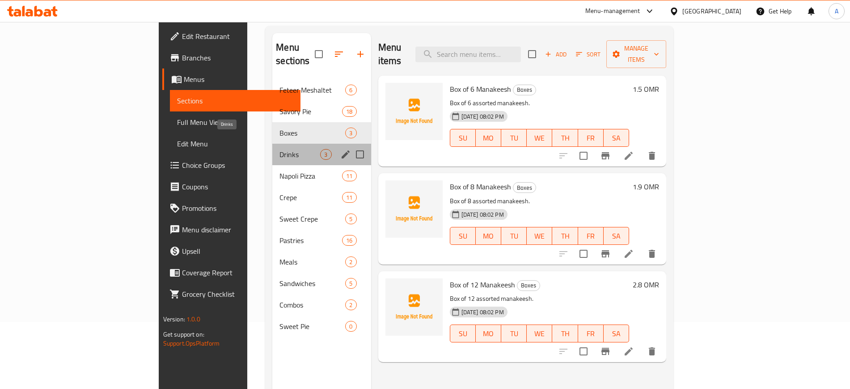
click at [280, 149] on span "Drinks" at bounding box center [300, 154] width 41 height 11
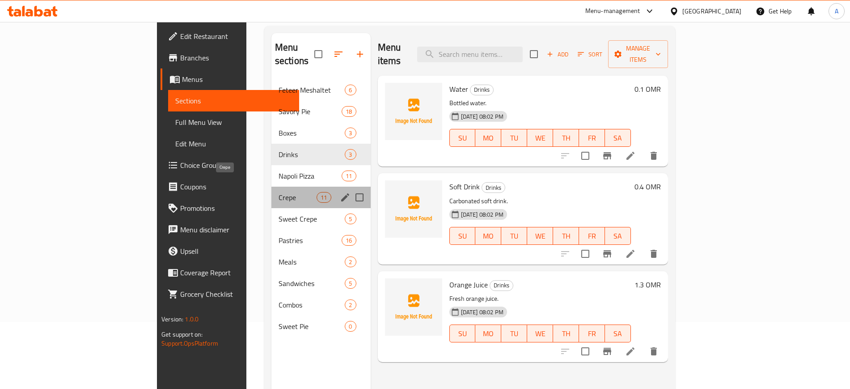
click at [279, 192] on span "Crepe" at bounding box center [298, 197] width 38 height 11
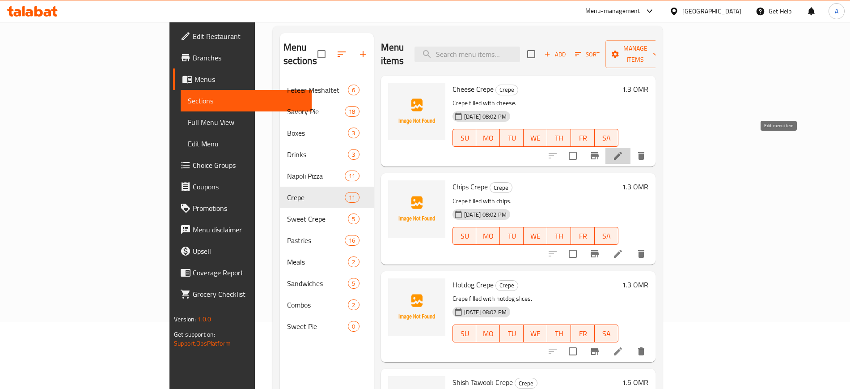
click at [624, 150] on icon at bounding box center [618, 155] width 11 height 11
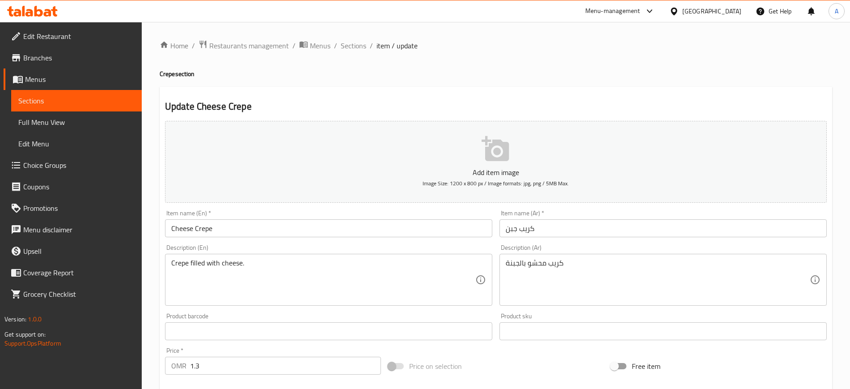
click at [281, 246] on div "Description (En) Crepe filled with cheese. Description (En)" at bounding box center [328, 274] width 327 height 61
drag, startPoint x: 281, startPoint y: 246, endPoint x: 287, endPoint y: 306, distance: 60.7
click at [287, 306] on div "Description (En) Crepe filled with cheese. Description (En)" at bounding box center [328, 275] width 335 height 68
click at [229, 233] on input "Cheese Crepe" at bounding box center [328, 228] width 327 height 18
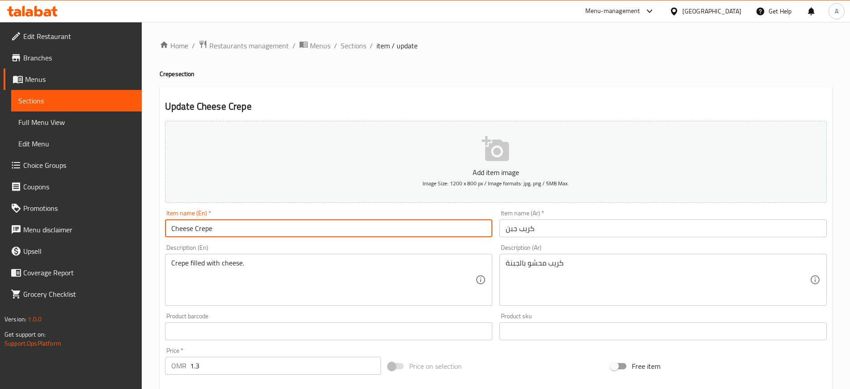
click at [229, 233] on input "Cheese Crepe" at bounding box center [328, 228] width 327 height 18
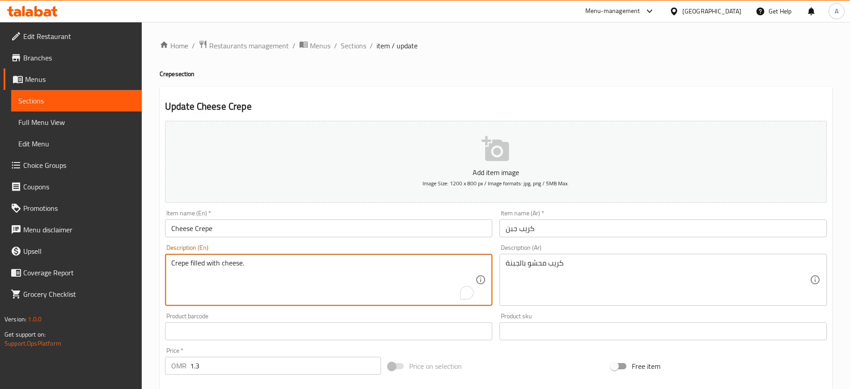
click at [301, 263] on textarea "Crepe filled with cheese." at bounding box center [323, 280] width 304 height 42
paste textarea "Made with blend of melted cheddar cheese, and topped with drizzle of creamy béc…"
type textarea "Made with blend of melted cheddar cheese, and topped with drizzle of creamy béc…"
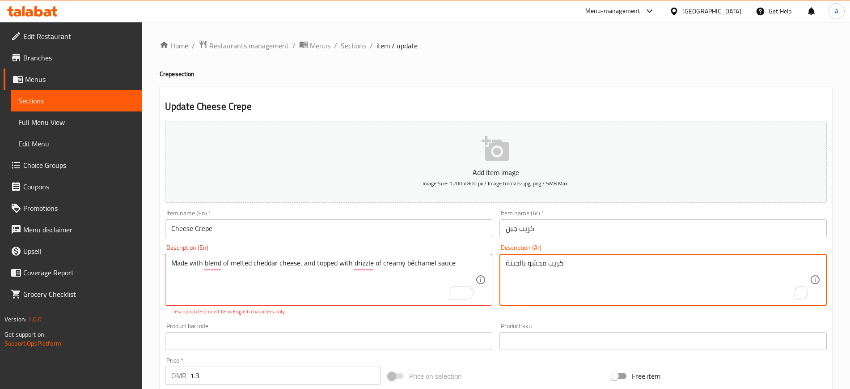
click at [543, 263] on textarea "كريب محشو بالجبنة" at bounding box center [658, 280] width 304 height 42
paste textarea "صنوعة من مزيج من جبنة [PERSON_NAME] المذابة، ومزينة بنقاط من صلصة البيشاميل الك…"
type textarea "مصنوعة من مزيج من جبنة [PERSON_NAME] المذابة، ومزينة بنقاط من صلصة البيشاميل ال…"
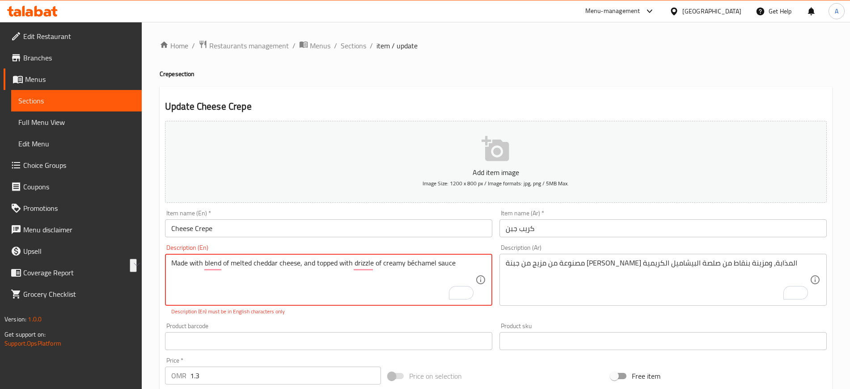
drag, startPoint x: 456, startPoint y: 264, endPoint x: 389, endPoint y: 263, distance: 67.1
click at [389, 263] on textarea "Made with blend of melted cheddar cheese, and topped with drizzle of creamy béc…" at bounding box center [323, 280] width 304 height 42
click at [410, 263] on textarea "Made with blend of melted cheddar cheese, and topped with drizzle of creamy béc…" at bounding box center [323, 280] width 304 height 42
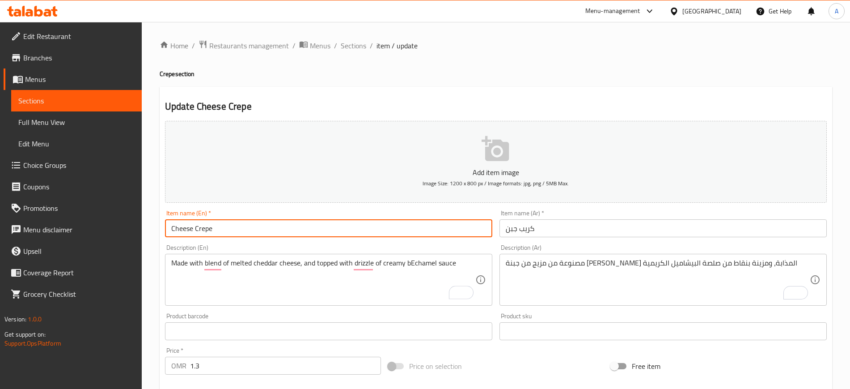
click at [427, 234] on input "Cheese Crepe" at bounding box center [328, 228] width 327 height 18
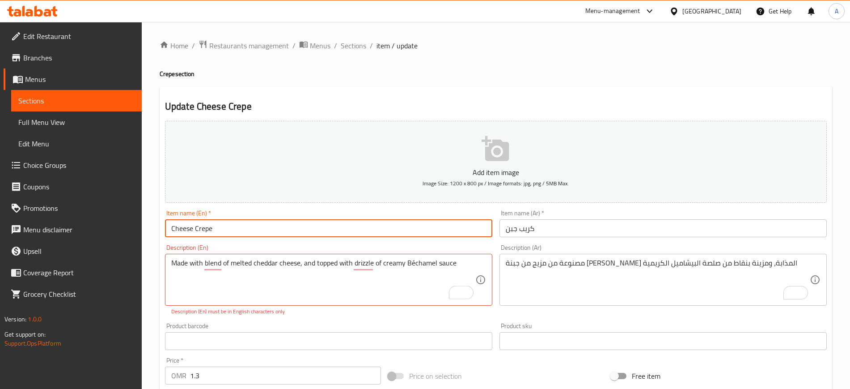
click at [418, 231] on input "Cheese Crepe" at bounding box center [328, 228] width 327 height 18
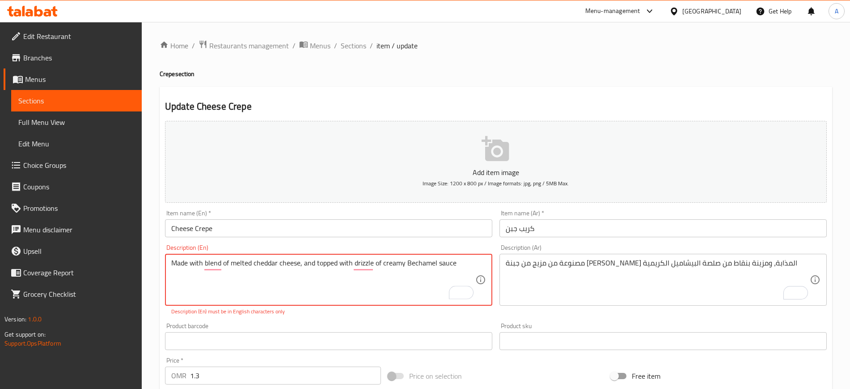
type textarea "Made with blend of melted cheddar cheese, and topped with drizzle of creamy Bec…"
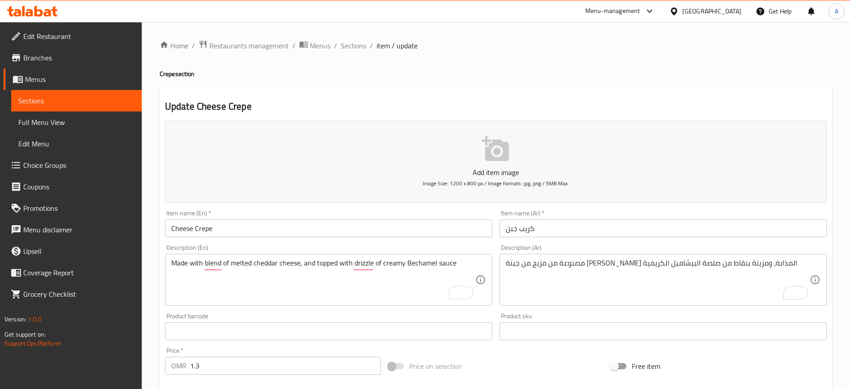
click at [413, 239] on div "Item name (En)   * Cheese Crepe Item name (En) *" at bounding box center [328, 223] width 335 height 34
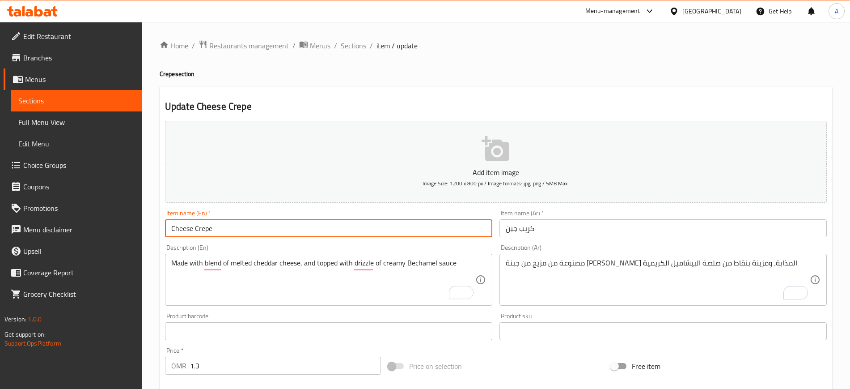
click at [416, 224] on input "Cheese Crepe" at bounding box center [328, 228] width 327 height 18
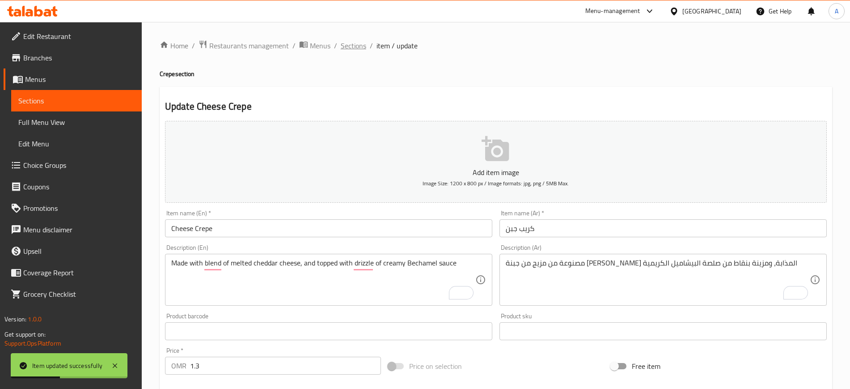
click at [353, 50] on span "Sections" at bounding box center [353, 45] width 25 height 11
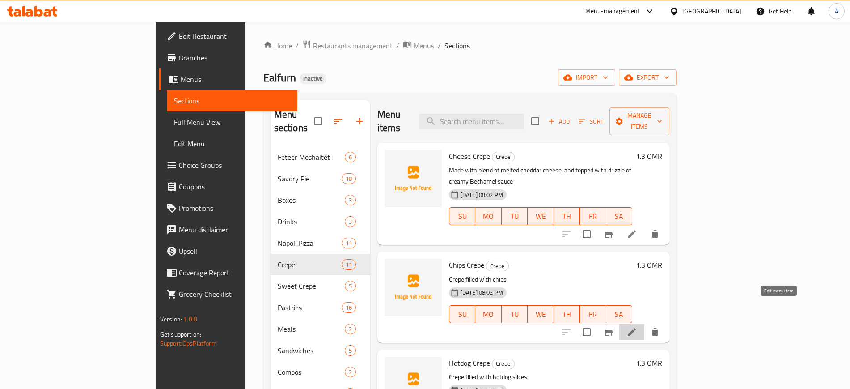
click at [637, 327] on icon at bounding box center [632, 332] width 11 height 11
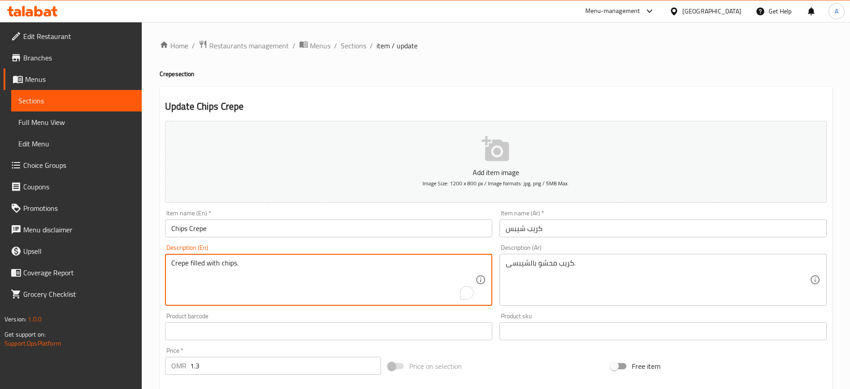
click at [377, 265] on textarea "Crepe filled with chips." at bounding box center [323, 280] width 304 height 42
paste textarea "rispy chips and fresh vegetable"
type textarea "Crepe filled with crispy chips and fresh vegetables."
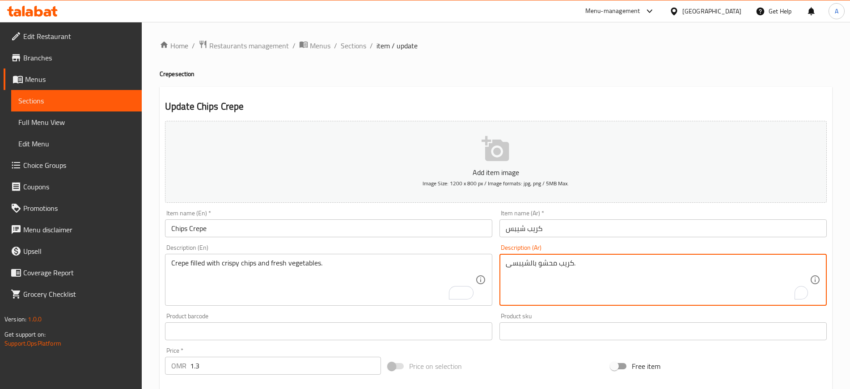
click at [547, 262] on textarea "كريب محشو بالشيبسى." at bounding box center [658, 280] width 304 height 42
paste textarea "قائق البطاطا المقرمشة والخضروات الطازجة"
type textarea "كريب محشو برقائق البطاطا المقرمشة والخضروات الطازجة."
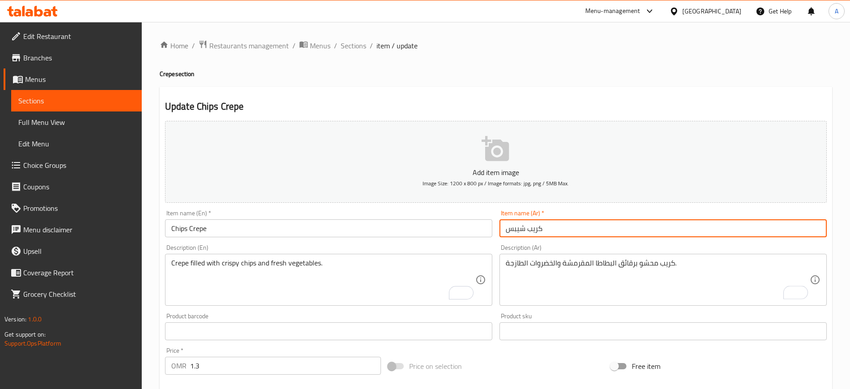
click at [560, 222] on input "كريب شيبس" at bounding box center [663, 228] width 327 height 18
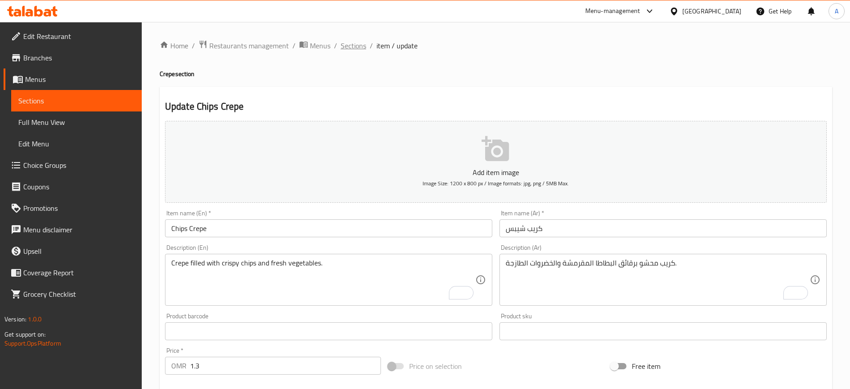
click at [353, 47] on span "Sections" at bounding box center [353, 45] width 25 height 11
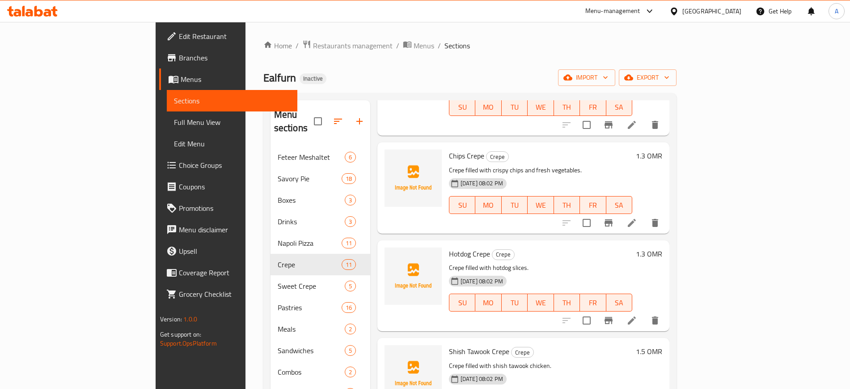
scroll to position [110, 0]
click at [449, 246] on span "Hotdog Crepe" at bounding box center [469, 252] width 41 height 13
copy h6 "Hotdog Crepe"
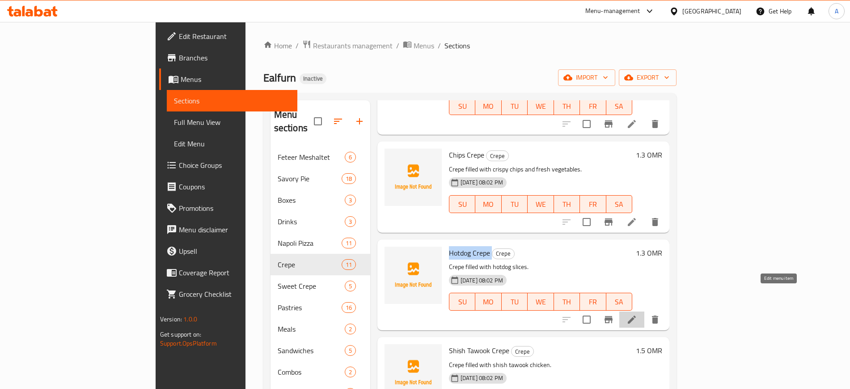
click at [637, 314] on icon at bounding box center [632, 319] width 11 height 11
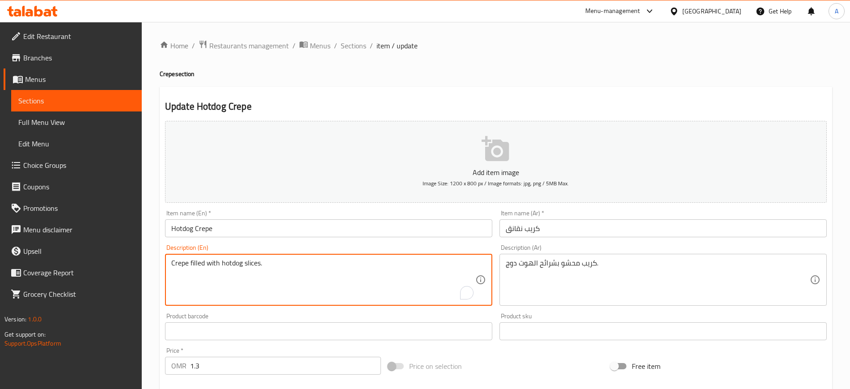
click at [266, 267] on textarea "Crepe filled with hotdog slices." at bounding box center [323, 280] width 304 height 42
click at [349, 51] on span "Sections" at bounding box center [353, 45] width 25 height 11
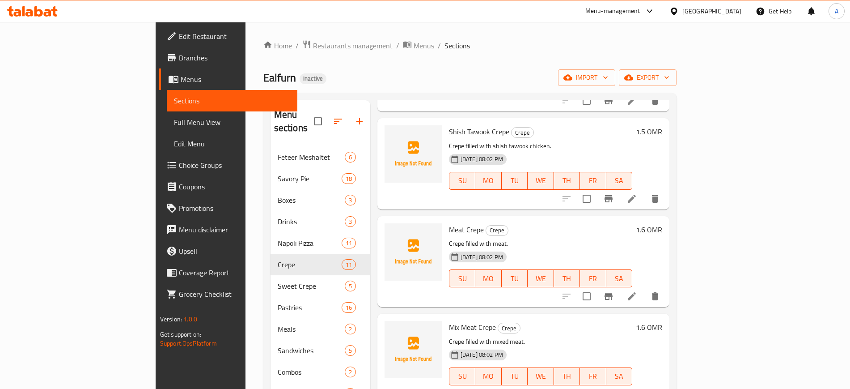
scroll to position [331, 0]
click at [449, 221] on span "Meat Crepe" at bounding box center [466, 227] width 35 height 13
copy h6 "Meat Crepe"
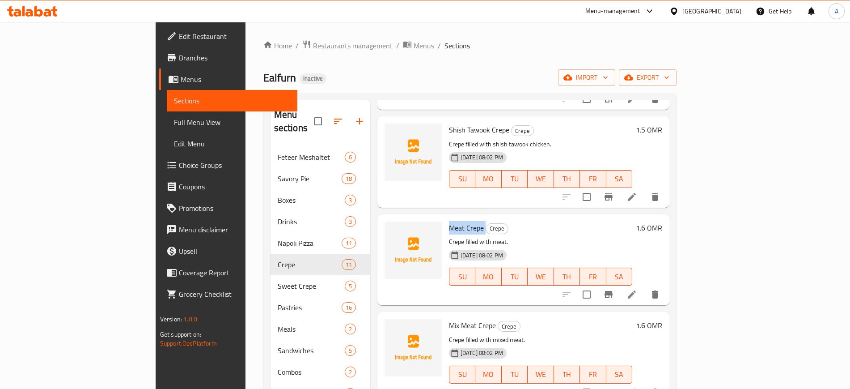
scroll to position [428, 0]
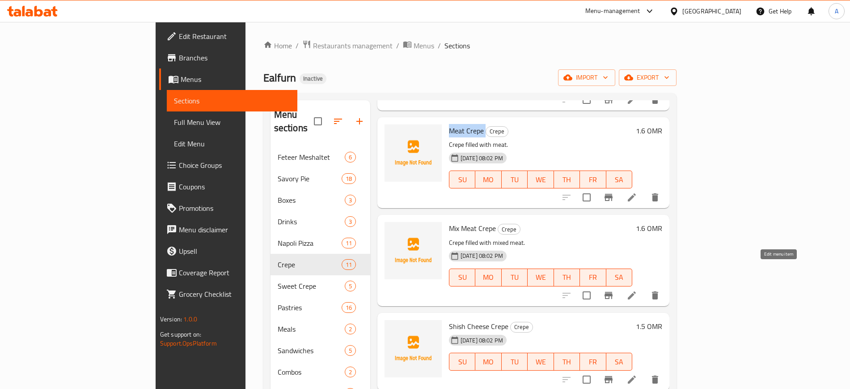
click at [637, 290] on icon at bounding box center [632, 295] width 11 height 11
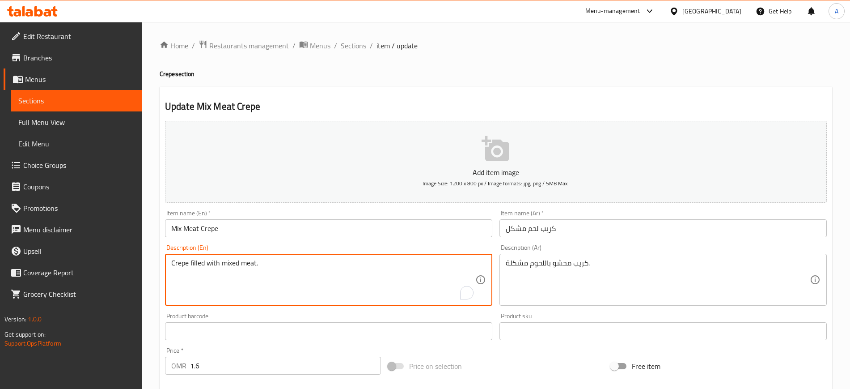
click at [298, 262] on textarea "Crepe filled with mixed meat." at bounding box center [323, 280] width 304 height 42
paste textarea "Made with blend of meats and cheese, all wrapped in a thin and warm crepe"
type textarea "Crepe filled with mixed meat."
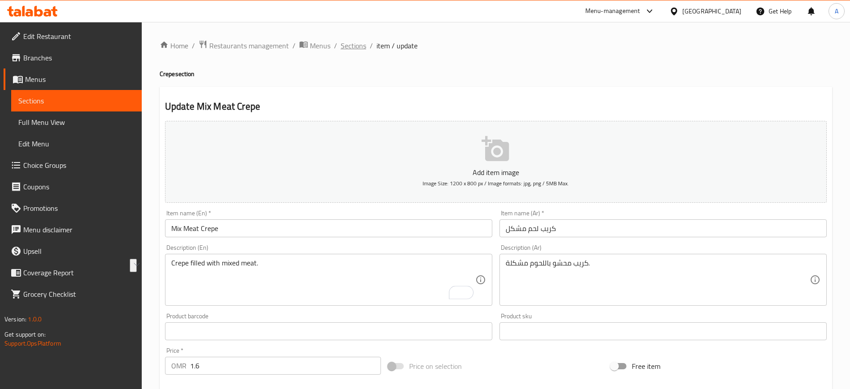
click at [356, 42] on span "Sections" at bounding box center [353, 45] width 25 height 11
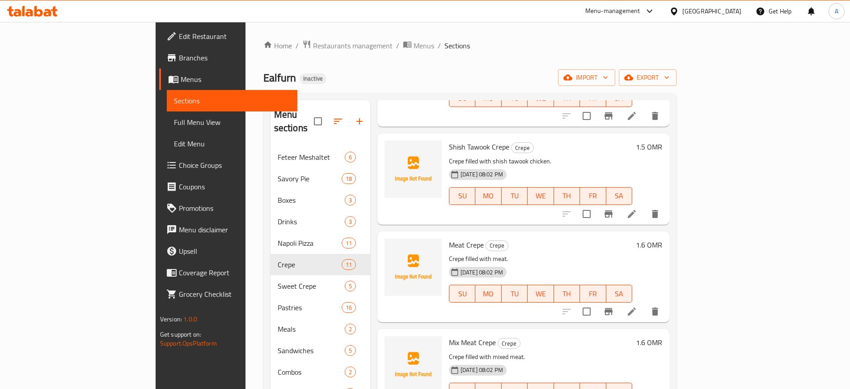
scroll to position [317, 0]
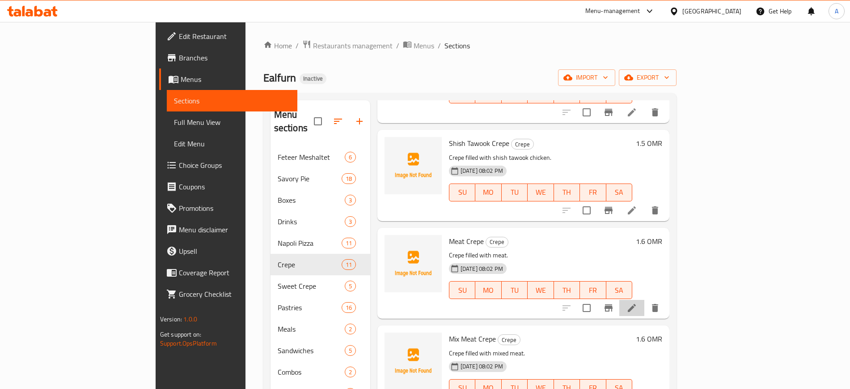
click at [645, 300] on li at bounding box center [631, 308] width 25 height 16
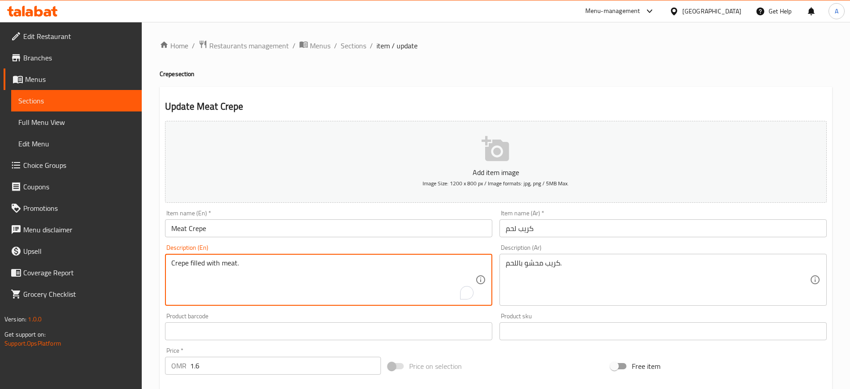
click at [343, 266] on textarea "Crepe filled with meat." at bounding box center [323, 280] width 304 height 42
paste textarea "Made with blend of meats and cheese, all wrapped in a thin and warm crepe"
type textarea "Made with blend of meats and cheese, all wrapped in a thin and warm crepe"
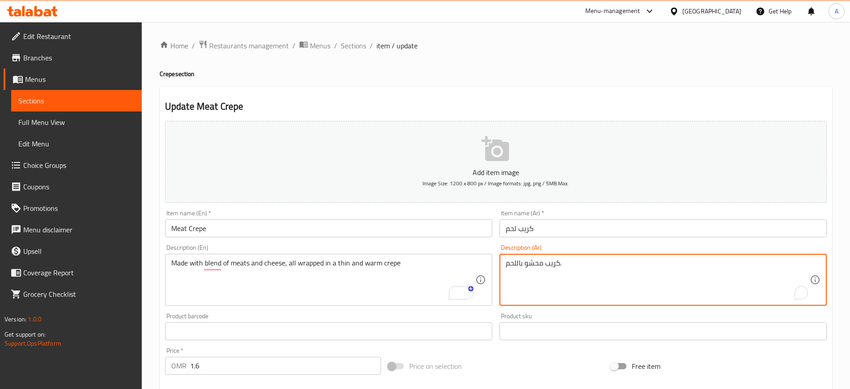
click at [552, 263] on textarea "كريب محشو باللحم." at bounding box center [658, 280] width 304 height 42
paste textarea "صنوعة من مزيج من اللحوم والجبنة، ملفوفة جميعها في كريب رقيق ودافئ"
click at [664, 263] on textarea "مصنوعة من مزيج من اللحوم والجبنة، ملفوفة جميعها في كريب رقيق ودافئ" at bounding box center [658, 280] width 304 height 42
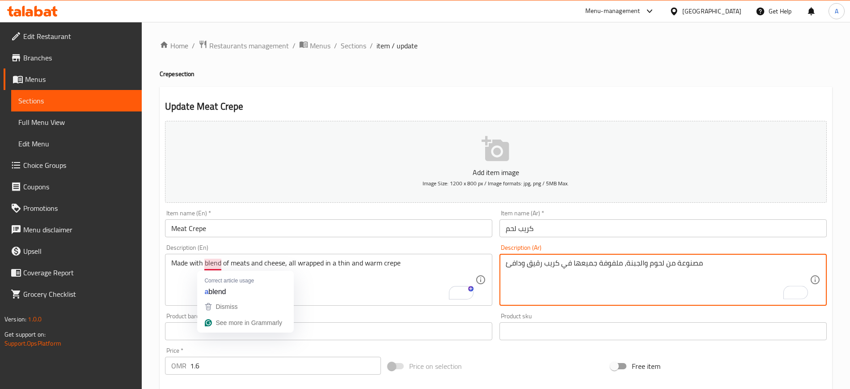
type textarea "مصنوعة من لحوم والجبنة، ملفوفة جميعها في كريب رقيق ودافئ"
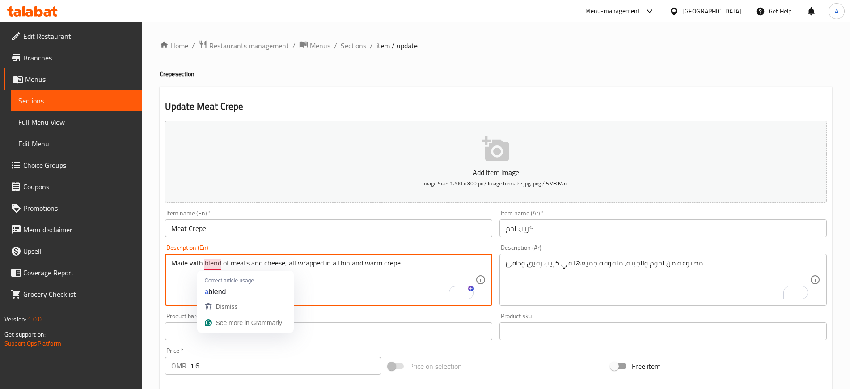
click at [212, 262] on textarea "Made with blend of meats and cheese, all wrapped in a thin and warm crepe" at bounding box center [323, 280] width 304 height 42
type textarea "Made with of meats and cheese, all wrapped in a thin and warm crepe"
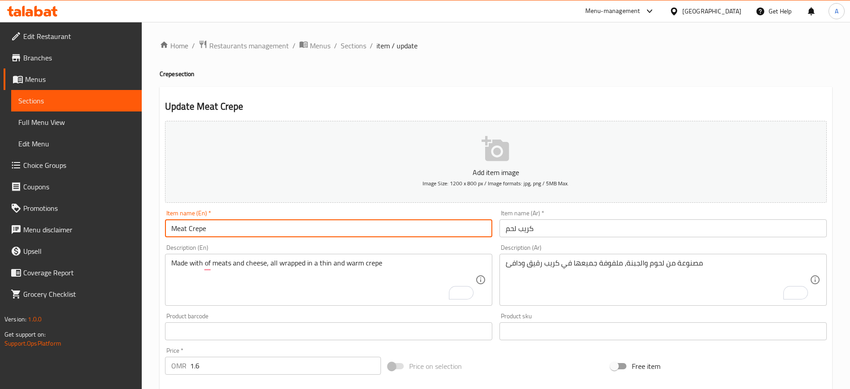
click at [301, 236] on input "Meat Crepe" at bounding box center [328, 228] width 327 height 18
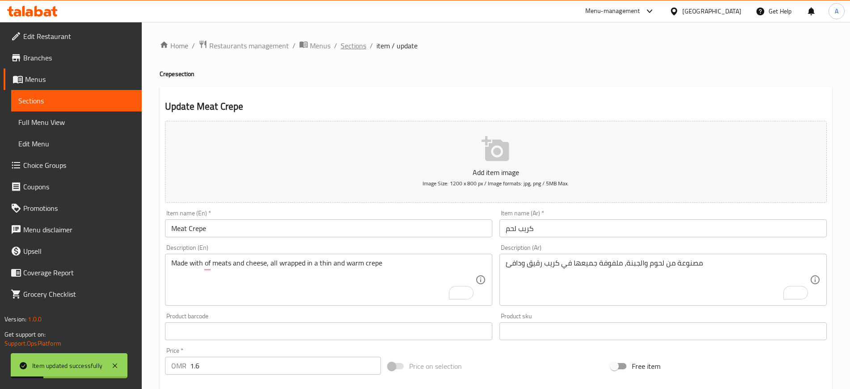
click at [359, 45] on span "Sections" at bounding box center [353, 45] width 25 height 11
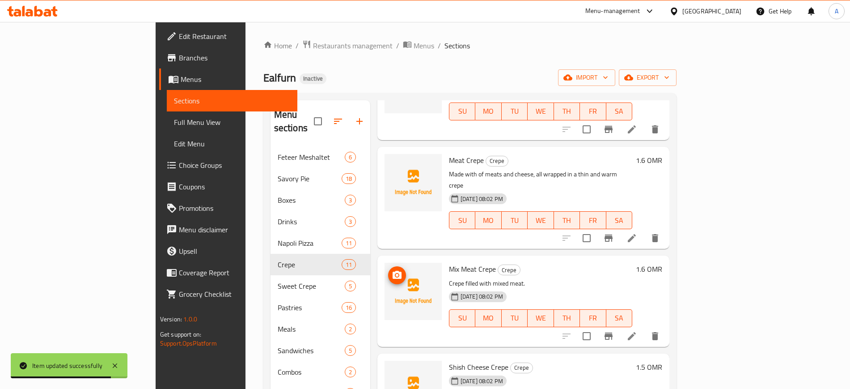
scroll to position [399, 0]
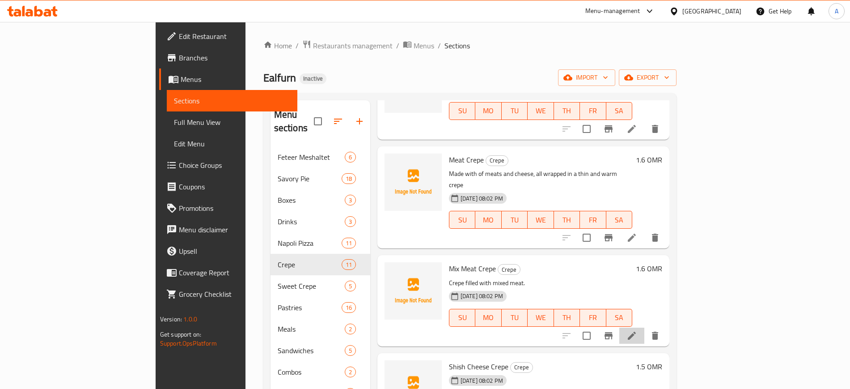
click at [645, 327] on li at bounding box center [631, 335] width 25 height 16
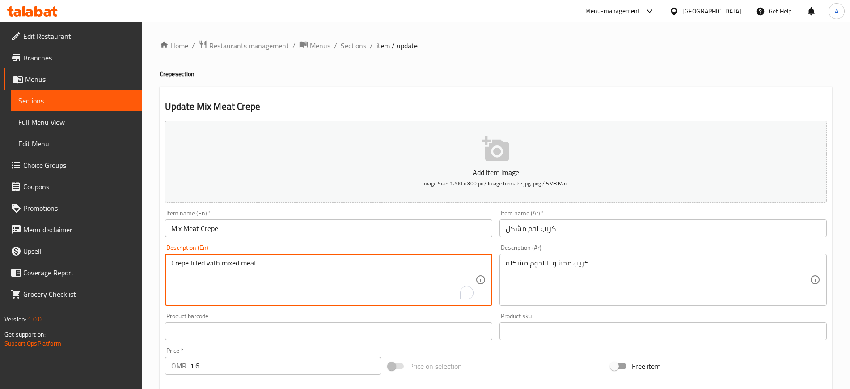
click at [284, 260] on textarea "Crepe filled with mixed meat." at bounding box center [323, 280] width 304 height 42
paste textarea "Made with blend of meats and cheese, all wrapped in a thin and warm crepe"
type textarea "Made with blend of meats and cheese, all wrapped in a thin and warm crepe"
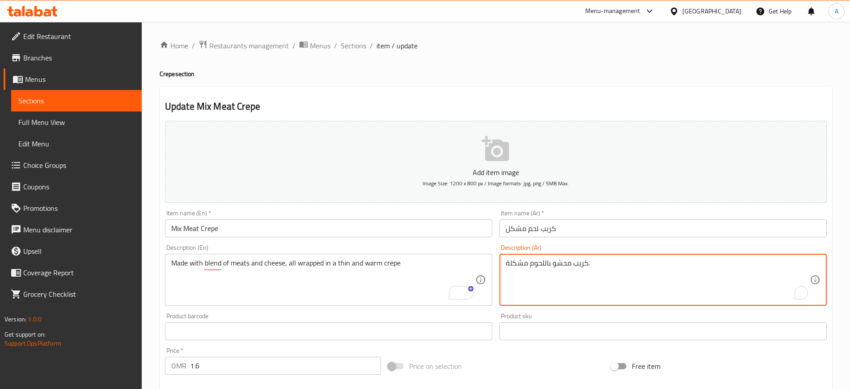
click at [567, 265] on textarea "كريب محشو باللحوم مشكلة." at bounding box center [658, 280] width 304 height 42
paste textarea "صنوعة من مزيج من اللحوم والجبنة، ملفوفة جميعها في كريب رقيق ودافئ"
type textarea "مصنوعة من مزيج من اللحوم والجبنة، ملفوفة جميعها في كريب رقيق ودافئ"
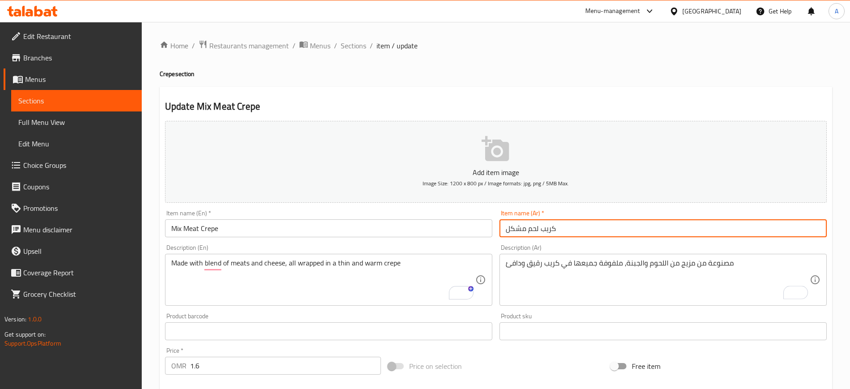
click at [585, 230] on input "كريب لحم مشكل" at bounding box center [663, 228] width 327 height 18
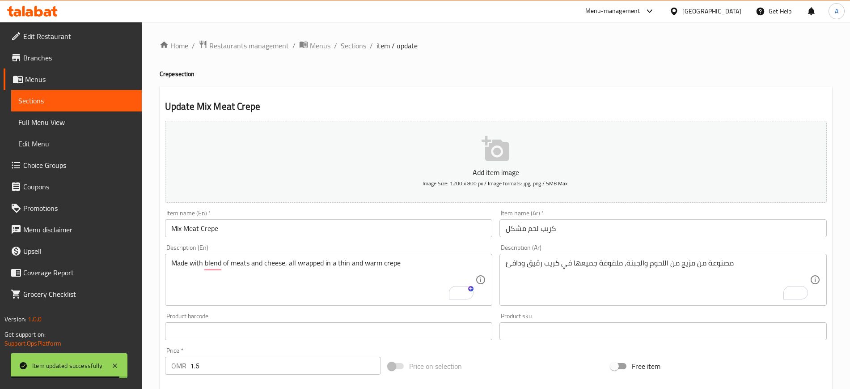
click at [362, 47] on span "Sections" at bounding box center [353, 45] width 25 height 11
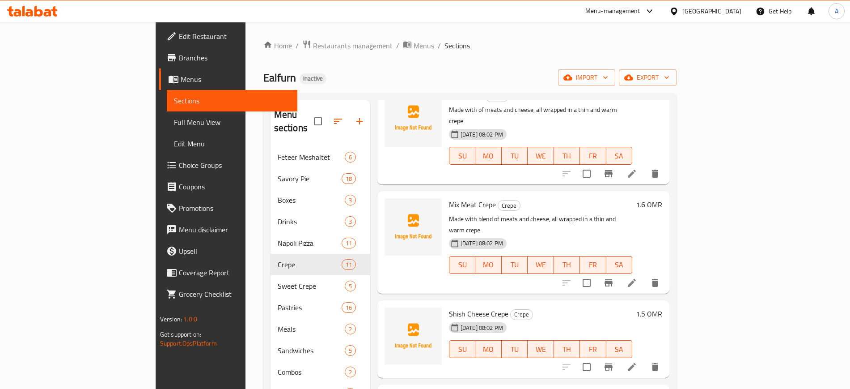
scroll to position [463, 0]
drag, startPoint x: 450, startPoint y: 267, endPoint x: 408, endPoint y: 265, distance: 41.2
click at [445, 303] on div "Shish Cheese Crepe Crepe [DATE] 08:02 PM SU MO TU WE TH FR SA" at bounding box center [540, 338] width 191 height 71
copy span "Shish Cheese"
click at [645, 358] on li at bounding box center [631, 366] width 25 height 16
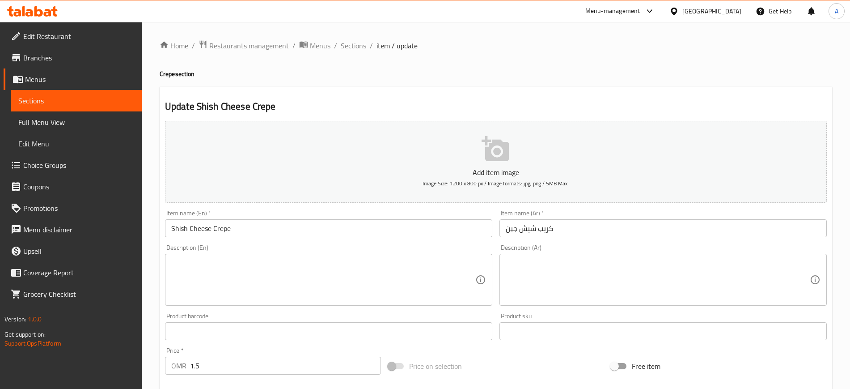
click at [310, 266] on textarea at bounding box center [323, 280] width 304 height 42
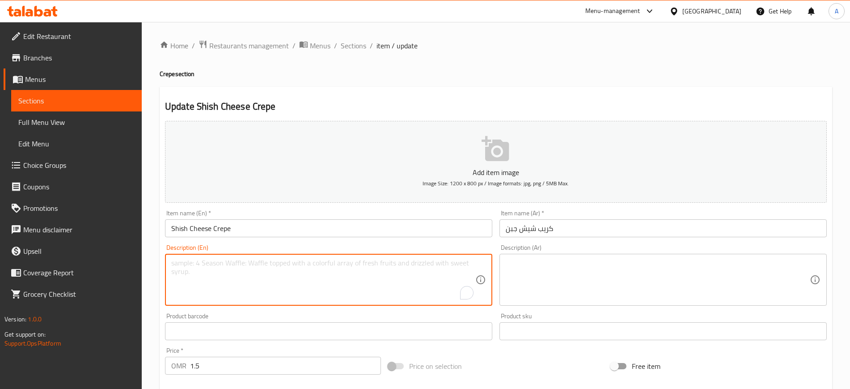
paste textarea "Made with tender chunks of chicken marinated in a blend of spices and yogurt, g…"
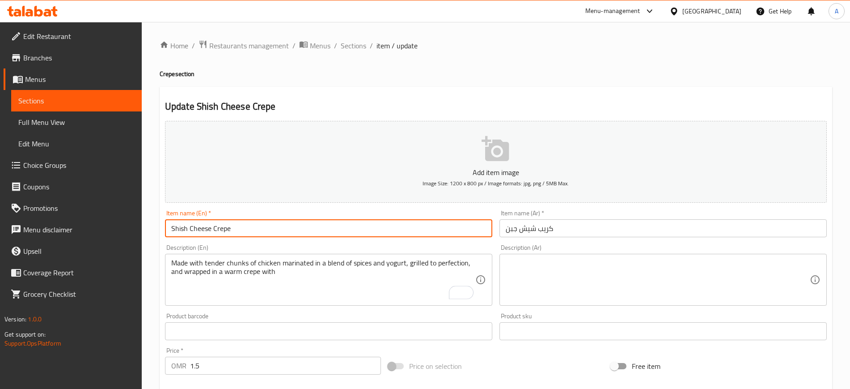
click at [201, 226] on input "Shish Cheese Crepe" at bounding box center [328, 228] width 327 height 18
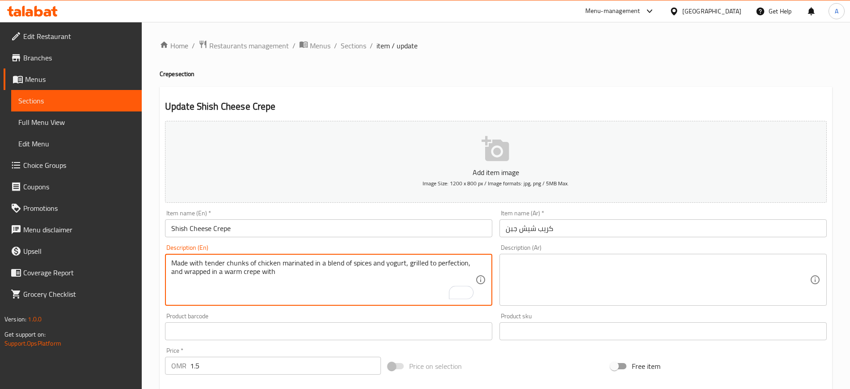
paste textarea "Cheese"
type textarea "Made with tender chunks of chicken marinated in a blend of spices and yogurt, g…"
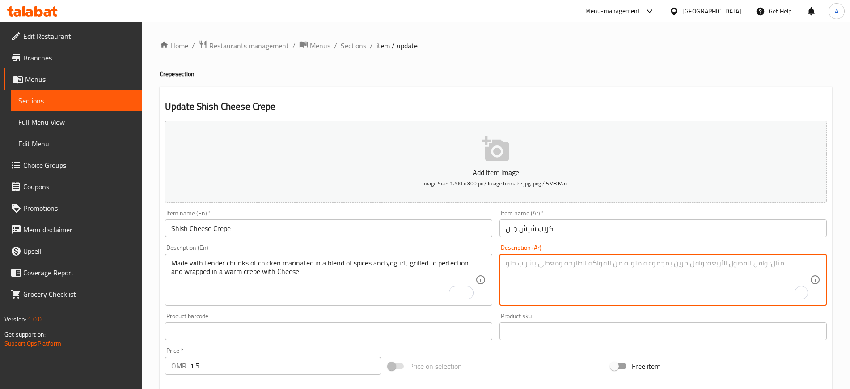
click at [589, 267] on textarea "To enrich screen reader interactions, please activate Accessibility in Grammarl…" at bounding box center [658, 280] width 304 height 42
paste textarea "مصنوع من قطع دجاج طرية متبلة بمزيج من التوابل والزبادي، مشوية إلى درجة الكمال، …"
type textarea "مصنوع من قطع دجاج طرية متبلة بمزيج من التوابل والزبادي، مشوية إلى درجة الكمال، …"
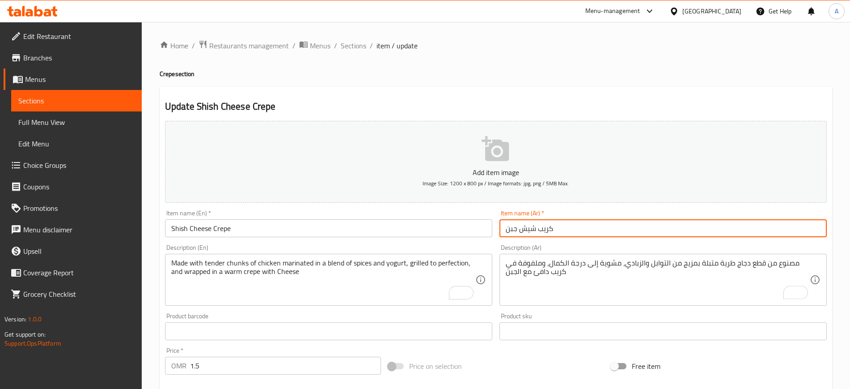
click at [586, 227] on input "كريب شيش جبن" at bounding box center [663, 228] width 327 height 18
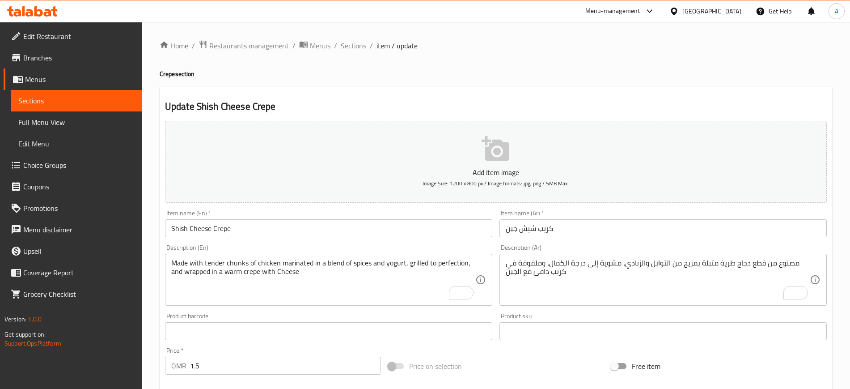
click at [361, 45] on span "Sections" at bounding box center [353, 45] width 25 height 11
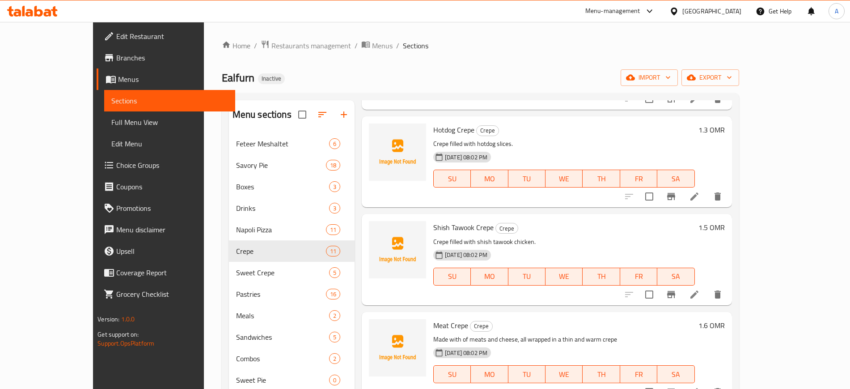
scroll to position [209, 0]
click at [480, 253] on span "[DATE] 08:02 PM" at bounding box center [466, 254] width 50 height 8
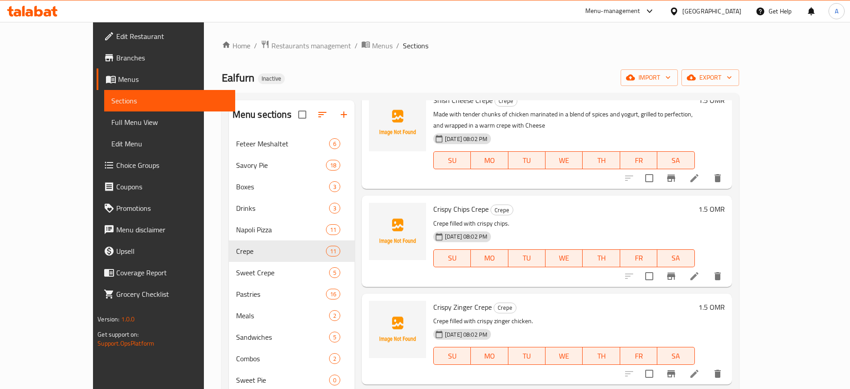
scroll to position [631, 0]
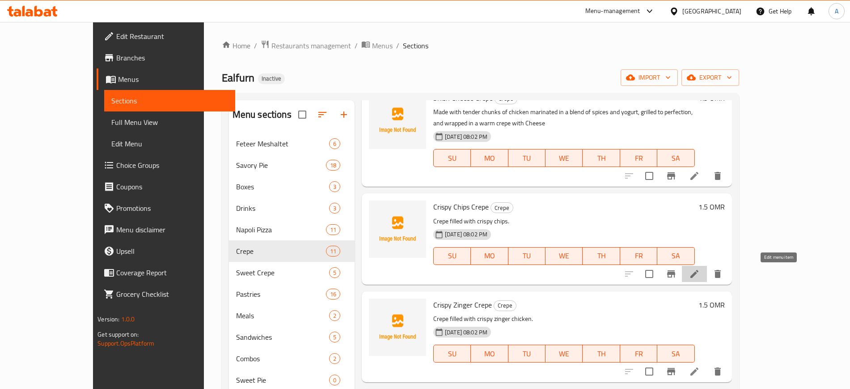
click at [700, 272] on icon at bounding box center [694, 273] width 11 height 11
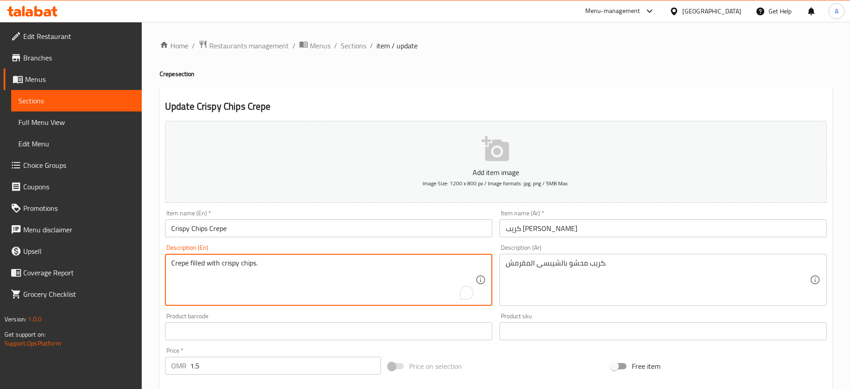
click at [284, 259] on textarea "Crepe filled with crispy chips." at bounding box center [323, 280] width 304 height 42
paste textarea "and fresh vegetables"
type textarea "Crepe filled with crispy chips and fresh vegetables."
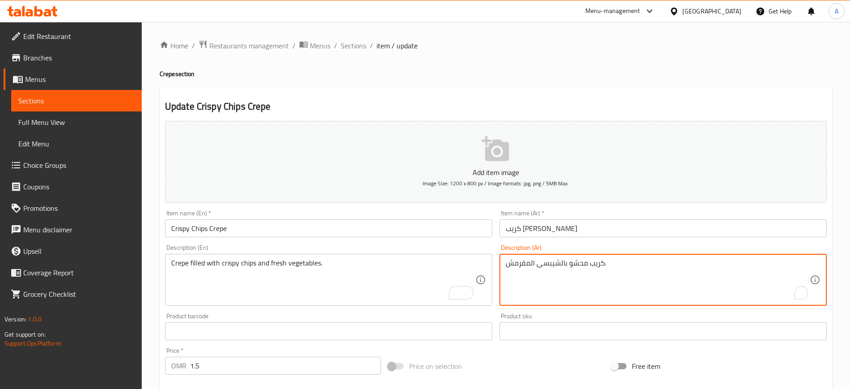
click at [549, 264] on textarea "كريب محشو بالشيبسى المقرمش." at bounding box center [658, 280] width 304 height 42
paste textarea "قائق البطاطا المقرمشة والخضروات الطازجة"
type textarea "كريب محشو برقائق البطاطا المقرمشة والخضروات الطازجة."
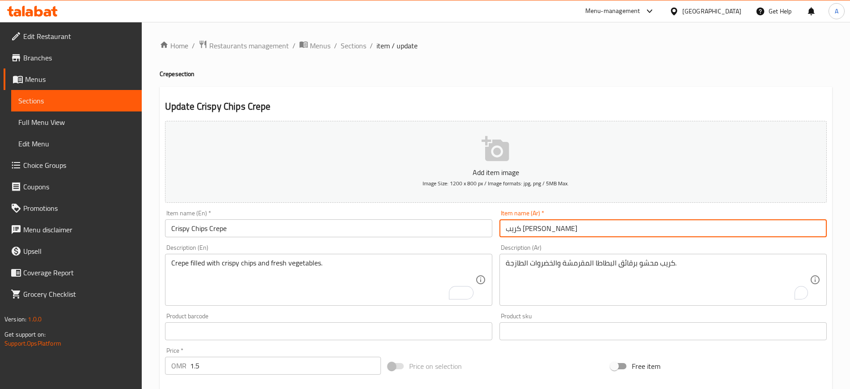
click at [581, 233] on input "كريب [PERSON_NAME]" at bounding box center [663, 228] width 327 height 18
click at [362, 48] on span "Sections" at bounding box center [353, 45] width 25 height 11
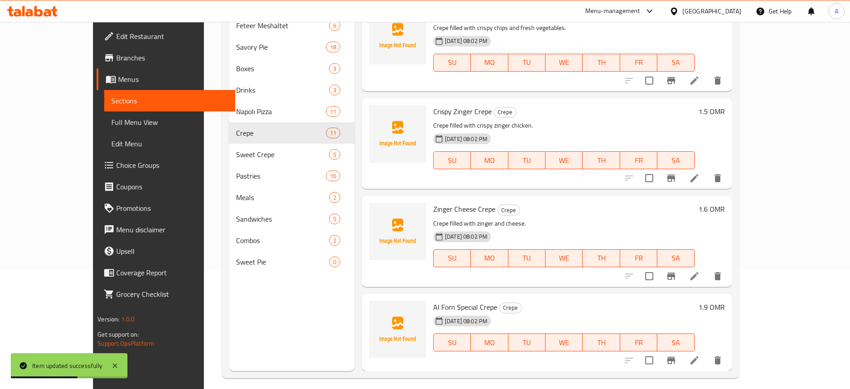
scroll to position [125, 0]
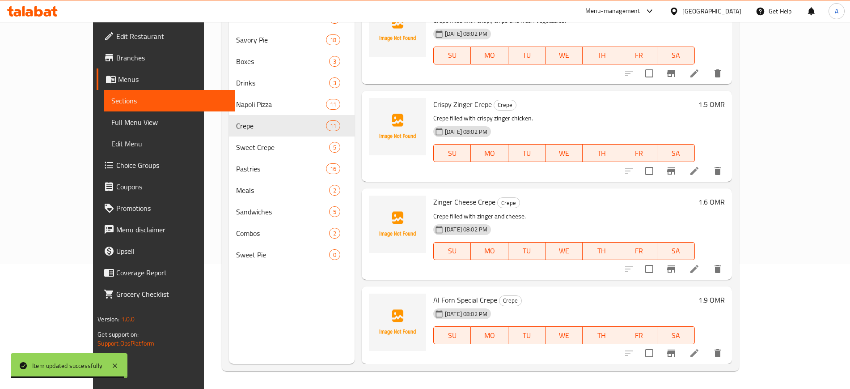
click at [433, 201] on span "Zinger Cheese Crepe" at bounding box center [464, 201] width 62 height 13
copy span "Zinger"
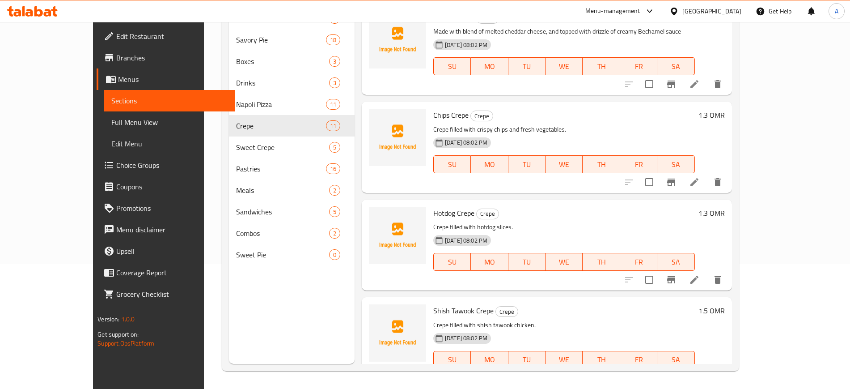
scroll to position [706, 0]
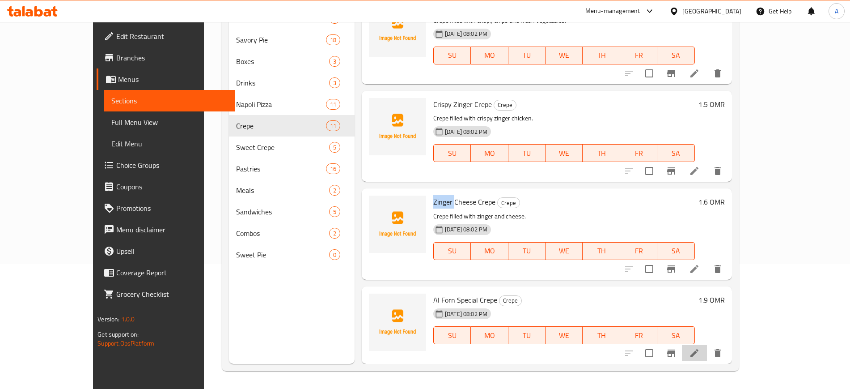
click at [707, 352] on li at bounding box center [694, 353] width 25 height 16
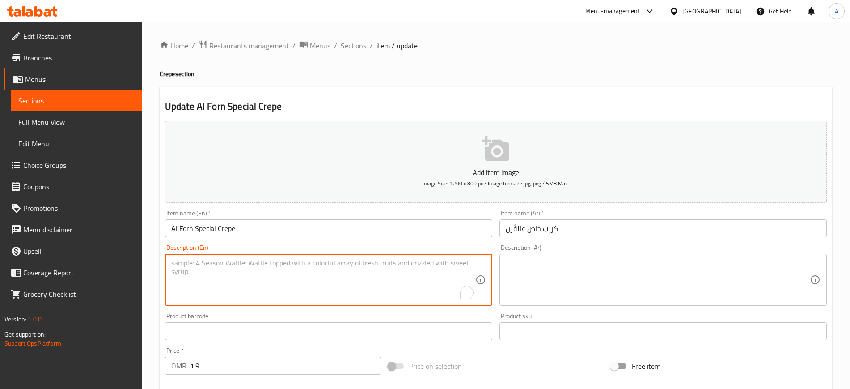
click at [371, 282] on textarea "To enrich screen reader interactions, please activate Accessibility in Grammarl…" at bounding box center [323, 280] width 304 height 42
paste textarea "Boneless chicken breasts, chili, spices, and crepe bread."
type textarea "Boneless chicken breasts, chili, spices, and crepe bread."
click at [356, 47] on span "Sections" at bounding box center [353, 45] width 25 height 11
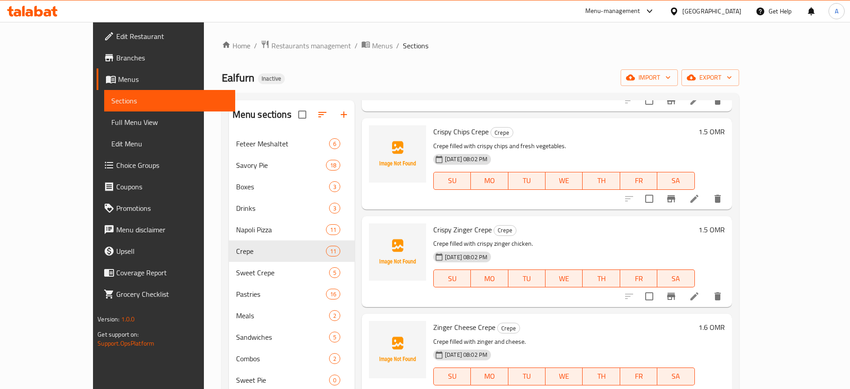
scroll to position [125, 0]
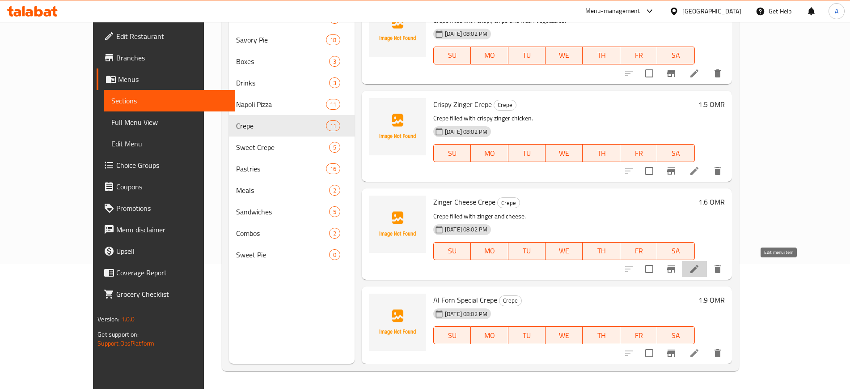
click at [700, 271] on icon at bounding box center [694, 268] width 11 height 11
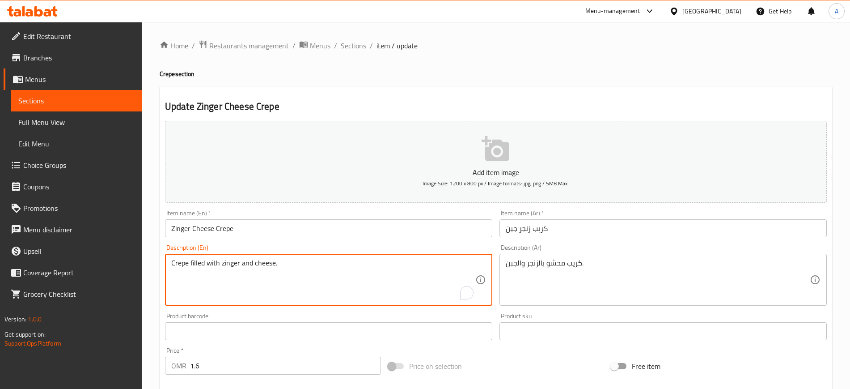
click at [302, 260] on textarea "Crepe filled with zinger and cheese." at bounding box center [323, 280] width 304 height 42
paste textarea "Boneless chicken breasts, chili, spices, and crepe bread"
type textarea "Boneless chicken breasts, chili, spices, and crepe bread."
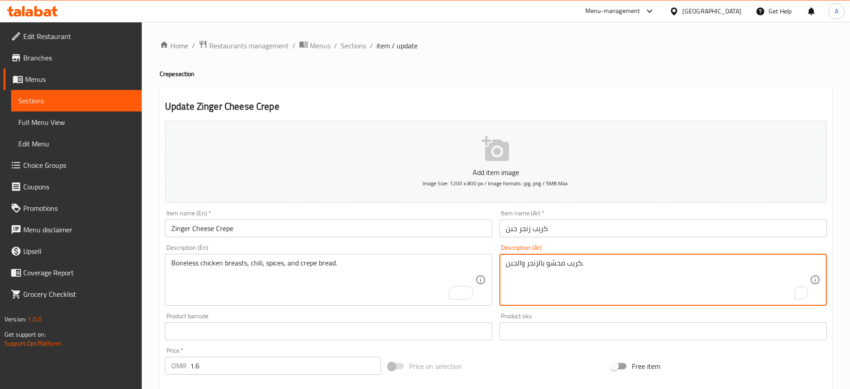
click at [543, 259] on textarea "كريب محشو بالزنجر والجبن." at bounding box center [658, 280] width 304 height 42
paste textarea "صدور دجاج مسحب، فلفل حار، بهارات و خبز كريب"
type textarea "صدور دجاج مسحب، فلفل حار، بهارات و خبز كريب"
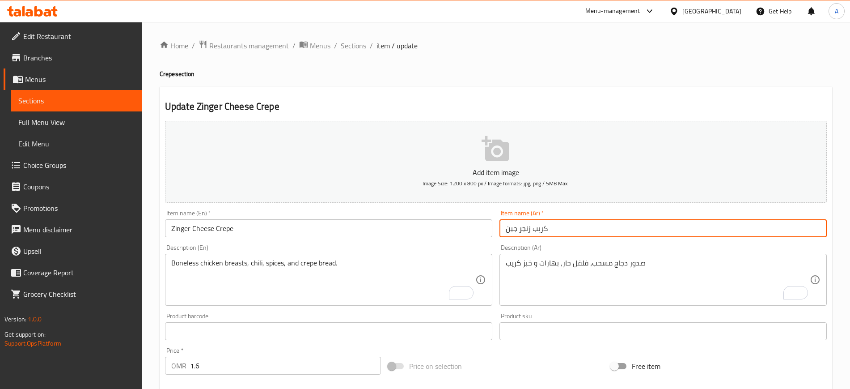
click at [562, 233] on input "كريب زنجر جبن" at bounding box center [663, 228] width 327 height 18
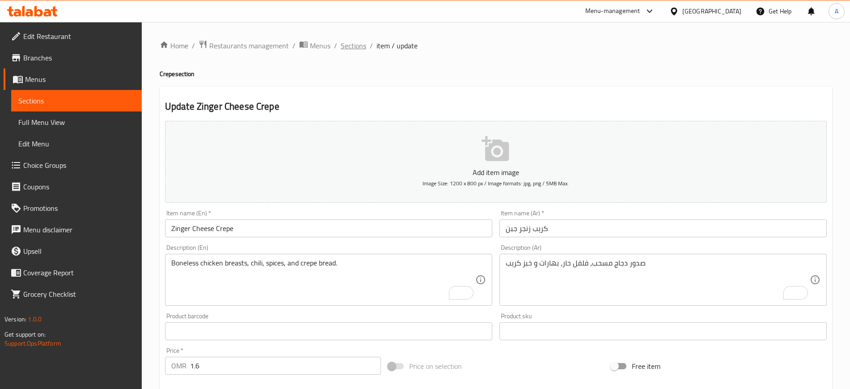
click at [352, 46] on span "Sections" at bounding box center [353, 45] width 25 height 11
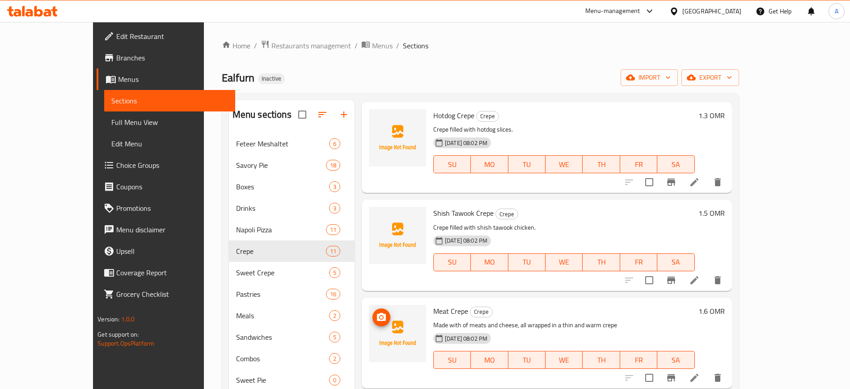
scroll to position [224, 0]
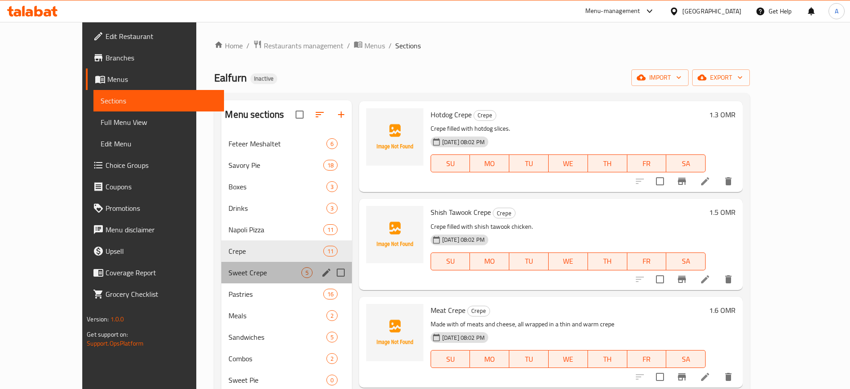
click at [247, 278] on div "Sweet Crepe 5" at bounding box center [286, 272] width 130 height 21
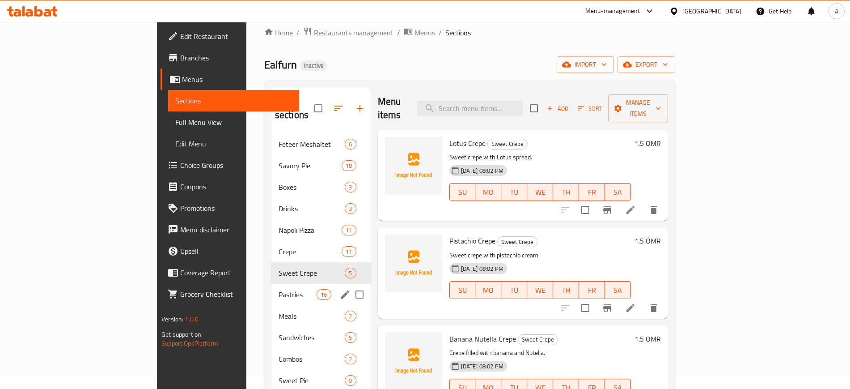
scroll to position [13, 0]
click at [271, 154] on div "Savory Pie 18" at bounding box center [320, 164] width 99 height 21
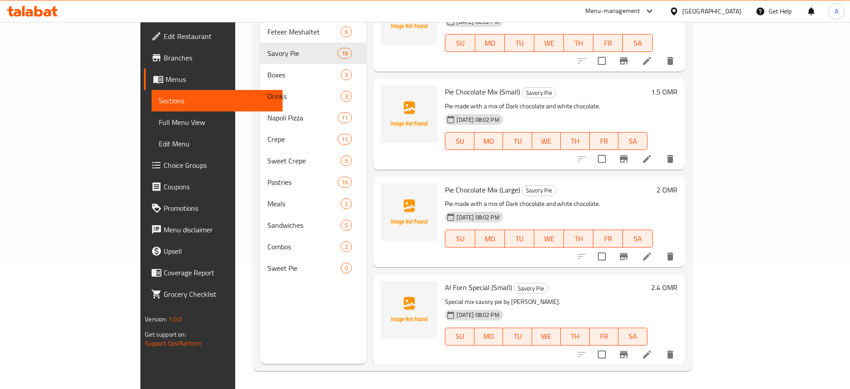
scroll to position [1320, 0]
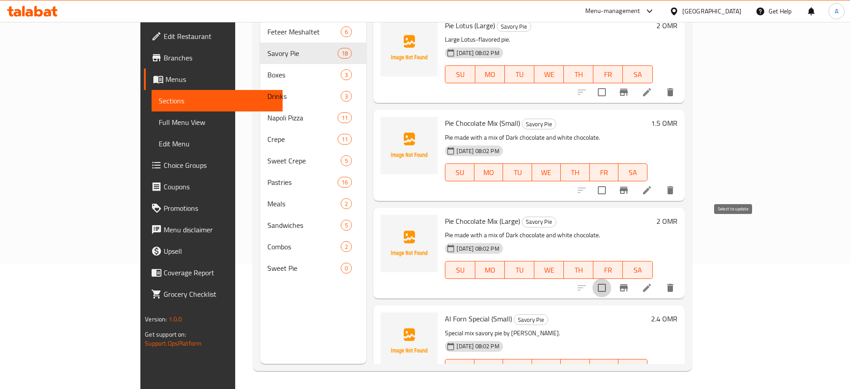
click at [611, 278] on input "checkbox" at bounding box center [602, 287] width 19 height 19
checkbox input "true"
click at [611, 181] on input "checkbox" at bounding box center [602, 190] width 19 height 19
checkbox input "true"
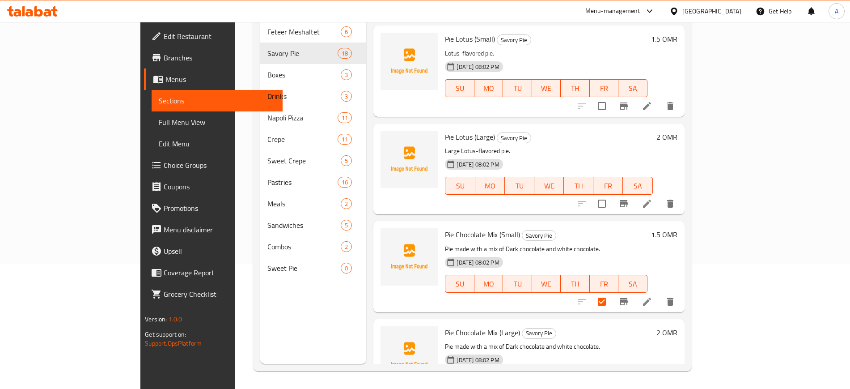
scroll to position [1206, 0]
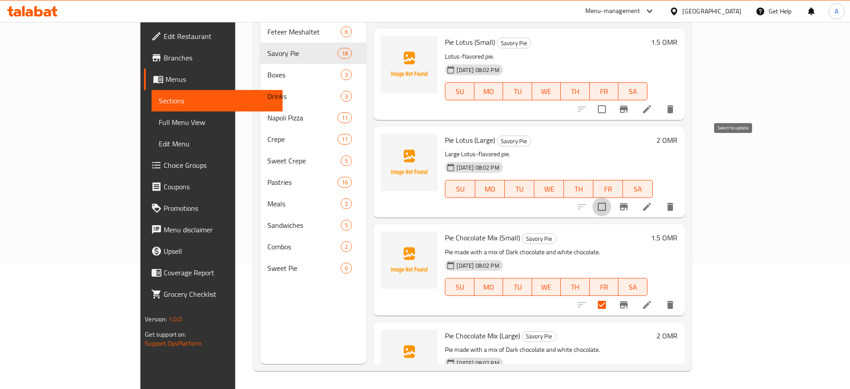
click at [611, 197] on input "checkbox" at bounding box center [602, 206] width 19 height 19
checkbox input "true"
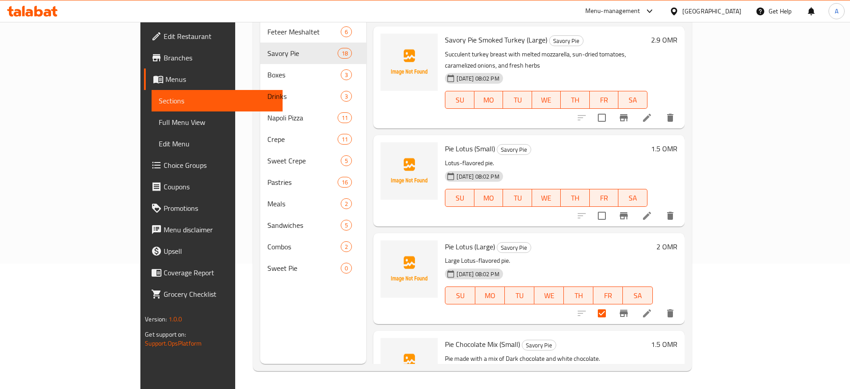
scroll to position [1099, 0]
click at [611, 207] on input "checkbox" at bounding box center [602, 216] width 19 height 19
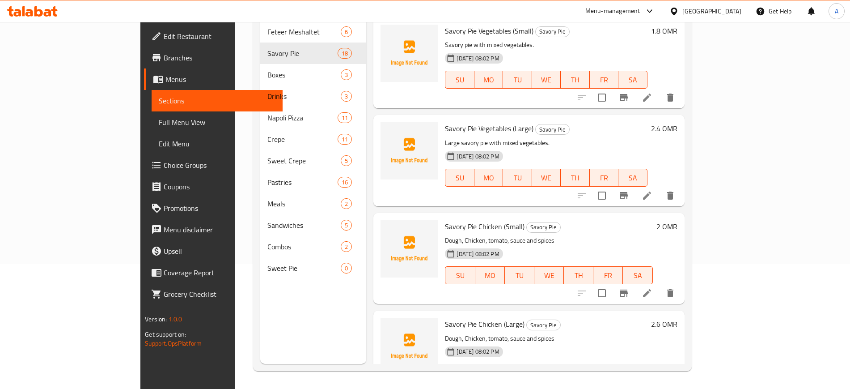
scroll to position [0, 0]
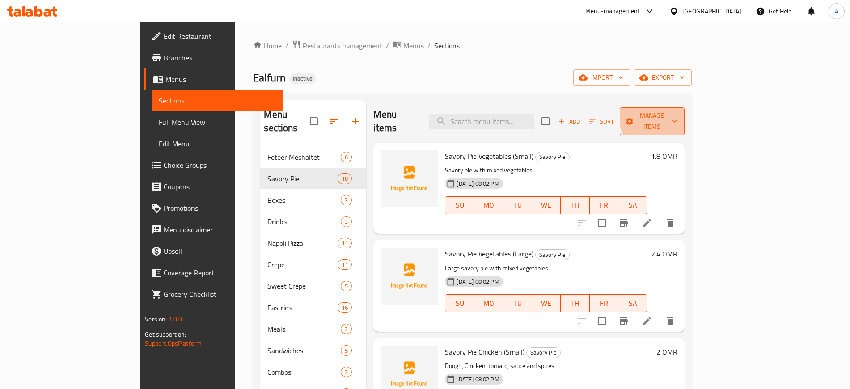
click at [678, 114] on span "Manage items" at bounding box center [652, 121] width 51 height 22
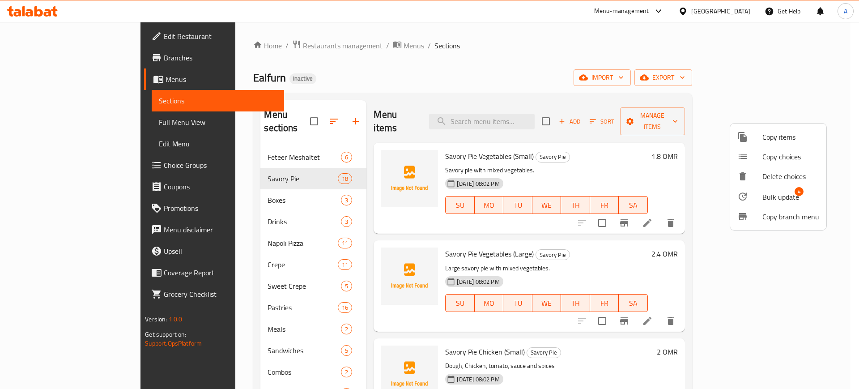
click at [751, 192] on div at bounding box center [749, 196] width 25 height 11
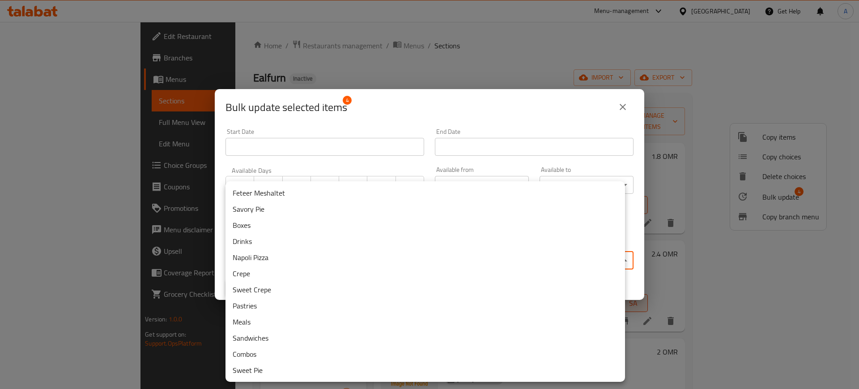
click at [440, 265] on body "​ Menu-management Oman Get Help A Edit Restaurant Branches Menus Sections Full …" at bounding box center [429, 205] width 859 height 367
click at [301, 380] on ul "Feteer Meshaltet Savory Pie Boxes Drinks Napoli Pizza Crepe Sweet Crepe Pastrie…" at bounding box center [424, 281] width 399 height 200
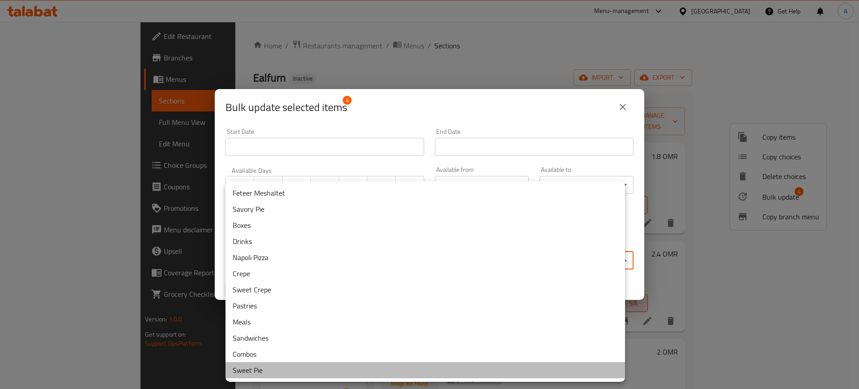
click at [298, 375] on li "Sweet Pie" at bounding box center [424, 370] width 399 height 16
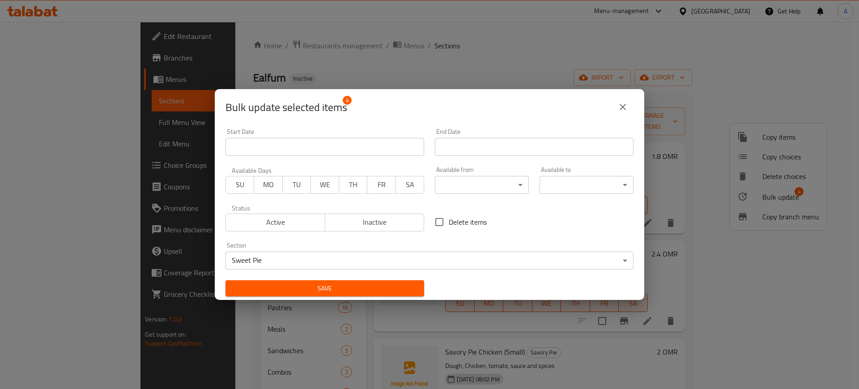
click at [326, 277] on div "Save" at bounding box center [324, 288] width 209 height 27
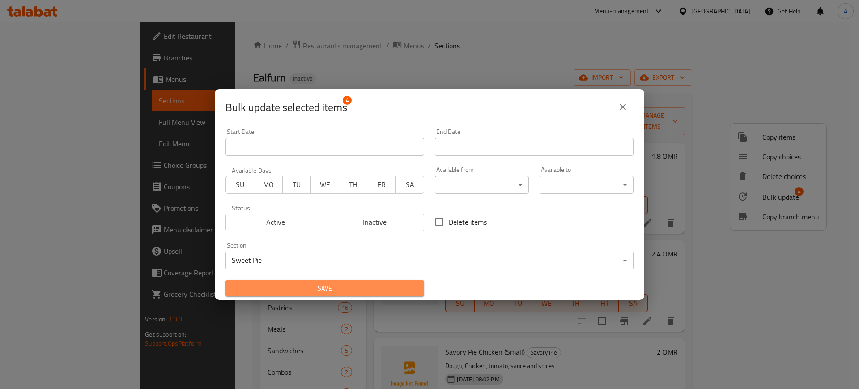
click at [326, 283] on span "Save" at bounding box center [325, 288] width 184 height 11
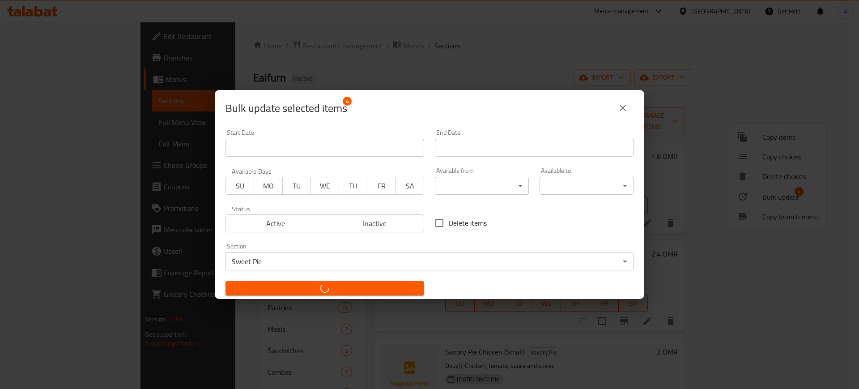
checkbox input "false"
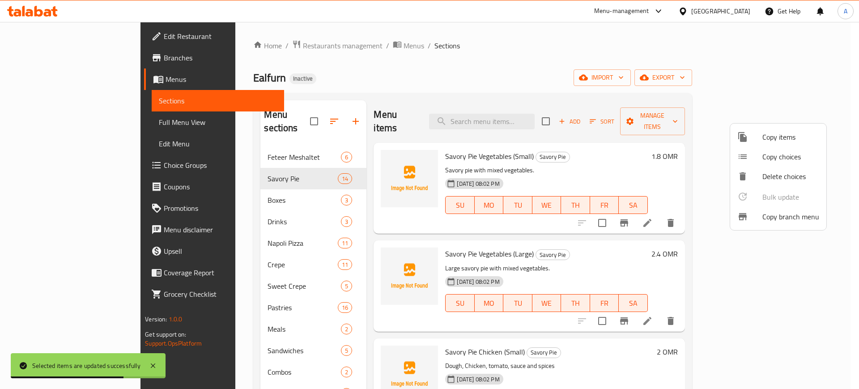
click at [217, 270] on div at bounding box center [429, 194] width 859 height 389
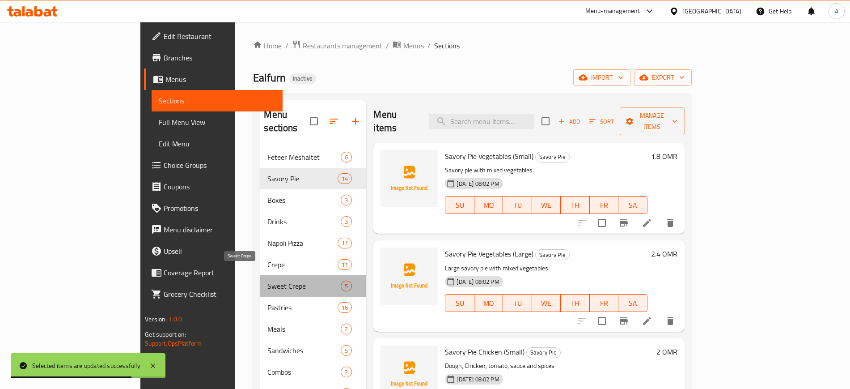
click at [267, 280] on span "Sweet Crepe" at bounding box center [303, 285] width 73 height 11
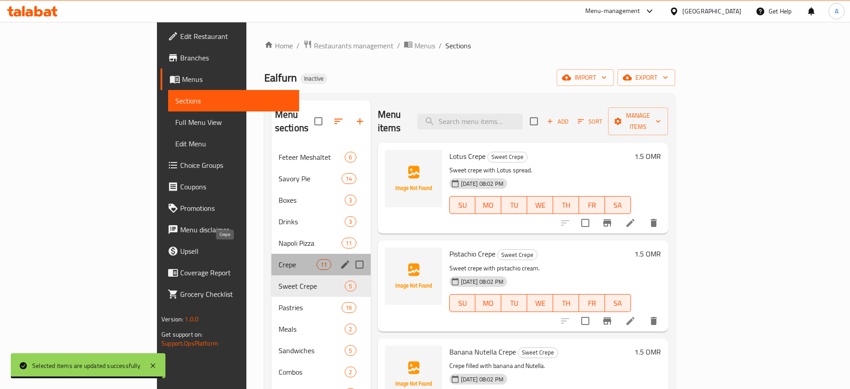
click at [279, 259] on span "Crepe" at bounding box center [298, 264] width 38 height 11
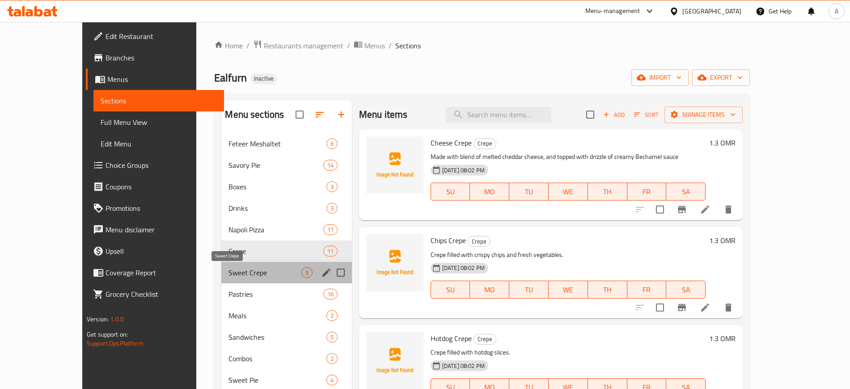
click at [229, 267] on span "Sweet Crepe" at bounding box center [265, 272] width 72 height 11
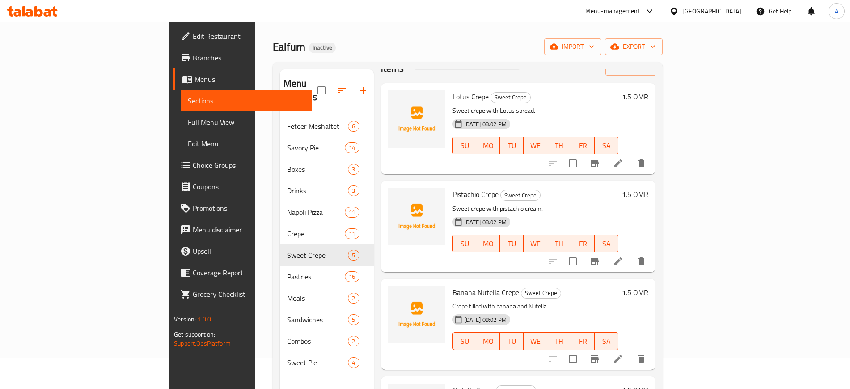
scroll to position [29, 0]
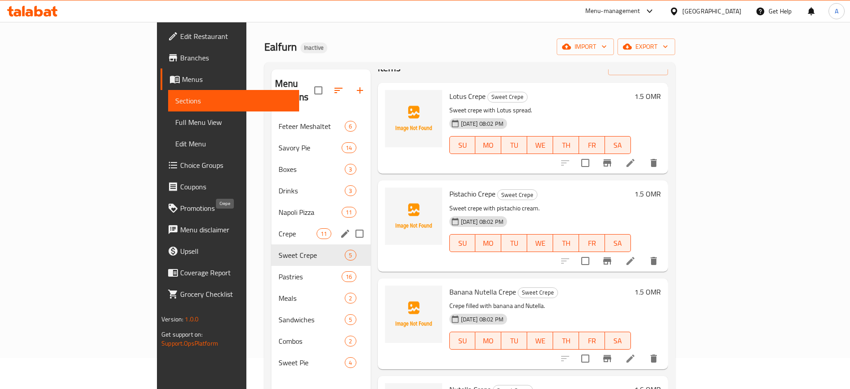
click at [279, 228] on span "Crepe" at bounding box center [298, 233] width 38 height 11
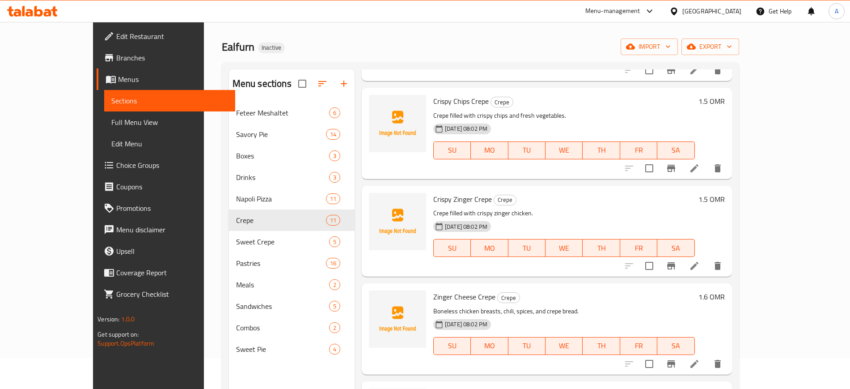
scroll to position [706, 0]
click at [700, 360] on icon at bounding box center [694, 363] width 11 height 11
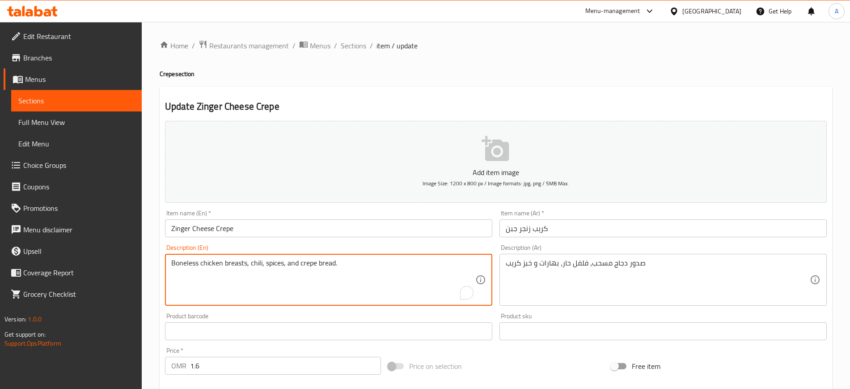
click at [337, 269] on textarea "Boneless chicken breasts, chili, spices, and crepe bread." at bounding box center [323, 280] width 304 height 42
paste textarea "Crepe filled with crispy zinger chicken."
type textarea "Crepe filled with crispy zinger chicken."
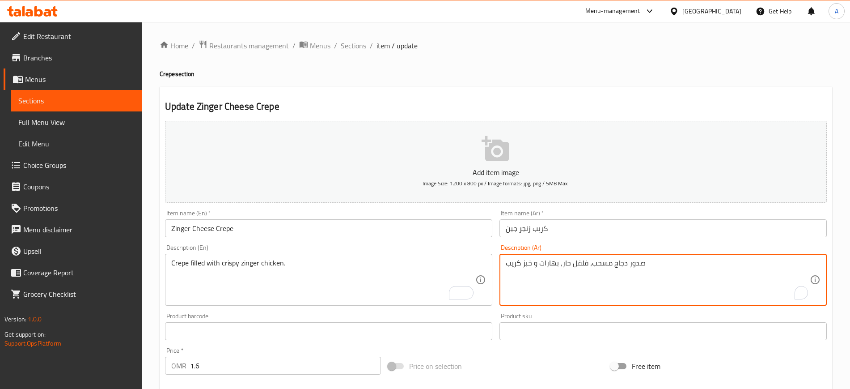
click at [594, 263] on textarea "صدور دجاج مسحب، فلفل حار، بهارات و خبز كريب" at bounding box center [658, 280] width 304 height 42
paste textarea "كريب محشو بدجاج زنجر المقرمش."
type textarea "كريب محشو بدجاج زنجر المقرمش."
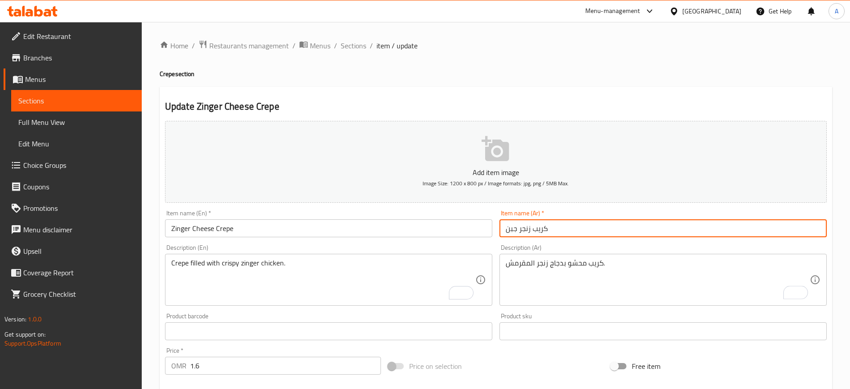
click at [594, 228] on input "كريب زنجر جبن" at bounding box center [663, 228] width 327 height 18
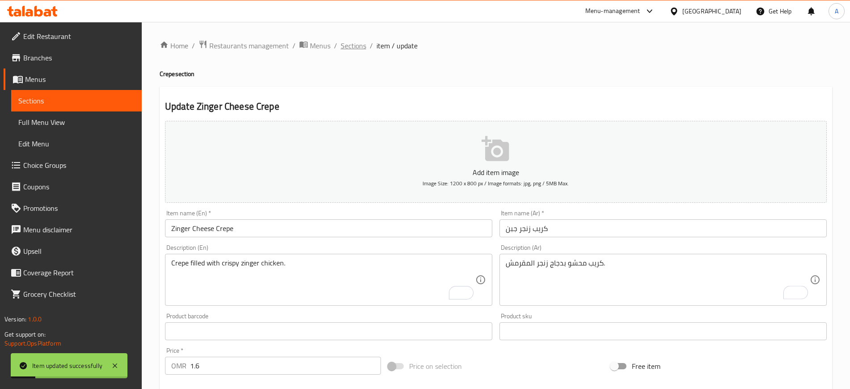
click at [352, 44] on span "Sections" at bounding box center [353, 45] width 25 height 11
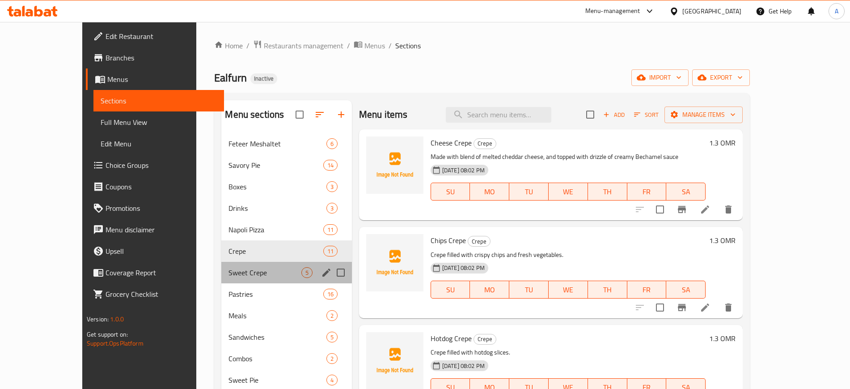
click at [221, 263] on div "Sweet Crepe 5" at bounding box center [286, 272] width 130 height 21
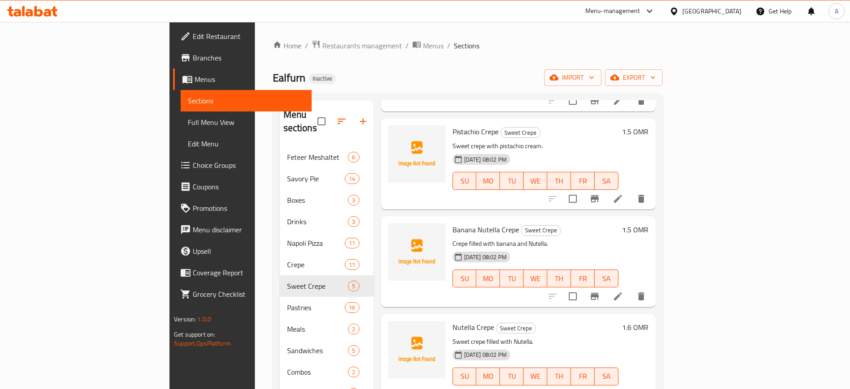
scroll to position [10, 0]
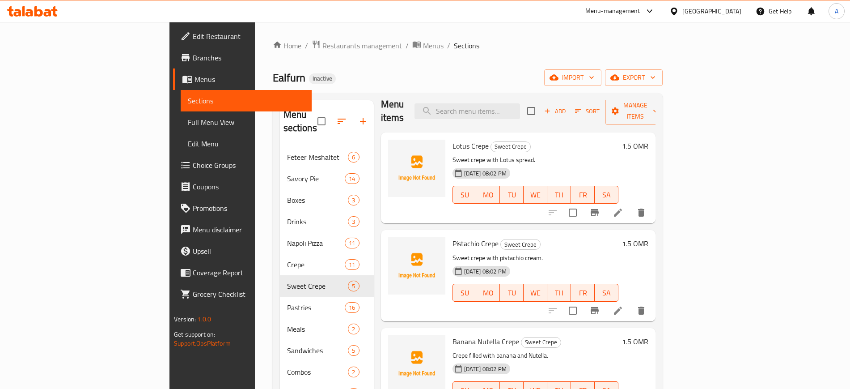
click at [486, 154] on p "Sweet crepe with Lotus spread." at bounding box center [536, 159] width 166 height 11
copy p "spread"
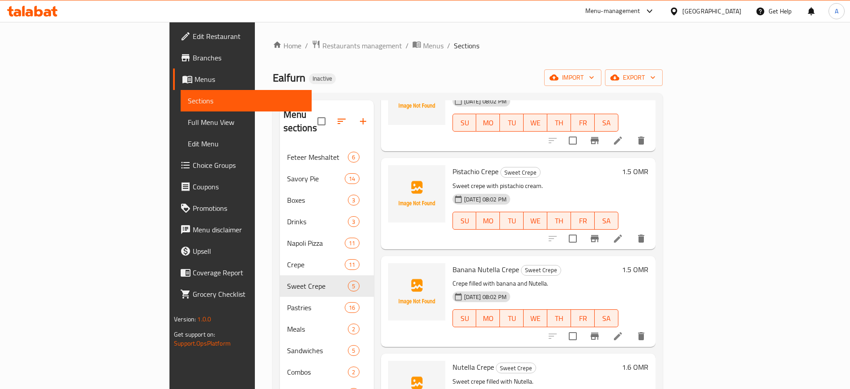
scroll to position [122, 0]
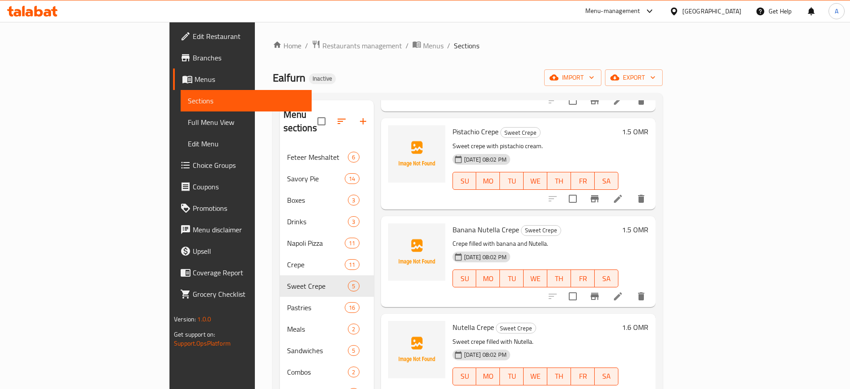
click at [624, 291] on icon at bounding box center [618, 296] width 11 height 11
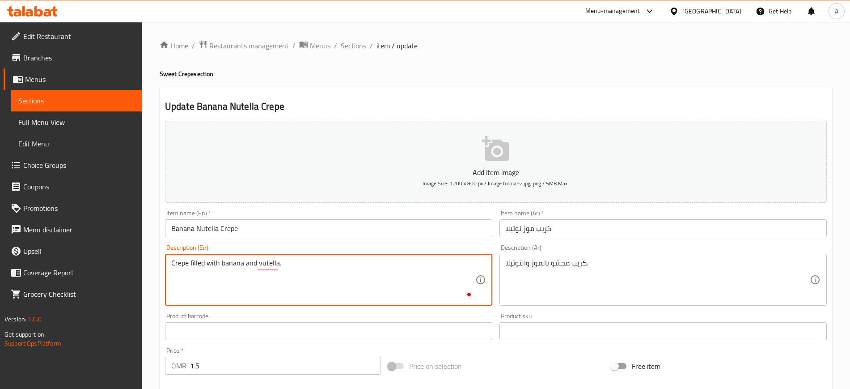
paste textarea "spread"
click at [271, 263] on textarea "Crepe filled with banana and vspreadutella." at bounding box center [323, 280] width 304 height 42
click at [278, 262] on textarea "Crepe filled with banana and vspreadutella." at bounding box center [323, 280] width 304 height 42
click at [282, 262] on textarea "Crepe filled with banana and vspreadutella." at bounding box center [323, 280] width 304 height 42
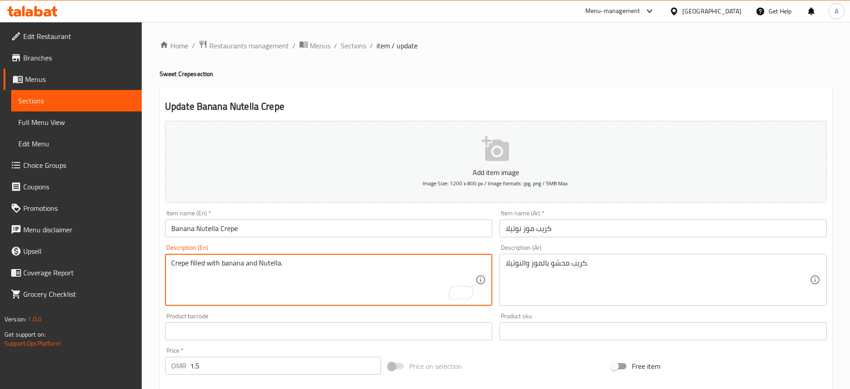
click at [259, 260] on textarea "Crepe filled with banana and Nutella." at bounding box center [323, 280] width 304 height 42
paste textarea "spread"
type textarea "Crepe filled with banana and spread Nutella."
click at [221, 261] on textarea "Crepe filled with banana and spread Nutella." at bounding box center [323, 280] width 304 height 42
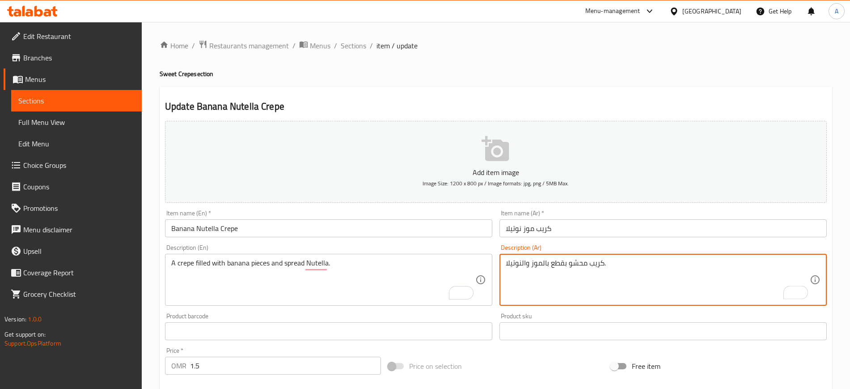
click at [624, 265] on textarea "كريب محشو بقطع بالموز والنوتيلا." at bounding box center [658, 280] width 304 height 42
click at [526, 262] on textarea "كريب محشو بقطع بالموز والنوتيلا" at bounding box center [658, 280] width 304 height 42
click at [523, 263] on textarea "كريب محشو بقطع بالموز والنوتيلا" at bounding box center [658, 280] width 304 height 42
type textarea "كريب محشو بقطع بالموز وسبريد نوتيلا"
click at [573, 226] on input "كريب موز نوتيلا" at bounding box center [663, 228] width 327 height 18
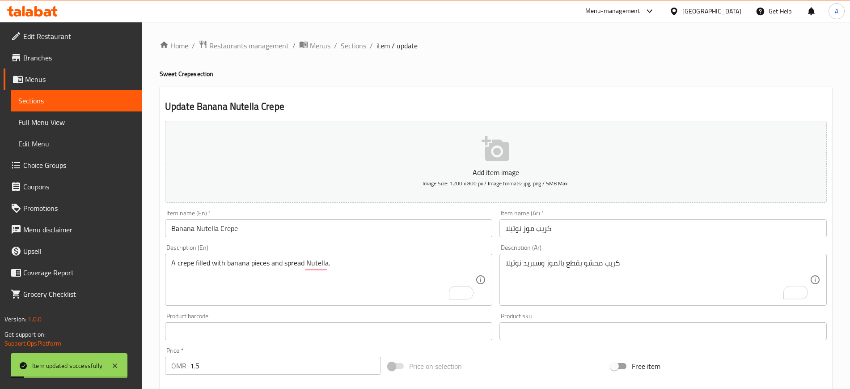
click at [355, 44] on span "Sections" at bounding box center [353, 45] width 25 height 11
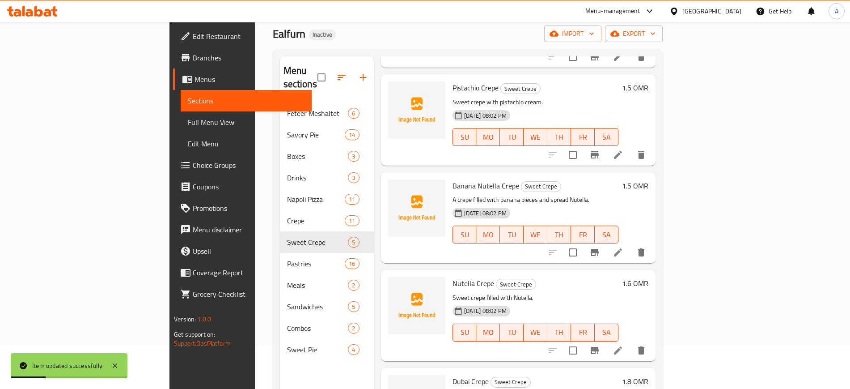
scroll to position [112, 0]
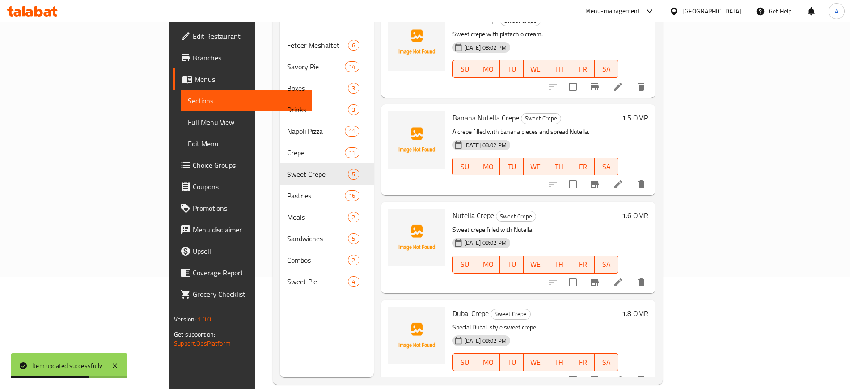
click at [453, 208] on span "Nutella Crepe" at bounding box center [474, 214] width 42 height 13
copy h6 "Nutella Crepe"
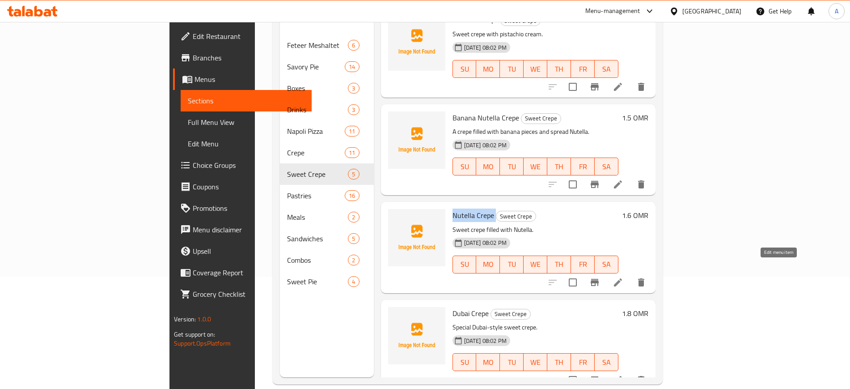
click at [624, 277] on icon at bounding box center [618, 282] width 11 height 11
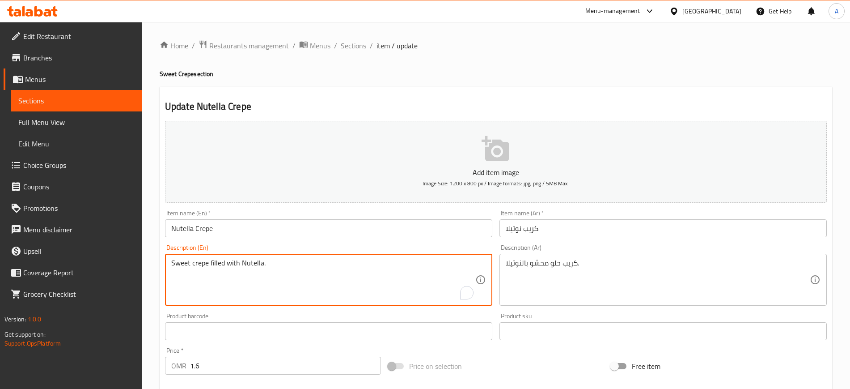
click at [388, 268] on textarea "Sweet crepe filled with Nutella." at bounding box center [323, 280] width 304 height 42
paste textarea "Crepe filled with Nutella and chocolate sauce"
type textarea "Crepe filled with Nutella and chocolate sauce"
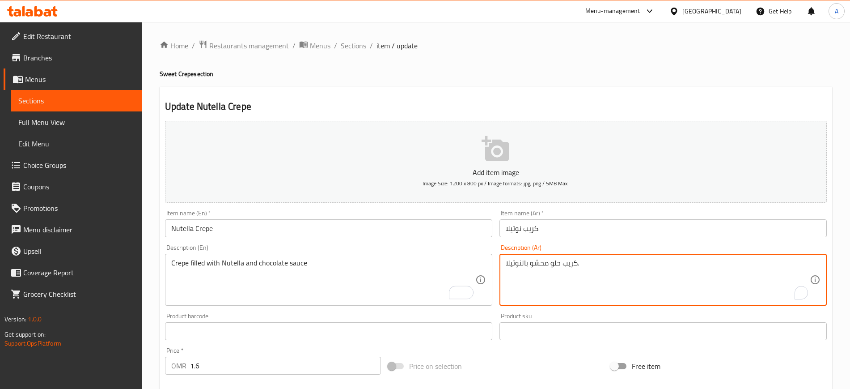
click at [535, 267] on textarea "كريب حلو محشو بالنوتيلا." at bounding box center [658, 280] width 304 height 42
paste textarea "محشو بنوتيلا وصوص شوكولاتة"
type textarea "كريب محشو بنوتيلا وصوص شوكولاتة"
click at [577, 227] on input "كريب نوتيلا" at bounding box center [663, 228] width 327 height 18
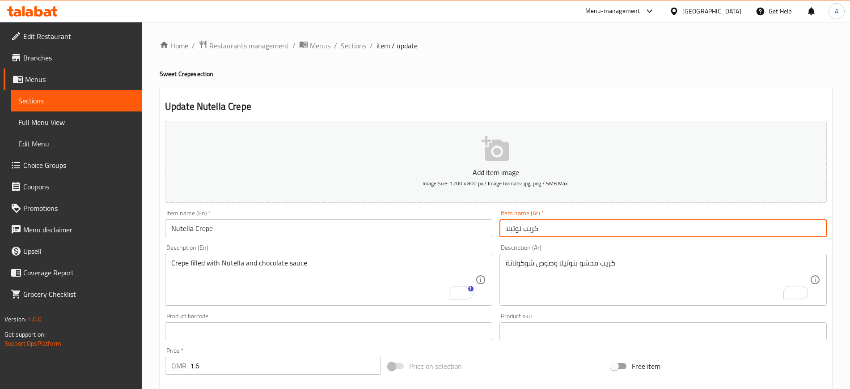
click at [357, 43] on span "Sections" at bounding box center [353, 45] width 25 height 11
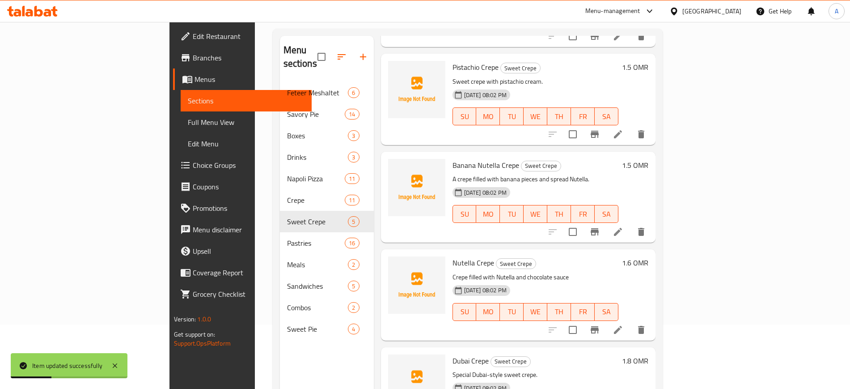
scroll to position [125, 0]
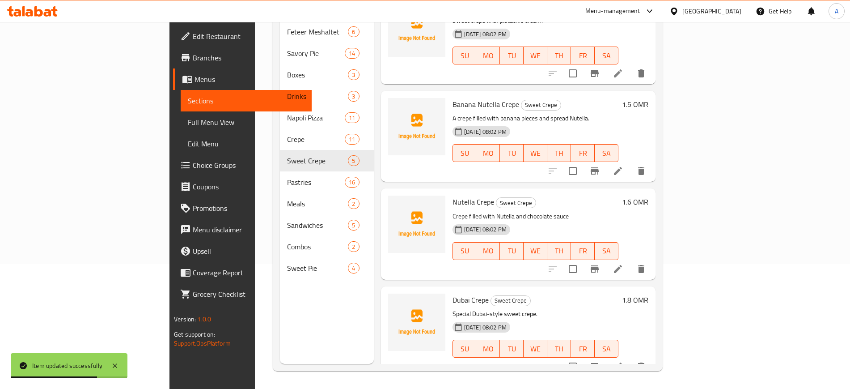
click at [453, 293] on span "Dubai Crepe" at bounding box center [471, 299] width 36 height 13
copy h6 "Dubai Crepe"
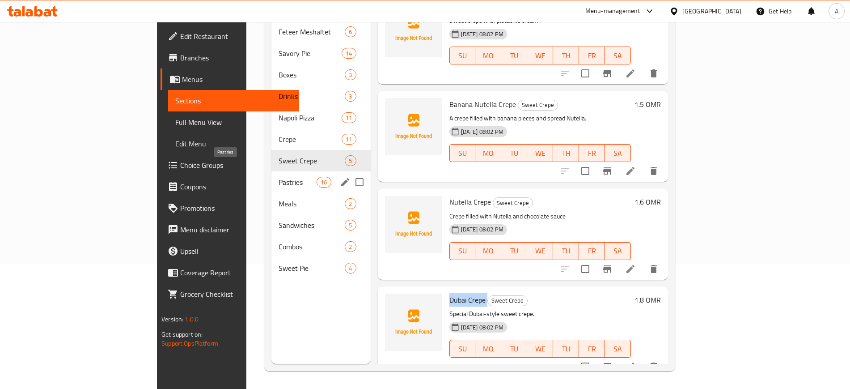
click at [279, 177] on span "Pastries" at bounding box center [298, 182] width 38 height 11
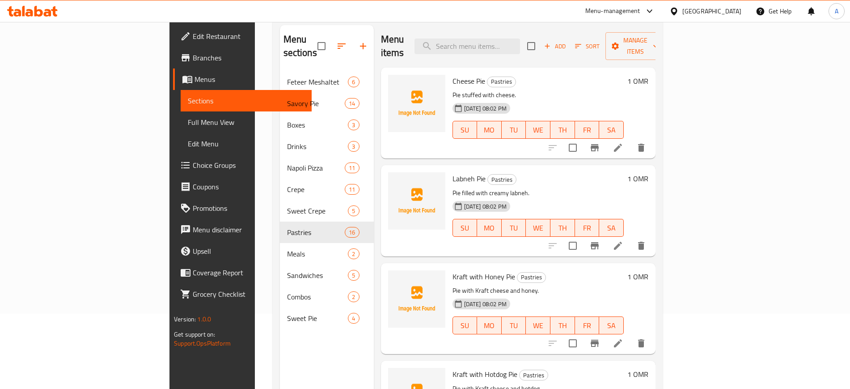
scroll to position [13, 0]
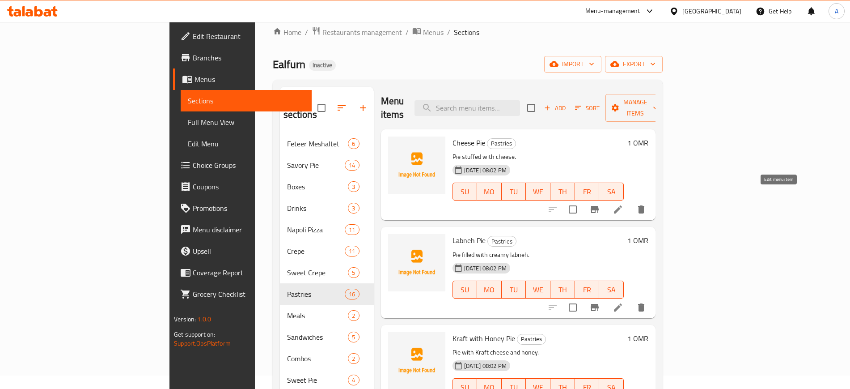
click at [624, 204] on icon at bounding box center [618, 209] width 11 height 11
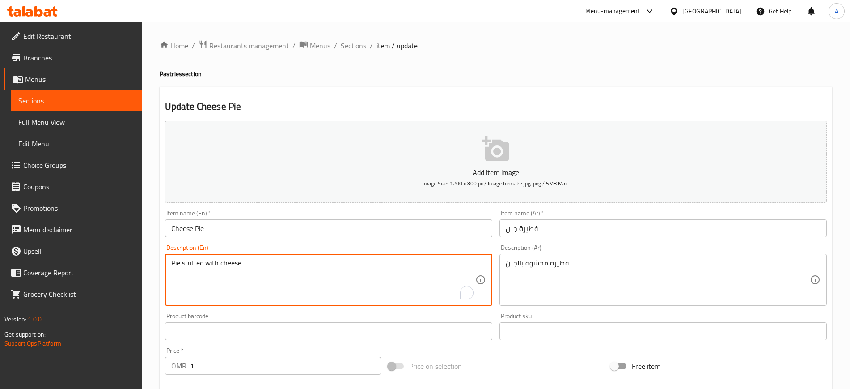
click at [291, 271] on textarea "Pie stuffed with cheese." at bounding box center [323, 280] width 304 height 42
paste textarea "Old cheese, milk, sugar, cornstarch, salt, egg, and vanilla extract"
type textarea "Old cheese, milk, sugar, cornstarch, salt, egg, and vanilla extract"
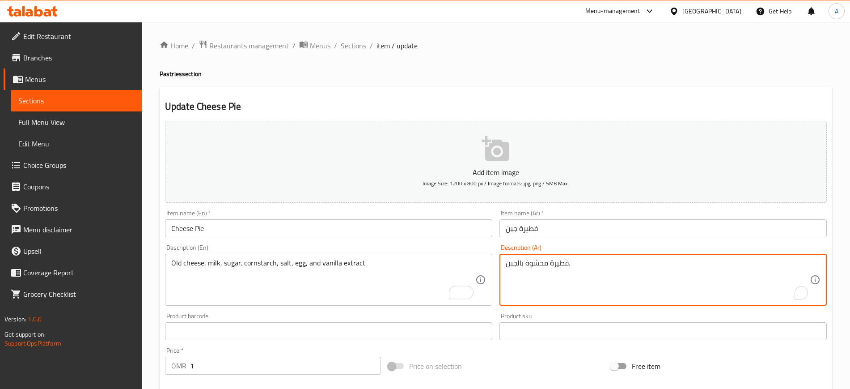
click at [564, 274] on textarea "فطيرة محشوة بالجبن." at bounding box center [658, 280] width 304 height 42
paste textarea "جبن قديم، حليب، سكر، نشا ذرة، ملح، بيض وخلاصة الفانيليا"
click at [654, 263] on textarea "جبن قديم، حليب، سكر، نشا ذرة، ملح، بيض وخلاصة الفانيليا" at bounding box center [658, 280] width 304 height 42
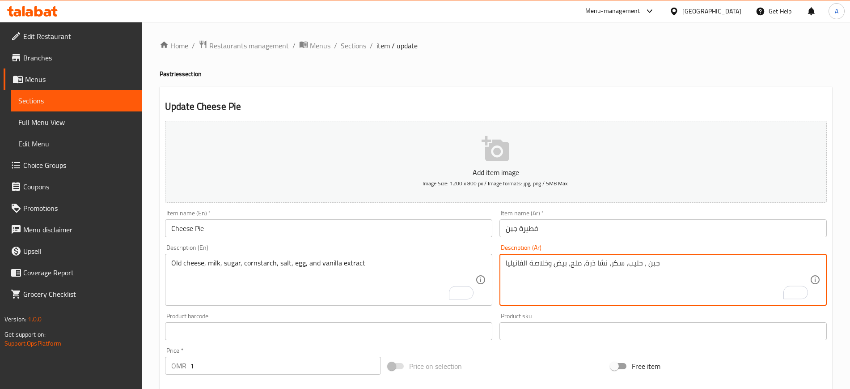
type textarea "جبن ، حليب، سكر، نشا ذرة، ملح، بيض وخلاصة الفانيليا"
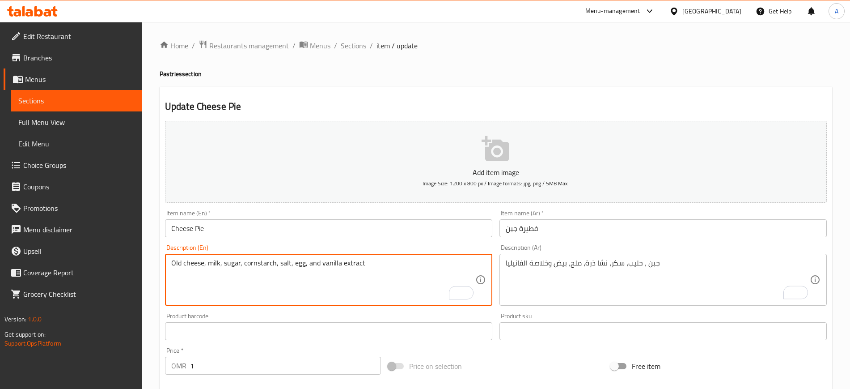
click at [178, 261] on textarea "Old cheese, milk, sugar, cornstarch, salt, egg, and vanilla extract" at bounding box center [323, 280] width 304 height 42
type textarea "cheese, milk, sugar, cornstarch, salt, egg, and vanilla extract"
click at [226, 234] on input "Cheese Pie" at bounding box center [328, 228] width 327 height 18
click at [344, 265] on textarea "cheese, milk, sugar, cornstarch, salt, egg, and vanilla extract" at bounding box center [323, 280] width 304 height 42
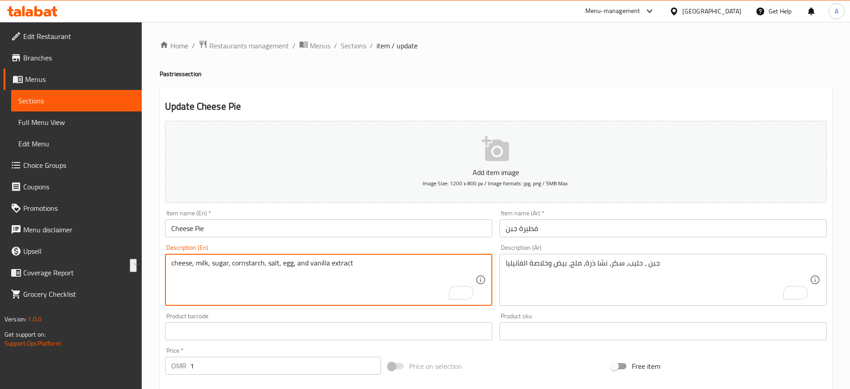
paste textarea "Savory pie filled with white cheese."
type textarea "Savory pie filled with white cheese."
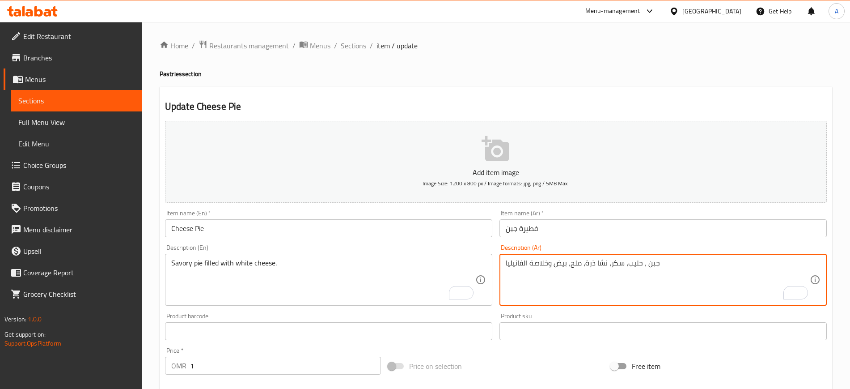
click at [570, 260] on textarea "جبن ، حليب، سكر، نشا ذرة، ملح، بيض وخلاصة الفانيليا" at bounding box center [658, 280] width 304 height 42
paste textarea "فطيرة مالحة محشو بالجبنة البيضاء."
type textarea "فطيرة مالحة محشو بالجبنة البيضاء."
click at [568, 231] on input "فطيرة جبن" at bounding box center [663, 228] width 327 height 18
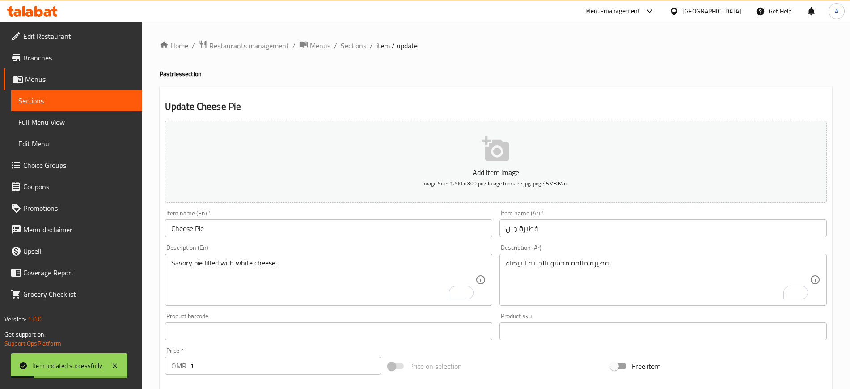
click at [352, 45] on span "Sections" at bounding box center [353, 45] width 25 height 11
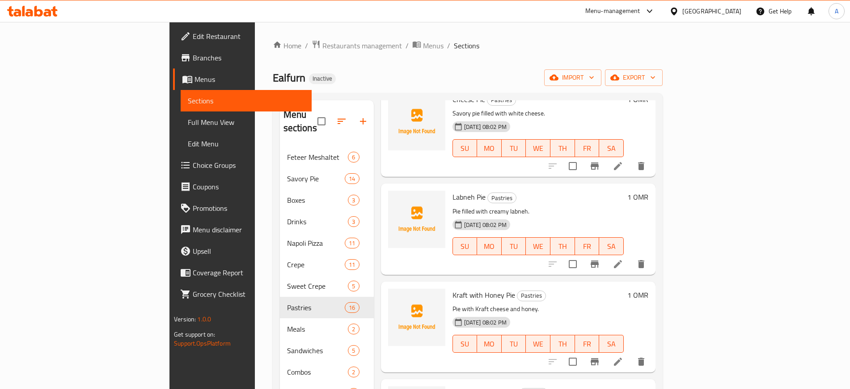
scroll to position [112, 0]
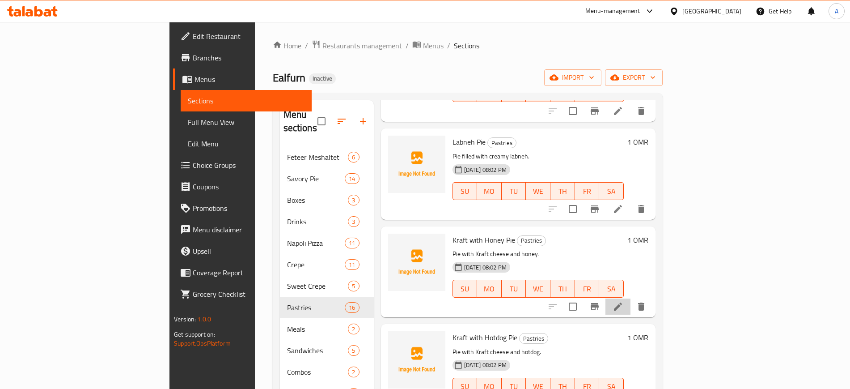
click at [631, 298] on li at bounding box center [618, 306] width 25 height 16
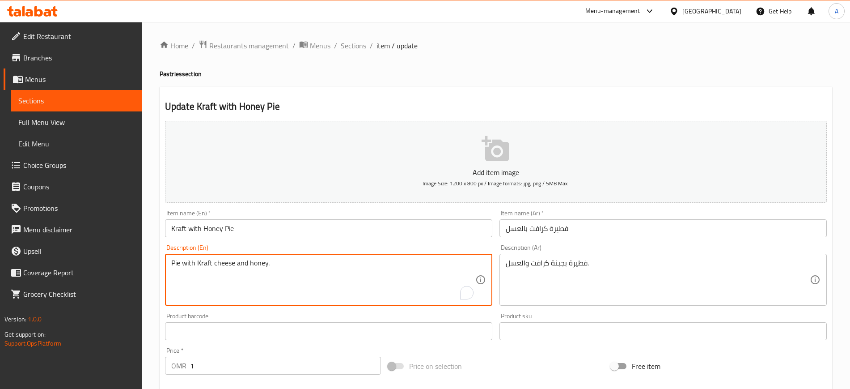
click at [301, 267] on textarea "Pie with Kraft cheese and honey." at bounding box center [323, 280] width 304 height 42
paste textarea "Sweet and gooey honey pie with Kraft cheese filling"
type textarea "Sweet and gooey honey pie with Kraft cheese filling."
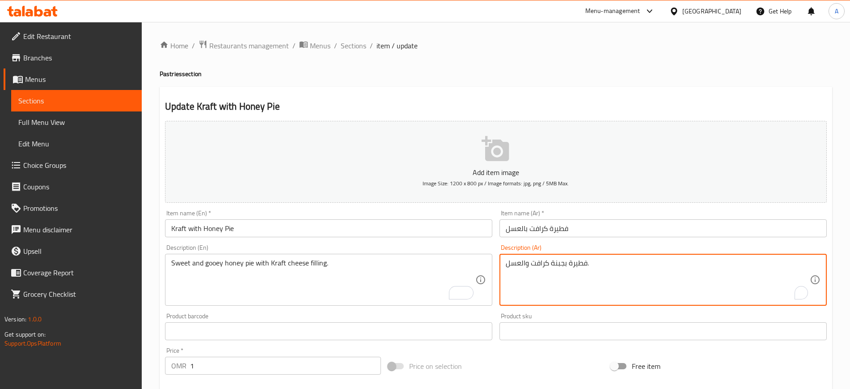
click at [557, 263] on textarea "فطيرة بجبنة كرافت والعسل." at bounding box center [658, 280] width 304 height 42
paste textarea "لعسل الحلوة واللزجة مع حشوة جبنة كرافت"
type textarea "فطيرة العسل الحلوة واللزجة مع حشوة جبنة كرافت."
click at [584, 228] on input "فطيرة كرافت بالعسل" at bounding box center [663, 228] width 327 height 18
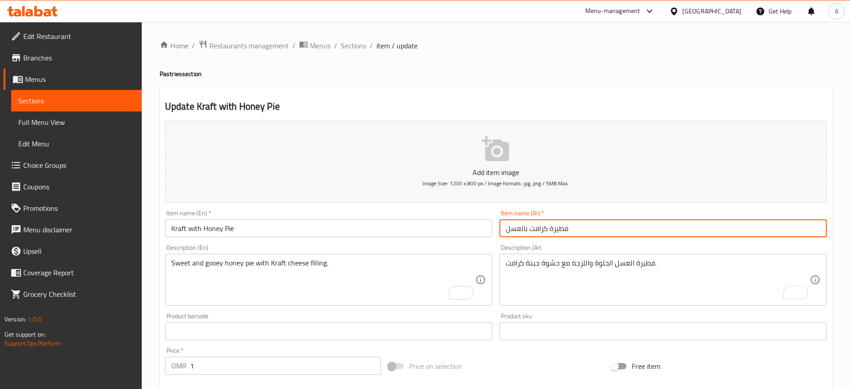
click at [360, 45] on span "Sections" at bounding box center [353, 45] width 25 height 11
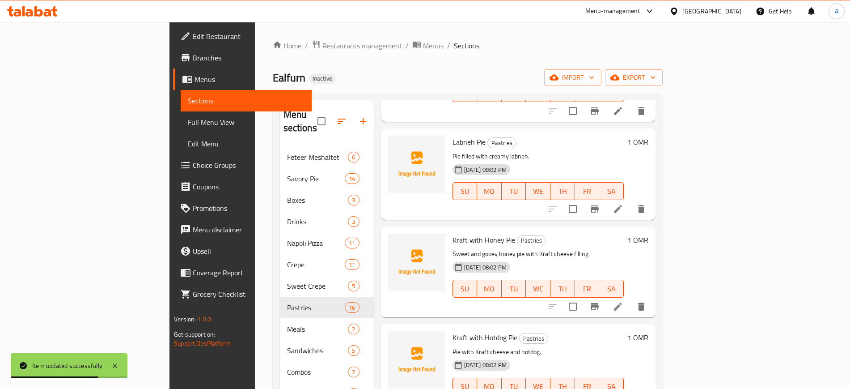
scroll to position [168, 0]
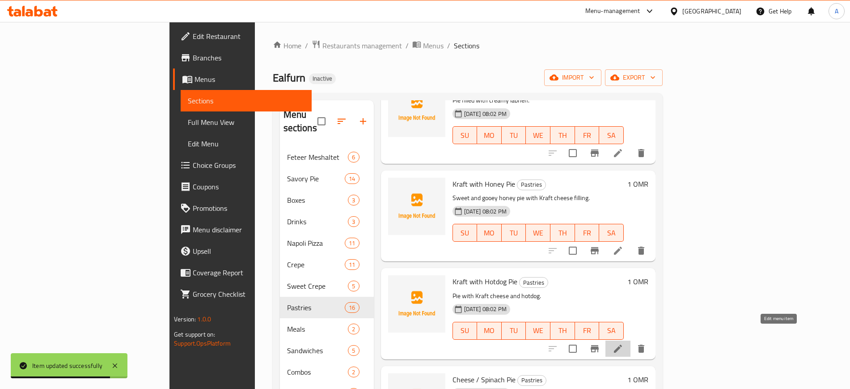
click at [624, 343] on icon at bounding box center [618, 348] width 11 height 11
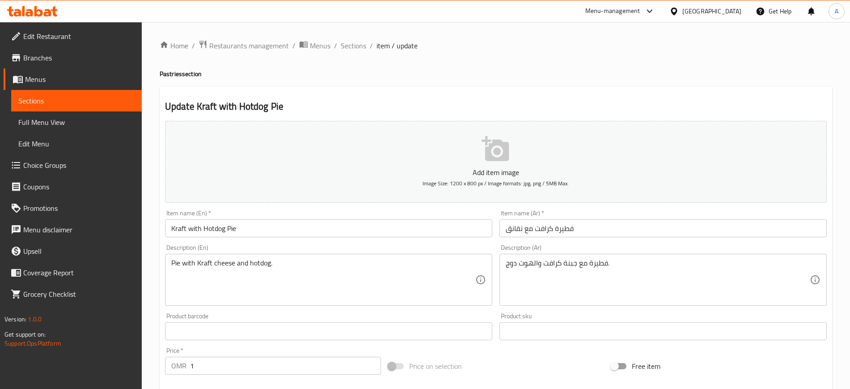
click at [299, 257] on div "Pie with Kraft cheese and hotdog. Description (En)" at bounding box center [328, 280] width 327 height 52
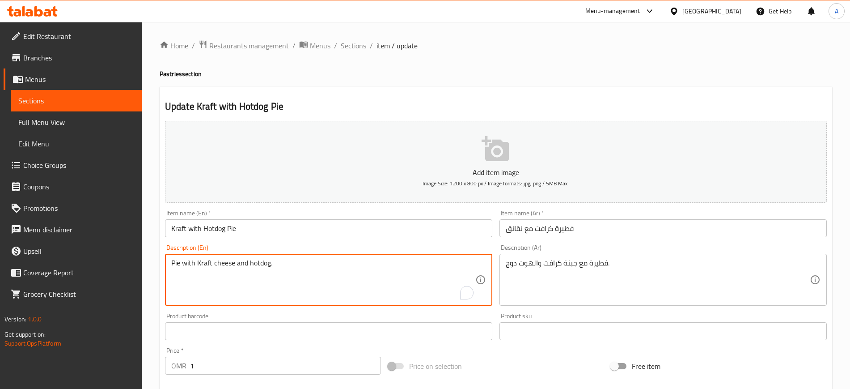
click at [299, 257] on div "Pie with Kraft cheese and hotdog. Description (En)" at bounding box center [328, 280] width 327 height 52
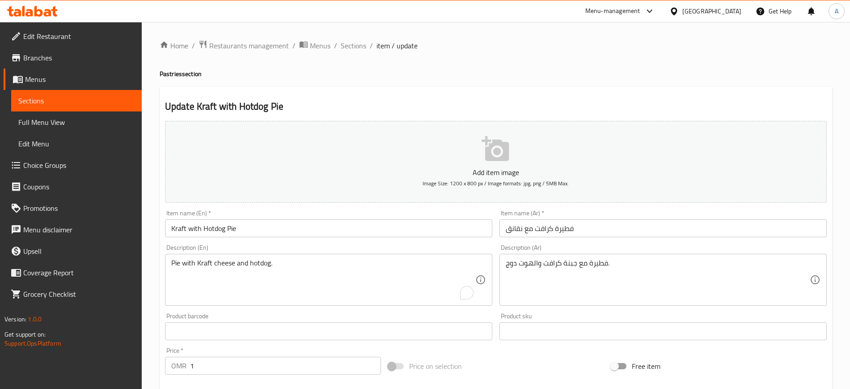
click at [299, 257] on div "Pie with Kraft cheese and hotdog. Description (En)" at bounding box center [328, 280] width 327 height 52
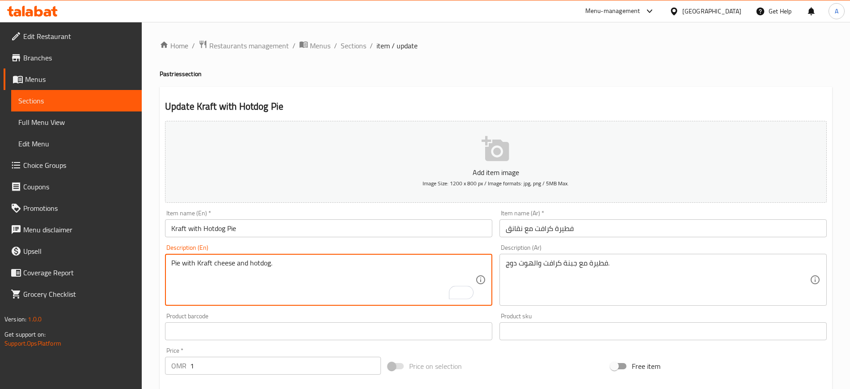
click at [296, 260] on textarea "Pie with Kraft cheese and hotdog." at bounding box center [323, 280] width 304 height 42
paste textarea "crust, hot dogs, mozzarella cheese and tomato sauce"
type textarea "Pie crust, hot dogs, mozzarella cheese and tomato sauce"
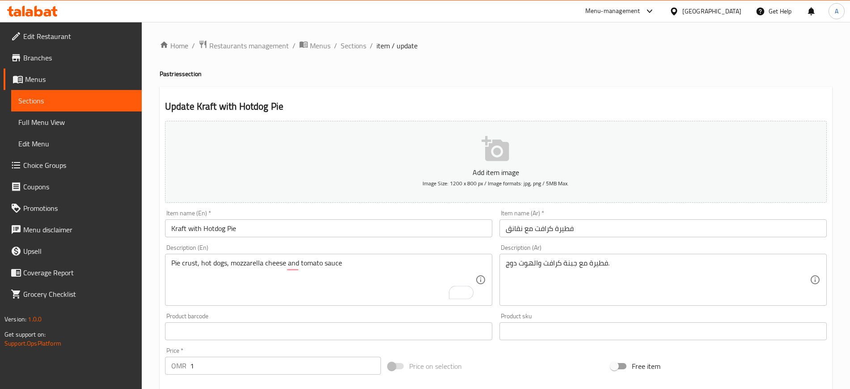
click at [534, 255] on div "فطيرة مع جبنة كرافت والهوت دوج. Description (Ar)" at bounding box center [663, 280] width 327 height 52
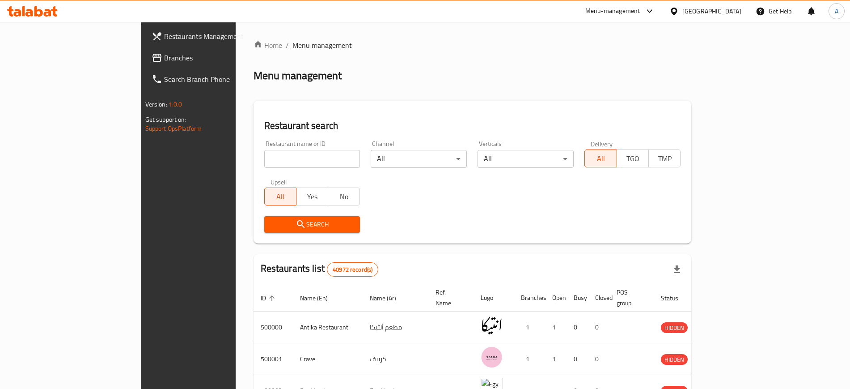
click at [552, 80] on div "Menu management" at bounding box center [473, 75] width 438 height 14
click at [739, 14] on div "[GEOGRAPHIC_DATA]" at bounding box center [712, 11] width 59 height 10
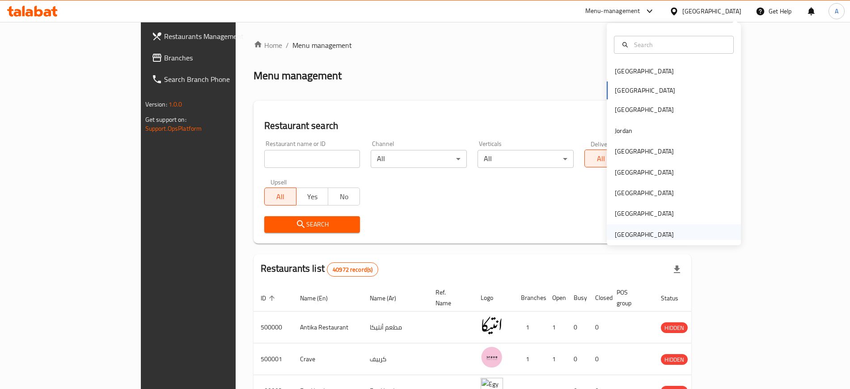
click at [627, 233] on div "[GEOGRAPHIC_DATA]" at bounding box center [644, 234] width 59 height 10
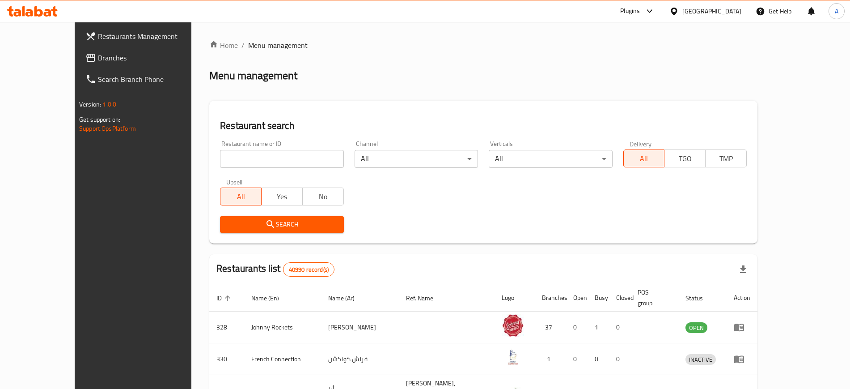
click at [84, 64] on link "Branches" at bounding box center [147, 57] width 138 height 21
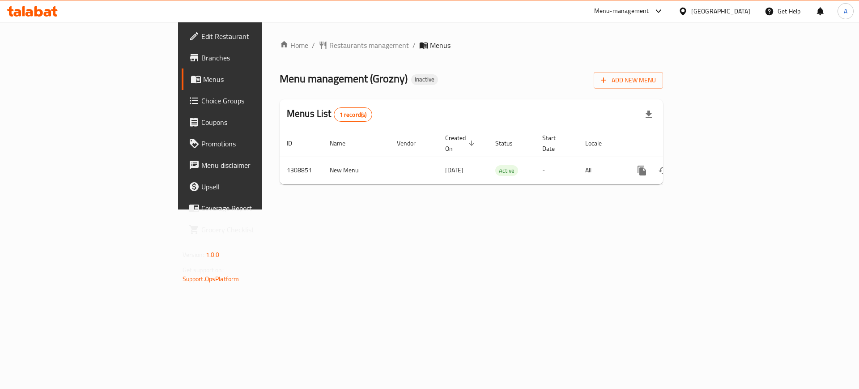
click at [566, 97] on div "Home / Restaurants management / Menus Menu management ( Grozny ) Inactive Add N…" at bounding box center [471, 116] width 383 height 152
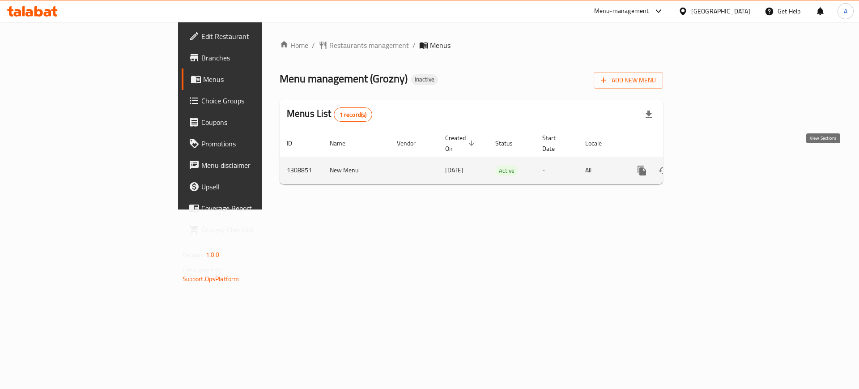
click at [710, 166] on icon "enhanced table" at bounding box center [706, 170] width 8 height 8
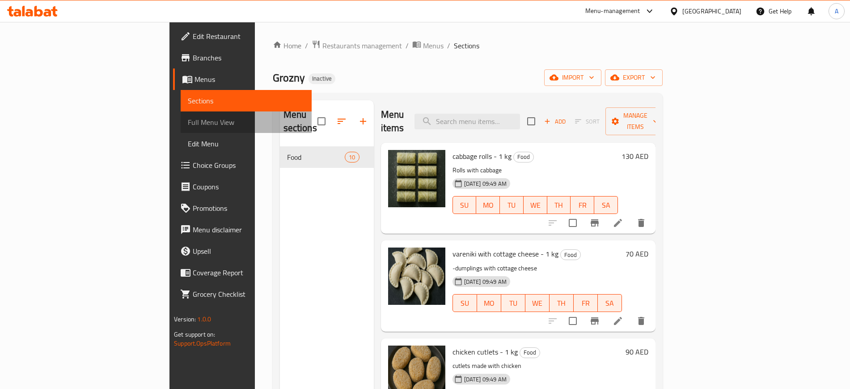
click at [188, 117] on span "Full Menu View" at bounding box center [246, 122] width 116 height 11
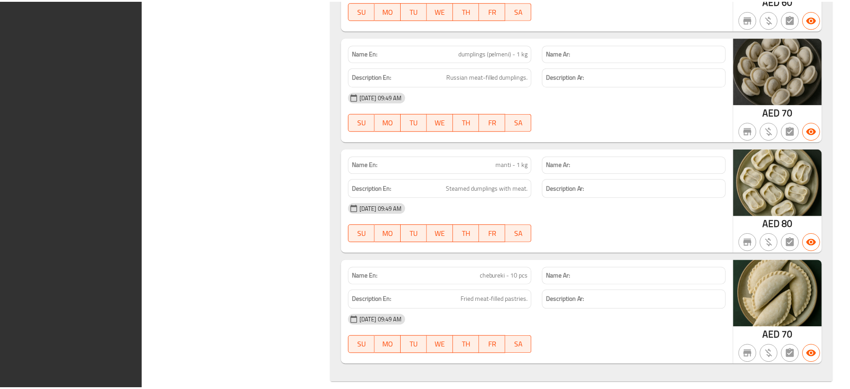
scroll to position [908, 0]
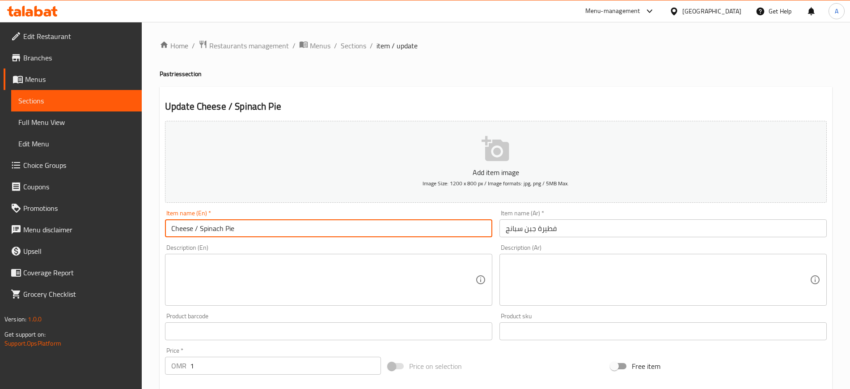
scroll to position [56, 0]
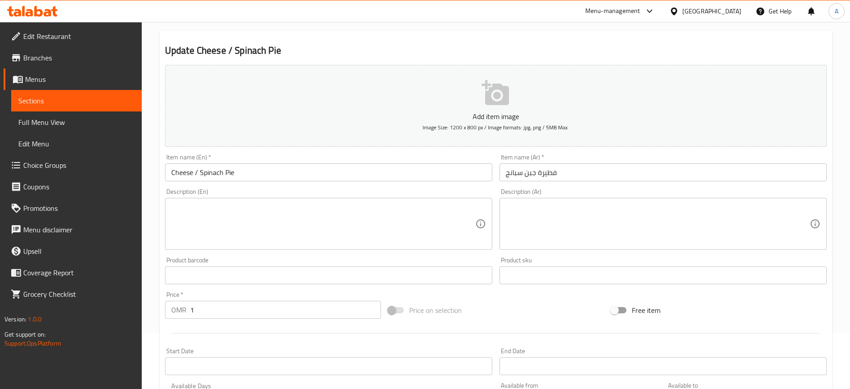
click at [377, 176] on input "Cheese / Spinach Pie" at bounding box center [328, 172] width 327 height 18
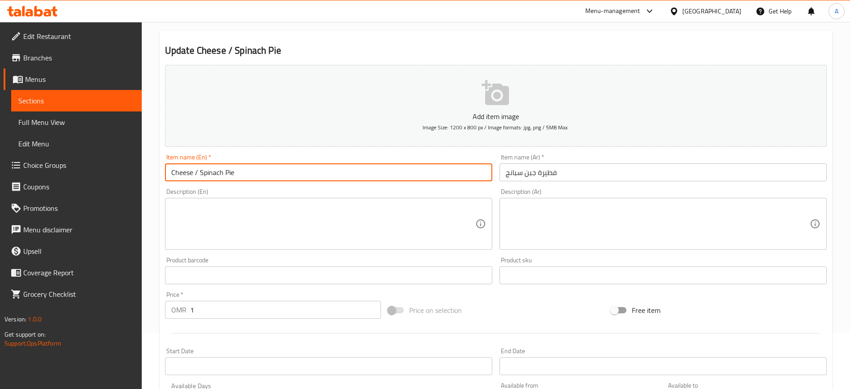
click at [198, 174] on input "Cheese / Spinach Pie" at bounding box center [328, 172] width 327 height 18
type input "Cheese and Spinach Pie"
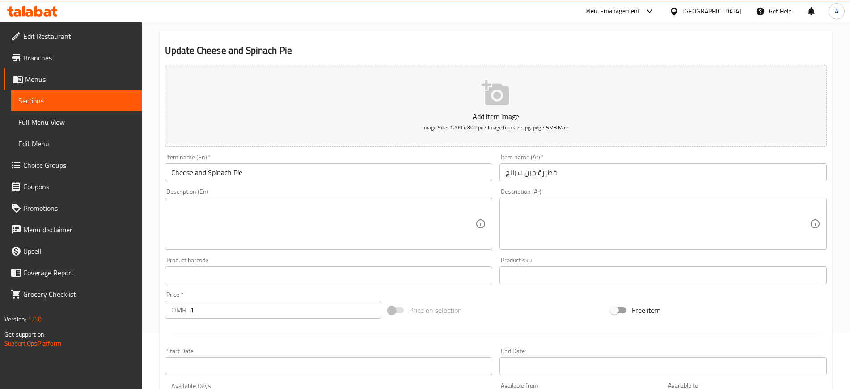
click at [358, 177] on input "Cheese and Spinach Pie" at bounding box center [328, 172] width 327 height 18
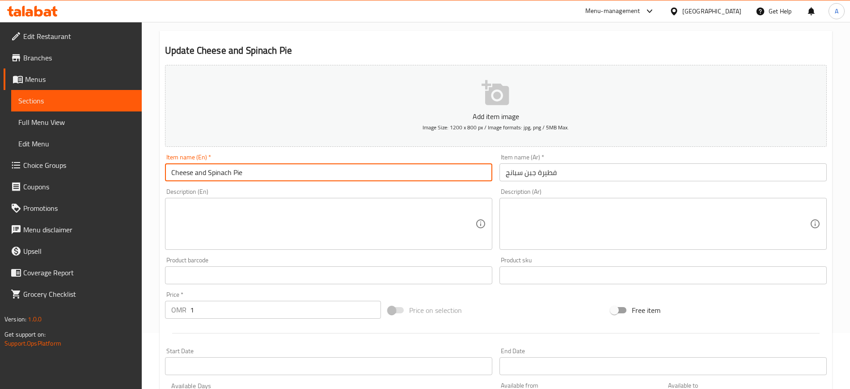
click at [358, 177] on input "Cheese and Spinach Pie" at bounding box center [328, 172] width 327 height 18
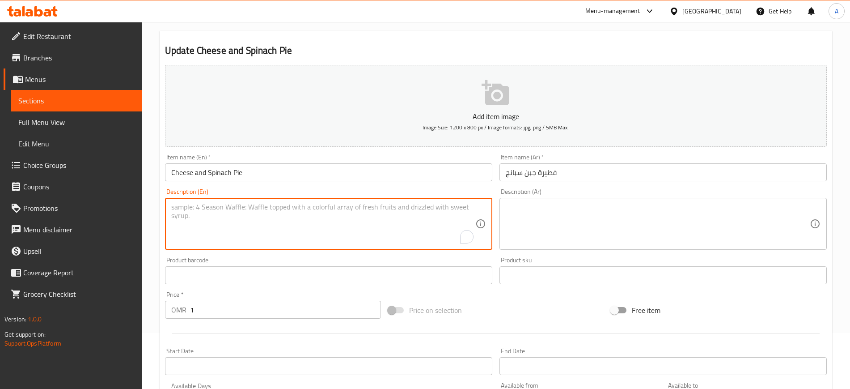
click at [398, 231] on textarea "To enrich screen reader interactions, please activate Accessibility in Grammarl…" at bounding box center [323, 224] width 304 height 42
paste textarea "Manoushe dough, cheese, spinach, olive oil"
click at [190, 210] on textarea "Manoushe dough, cheese, spinach, olive oil" at bounding box center [323, 224] width 304 height 42
click at [190, 209] on textarea "Manoushe dough, cheese, spinach, olive oil" at bounding box center [323, 224] width 304 height 42
type textarea "dough, cheese, spinach, olive oil"
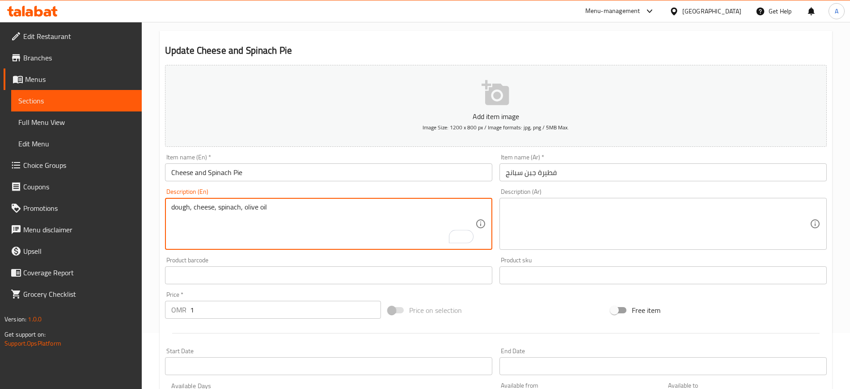
click at [530, 210] on textarea at bounding box center [658, 224] width 304 height 42
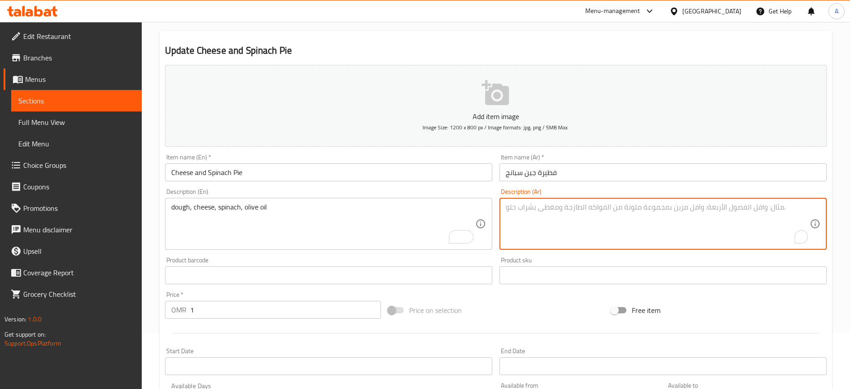
paste textarea "عجينة مناقيش، جبنة، [PERSON_NAME]، [PERSON_NAME]"
click at [592, 208] on textarea "عجينة مناقيش، جبنة، [PERSON_NAME]، [PERSON_NAME]" at bounding box center [658, 224] width 304 height 42
type textarea "عجينة ، [PERSON_NAME]، [PERSON_NAME]، [PERSON_NAME]"
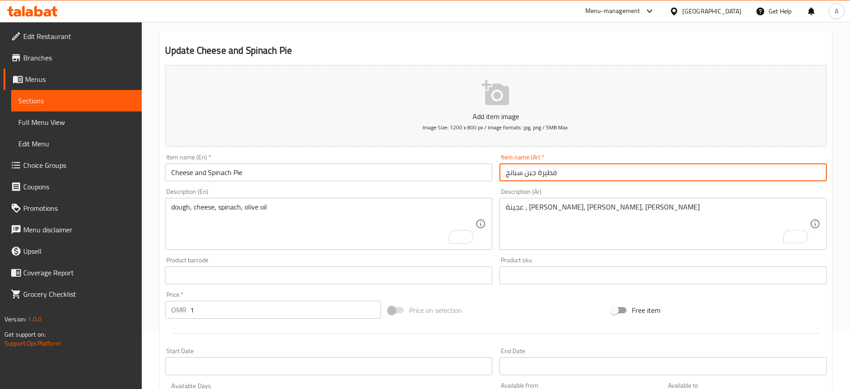
click at [583, 164] on input "فطيرة جبن سبانج" at bounding box center [663, 172] width 327 height 18
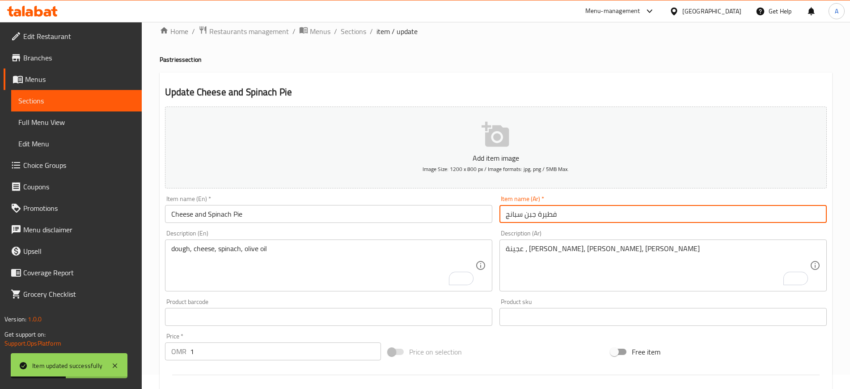
scroll to position [0, 0]
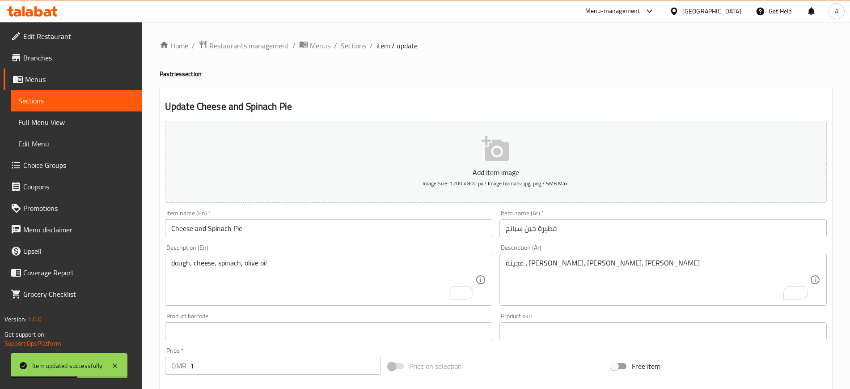
click at [363, 47] on span "Sections" at bounding box center [353, 45] width 25 height 11
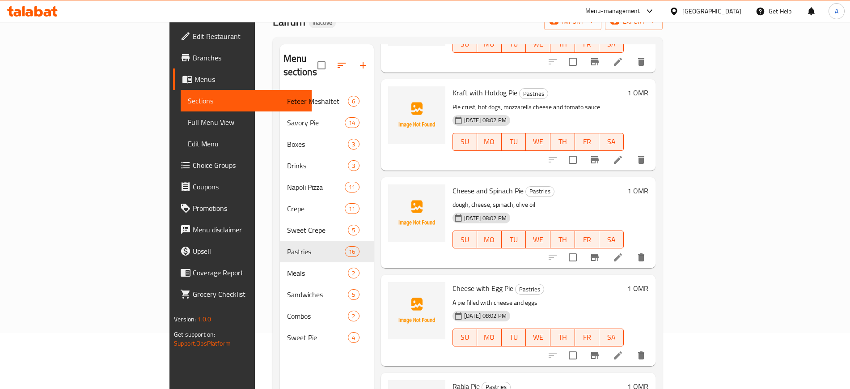
scroll to position [335, 0]
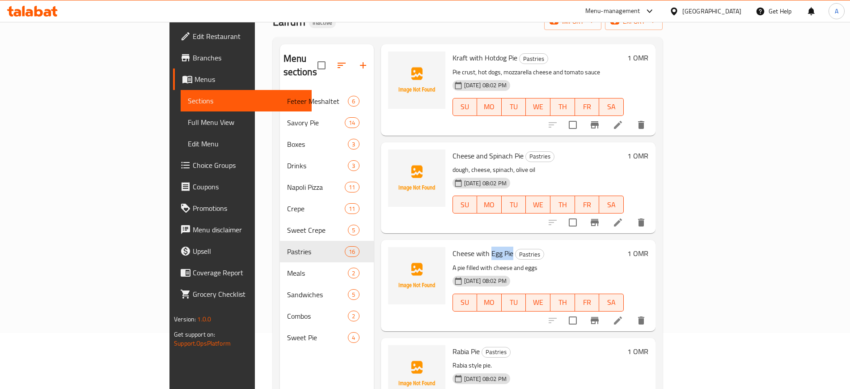
drag, startPoint x: 449, startPoint y: 241, endPoint x: 470, endPoint y: 242, distance: 21.0
click at [470, 246] on span "Cheese with Egg Pie" at bounding box center [483, 252] width 61 height 13
copy span "Egg Pie"
click at [624, 315] on icon at bounding box center [618, 320] width 11 height 11
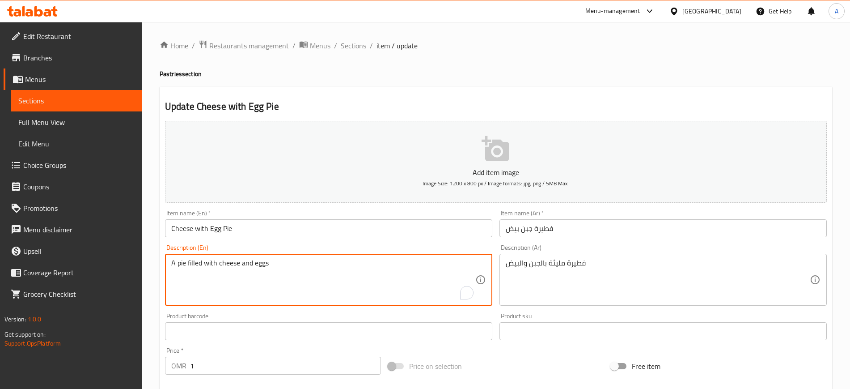
click at [297, 260] on textarea "A pie filled with cheese and eggs" at bounding box center [323, 280] width 304 height 42
paste textarea "Egg piece with melted cheese."
type textarea "Egg piece with melted cheese."
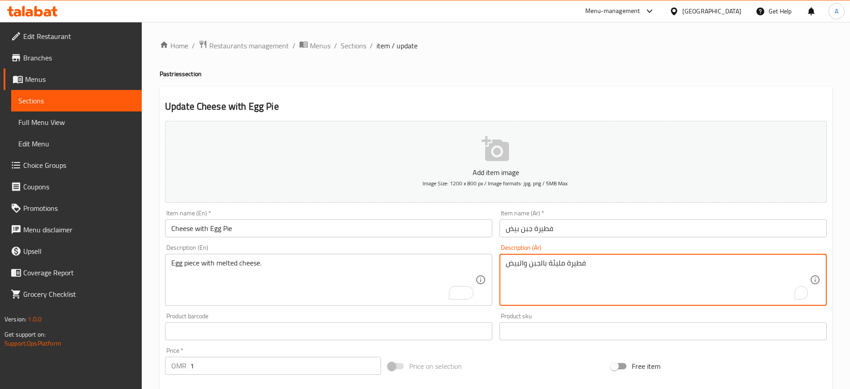
click at [552, 266] on textarea "فطيرة مليئة بالجبن والبيض" at bounding box center [658, 280] width 304 height 42
paste textarea "طعة بيض مع جبنة ذائبة."
type textarea "قطعة بيض مع جبنة ذائبة."
click at [562, 225] on input "فطيرة جبن بيض" at bounding box center [663, 228] width 327 height 18
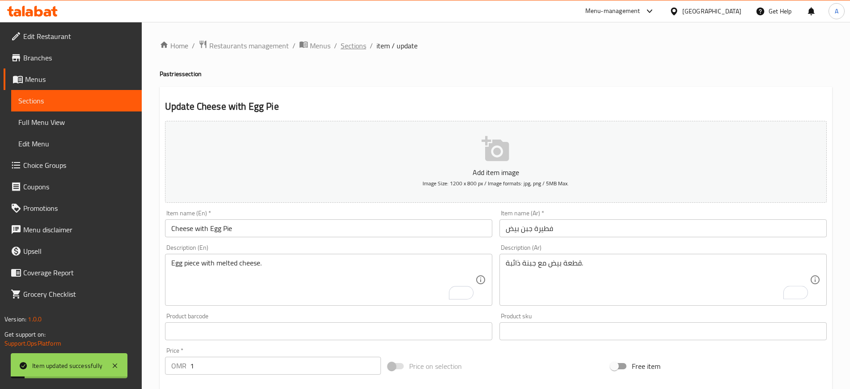
click at [350, 47] on span "Sections" at bounding box center [353, 45] width 25 height 11
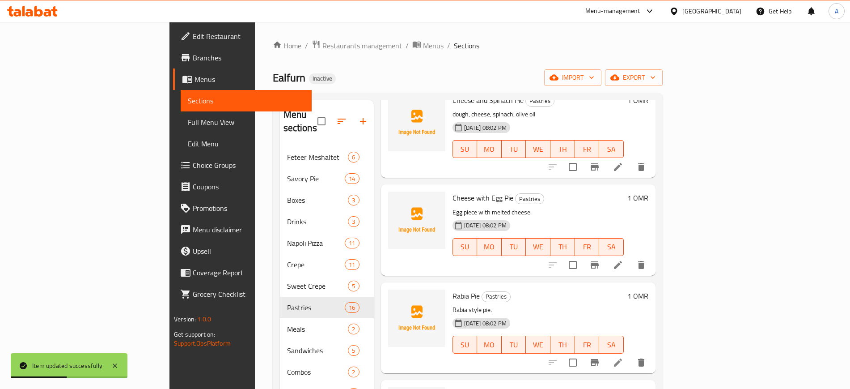
scroll to position [447, 0]
click at [453, 288] on span "Rabia Pie" at bounding box center [466, 294] width 27 height 13
copy h6 "Rabia Pie"
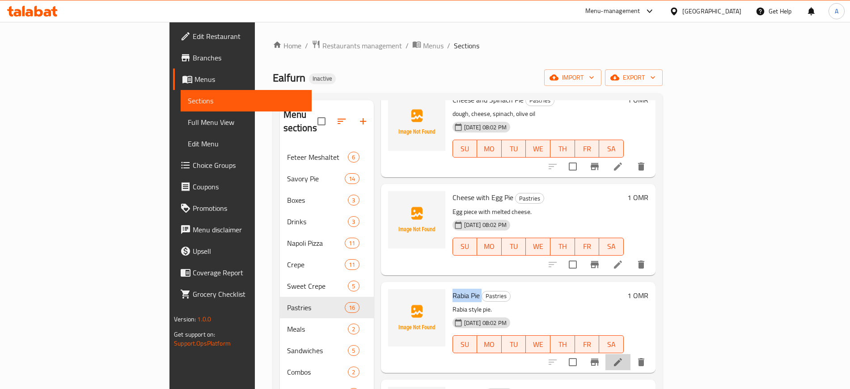
click at [631, 354] on li at bounding box center [618, 362] width 25 height 16
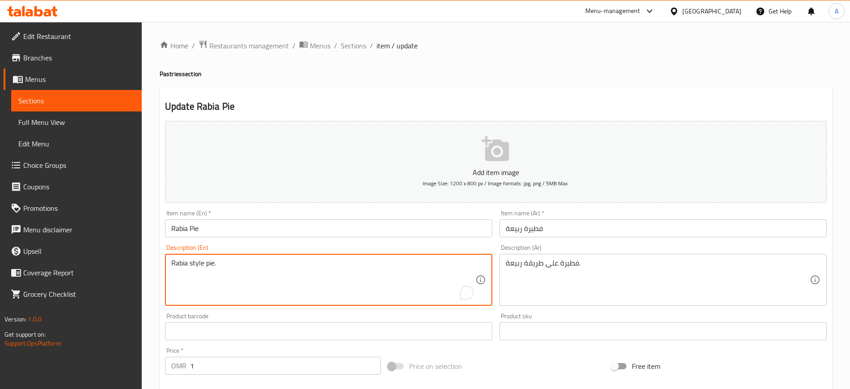
click at [258, 276] on textarea "Rabia style pie." at bounding box center [323, 280] width 304 height 42
paste textarea "Pakistani dessert made with layers of flaky pastry and a sweet, creamy filling"
type textarea "Pakistani dessert made with layers of flaky pastry and a sweet, creamy filling."
click at [551, 271] on textarea "فطيرة على طريقة ربيعة." at bounding box center [658, 280] width 304 height 42
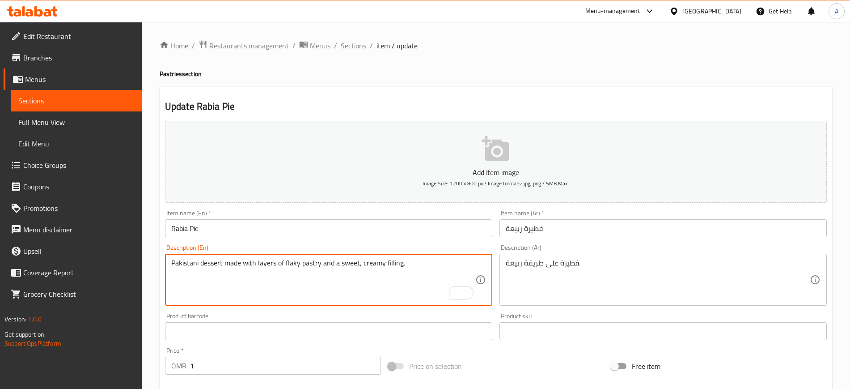
click at [551, 271] on textarea "فطيرة على طريقة ربيعة." at bounding box center [658, 280] width 304 height 42
paste textarea "حلوى باكستانية مصنوعة من طبقات من المعجنات الرقيقة وحشوة كريمية حلو"
type textarea "حلوى باكستانية مصنوعة من طبقات من المعجنات الرقيقة وحشوة كريمية حلوة."
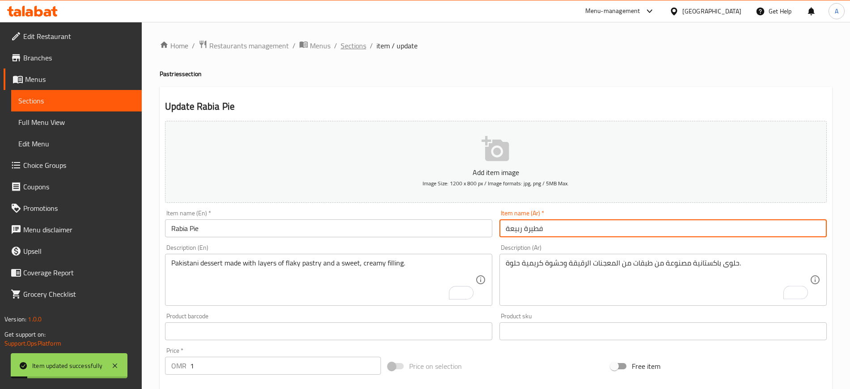
click at [346, 41] on span "Sections" at bounding box center [353, 45] width 25 height 11
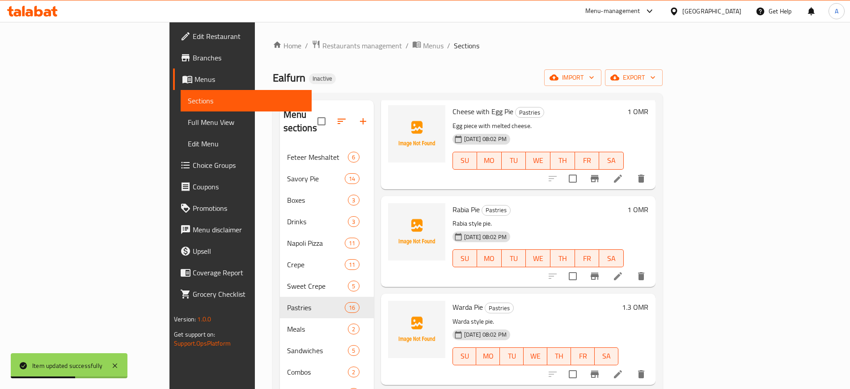
scroll to position [559, 0]
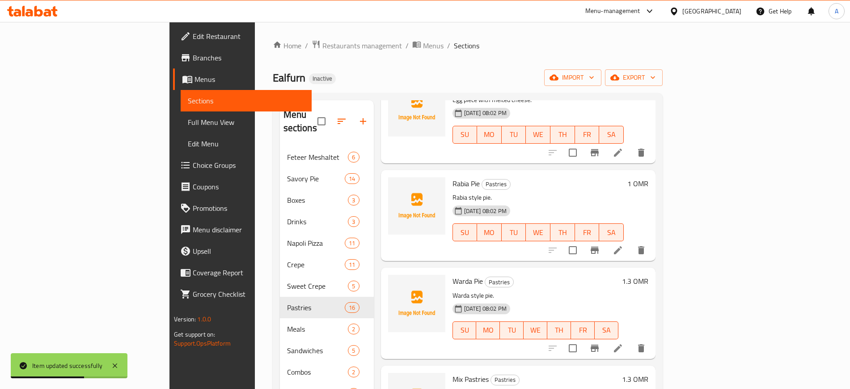
click at [453, 274] on span "Warda Pie" at bounding box center [468, 280] width 30 height 13
copy h6 "Warda Pie"
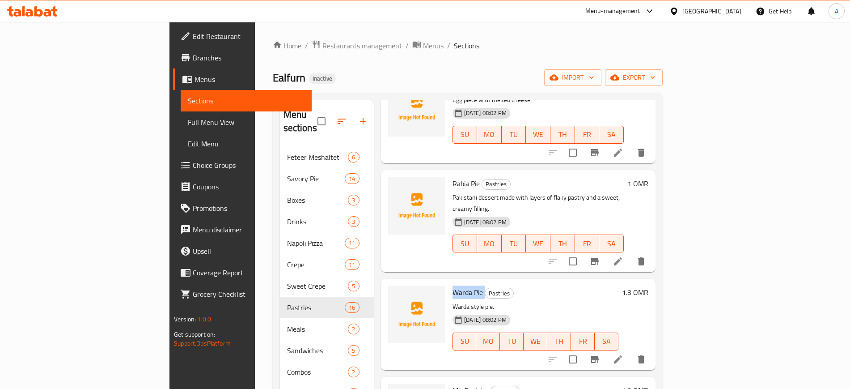
click at [624, 354] on icon at bounding box center [618, 359] width 11 height 11
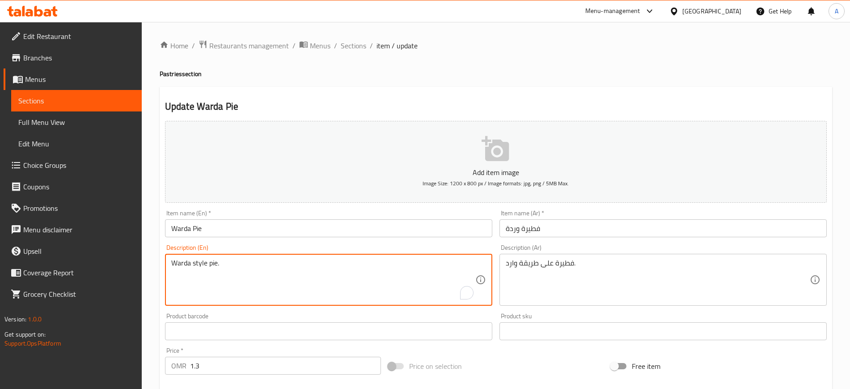
click at [277, 271] on textarea "Warda style pie." at bounding box center [323, 280] width 304 height 42
click at [534, 249] on div "Description (Ar) فطيرة على طريقة وارد. Description (Ar)" at bounding box center [663, 274] width 327 height 61
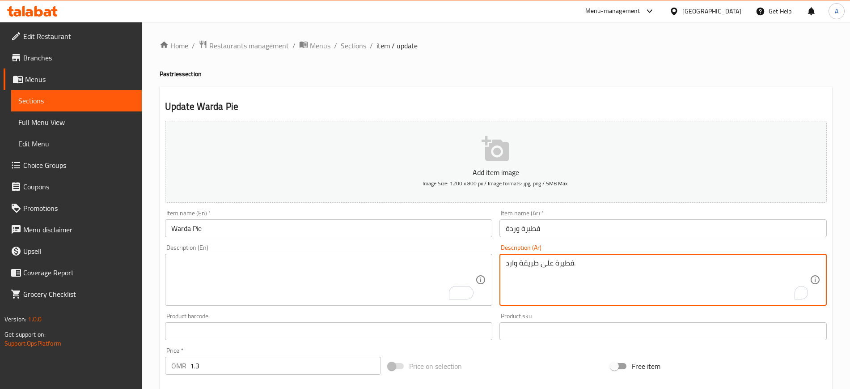
click at [532, 264] on textarea "فطيرة على طريقة وارد." at bounding box center [658, 280] width 304 height 42
click at [557, 228] on input "فطيرة وردة" at bounding box center [663, 228] width 327 height 18
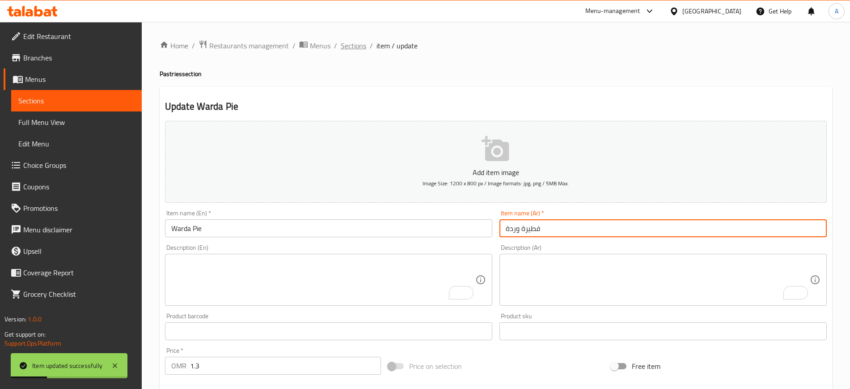
click at [352, 48] on span "Sections" at bounding box center [353, 45] width 25 height 11
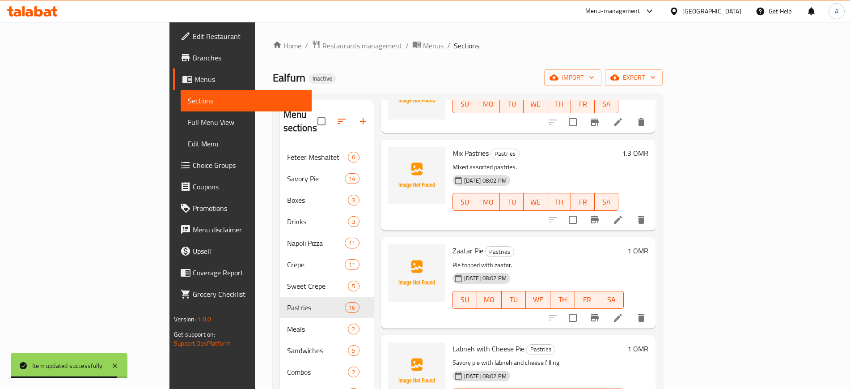
scroll to position [839, 0]
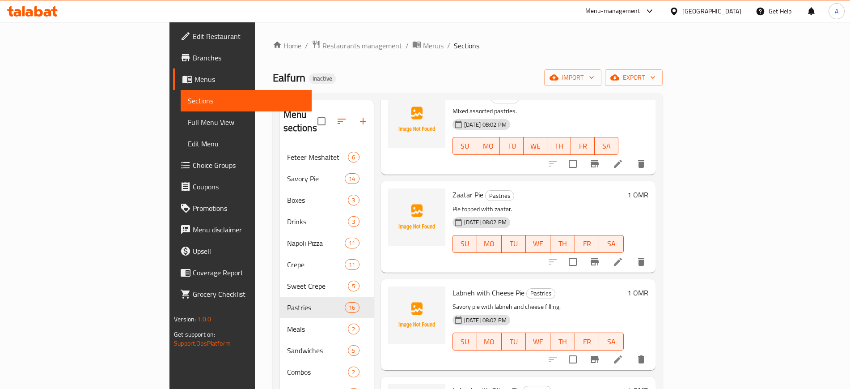
click at [453, 188] on span "Zaatar Pie" at bounding box center [468, 194] width 31 height 13
copy h6 "Zaatar Pie"
click at [631, 254] on li at bounding box center [618, 262] width 25 height 16
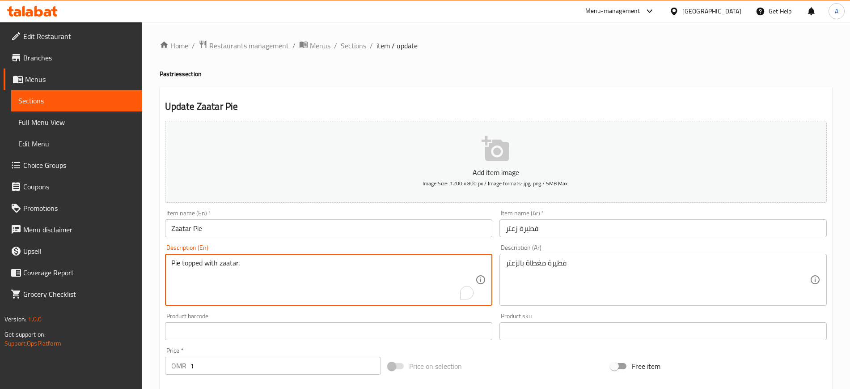
click at [254, 266] on textarea "Pie topped with zaatar." at bounding box center [323, 280] width 304 height 42
paste textarea "Salt, instant yeast, warm water and zaatar"
type textarea "Salt, instant yeast, warm water and zaatar"
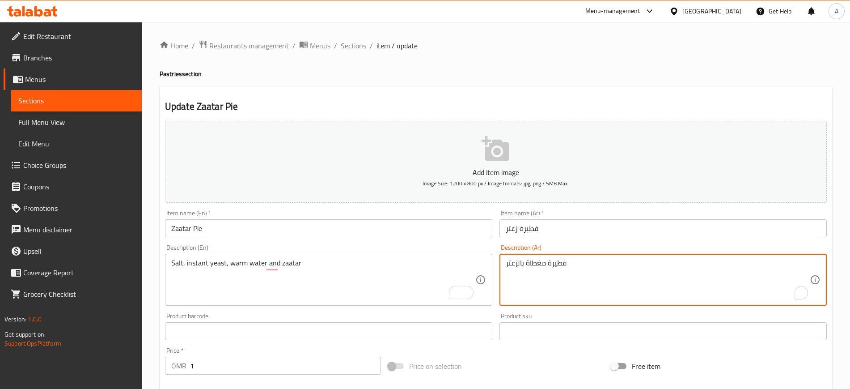
click at [582, 285] on textarea "فطيرة مغطاة بالزعتر" at bounding box center [658, 280] width 304 height 42
paste textarea "لح، خميرة فورية، مياه دافئ و"
type textarea "ملح، خميرة فورية، مياه دافئ وزعتر"
click at [570, 233] on input "فطيرة زعتر" at bounding box center [663, 228] width 327 height 18
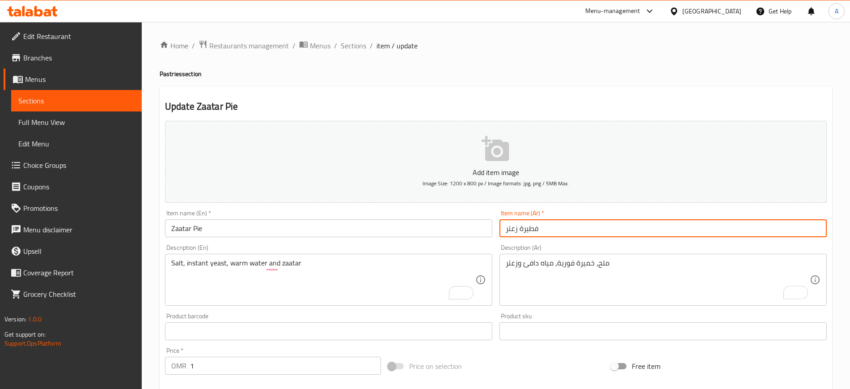
click at [354, 51] on span "Sections" at bounding box center [353, 45] width 25 height 11
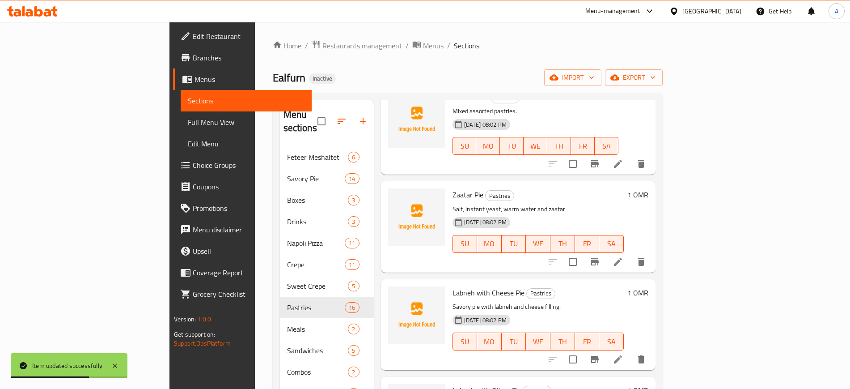
scroll to position [895, 0]
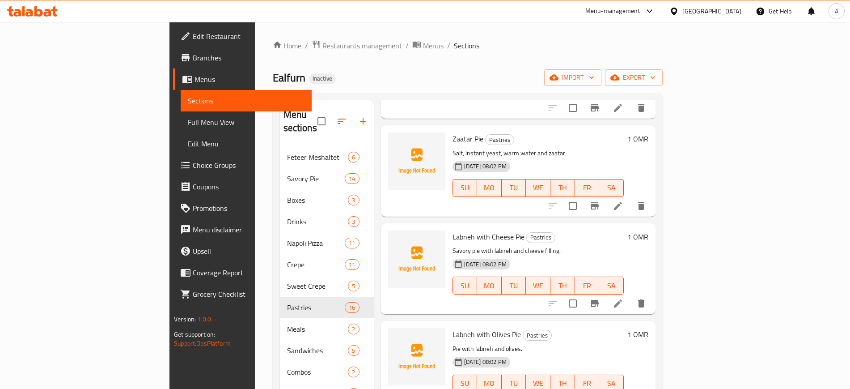
click at [631, 295] on li at bounding box center [618, 303] width 25 height 16
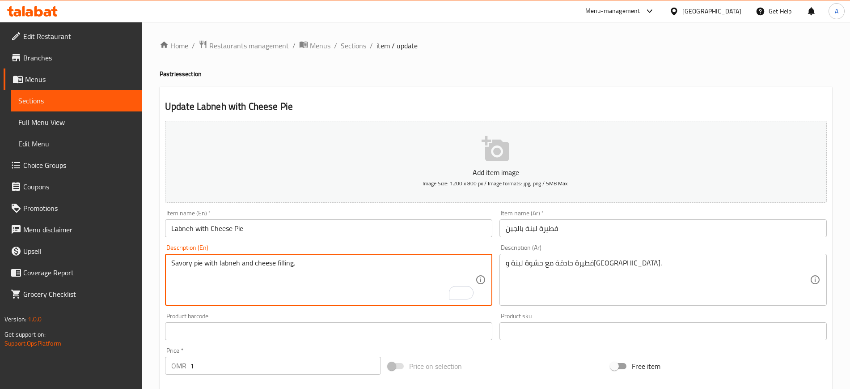
click at [218, 263] on textarea "Savory pie with labneh and cheese filling." at bounding box center [323, 280] width 304 height 42
type textarea "Savory pie with cream labneh and cheese filling."
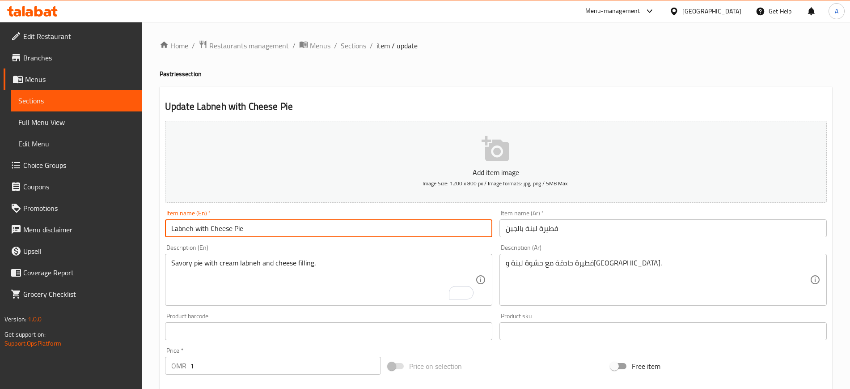
click at [262, 229] on input "Labneh with Cheese Pie" at bounding box center [328, 228] width 327 height 18
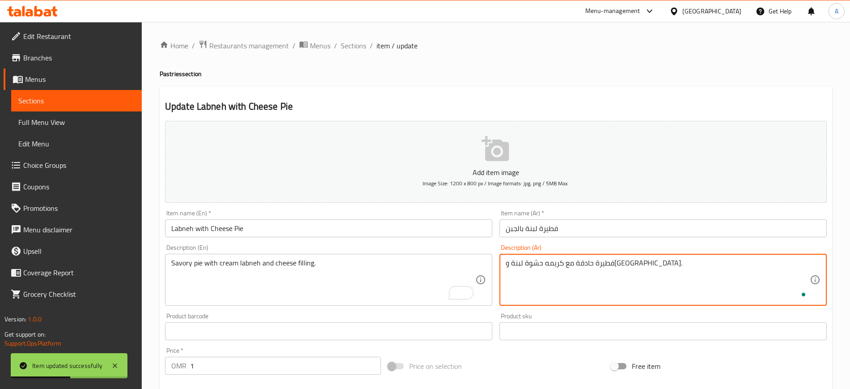
type textarea "فطيرة حادقة مع كريمه حشوة لبنة و[GEOGRAPHIC_DATA]."
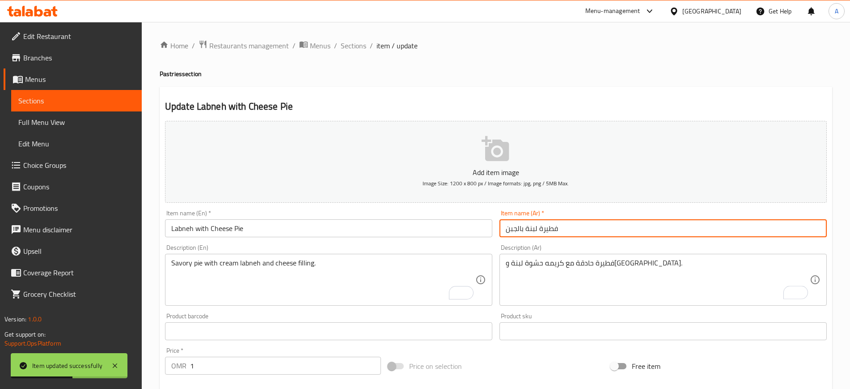
click at [584, 231] on input "فطيرة لبنة بالجبن" at bounding box center [663, 228] width 327 height 18
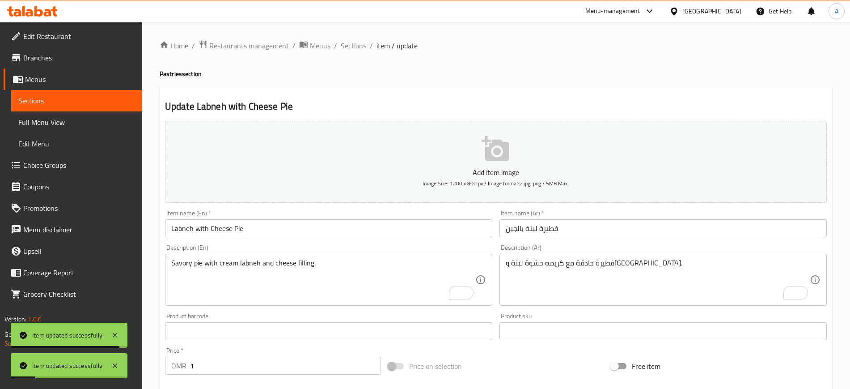
click at [357, 47] on span "Sections" at bounding box center [353, 45] width 25 height 11
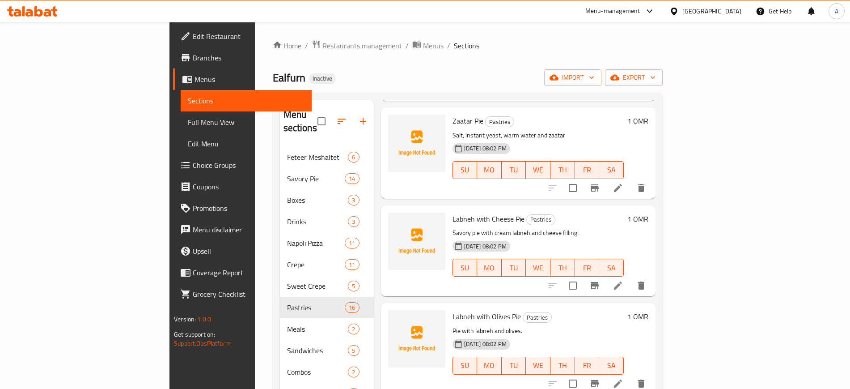
scroll to position [918, 0]
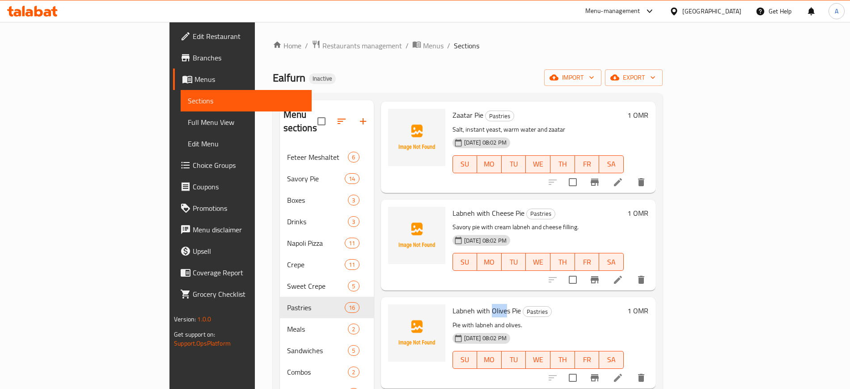
drag, startPoint x: 450, startPoint y: 288, endPoint x: 463, endPoint y: 289, distance: 13.9
click at [463, 304] on span "Labneh with Olives Pie" at bounding box center [487, 310] width 68 height 13
click at [453, 304] on span "Labneh with Olives Pie" at bounding box center [487, 310] width 68 height 13
copy span "Labneh"
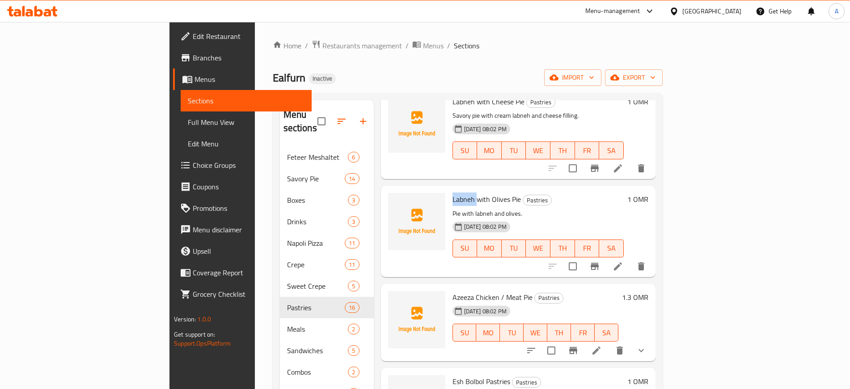
scroll to position [1030, 0]
click at [624, 260] on icon at bounding box center [618, 265] width 11 height 11
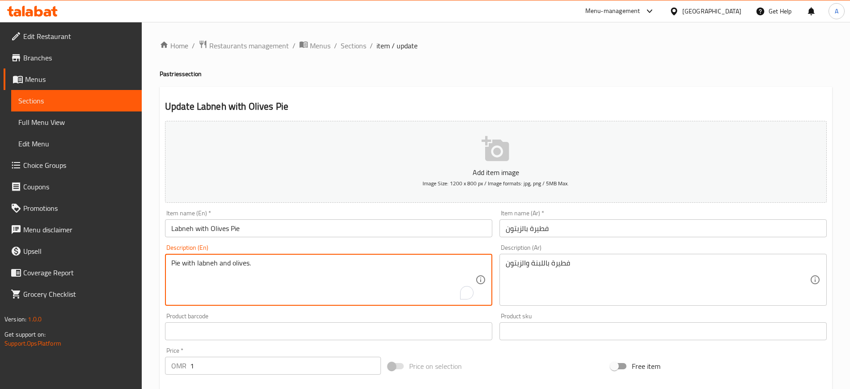
click at [300, 264] on textarea "Pie with labneh and olives." at bounding box center [323, 280] width 304 height 42
paste textarea "Dough, Labneh, Salt, Pepper, butter and Olive Oil"
type textarea "Dough, Labneh, Salt, Pepper, butter and Olive Oil"
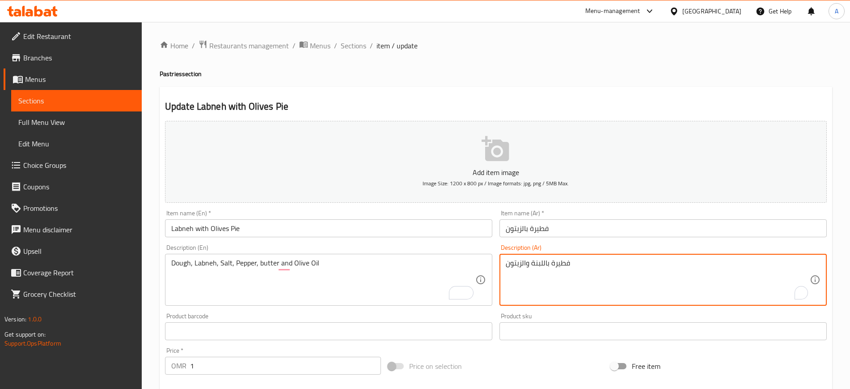
click at [562, 270] on textarea "فطيرة باللبنة والزيتون" at bounding box center [658, 280] width 304 height 42
paste textarea "عجينة، [PERSON_NAME]، [PERSON_NAME]، فلفل، زبدة وزيت"
type textarea "عجينة، [PERSON_NAME]، [PERSON_NAME]، فلفل، زبدة وزيت زيتون"
click at [584, 227] on input "فطيرة بالزيتون" at bounding box center [663, 228] width 327 height 18
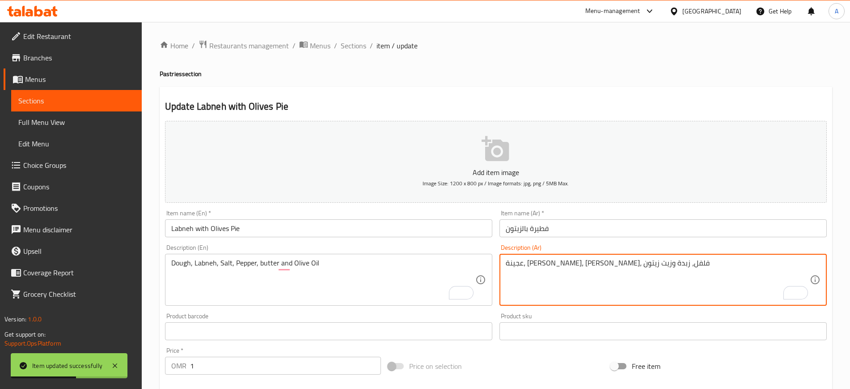
click at [596, 263] on textarea "عجينة، [PERSON_NAME]، [PERSON_NAME]، فلفل، زبدة وزيت زيتون" at bounding box center [658, 280] width 304 height 42
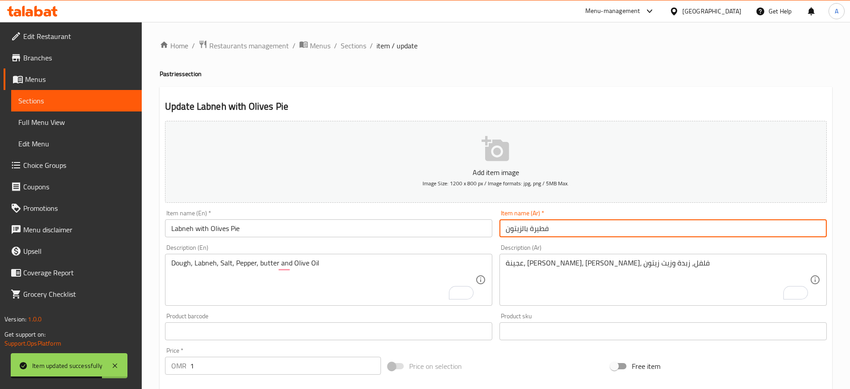
click at [530, 229] on input "فطيرة بالزيتون" at bounding box center [663, 228] width 327 height 18
paste input "لبنة"
type input "فطيرة لبنة بالزيتون"
click at [266, 236] on input "Labneh with Olives Pie" at bounding box center [328, 228] width 327 height 18
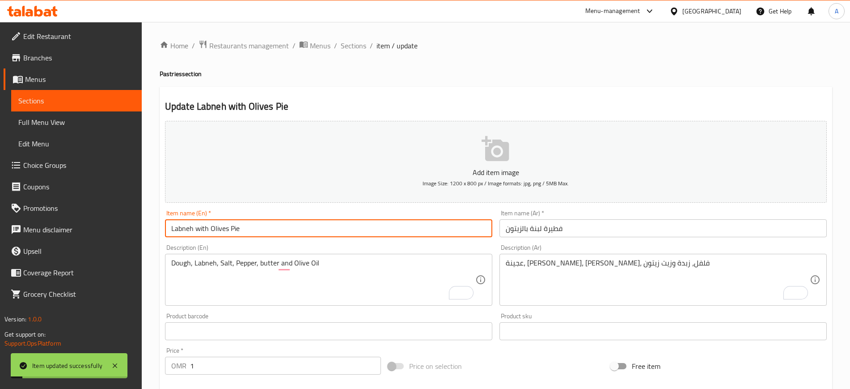
click at [266, 237] on input "Labneh with Olives Pie" at bounding box center [328, 228] width 327 height 18
click at [529, 77] on h4 "Pastries section" at bounding box center [496, 73] width 673 height 9
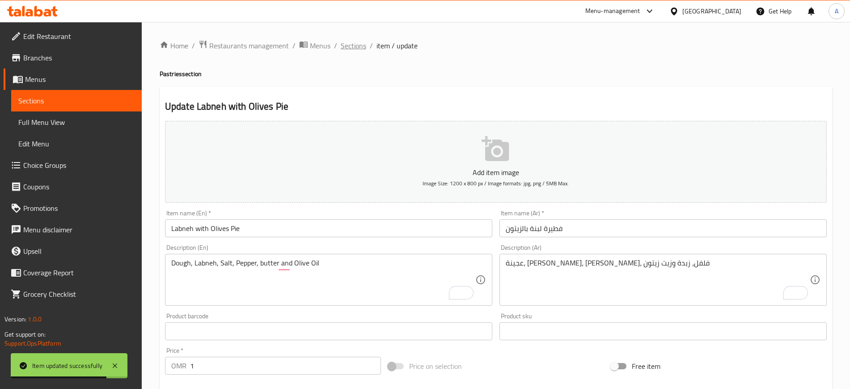
click at [365, 45] on span "Sections" at bounding box center [353, 45] width 25 height 11
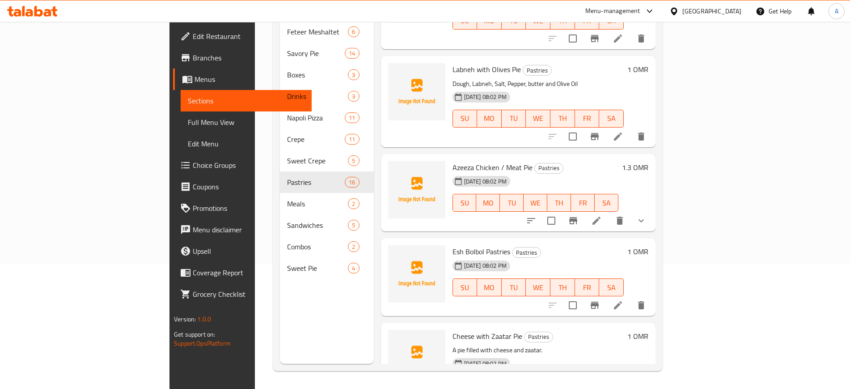
scroll to position [1032, 0]
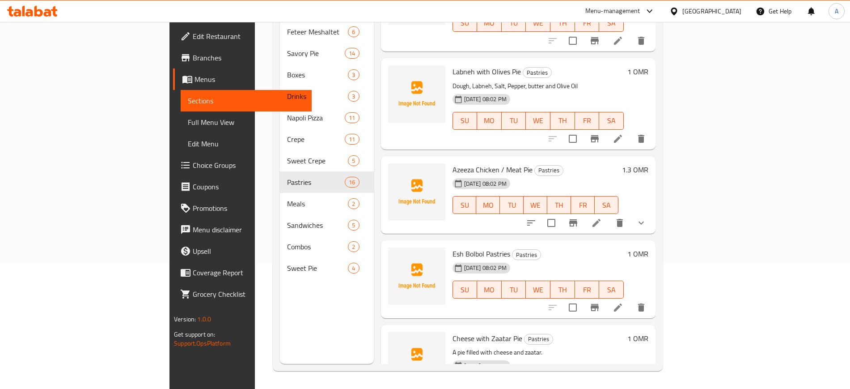
click at [453, 247] on span "Esh Bolbol Pastries" at bounding box center [482, 253] width 58 height 13
copy h6 "Esh Bolbol Pastries"
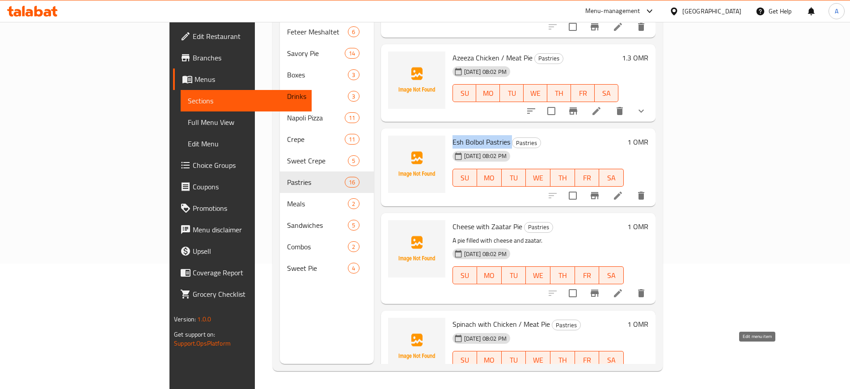
click at [609, 369] on li at bounding box center [596, 377] width 25 height 16
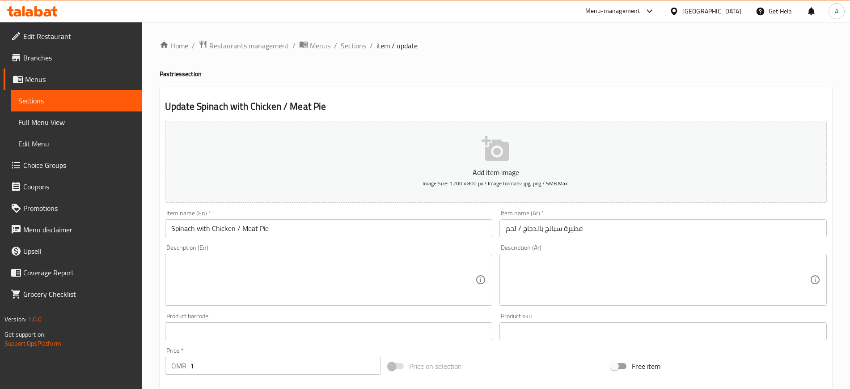
click at [293, 289] on textarea at bounding box center [323, 280] width 304 height 42
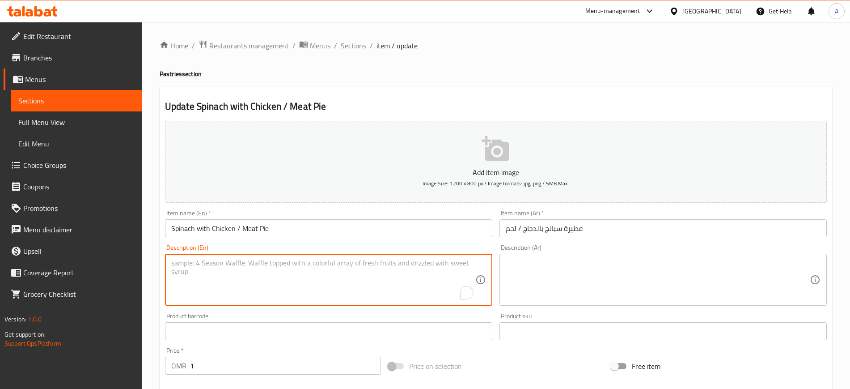
paste textarea "Spinach Pies, pies filled with spinach."
type textarea "Spinach Pies, pies filled with spinach."
click at [594, 259] on textarea at bounding box center [658, 280] width 304 height 42
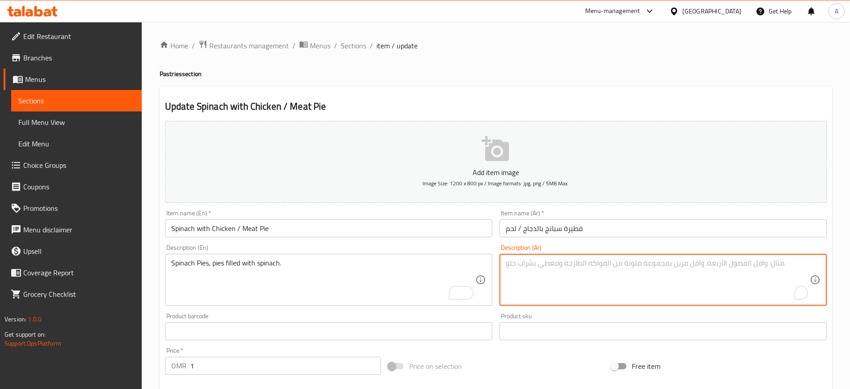
paste textarea "فطائر السبانخ ، فطائر محشوة بالسبانخ."
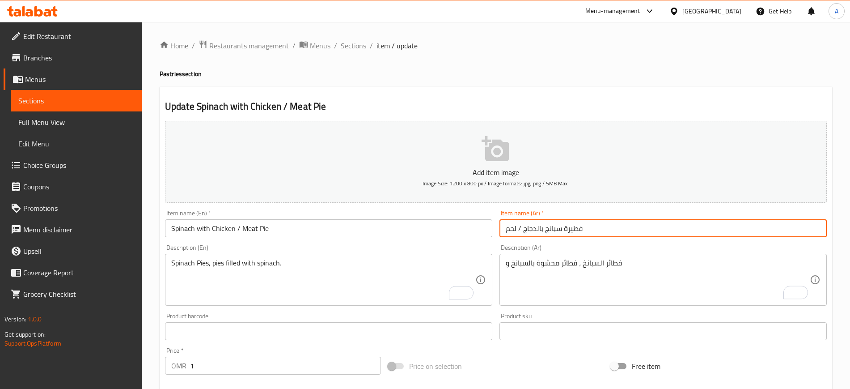
drag, startPoint x: 544, startPoint y: 229, endPoint x: 505, endPoint y: 228, distance: 38.5
click at [505, 228] on input "فطيرة سبانج بالدجاج / لحم" at bounding box center [663, 228] width 327 height 18
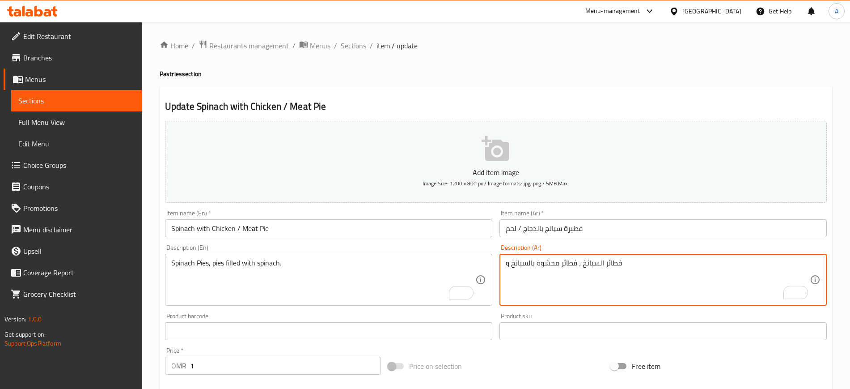
paste textarea "بالدجاج / لحم"
click at [634, 269] on textarea "فطائر السبانخ ، فطائر محشوة بالسبانخ و بالدجاج / لحم وجيبنه" at bounding box center [658, 280] width 304 height 42
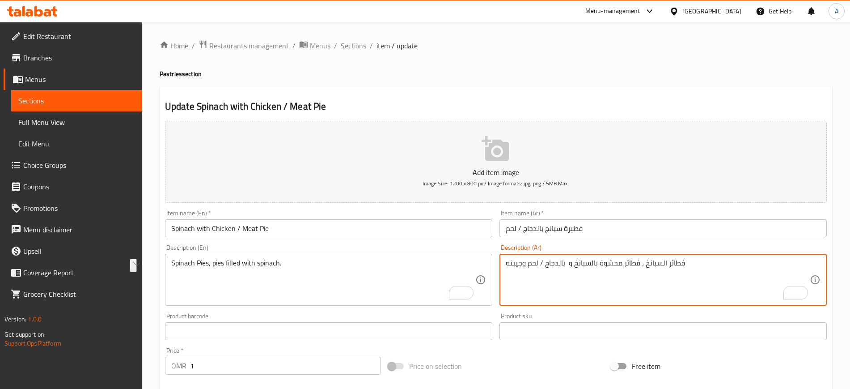
paste textarea "فطائر محشية بالسبانخ والدجاج / لحمه وج"
type textarea "فطائر محشية بالسبانخ والدجاج / لحمه وجبنه"
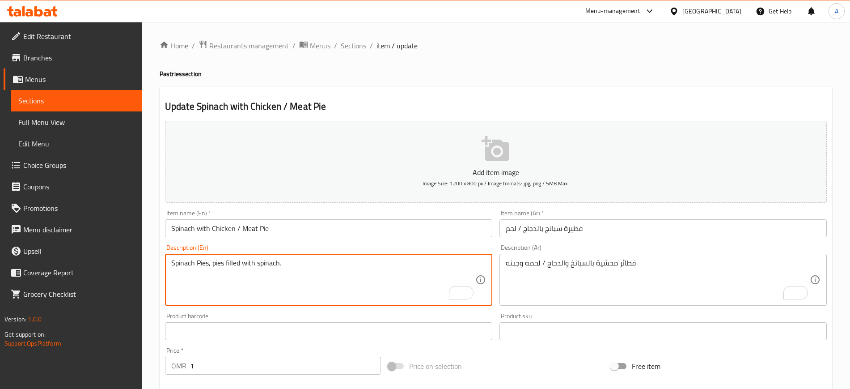
click at [432, 260] on textarea "Spinach Pies, pies filled with spinach." at bounding box center [323, 280] width 304 height 42
click at [431, 260] on textarea "Spinach Pies, pies filled with spinach." at bounding box center [323, 280] width 304 height 42
paste textarea "فطائر محشية بالسبانخ والدجاج / لحمه وجبنه"
paste textarea "tuffed pies with spinach and chicken / meat and cheese"
type textarea "Stuffed pies with spinach and chicken / meat and cheese"
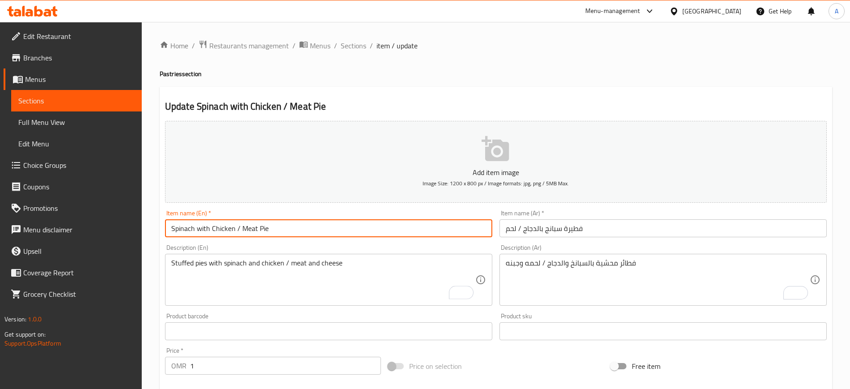
click at [322, 237] on input "Spinach with Chicken / Meat Pie" at bounding box center [328, 228] width 327 height 18
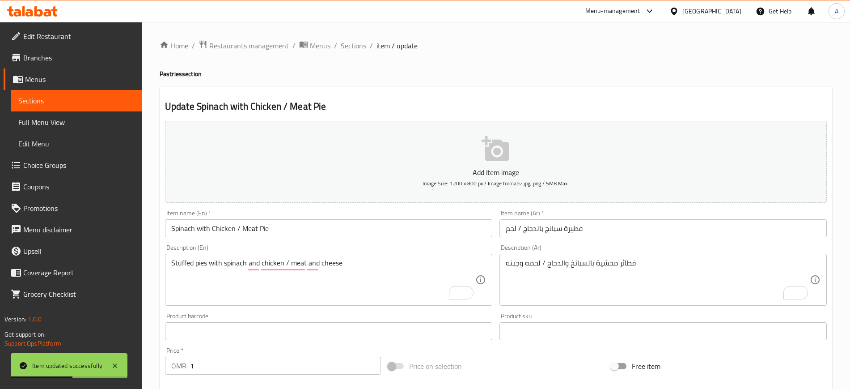
click at [349, 40] on span "Sections" at bounding box center [353, 45] width 25 height 11
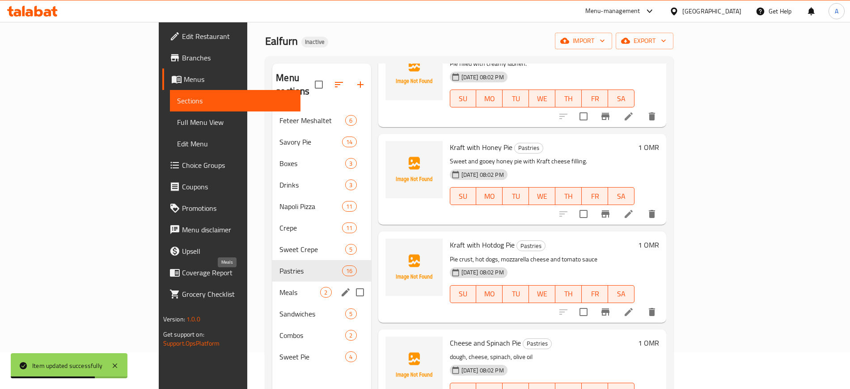
scroll to position [56, 0]
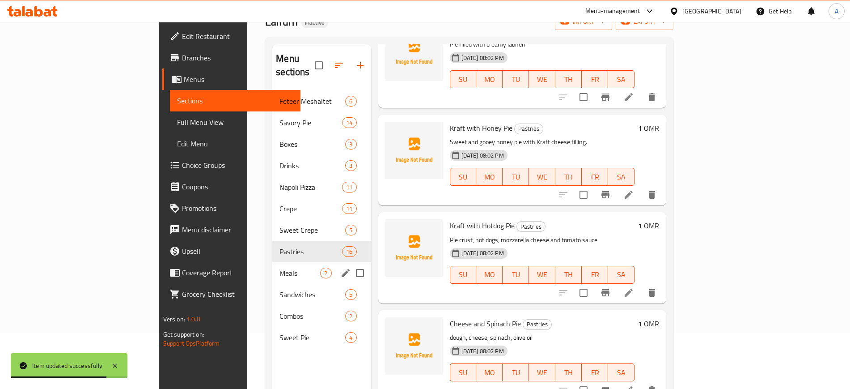
click at [272, 269] on div "Meals 2" at bounding box center [321, 272] width 98 height 21
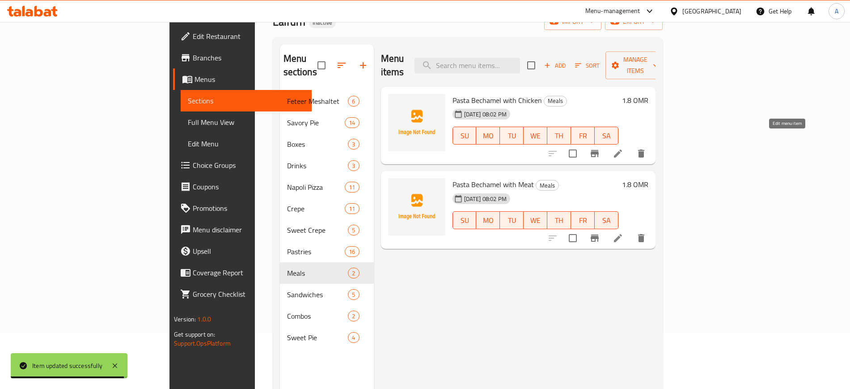
click at [624, 148] on icon at bounding box center [618, 153] width 11 height 11
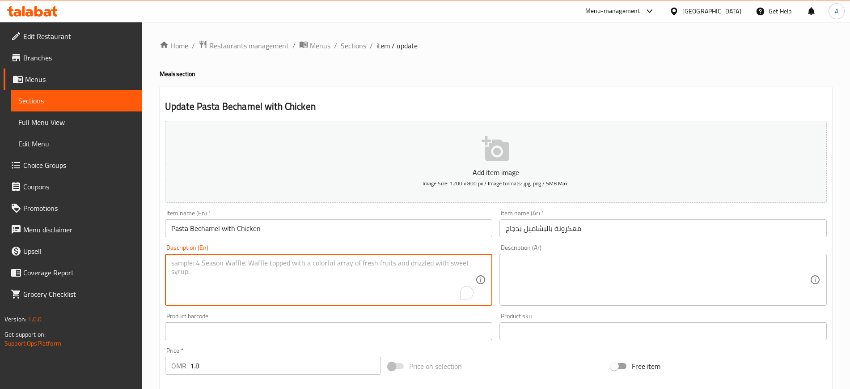
click at [341, 279] on textarea "To enrich screen reader interactions, please activate Accessibility in Grammarl…" at bounding box center [323, 280] width 304 height 42
paste textarea "Baked pasta with chicken and béchamel."
type textarea "Baked pasta with chicken and béchamel."
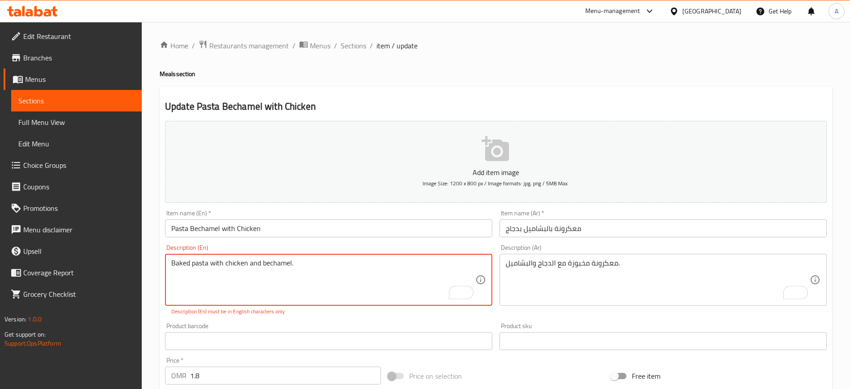
type textarea "Baked pasta with chicken and bechamel."
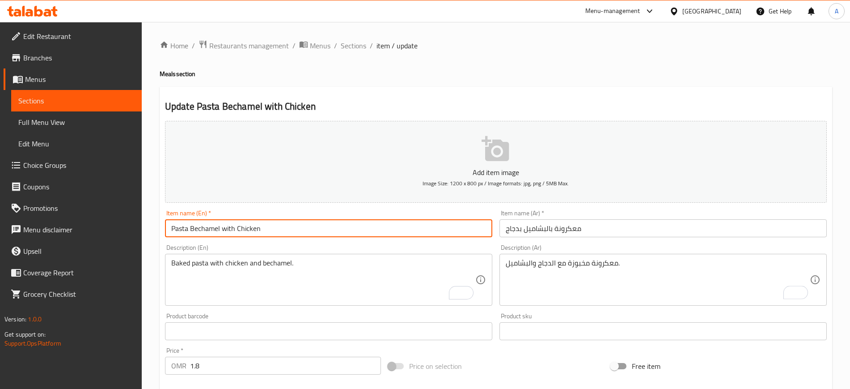
click at [304, 234] on input "Pasta Bechamel with Chicken" at bounding box center [328, 228] width 327 height 18
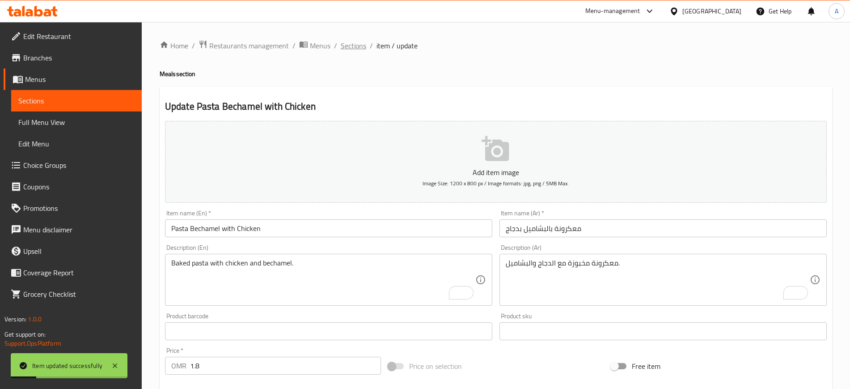
click at [358, 47] on span "Sections" at bounding box center [353, 45] width 25 height 11
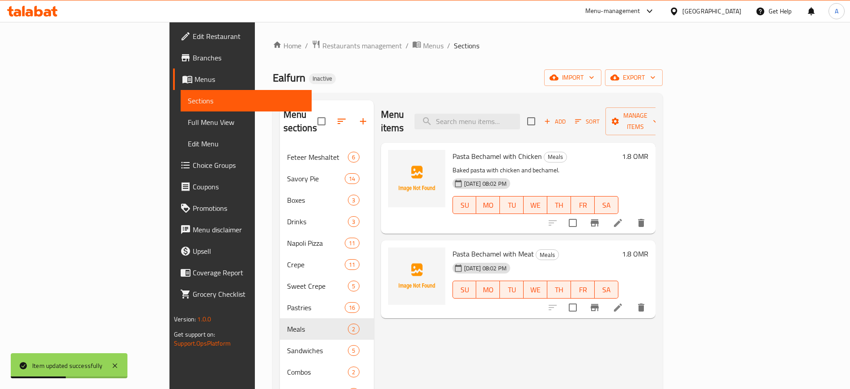
click at [652, 297] on div at bounding box center [597, 307] width 110 height 21
click at [624, 302] on icon at bounding box center [618, 307] width 11 height 11
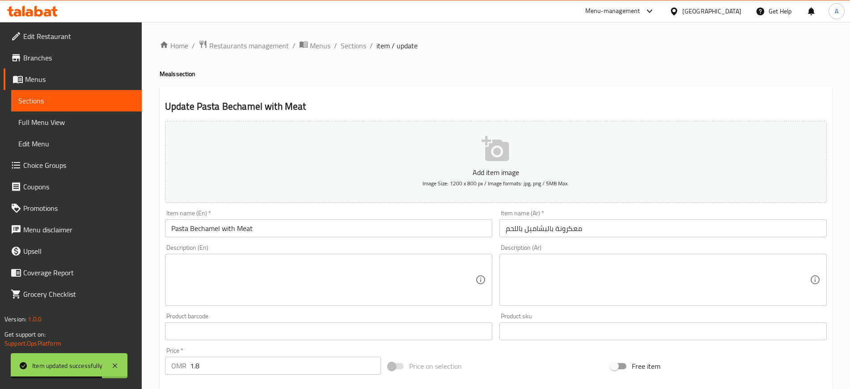
click at [345, 274] on textarea at bounding box center [323, 280] width 304 height 42
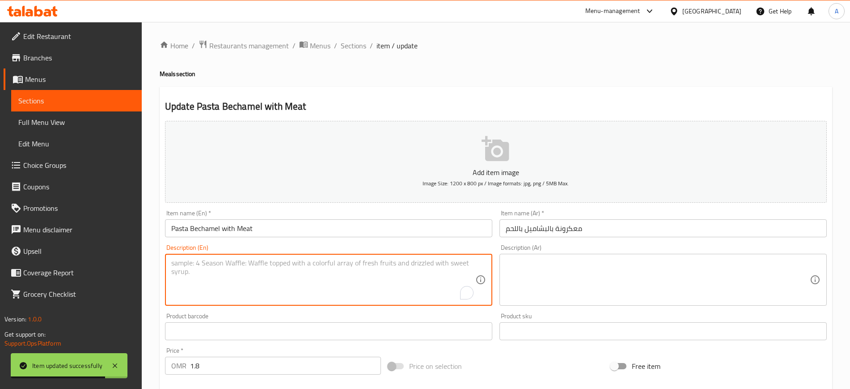
paste textarea "Baked pasta with meat and béchamel."
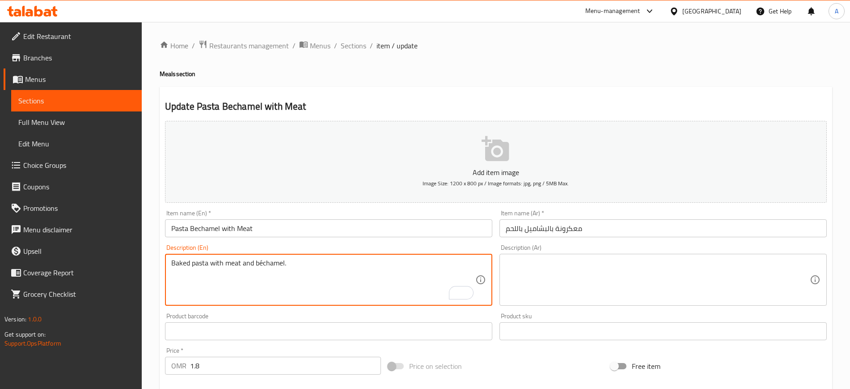
click at [259, 260] on textarea "Baked pasta with meat and béchamel." at bounding box center [323, 280] width 304 height 42
type textarea "Baked pasta with meat and bechamel."
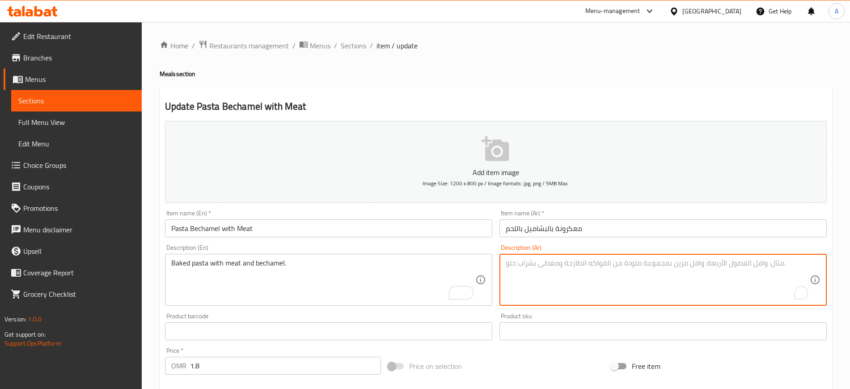
click at [595, 289] on textarea "To enrich screen reader interactions, please activate Accessibility in Grammarl…" at bounding box center [658, 280] width 304 height 42
paste textarea "معكرونة مخبوزة باللحم والبشاميل."
type textarea "معكرونة مخبوزة باللحم والبشاميل."
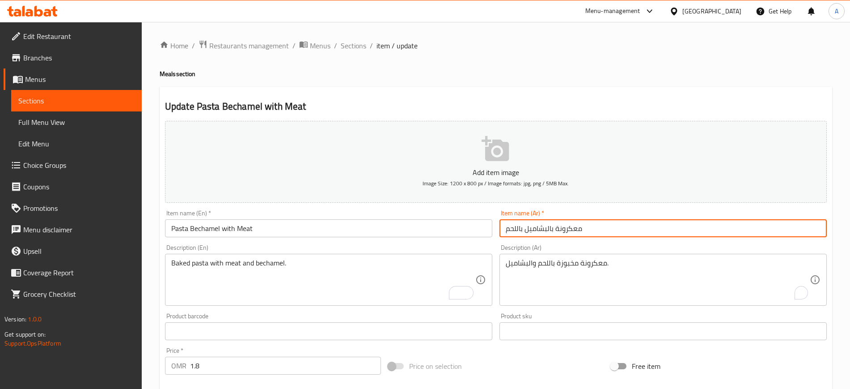
click at [628, 235] on input "معكرونة بالبشاميل باللحم" at bounding box center [663, 228] width 327 height 18
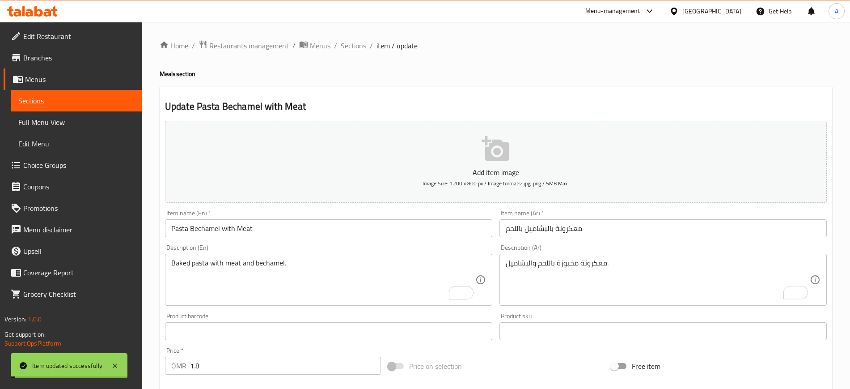
click at [344, 42] on span "Sections" at bounding box center [353, 45] width 25 height 11
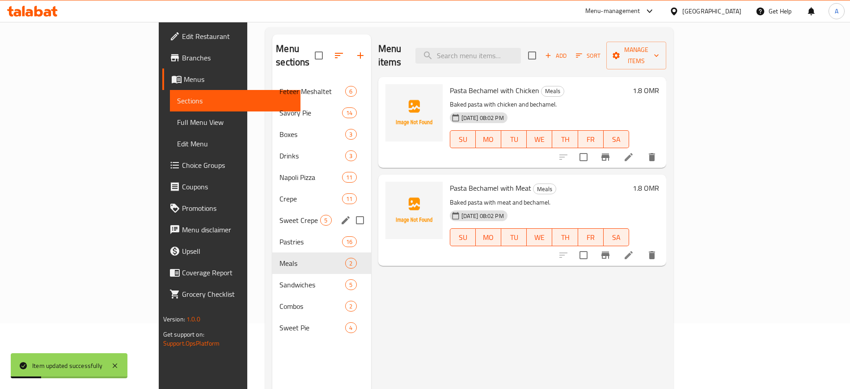
scroll to position [112, 0]
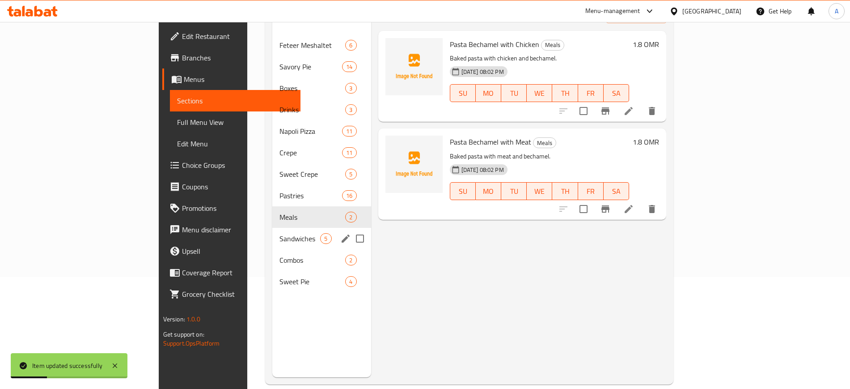
click at [280, 233] on span "Sandwiches" at bounding box center [300, 238] width 41 height 11
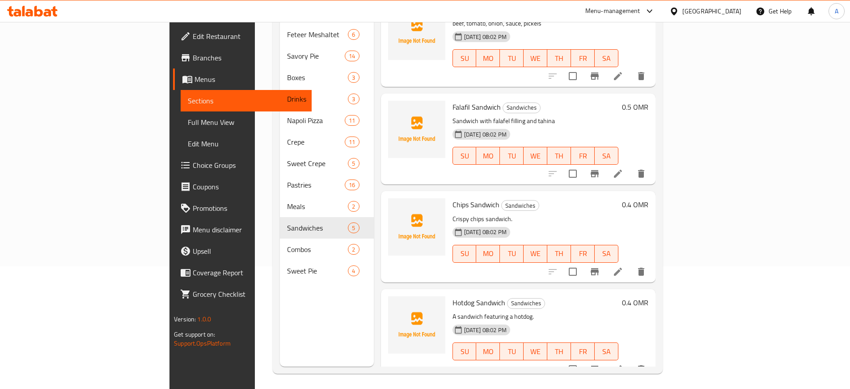
scroll to position [125, 0]
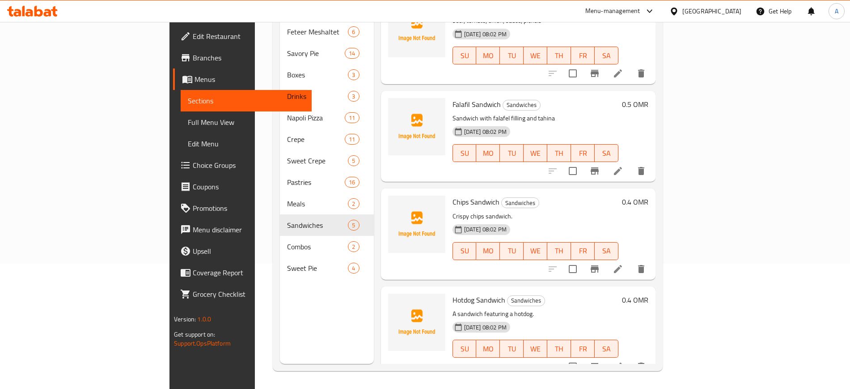
click at [624, 361] on icon at bounding box center [618, 366] width 11 height 11
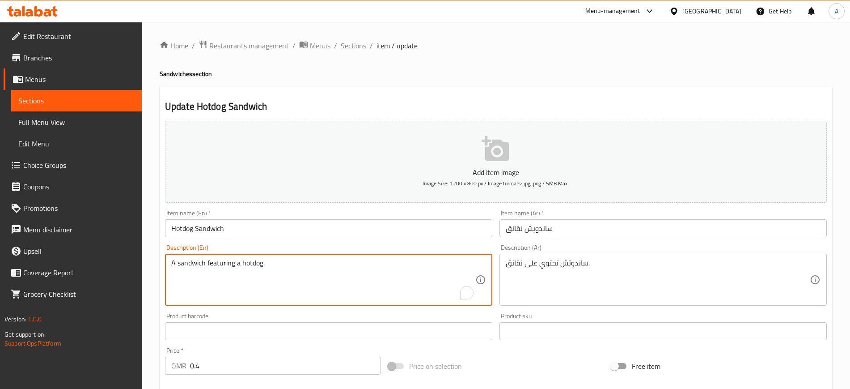
click at [310, 259] on textarea "A sandwich featuring a hotdog." at bounding box center [323, 280] width 304 height 42
paste textarea "Beef hot dog, hot dog bun, ketchup, mustard, onions, relish"
type textarea "Beef hot dog, hot dog bun, ketchup, mustard, onions, relish"
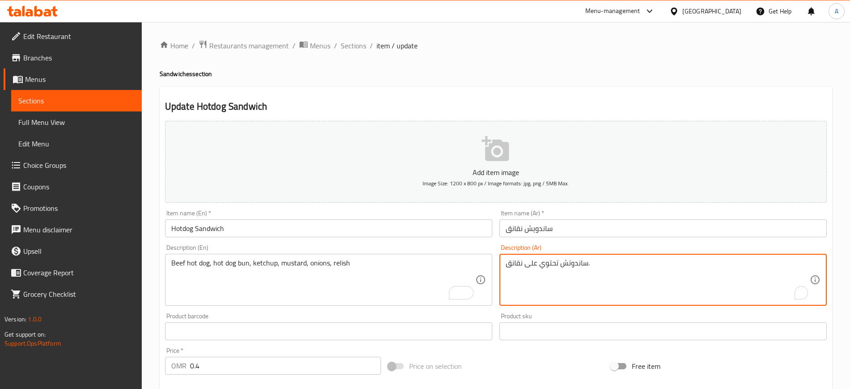
click at [558, 267] on textarea "ساندوتش تحتوي على نقانق." at bounding box center [658, 280] width 304 height 42
paste textarea "لحم بقري، خبز هوت دوج، كاتشب، خردل، بصل، مخلل"
click at [566, 223] on input "ساندويش نقانق" at bounding box center [663, 228] width 327 height 18
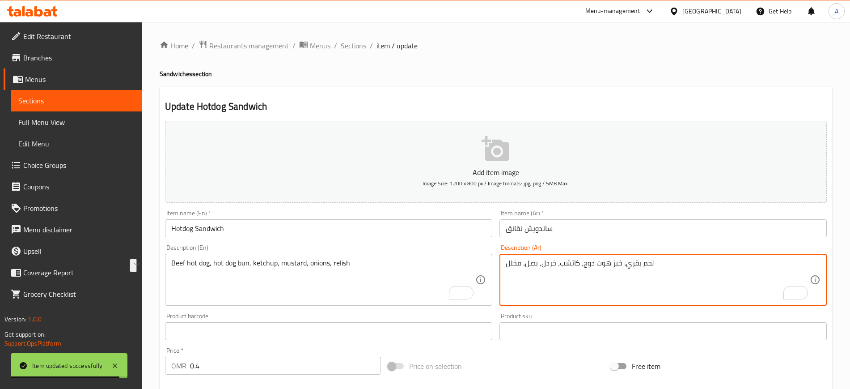
drag, startPoint x: 612, startPoint y: 261, endPoint x: 583, endPoint y: 267, distance: 29.1
click at [621, 264] on textarea "لحم بقري، خبز هوت دوج، كاتشب، خردل، بصل، مخلل" at bounding box center [658, 280] width 304 height 42
click at [624, 264] on textarea "لحم بقري، خبز هوت دوج، كاتشب، خردل، بصل، مخلل" at bounding box center [658, 280] width 304 height 42
paste textarea "هوت دوج"
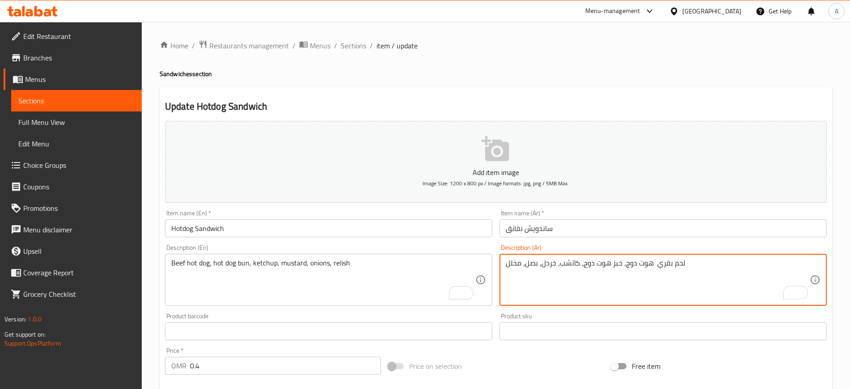
click at [653, 259] on textarea "لحم بقري هوت دوج، خبز هوت دوج، كاتشب، خردل، بصل، مخلل" at bounding box center [658, 280] width 304 height 42
type textarea "لحم بقري هوت دوج، خبز هوت دوج، كاتشب، خردل، بصل، مخلل"
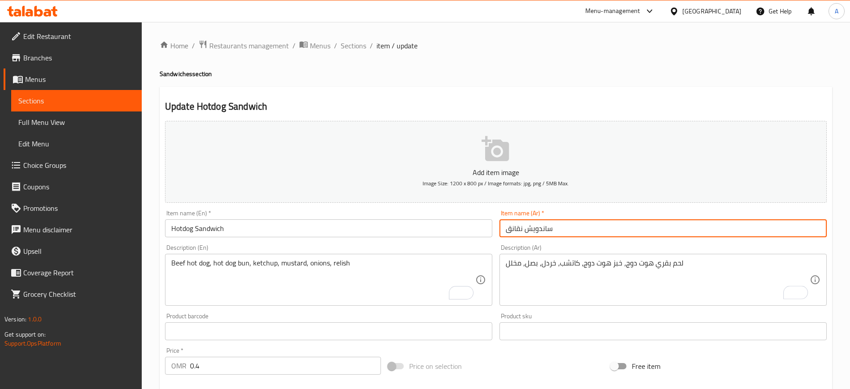
click at [595, 228] on input "ساندويش نقانق" at bounding box center [663, 228] width 327 height 18
click at [347, 42] on span "Sections" at bounding box center [353, 45] width 25 height 11
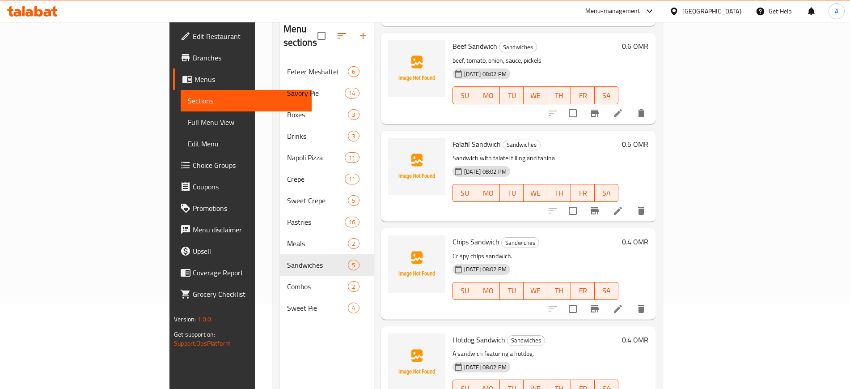
scroll to position [125, 0]
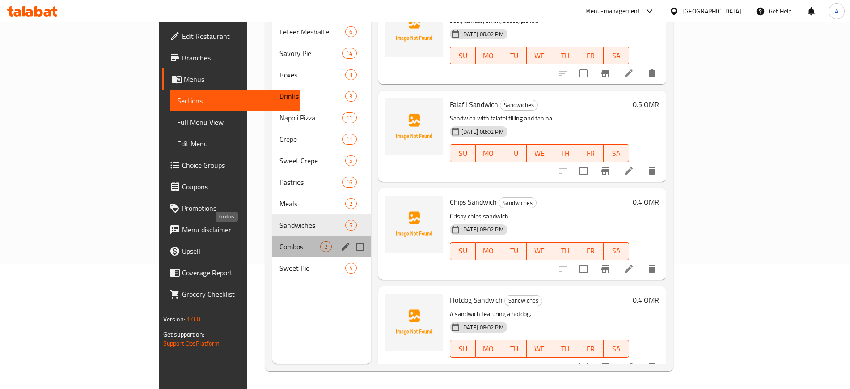
click at [280, 241] on span "Combos" at bounding box center [300, 246] width 41 height 11
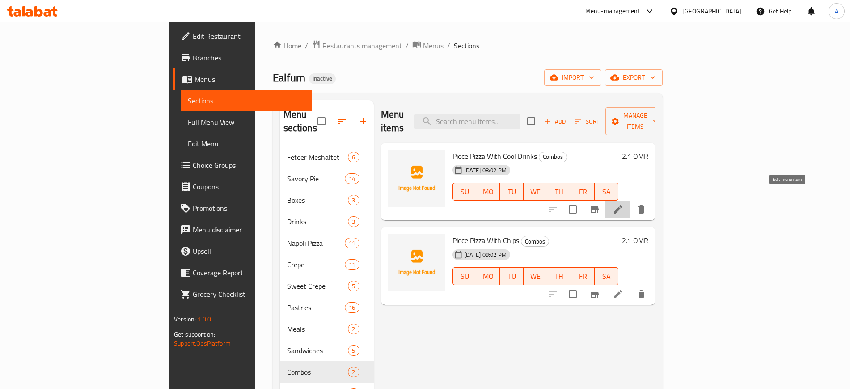
click at [624, 204] on icon at bounding box center [618, 209] width 11 height 11
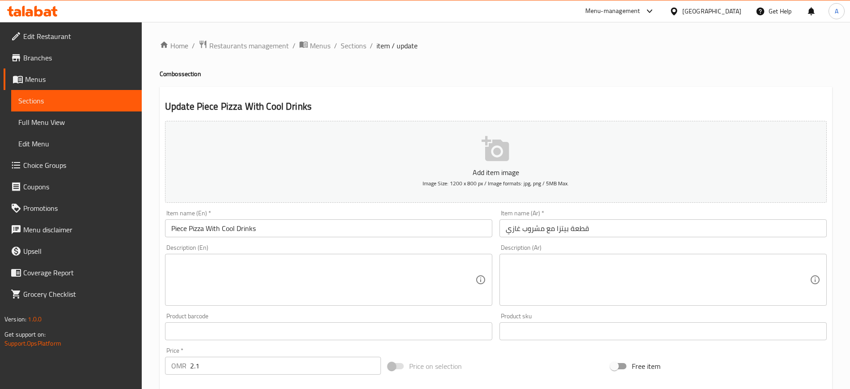
click at [383, 280] on textarea at bounding box center [323, 280] width 304 height 42
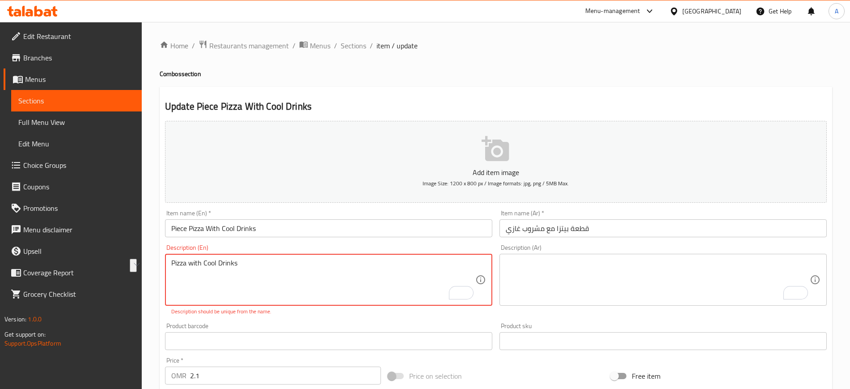
click at [376, 296] on textarea "Pizza with Cool Drinks" at bounding box center [323, 280] width 304 height 42
click at [355, 283] on textarea "Pizza with Cool Drinks" at bounding box center [323, 280] width 304 height 42
click at [369, 230] on input "Piece Pizza With Cool Drinks" at bounding box center [328, 228] width 327 height 18
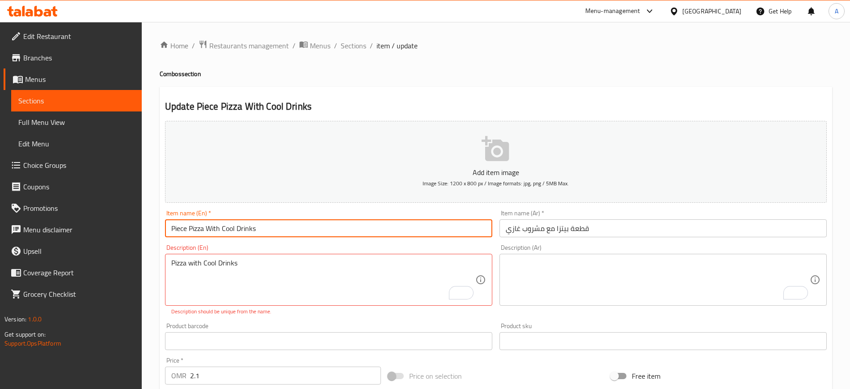
click at [369, 230] on input "Piece Pizza With Cool Drinks" at bounding box center [328, 228] width 327 height 18
paste input "zza w"
type input "Pizza with Cool Drinks"
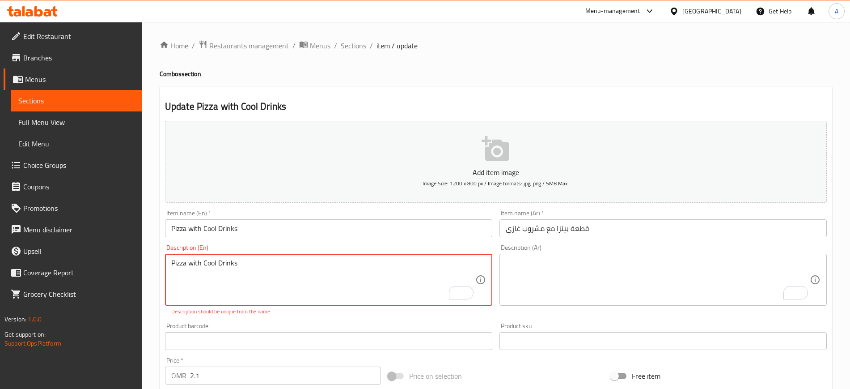
click at [575, 227] on input "قطعة بيتزا مع مشروب غازي" at bounding box center [663, 228] width 327 height 18
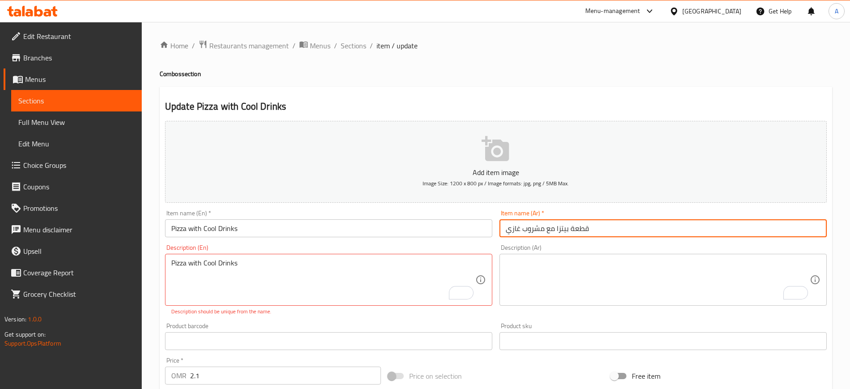
click at [575, 227] on input "قطعة بيتزا مع مشروب غازي" at bounding box center [663, 228] width 327 height 18
click at [513, 229] on input "بيتزا مع [PERSON_NAME]" at bounding box center [663, 228] width 327 height 18
type input "بيتزا مع مشروب بارد"
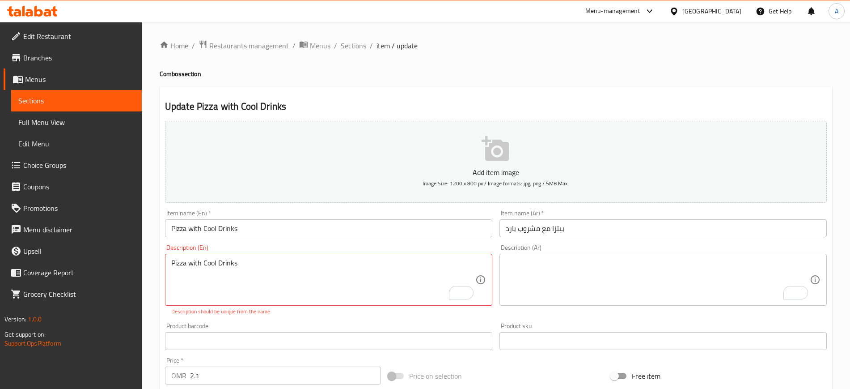
click at [377, 289] on textarea "Pizza with Cool Drinks" at bounding box center [323, 280] width 304 height 42
paste textarea "Slice of pizza with soft drink."
type textarea "Slice of pizza with soft drink."
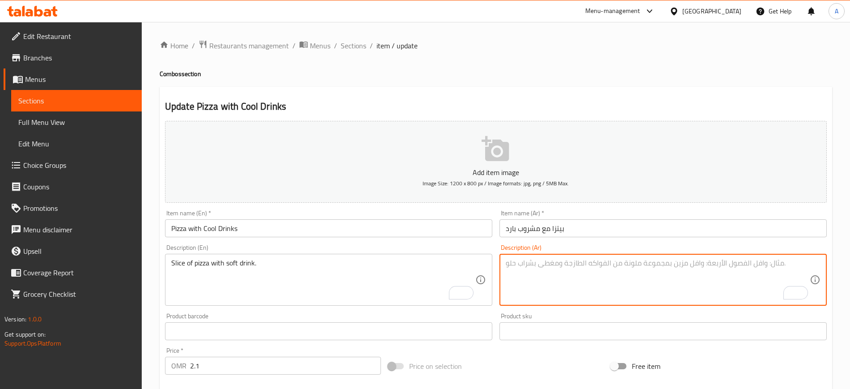
click at [634, 278] on textarea "To enrich screen reader interactions, please activate Accessibility in Grammarl…" at bounding box center [658, 280] width 304 height 42
paste textarea "شريحة بيتزا مع مشروب غازي."
type textarea "شريحة بيتزا مع مشروب غازي."
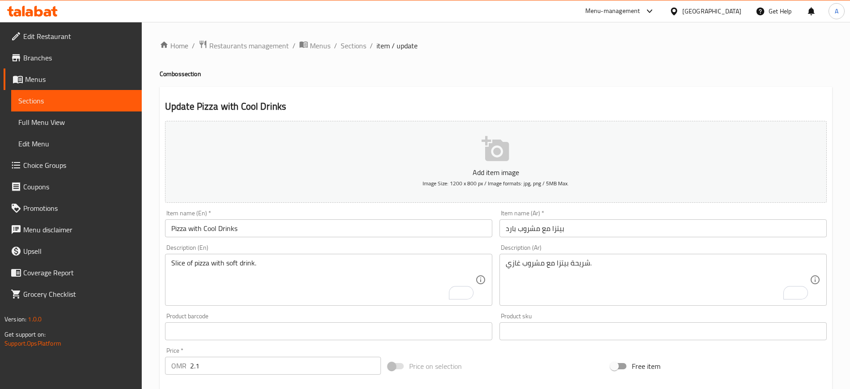
drag, startPoint x: 598, startPoint y: 240, endPoint x: 602, endPoint y: 231, distance: 10.1
click at [598, 239] on div "Add item image Image Size: 1200 x 800 px / Image formats: jpg, png / 5MB Max. I…" at bounding box center [495, 310] width 669 height 386
click at [602, 231] on input "بيتزا مع مشروب بارد" at bounding box center [663, 228] width 327 height 18
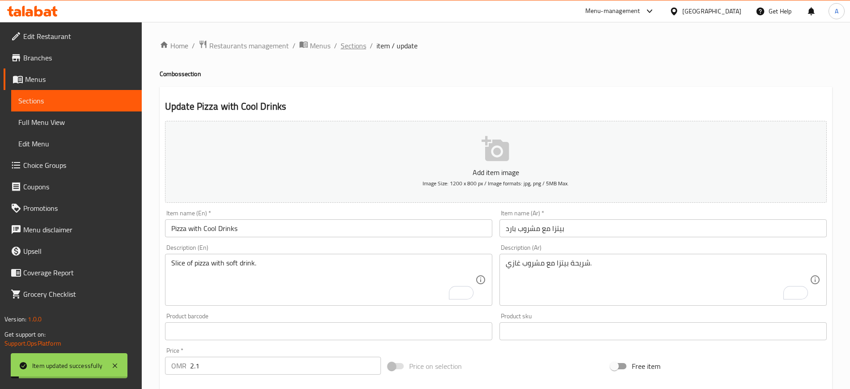
click at [353, 42] on span "Sections" at bounding box center [353, 45] width 25 height 11
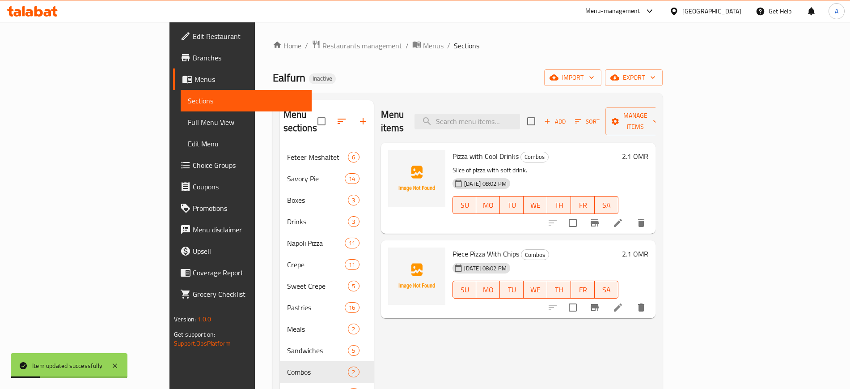
click at [652, 302] on div at bounding box center [597, 307] width 110 height 21
click at [624, 302] on icon at bounding box center [618, 307] width 11 height 11
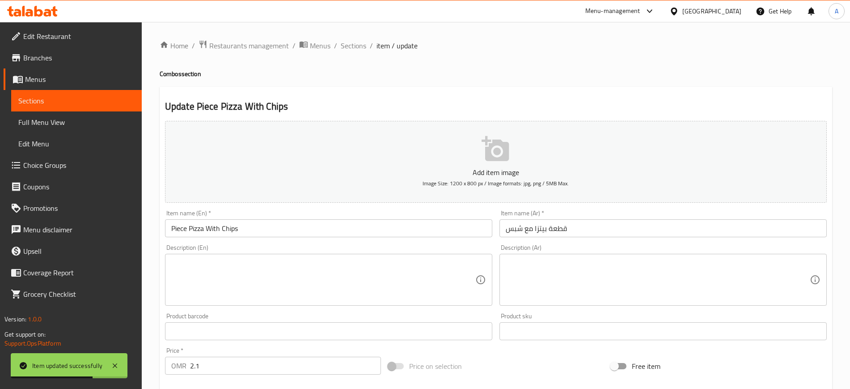
click at [407, 282] on textarea at bounding box center [323, 280] width 304 height 42
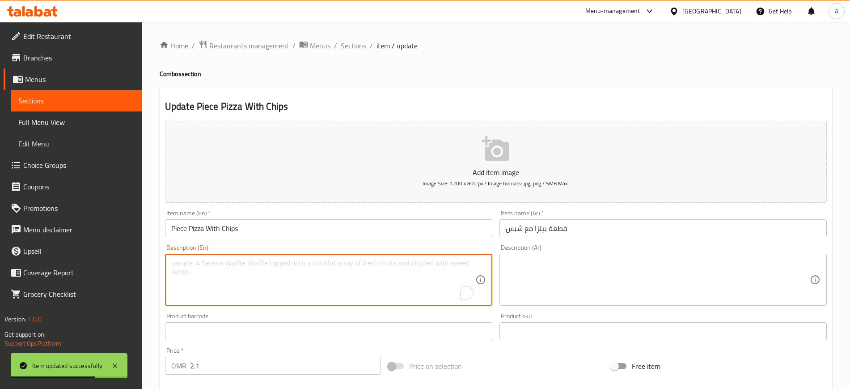
click at [407, 282] on textarea "To enrich screen reader interactions, please activate Accessibility in Grammarl…" at bounding box center [323, 280] width 304 height 42
paste textarea "Slice of pizza with chips."
type textarea "Slice of pizza with chips."
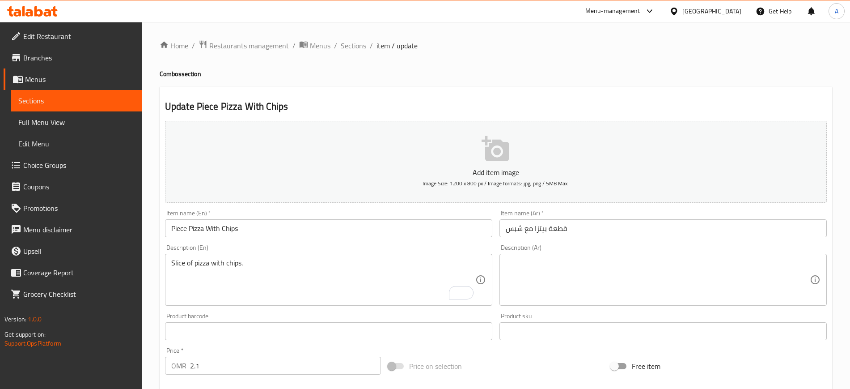
click at [365, 301] on div "Slice of pizza with chips. Description (En)" at bounding box center [328, 280] width 327 height 52
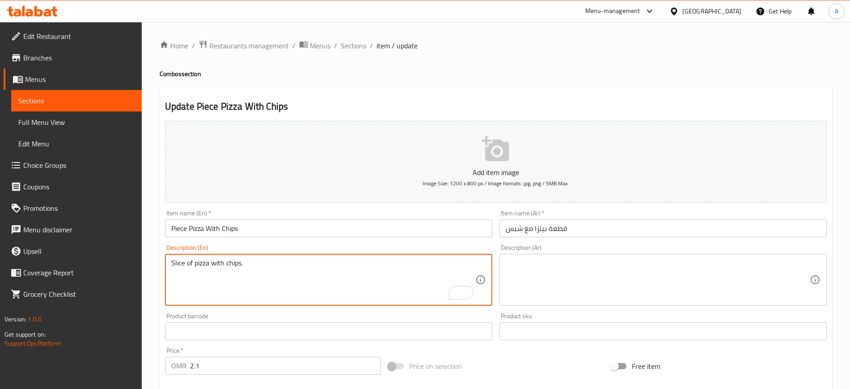
click at [594, 247] on div "Description (Ar) Description (Ar)" at bounding box center [663, 274] width 327 height 61
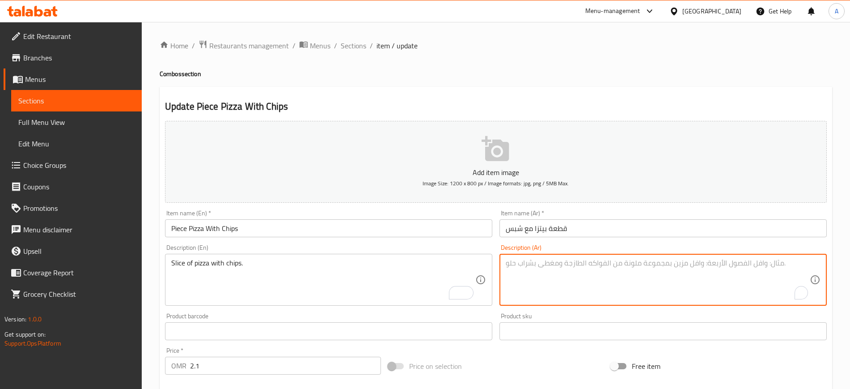
click at [585, 262] on textarea "To enrich screen reader interactions, please activate Accessibility in Grammarl…" at bounding box center [658, 280] width 304 height 42
paste textarea "شريحة بيتزا مع رقائق البطاطس."
type textarea "شريحة بيتزا مع رقائق البطاطس."
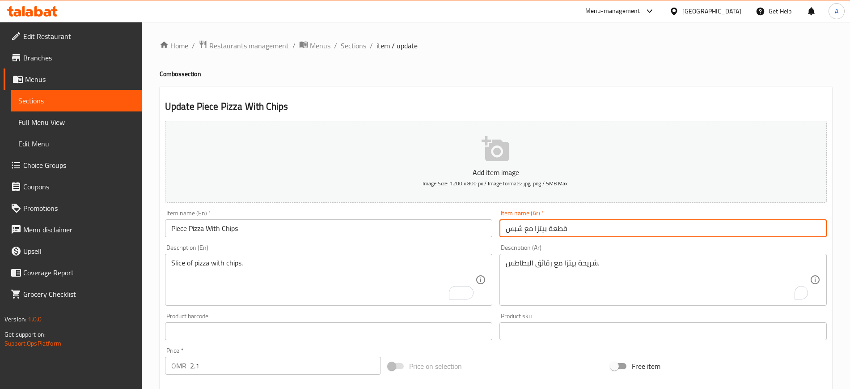
click at [615, 234] on input "قطعة بيتزا مع شبس" at bounding box center [663, 228] width 327 height 18
click at [361, 45] on span "Sections" at bounding box center [353, 45] width 25 height 11
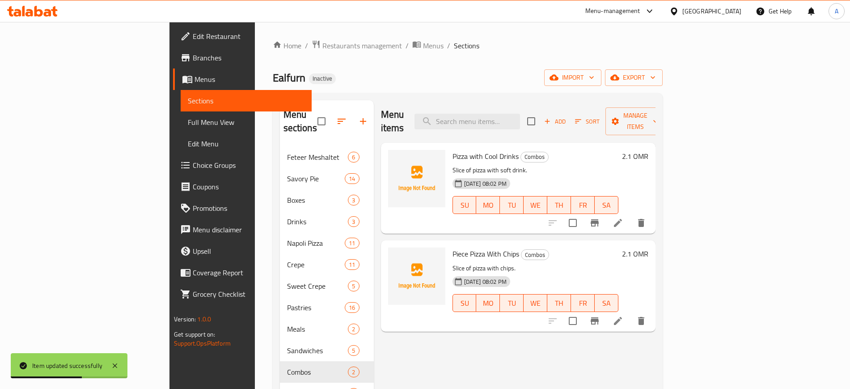
click at [188, 119] on span "Full Menu View" at bounding box center [246, 122] width 116 height 11
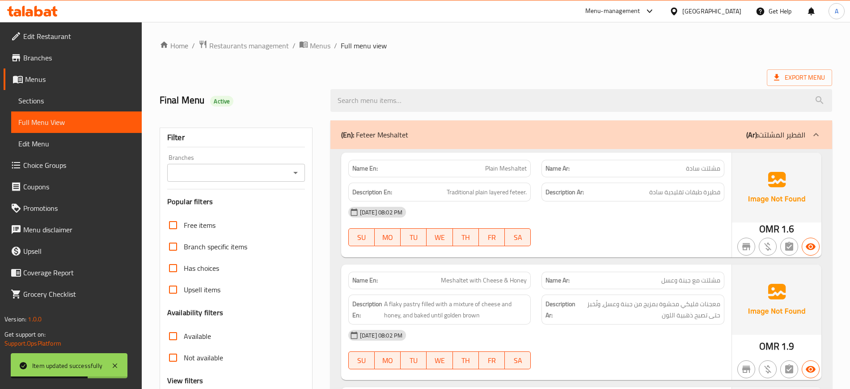
click at [204, 254] on div "Free items Branch specific items Has choices Upsell items Availability filters …" at bounding box center [236, 335] width 138 height 243
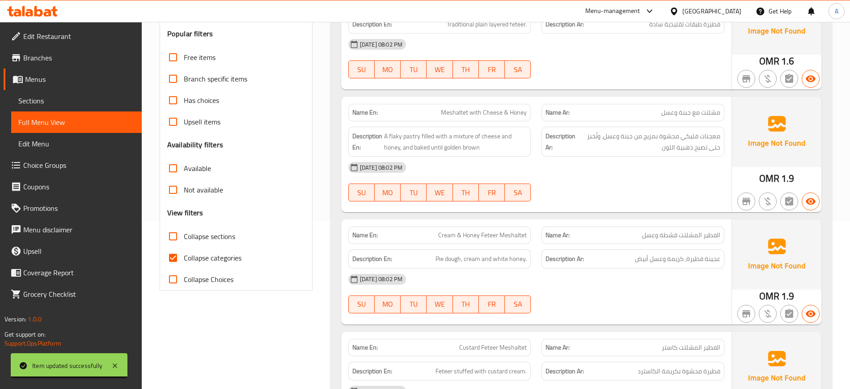
click at [191, 253] on span "Collapse categories" at bounding box center [213, 257] width 58 height 11
click at [184, 253] on input "Collapse categories" at bounding box center [172, 257] width 21 height 21
checkbox input "false"
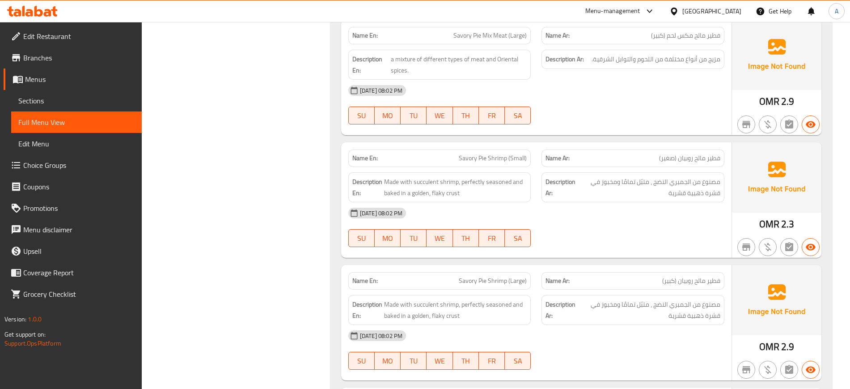
scroll to position [1677, 0]
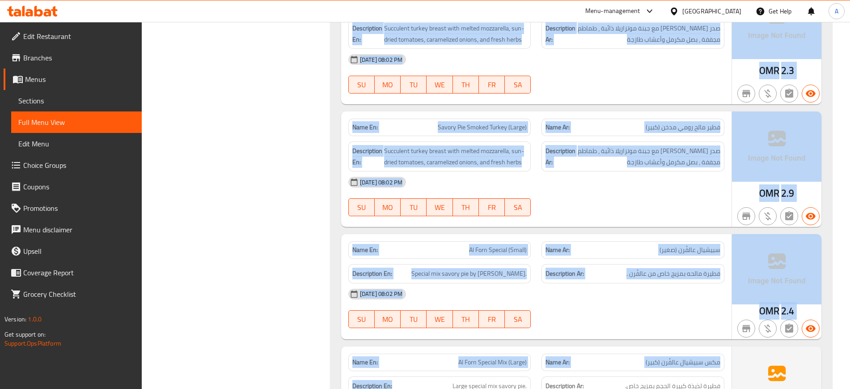
drag, startPoint x: 390, startPoint y: 392, endPoint x: 397, endPoint y: 390, distance: 6.9
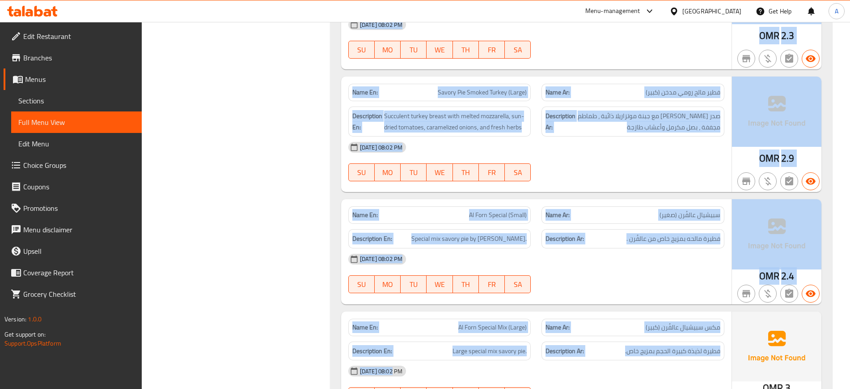
click at [546, 151] on div "[DATE] 08:02 PM" at bounding box center [536, 146] width 387 height 21
click at [517, 166] on span "SA" at bounding box center [518, 172] width 19 height 13
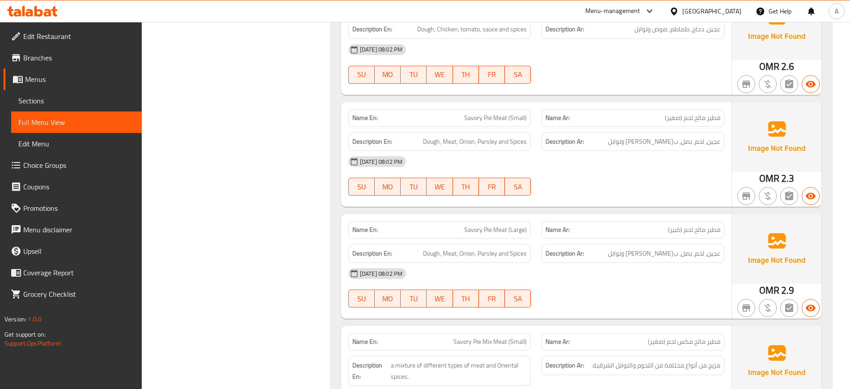
scroll to position [1243, 0]
click at [677, 11] on icon at bounding box center [674, 11] width 6 height 8
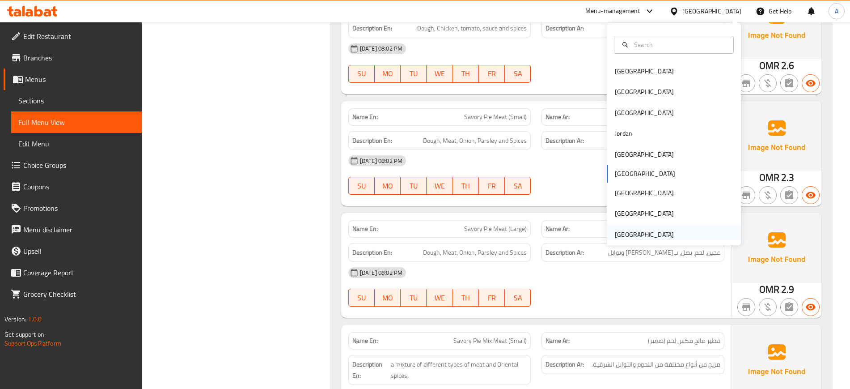
click at [684, 228] on div "[GEOGRAPHIC_DATA]" at bounding box center [674, 234] width 134 height 21
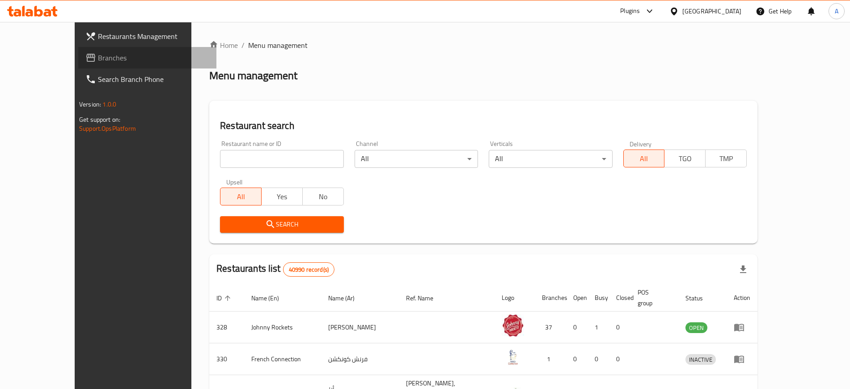
click at [98, 55] on span "Branches" at bounding box center [153, 57] width 111 height 11
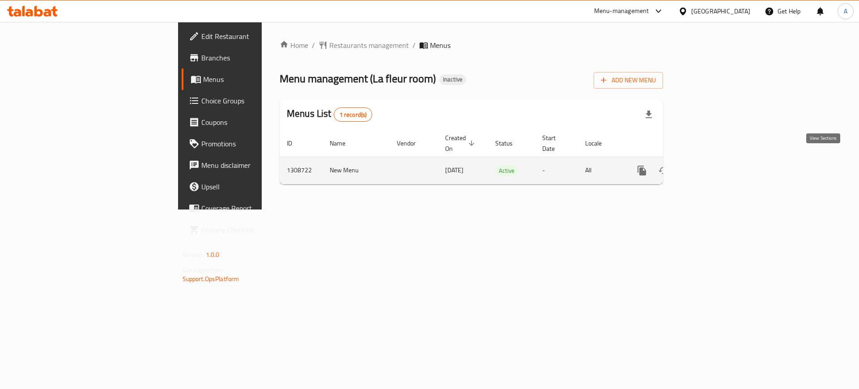
click at [717, 160] on link "enhanced table" at bounding box center [706, 170] width 21 height 21
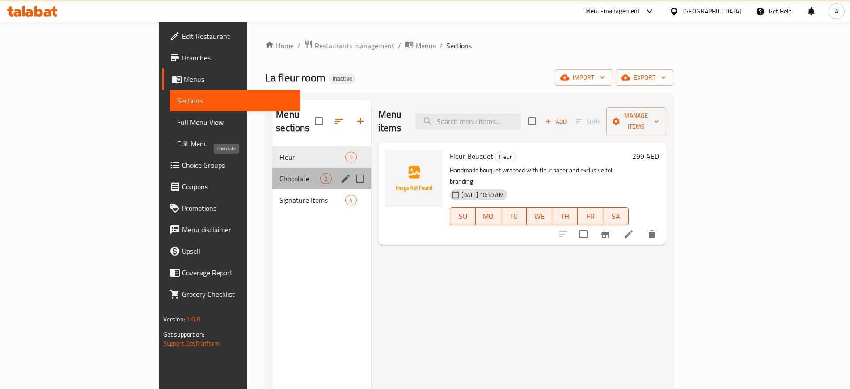
click at [280, 173] on span "Chocolate" at bounding box center [300, 178] width 41 height 11
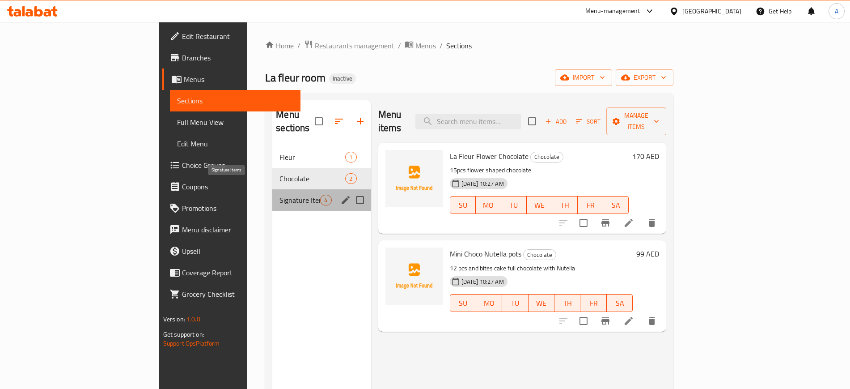
click at [280, 195] on span "Signature Items" at bounding box center [300, 200] width 41 height 11
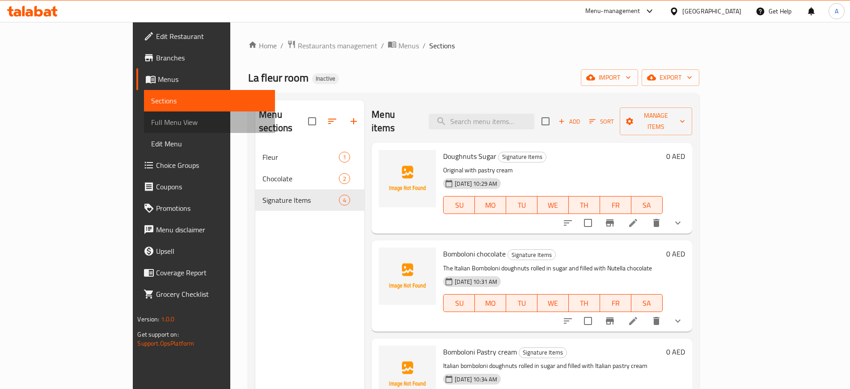
click at [151, 118] on span "Full Menu View" at bounding box center [209, 122] width 116 height 11
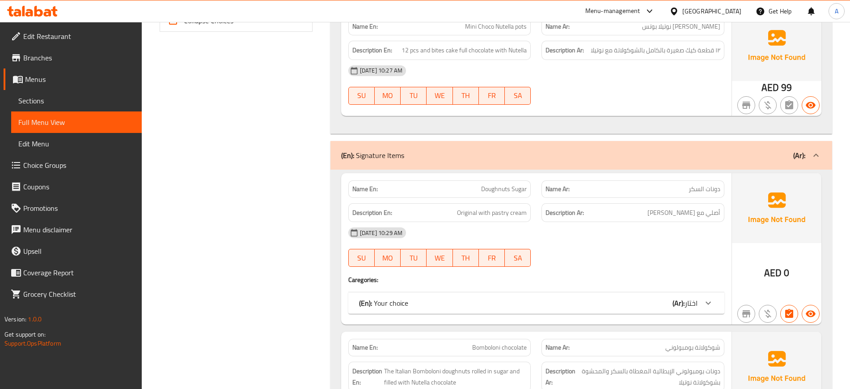
scroll to position [490, 0]
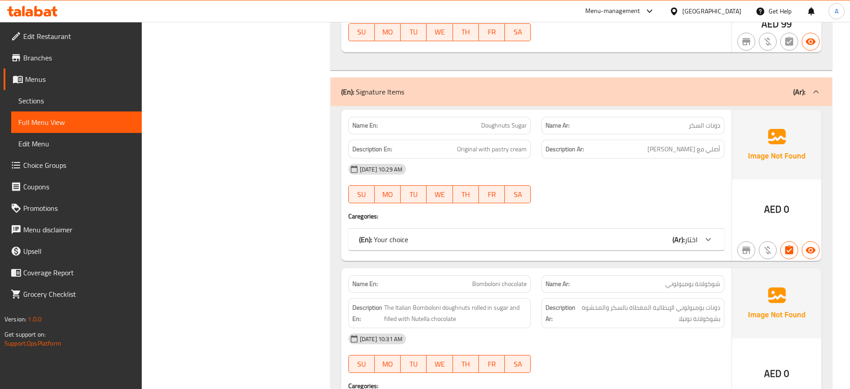
click at [542, 246] on div "(En): Your choice (Ar): اختار" at bounding box center [536, 239] width 376 height 21
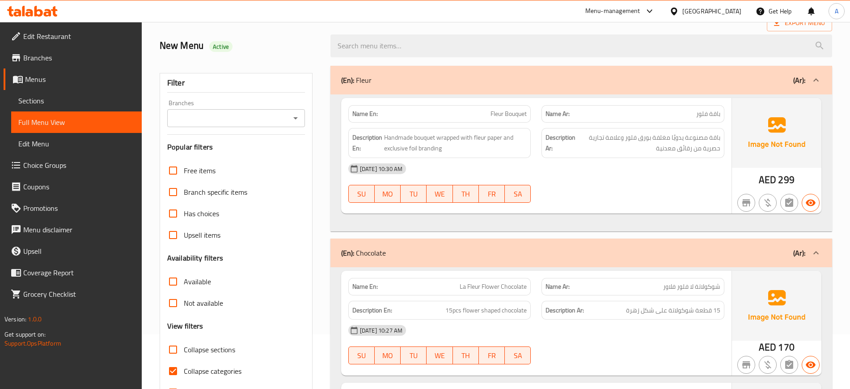
scroll to position [112, 0]
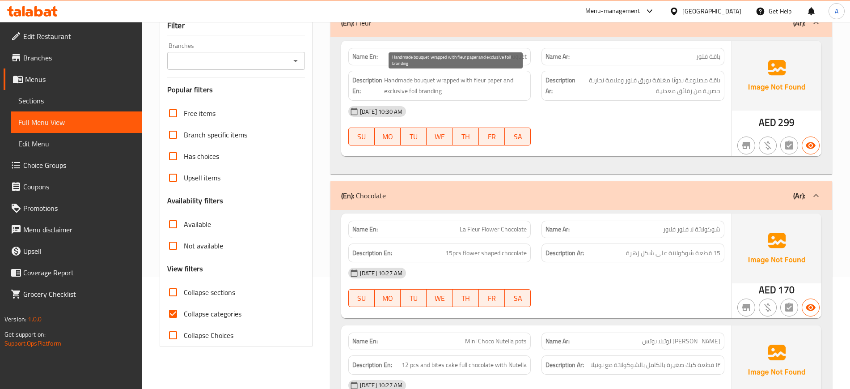
click at [462, 92] on span "Handmade bouquet wrapped with fleur paper and exclusive foil branding" at bounding box center [455, 86] width 143 height 22
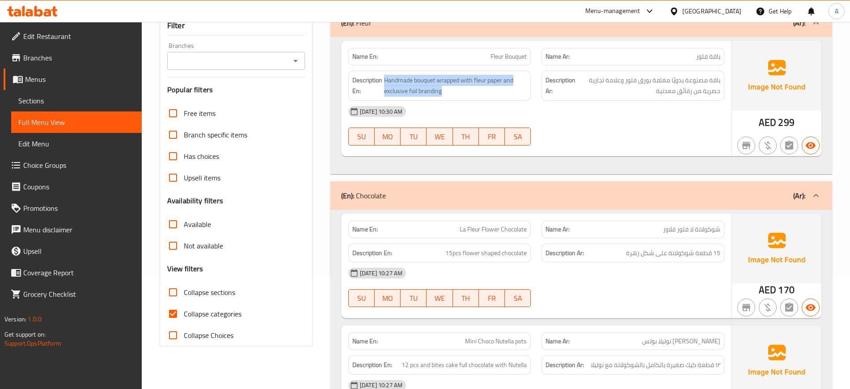
copy span "Handmade bouquet wrapped with fleur paper and exclusive foil branding"
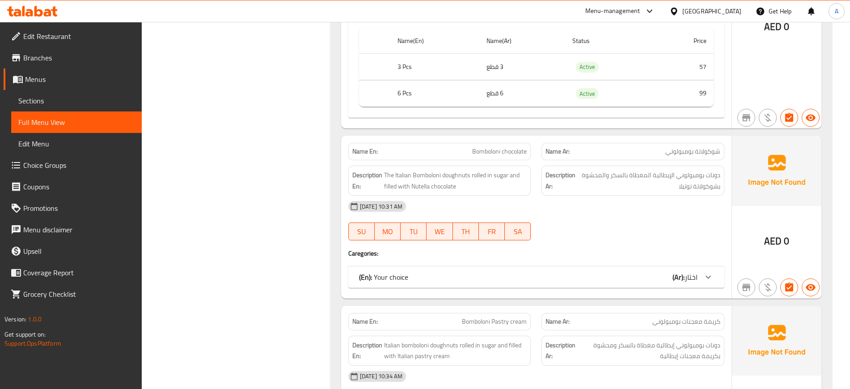
scroll to position [783, 0]
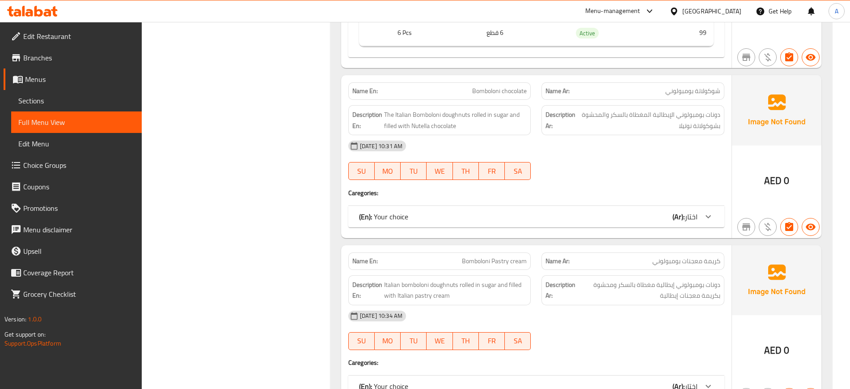
click at [652, 215] on div "(En): Your choice (Ar): اختار" at bounding box center [528, 216] width 339 height 11
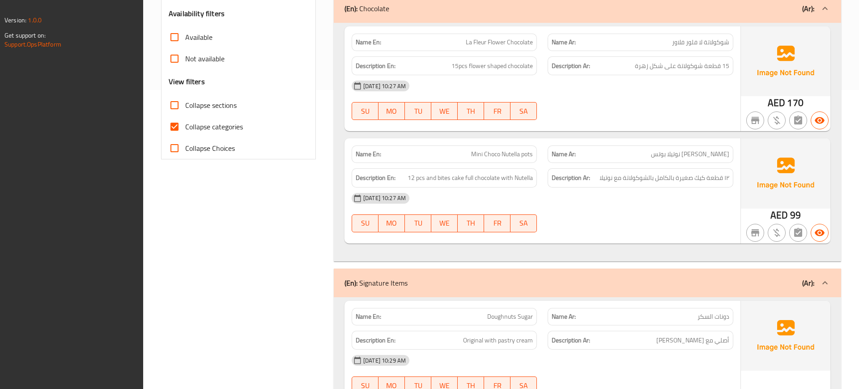
scroll to position [598, 0]
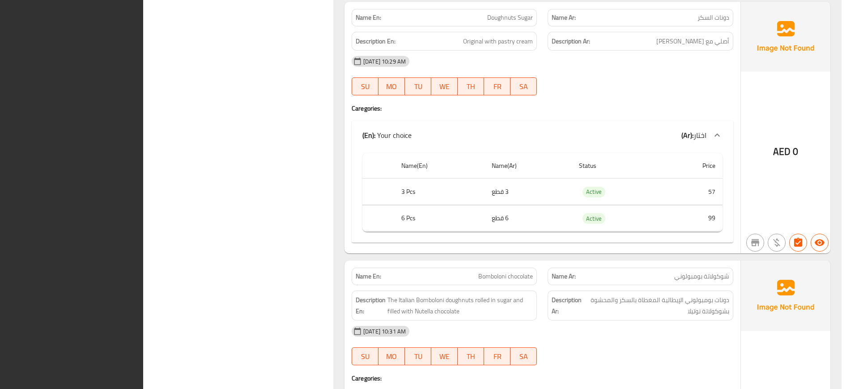
click at [680, 213] on td "99" at bounding box center [692, 218] width 60 height 26
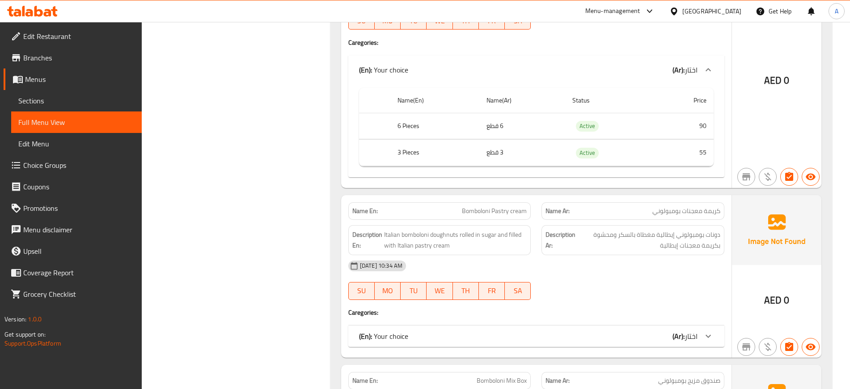
scroll to position [0, 0]
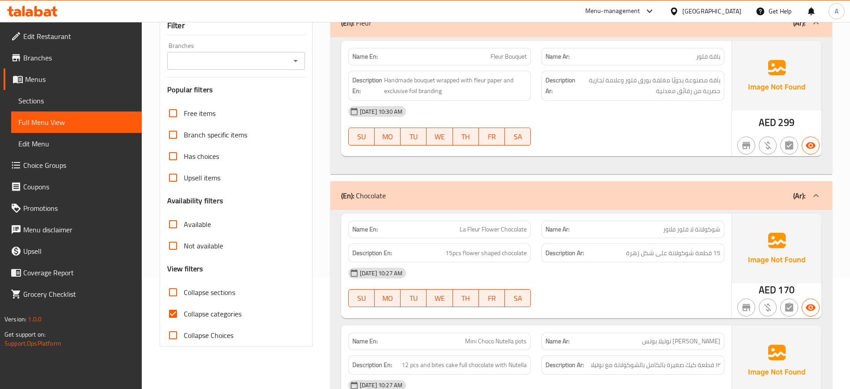
click at [208, 309] on span "Collapse categories" at bounding box center [213, 313] width 58 height 11
click at [184, 309] on input "Collapse categories" at bounding box center [172, 313] width 21 height 21
checkbox input "false"
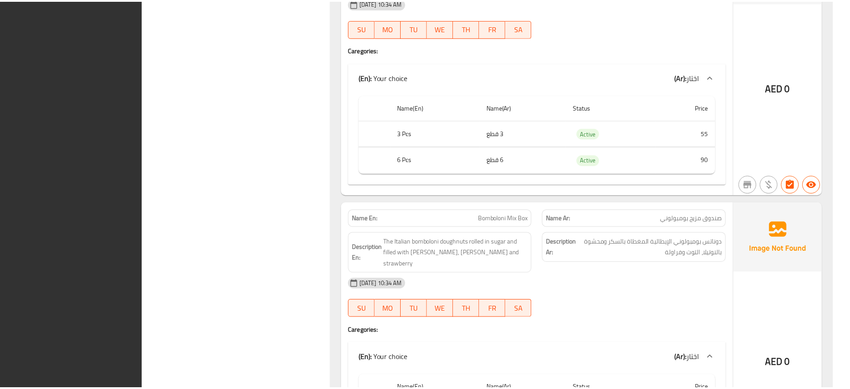
scroll to position [1307, 0]
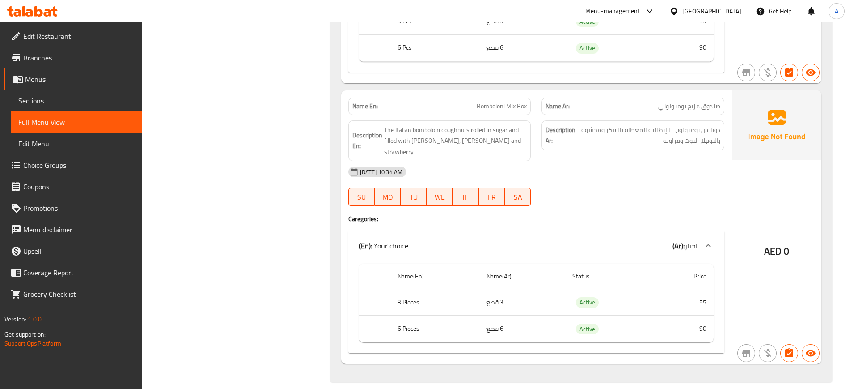
click at [63, 39] on span "Edit Restaurant" at bounding box center [78, 36] width 111 height 11
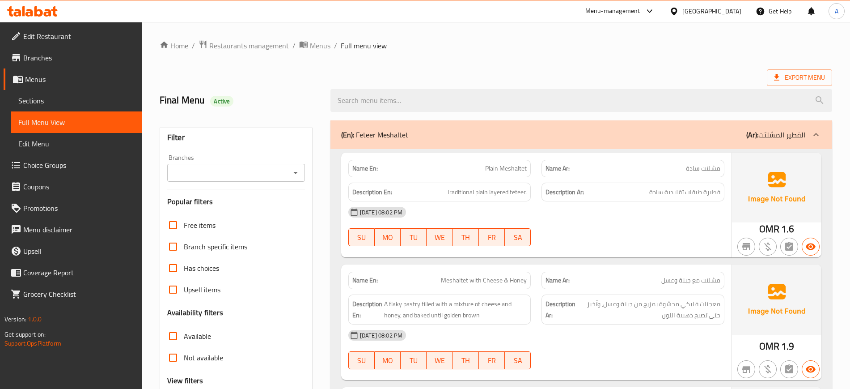
scroll to position [187, 0]
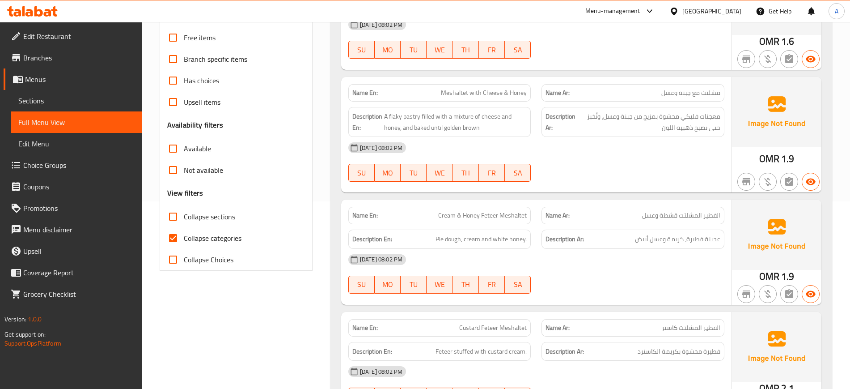
click at [188, 241] on span "Collapse categories" at bounding box center [213, 238] width 58 height 11
click at [184, 241] on input "Collapse categories" at bounding box center [172, 237] width 21 height 21
checkbox input "false"
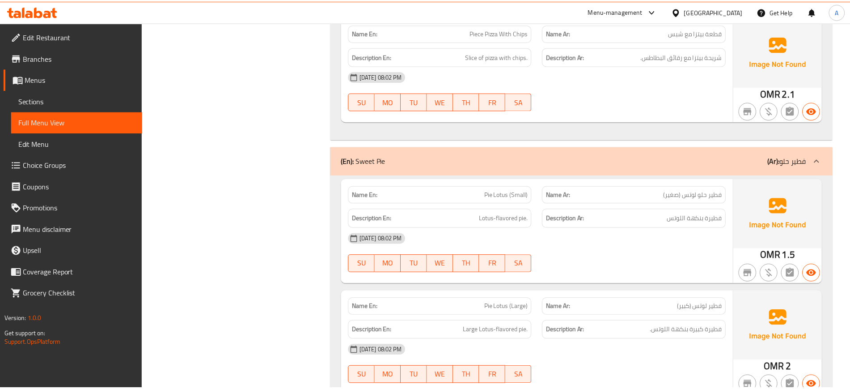
scroll to position [10095, 0]
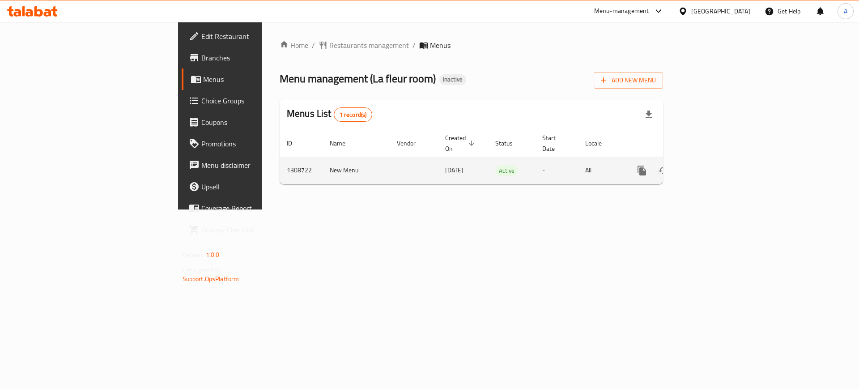
click at [712, 165] on icon "enhanced table" at bounding box center [706, 170] width 11 height 11
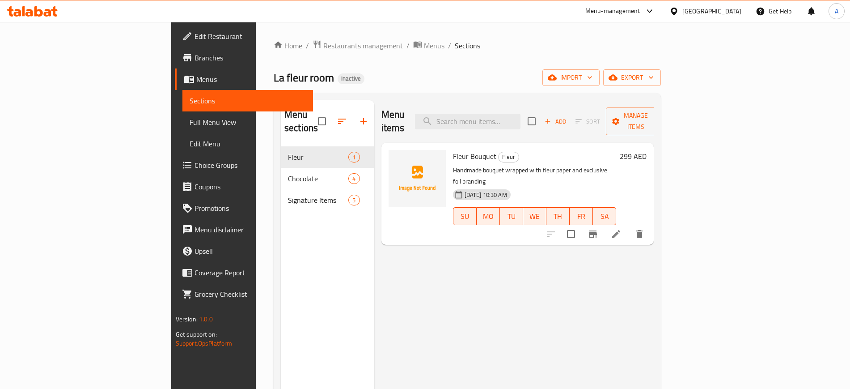
click at [190, 123] on span "Full Menu View" at bounding box center [248, 122] width 116 height 11
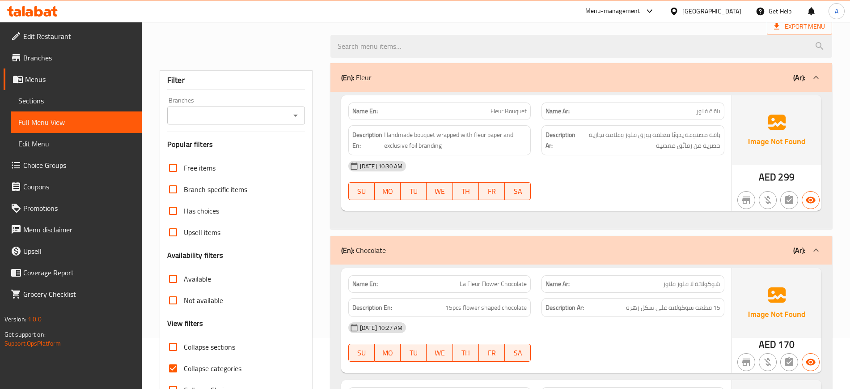
scroll to position [112, 0]
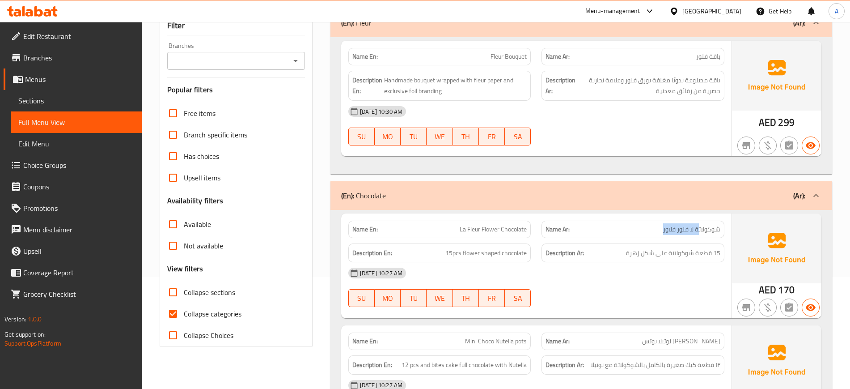
drag, startPoint x: 698, startPoint y: 232, endPoint x: 662, endPoint y: 232, distance: 36.2
click at [662, 232] on p "Name Ar: شوكولاتة لا فلور فلاور" at bounding box center [633, 229] width 175 height 9
copy span "ة لا فلور فلاور"
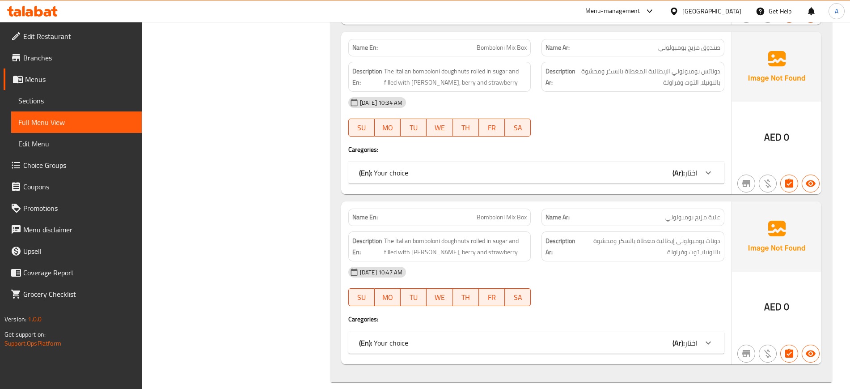
scroll to position [1311, 0]
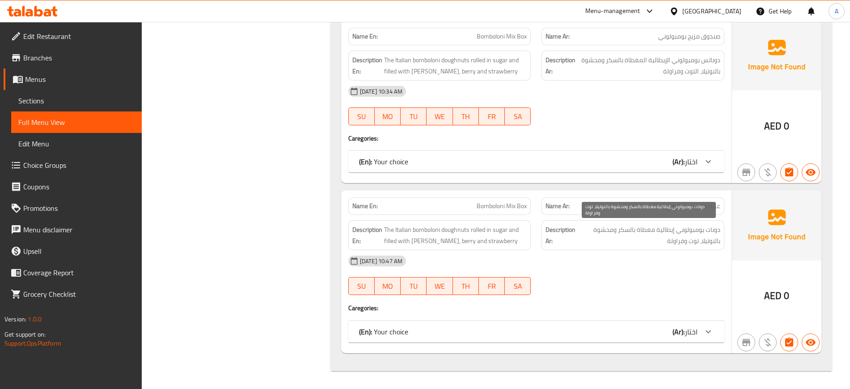
click at [716, 227] on span "دونات بومبولوني إيطالية مغطاة بالسكر ومحشوة بالنوتيلا، توت وفراولة" at bounding box center [649, 235] width 143 height 22
copy span "دونات"
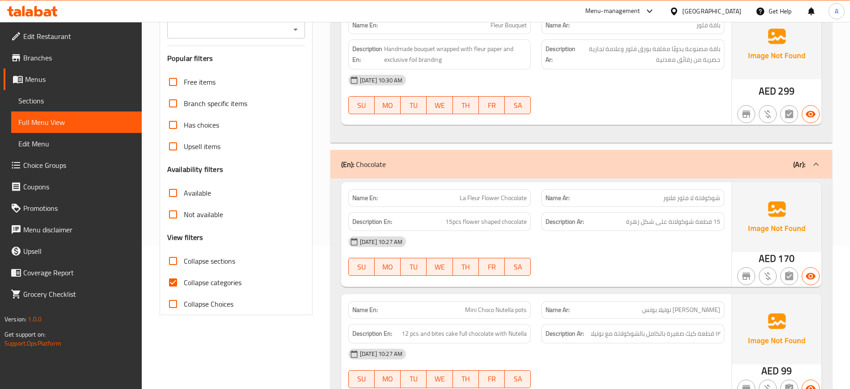
scroll to position [137, 0]
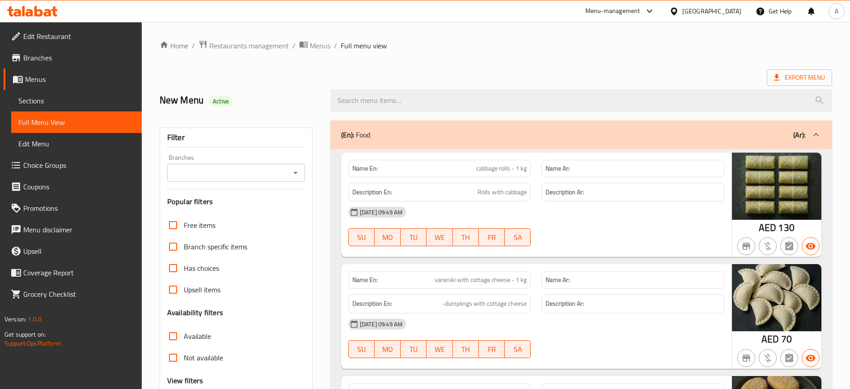
scroll to position [908, 0]
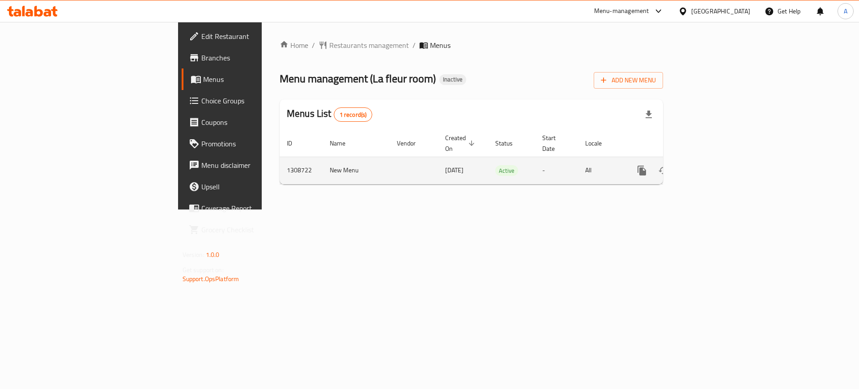
click at [717, 161] on link "enhanced table" at bounding box center [706, 170] width 21 height 21
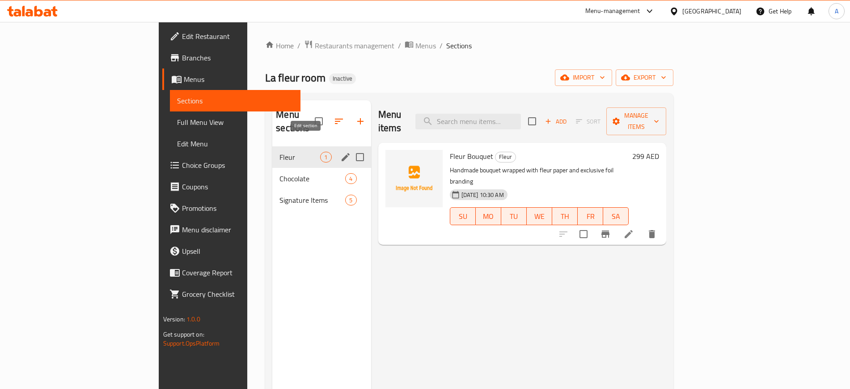
click at [340, 152] on icon "edit" at bounding box center [345, 157] width 11 height 11
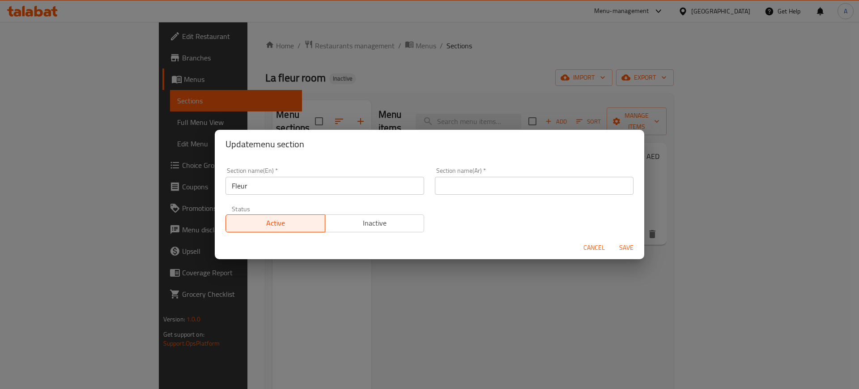
click at [453, 191] on input "text" at bounding box center [534, 186] width 199 height 18
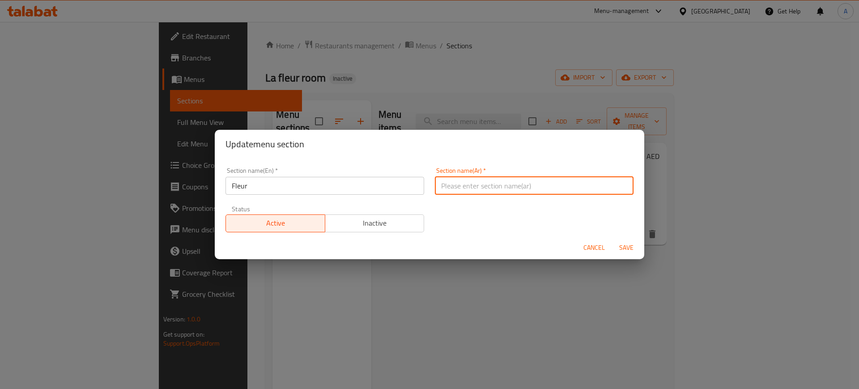
click at [450, 189] on input "text" at bounding box center [534, 186] width 199 height 18
type input "فلور"
click at [612, 239] on button "Save" at bounding box center [626, 247] width 29 height 17
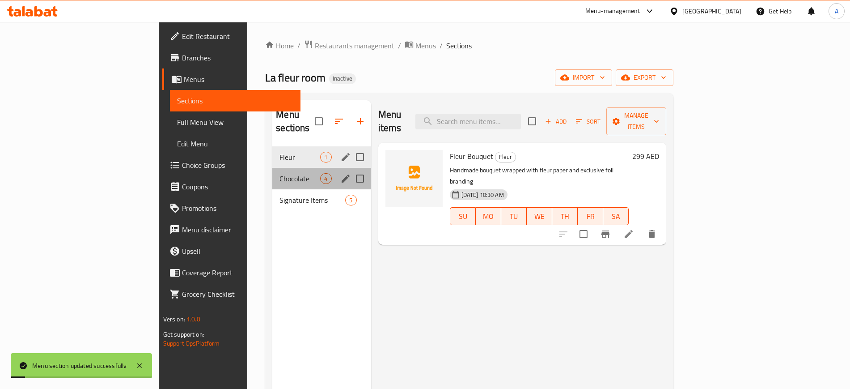
click at [272, 174] on div "Chocolate 4" at bounding box center [321, 178] width 98 height 21
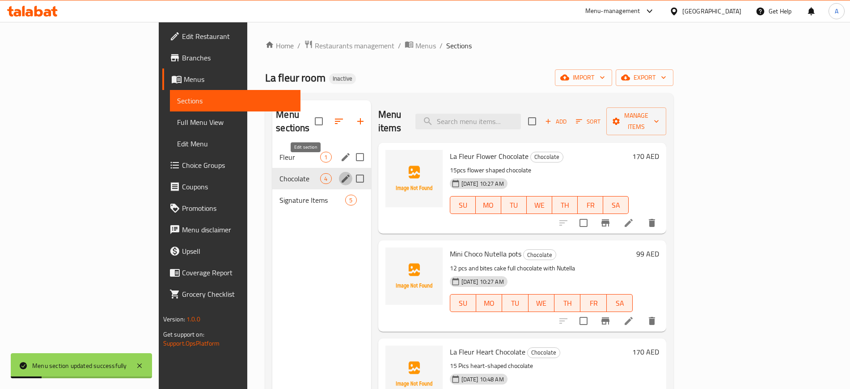
click at [340, 173] on icon "edit" at bounding box center [345, 178] width 11 height 11
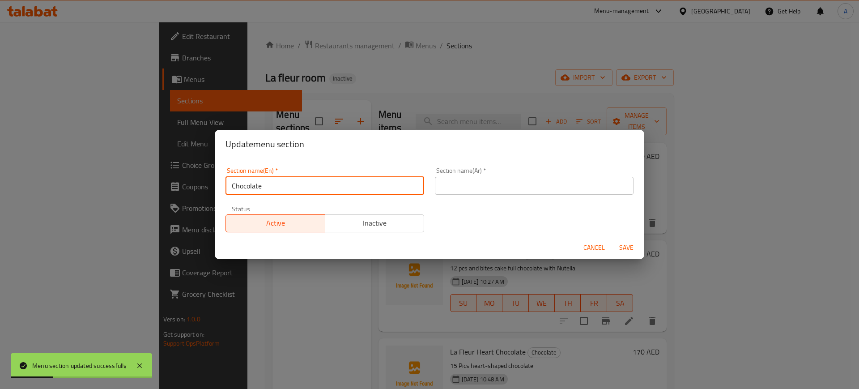
click at [319, 185] on input "Chocolate" at bounding box center [324, 186] width 199 height 18
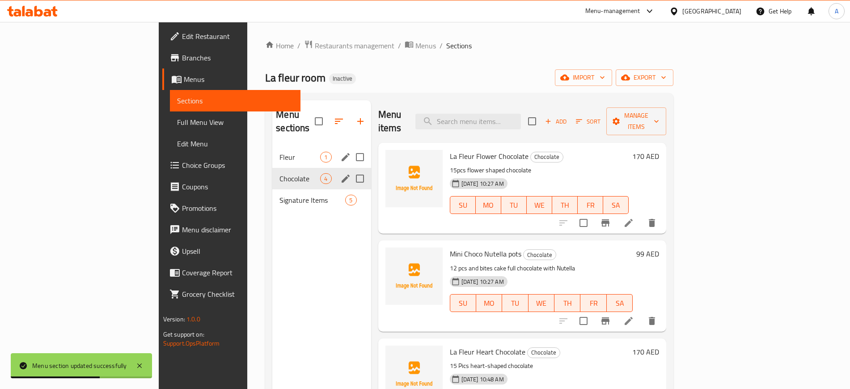
click at [340, 173] on icon "edit" at bounding box center [345, 178] width 11 height 11
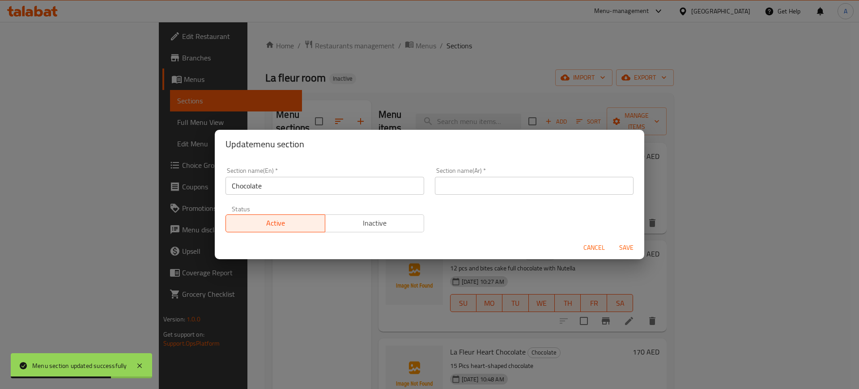
click at [470, 185] on input "text" at bounding box center [534, 186] width 199 height 18
paste input "شوكولاتة"
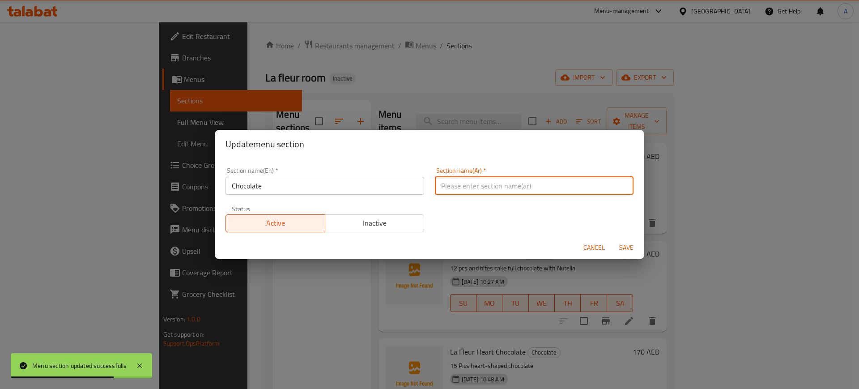
type input "شوكولاتة"
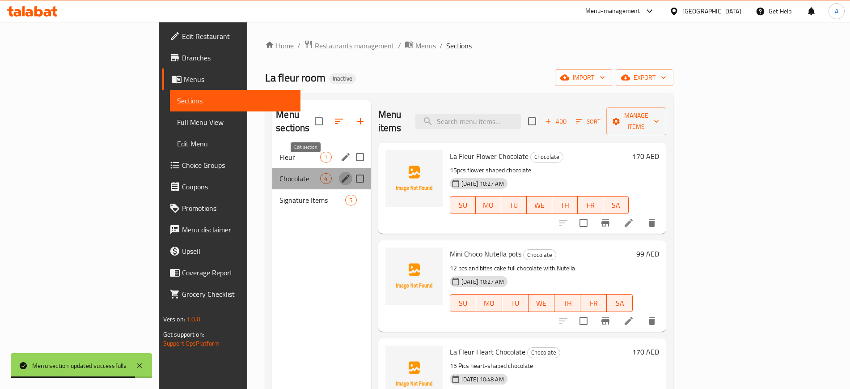
click at [340, 173] on icon "edit" at bounding box center [345, 178] width 11 height 11
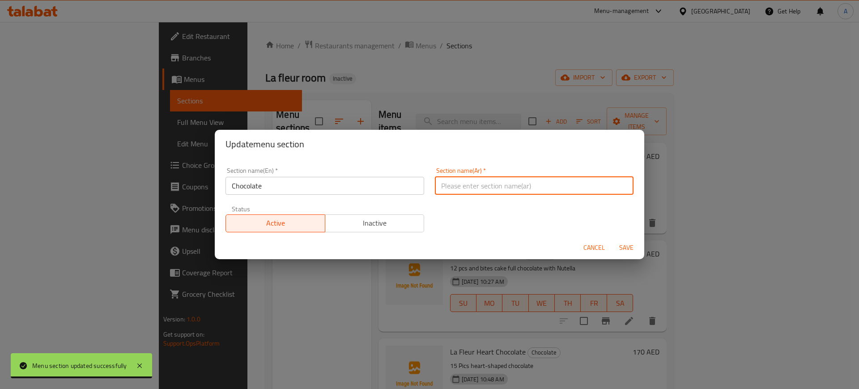
click at [469, 183] on input "text" at bounding box center [534, 186] width 199 height 18
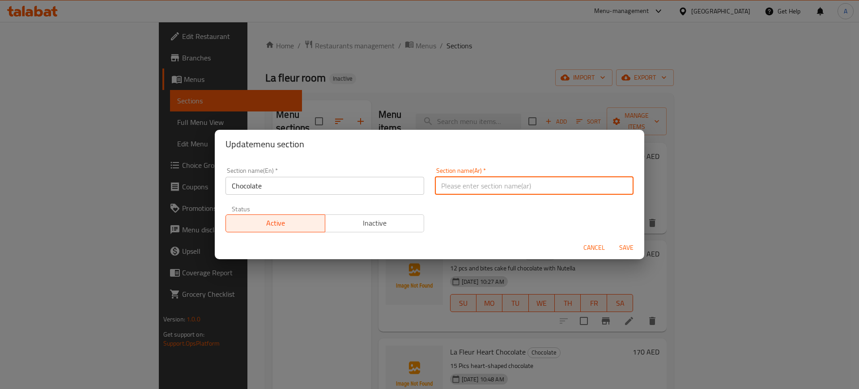
paste input "شوكولاتة"
type input "شوكولاتة"
click at [612, 239] on button "Save" at bounding box center [626, 247] width 29 height 17
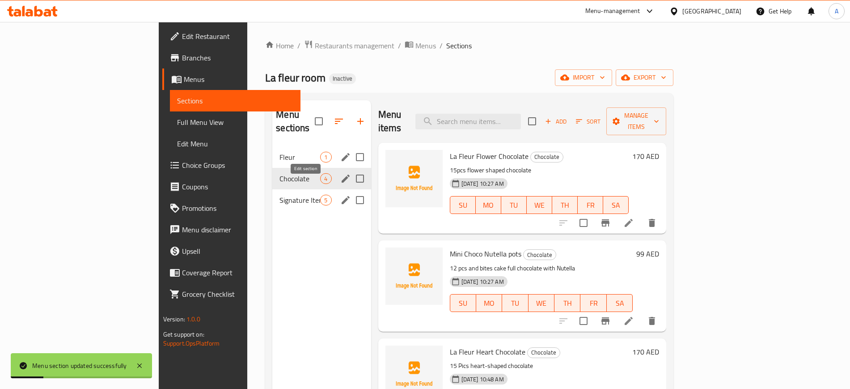
click at [340, 195] on icon "edit" at bounding box center [345, 200] width 11 height 11
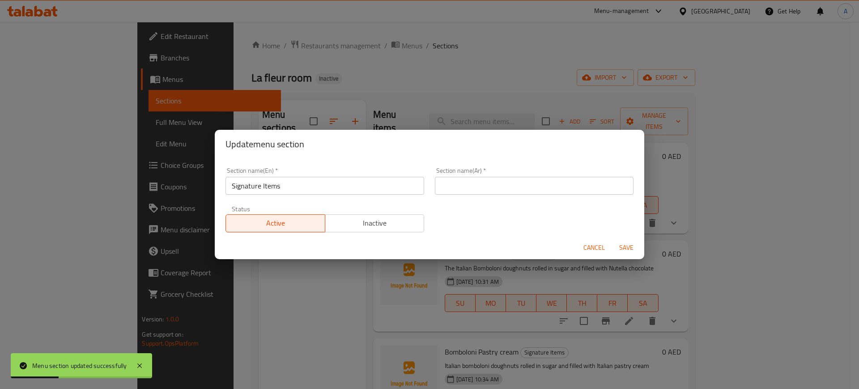
click at [462, 188] on input "text" at bounding box center [534, 186] width 199 height 18
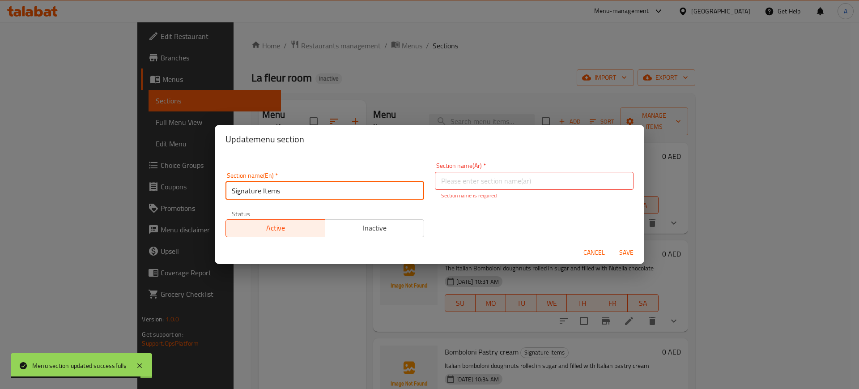
click at [272, 189] on input "Signature Items" at bounding box center [324, 191] width 199 height 18
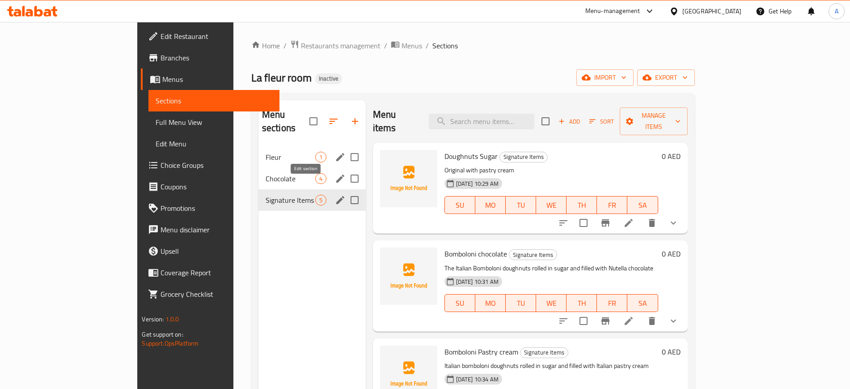
click at [336, 196] on icon "edit" at bounding box center [340, 200] width 8 height 8
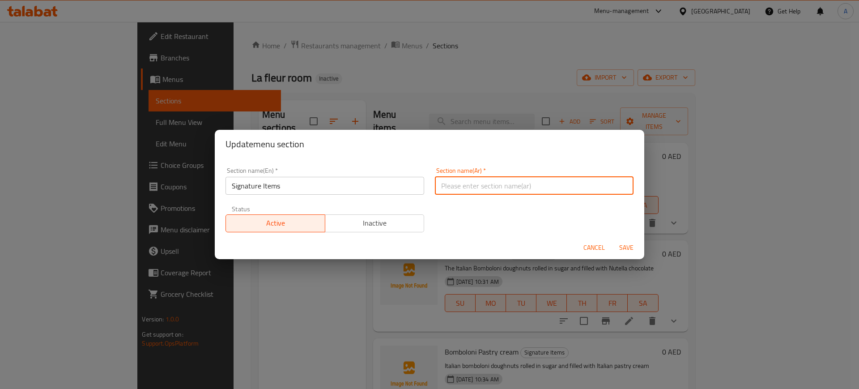
click at [440, 185] on input "text" at bounding box center [534, 186] width 199 height 18
paste input "أصناف"
click at [437, 184] on input "سيجنتشر" at bounding box center [534, 186] width 199 height 18
paste input "أصناف"
type input "أصناف سيجنتشر"
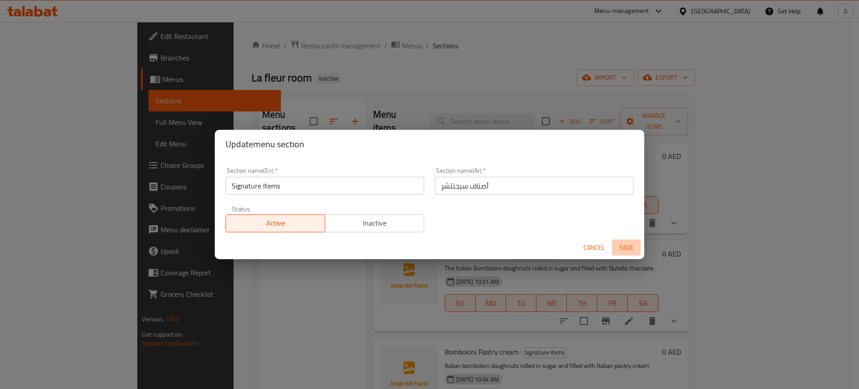
click at [624, 247] on span "Save" at bounding box center [625, 247] width 21 height 11
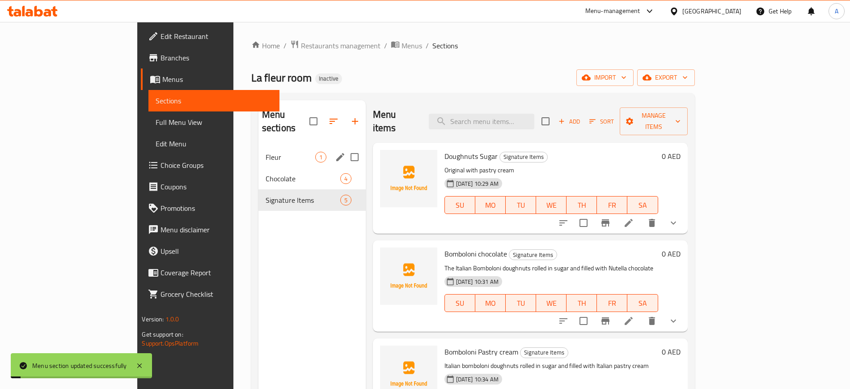
click at [156, 121] on span "Full Menu View" at bounding box center [214, 122] width 116 height 11
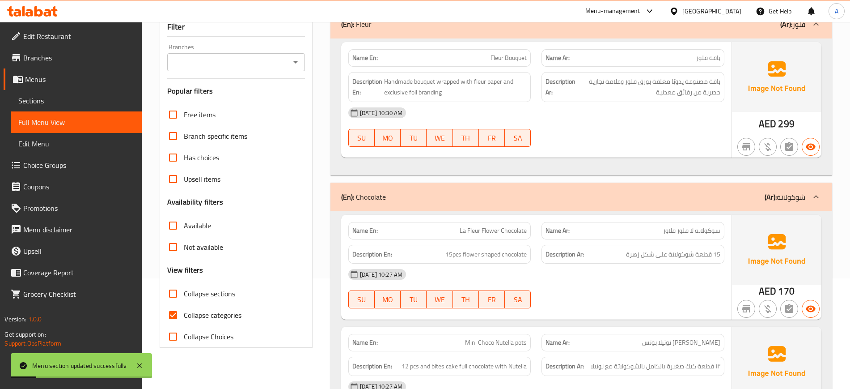
scroll to position [112, 0]
click at [204, 312] on span "Collapse categories" at bounding box center [213, 313] width 58 height 11
click at [184, 312] on input "Collapse categories" at bounding box center [172, 313] width 21 height 21
checkbox input "false"
click at [545, 89] on div "Description Ar: باقة مصنوعة يدويًا مغلفة بورق فلور وعلامة تجارية حصرية من رقائق…" at bounding box center [633, 86] width 183 height 30
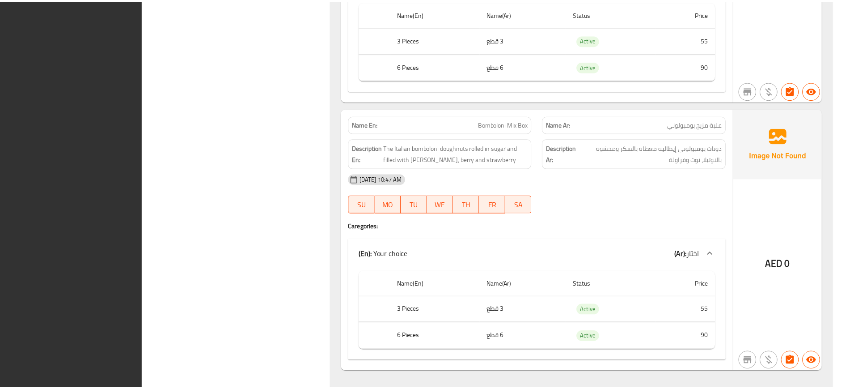
scroll to position [1811, 0]
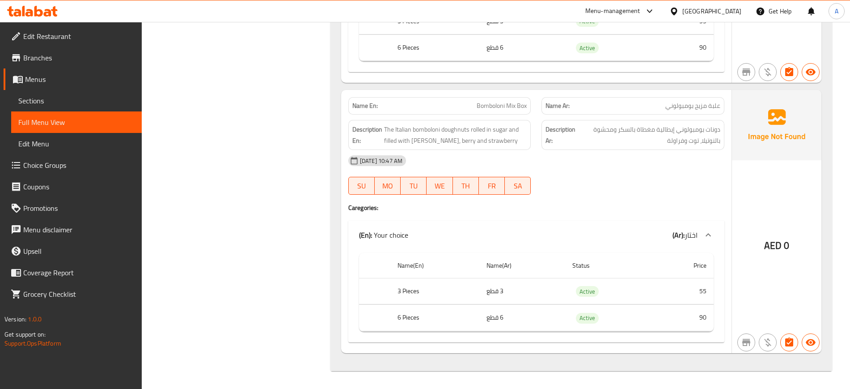
click at [700, 1] on div "[GEOGRAPHIC_DATA]" at bounding box center [705, 10] width 86 height 21
click at [701, 10] on div "[GEOGRAPHIC_DATA]" at bounding box center [712, 11] width 59 height 10
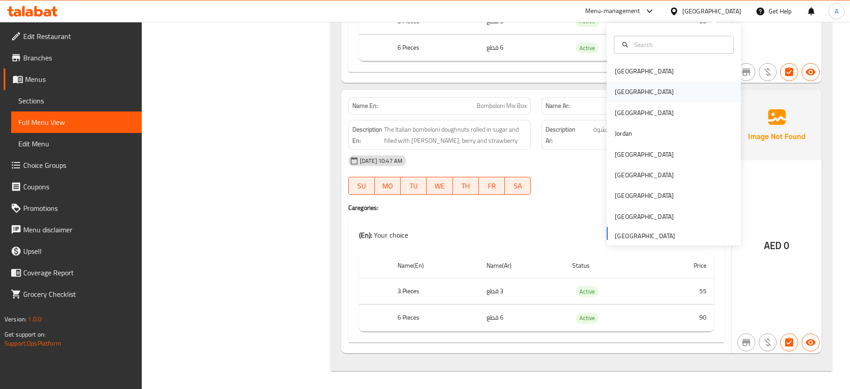
click at [635, 95] on div "[GEOGRAPHIC_DATA]" at bounding box center [674, 91] width 134 height 21
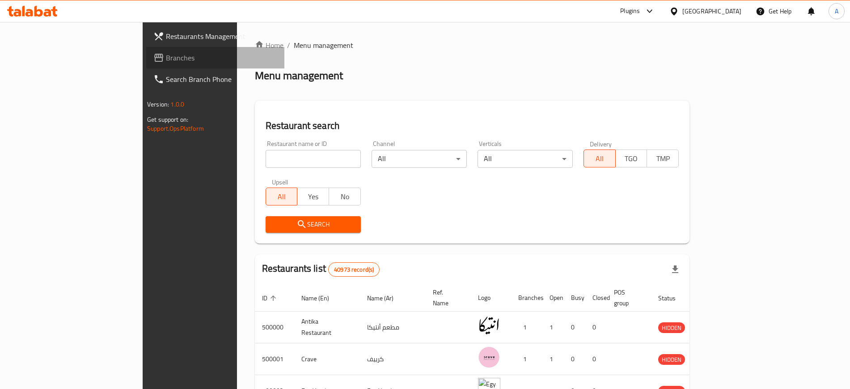
click at [146, 64] on link "Branches" at bounding box center [215, 57] width 138 height 21
